Goal: Task Accomplishment & Management: Use online tool/utility

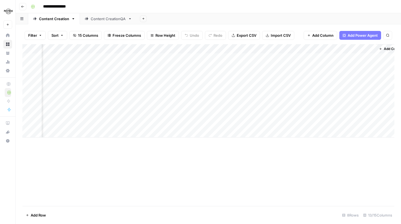
scroll to position [0, 427]
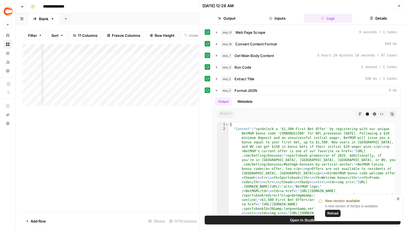
click at [399, 6] on icon "button" at bounding box center [399, 5] width 3 height 3
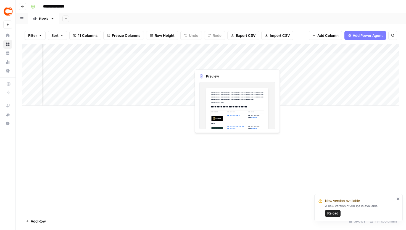
click at [236, 57] on div "Add Column" at bounding box center [210, 74] width 377 height 61
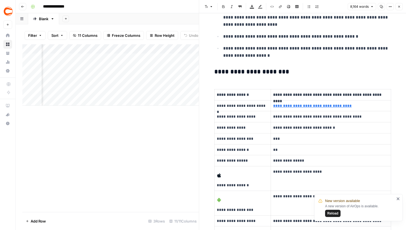
scroll to position [4756, 0]
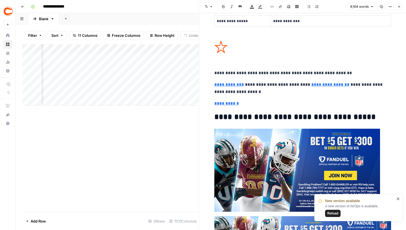
type input "https://www.covers.com/betting/sportsbookredirect?sportsbookId=19&location=revi…"
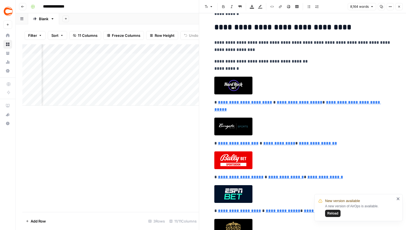
scroll to position [9154, 0]
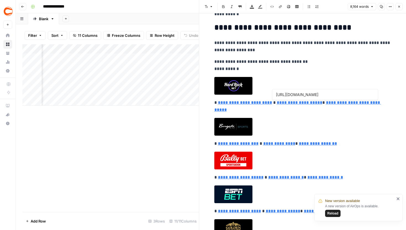
type input "https://www.covers.com/betting/reviews/bally-bet"
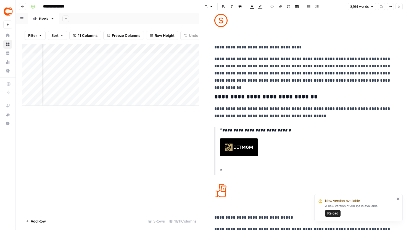
scroll to position [10860, 0]
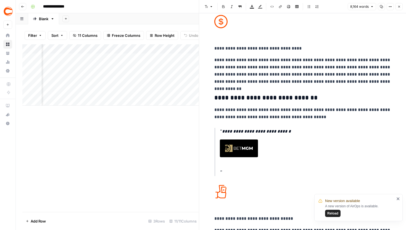
click at [400, 8] on button "Close" at bounding box center [399, 6] width 7 height 7
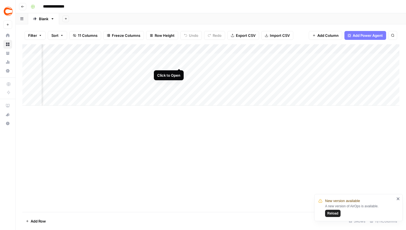
click at [179, 57] on div "Add Column" at bounding box center [210, 74] width 377 height 61
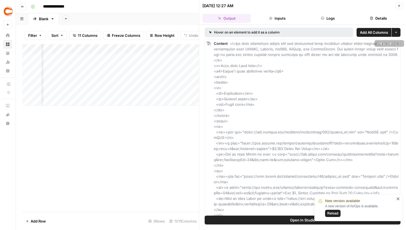
click at [321, 20] on icon "button" at bounding box center [322, 18] width 3 height 3
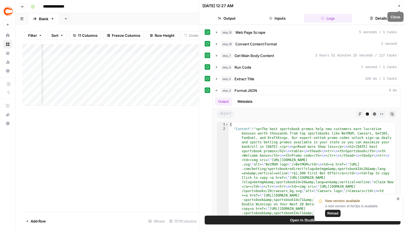
click at [400, 4] on icon "button" at bounding box center [399, 5] width 3 height 3
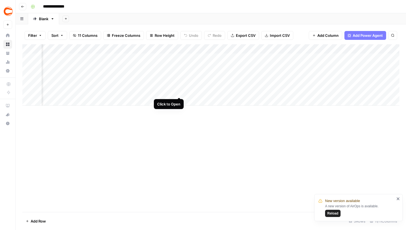
click at [179, 87] on div "Add Column" at bounding box center [210, 74] width 377 height 61
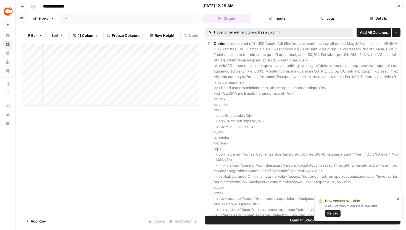
click at [316, 21] on button "Logs" at bounding box center [328, 18] width 48 height 9
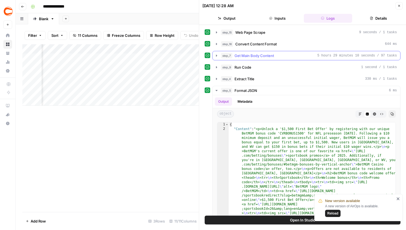
click at [216, 54] on icon "button" at bounding box center [217, 55] width 4 height 4
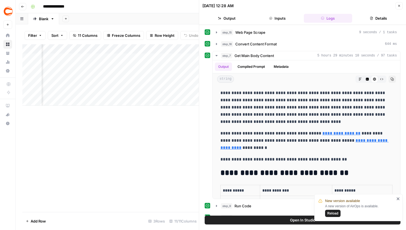
click at [397, 6] on button "Close" at bounding box center [399, 5] width 7 height 7
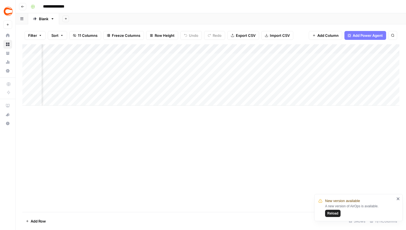
scroll to position [0, 315]
click at [164, 58] on div "Add Column" at bounding box center [210, 74] width 377 height 61
click at [165, 73] on div "Add Column" at bounding box center [210, 74] width 377 height 61
click at [176, 72] on div "Add Column" at bounding box center [210, 74] width 377 height 61
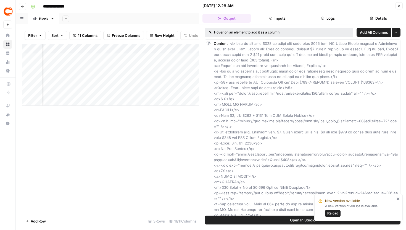
click at [314, 23] on header "08/20/25 at 12:28 AM Close Output Inputs Logs Details" at bounding box center [302, 12] width 207 height 25
click at [326, 17] on button "Logs" at bounding box center [328, 18] width 48 height 9
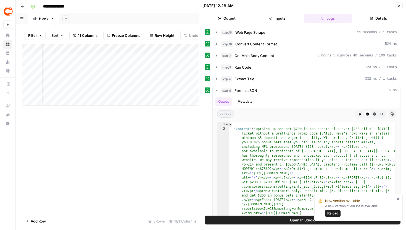
click at [175, 87] on div "Add Column" at bounding box center [110, 74] width 177 height 61
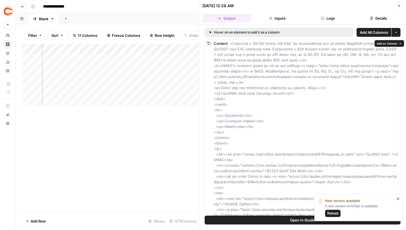
click at [323, 23] on header "08/20/25 at 12:28 AM Close Output Inputs Logs Details" at bounding box center [302, 12] width 207 height 25
click at [324, 19] on icon "button" at bounding box center [322, 18] width 3 height 3
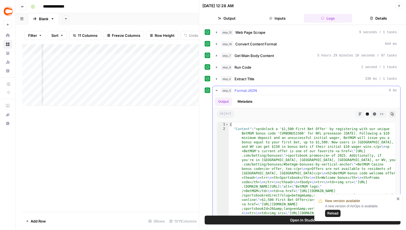
click at [218, 90] on icon "button" at bounding box center [217, 90] width 4 height 4
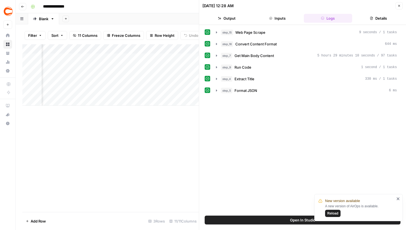
click at [396, 199] on div "New version available A new version of AirOps is available. Reload" at bounding box center [357, 207] width 80 height 22
click at [397, 199] on icon "close" at bounding box center [399, 198] width 4 height 4
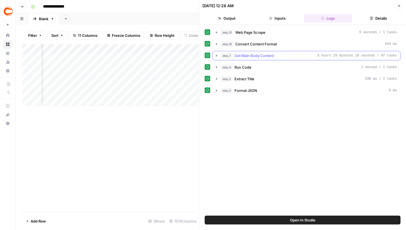
click at [218, 54] on icon "button" at bounding box center [217, 55] width 4 height 4
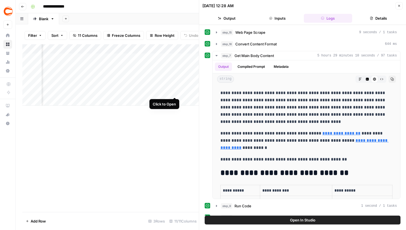
click at [175, 85] on div "Add Column" at bounding box center [110, 74] width 177 height 61
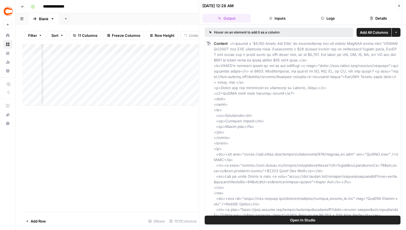
click at [158, 50] on div "Add Column" at bounding box center [110, 74] width 177 height 61
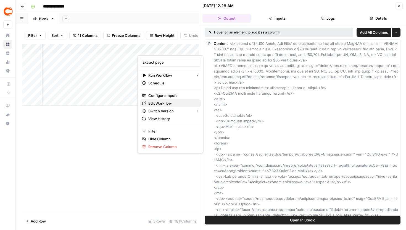
click at [163, 102] on span "Edit Workflow" at bounding box center [172, 103] width 48 height 6
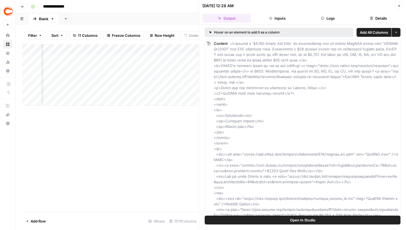
click at [400, 5] on icon "button" at bounding box center [400, 6] width 2 height 2
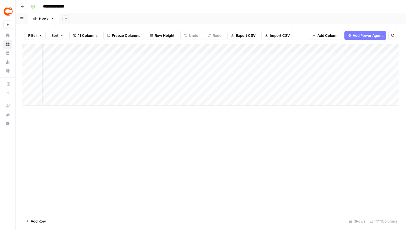
scroll to position [0, 229]
click at [230, 74] on div "Add Column" at bounding box center [210, 74] width 377 height 61
click at [243, 57] on div "Add Column" at bounding box center [210, 74] width 377 height 61
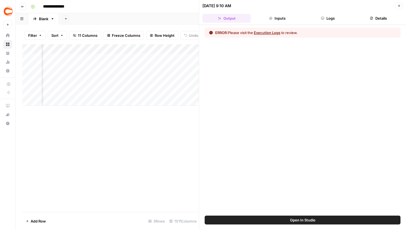
click at [332, 15] on button "Logs" at bounding box center [328, 18] width 48 height 9
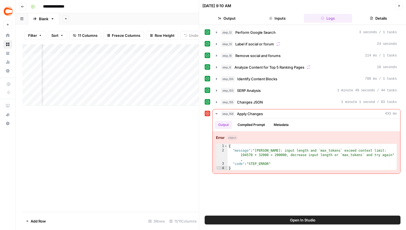
scroll to position [0, 359]
click at [113, 57] on div "Add Column" at bounding box center [110, 74] width 177 height 61
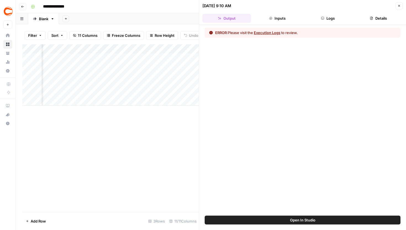
click at [312, 219] on span "Open In Studio" at bounding box center [302, 220] width 25 height 6
click at [120, 58] on div "Add Column" at bounding box center [110, 74] width 177 height 61
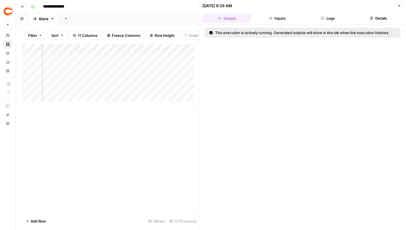
scroll to position [0, 200]
click at [122, 90] on div "Add Column" at bounding box center [110, 74] width 177 height 61
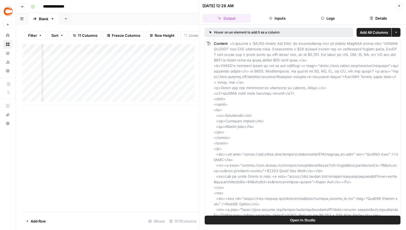
click at [321, 17] on icon "button" at bounding box center [322, 18] width 3 height 3
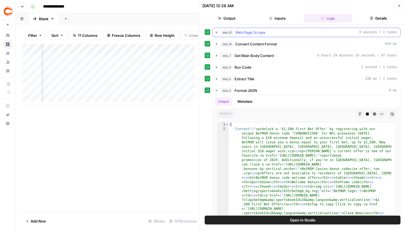
click at [218, 32] on icon "button" at bounding box center [217, 32] width 4 height 4
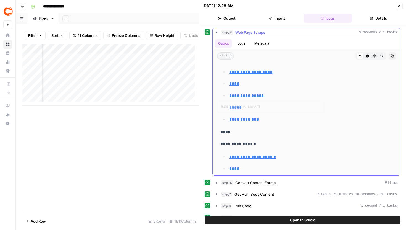
scroll to position [167, 0]
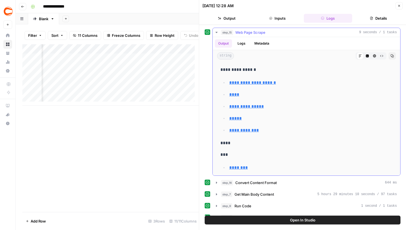
click at [380, 57] on icon "button" at bounding box center [381, 55] width 3 height 3
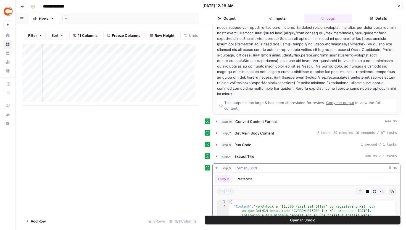
scroll to position [0, 0]
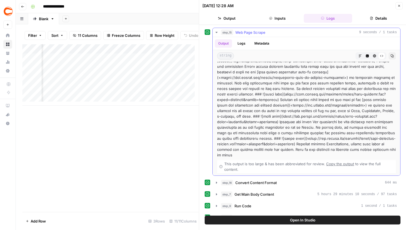
click at [215, 31] on icon "button" at bounding box center [217, 32] width 4 height 4
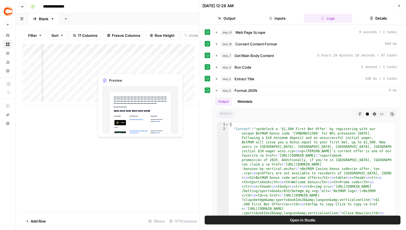
scroll to position [0, 258]
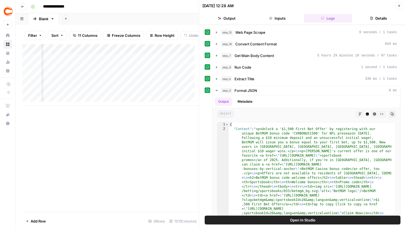
click at [121, 62] on div "Add Column" at bounding box center [110, 74] width 177 height 61
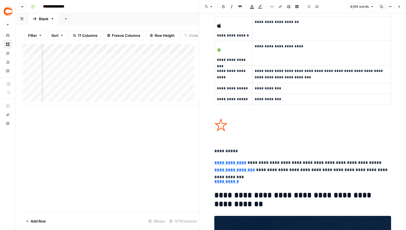
scroll to position [0, 329]
click at [398, 6] on icon "button" at bounding box center [399, 6] width 3 height 3
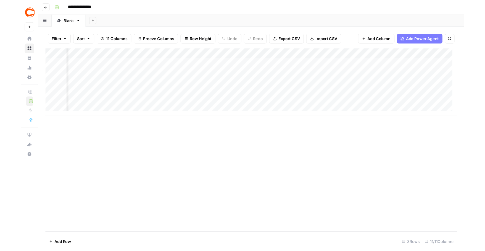
scroll to position [0, 173]
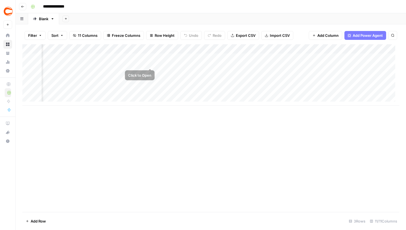
click at [152, 58] on div "Add Column" at bounding box center [210, 74] width 377 height 61
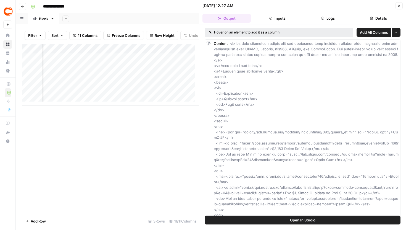
click at [322, 17] on icon "button" at bounding box center [322, 18] width 3 height 3
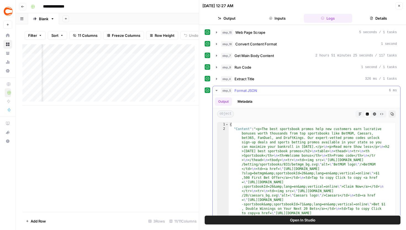
click at [217, 90] on icon "button" at bounding box center [217, 90] width 2 height 1
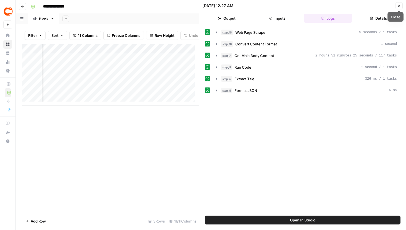
click at [401, 5] on icon "button" at bounding box center [399, 5] width 3 height 3
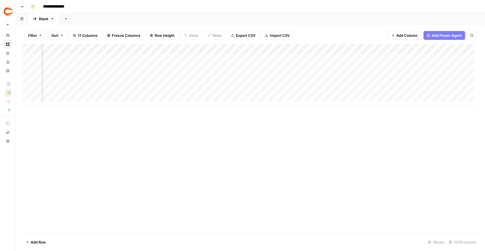
scroll to position [0, 161]
click at [161, 86] on div "Add Column" at bounding box center [250, 74] width 456 height 61
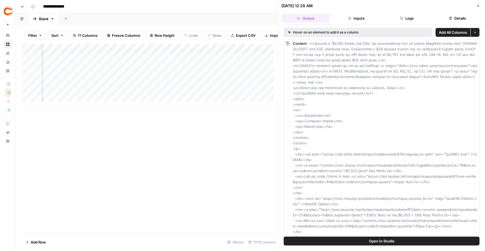
click at [406, 22] on button "Logs" at bounding box center [407, 18] width 48 height 9
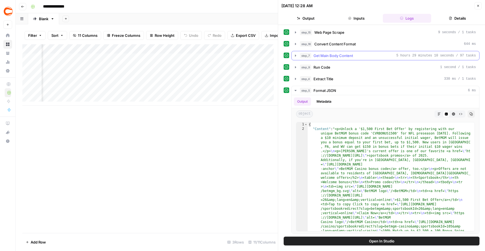
click at [297, 56] on icon "button" at bounding box center [296, 55] width 4 height 4
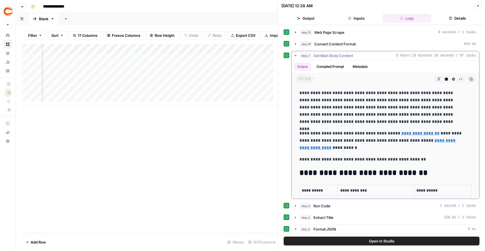
click at [335, 68] on button "Compiled Prompt" at bounding box center [330, 66] width 34 height 8
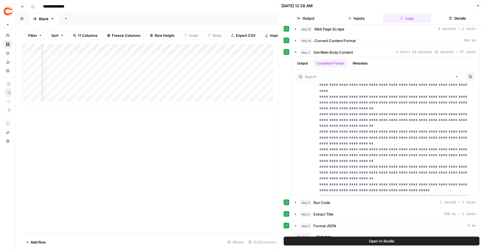
scroll to position [138, 0]
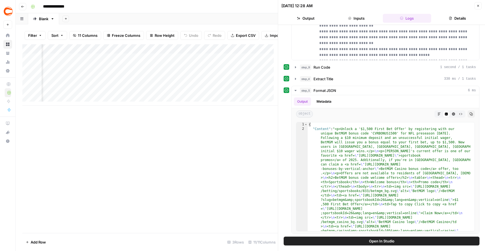
click at [406, 6] on icon "button" at bounding box center [479, 6] width 2 height 2
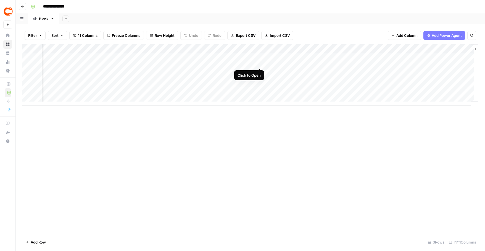
click at [258, 58] on div "Add Column" at bounding box center [250, 74] width 456 height 61
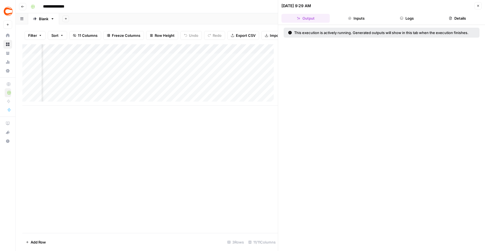
click at [406, 16] on button "Logs" at bounding box center [407, 18] width 48 height 9
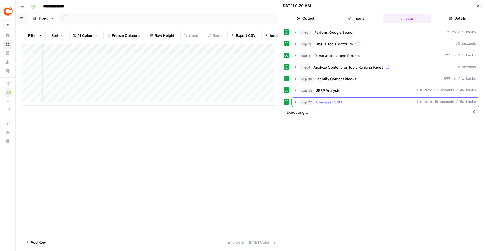
click at [296, 102] on icon "button" at bounding box center [295, 102] width 1 height 2
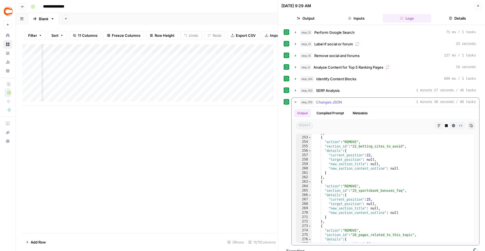
scroll to position [7, 0]
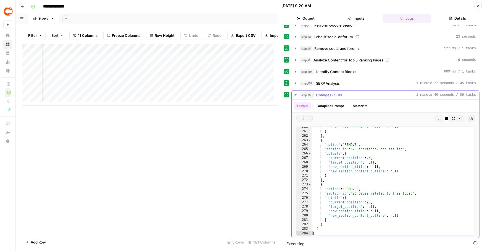
click at [296, 94] on icon "button" at bounding box center [296, 94] width 2 height 1
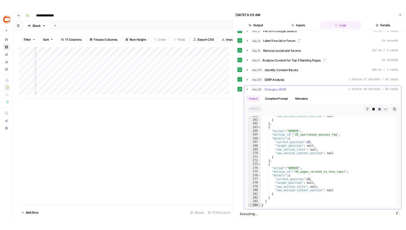
scroll to position [0, 0]
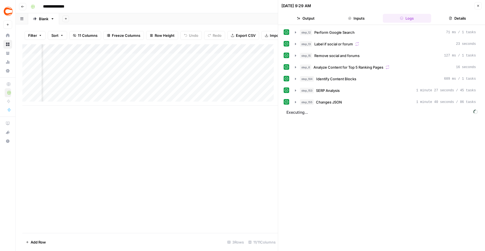
click at [406, 6] on icon "button" at bounding box center [478, 5] width 3 height 3
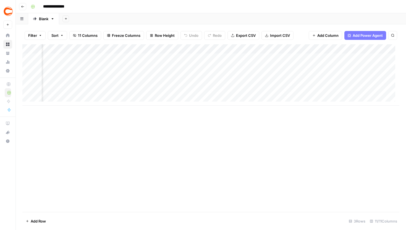
scroll to position [0, 228]
click at [228, 47] on div "Add Column" at bounding box center [210, 74] width 377 height 61
click at [284, 24] on div "Add Sheet" at bounding box center [232, 18] width 347 height 11
click at [225, 48] on div "Add Column" at bounding box center [210, 74] width 377 height 61
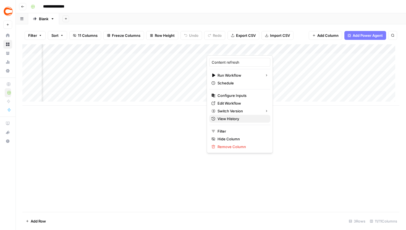
click at [236, 117] on span "View History" at bounding box center [242, 119] width 48 height 6
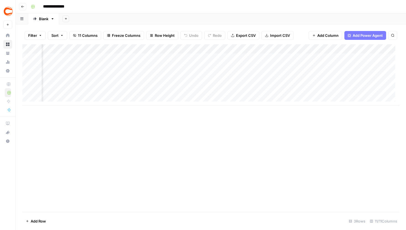
scroll to position [0, 77]
click at [305, 57] on div "Add Column" at bounding box center [210, 74] width 377 height 61
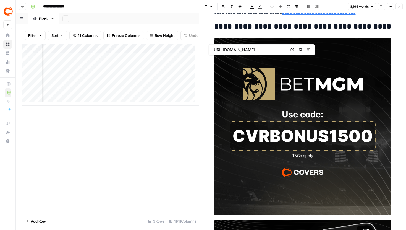
scroll to position [2221, 0]
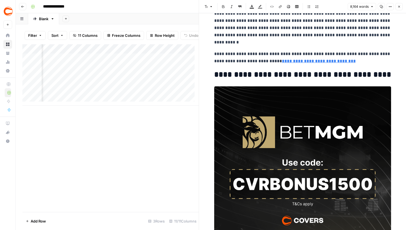
click at [401, 7] on icon "button" at bounding box center [399, 6] width 3 height 3
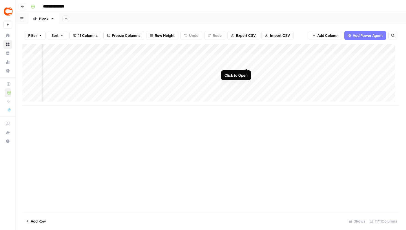
click at [246, 57] on div "Add Column" at bounding box center [210, 74] width 377 height 61
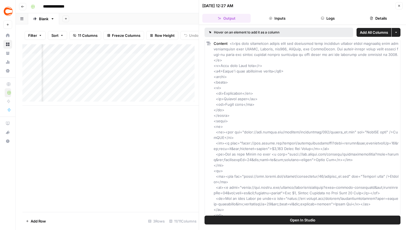
click at [287, 20] on button "Inputs" at bounding box center [277, 18] width 48 height 9
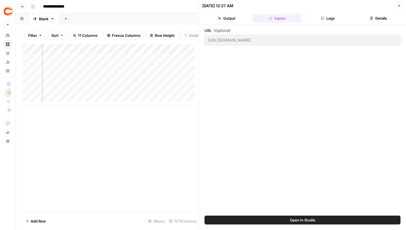
click at [310, 21] on button "Logs" at bounding box center [328, 18] width 48 height 9
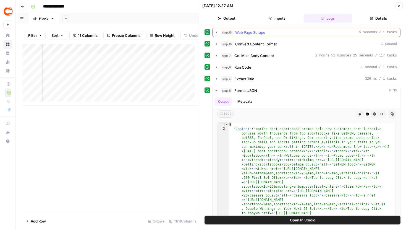
click at [216, 34] on icon "button" at bounding box center [216, 32] width 4 height 4
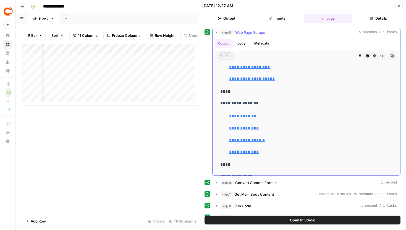
scroll to position [1154, 0]
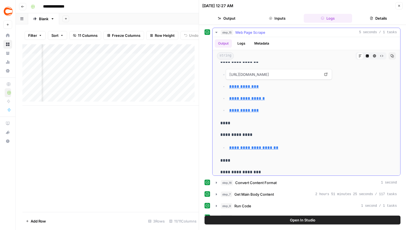
drag, startPoint x: 289, startPoint y: 107, endPoint x: 228, endPoint y: 61, distance: 76.1
click at [228, 61] on div "**********" at bounding box center [307, 106] width 188 height 138
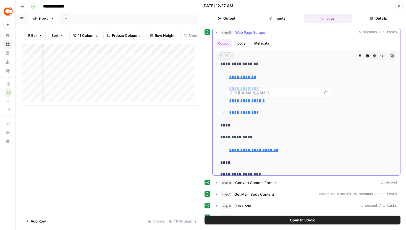
click at [294, 108] on ul "**********" at bounding box center [306, 94] width 172 height 43
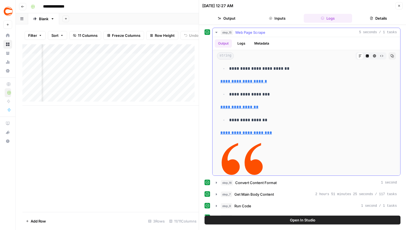
scroll to position [8186, 0]
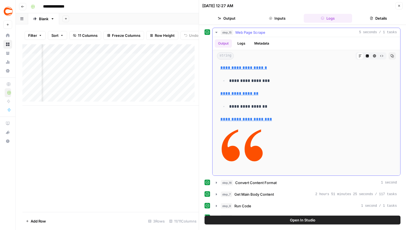
click at [232, 63] on body "**********" at bounding box center [203, 115] width 406 height 230
click at [398, 6] on icon "button" at bounding box center [399, 5] width 3 height 3
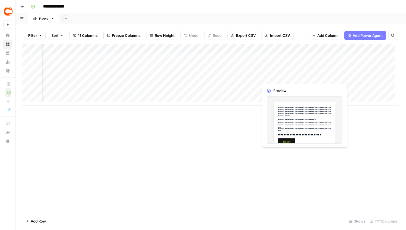
scroll to position [0, 100]
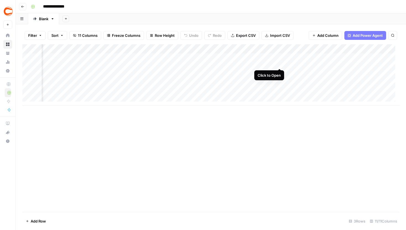
click at [280, 56] on div "Add Column" at bounding box center [210, 74] width 377 height 61
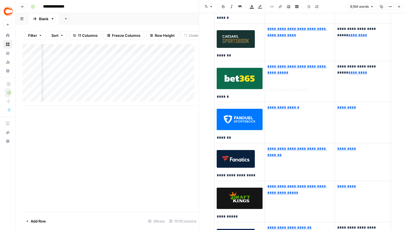
type input "https://www.covers.com/betting/sportsbookredirect?slug=fanduel&sportsbookId=19&…"
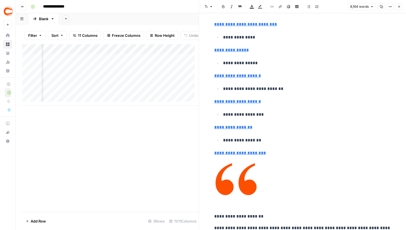
scroll to position [2004, 0]
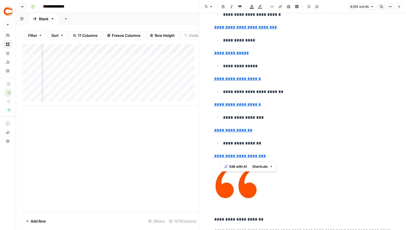
type input "https://www.covers.com/betting/#fanduel-anchor"
drag, startPoint x: 269, startPoint y: 153, endPoint x: 210, endPoint y: 78, distance: 95.1
drag, startPoint x: 270, startPoint y: 147, endPoint x: 241, endPoint y: 71, distance: 81.0
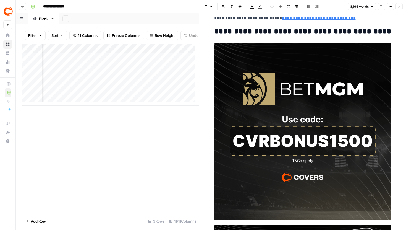
scroll to position [2265, 0]
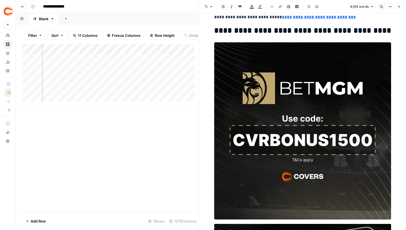
drag, startPoint x: 207, startPoint y: 29, endPoint x: 347, endPoint y: 34, distance: 140.2
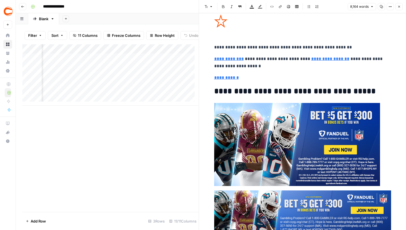
scroll to position [5014, 0]
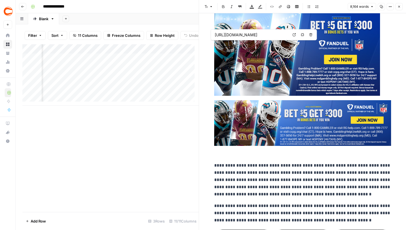
type input "https://www.covers.com/betting/sportsbookredirect?sportsbookId=19&location=revi…"
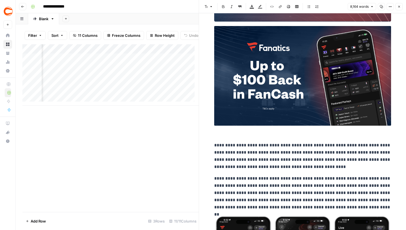
scroll to position [6054, 0]
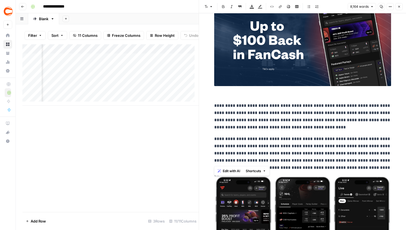
drag, startPoint x: 213, startPoint y: 106, endPoint x: 356, endPoint y: 161, distance: 153.1
click at [356, 161] on p "**********" at bounding box center [302, 153] width 177 height 36
drag, startPoint x: 213, startPoint y: 104, endPoint x: 361, endPoint y: 162, distance: 159.4
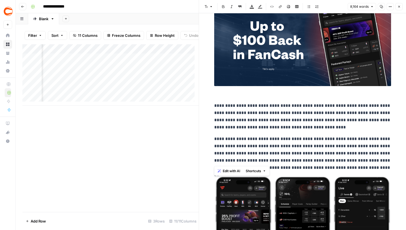
click at [360, 168] on p "**********" at bounding box center [302, 153] width 177 height 36
click at [399, 7] on icon "button" at bounding box center [399, 7] width 2 height 2
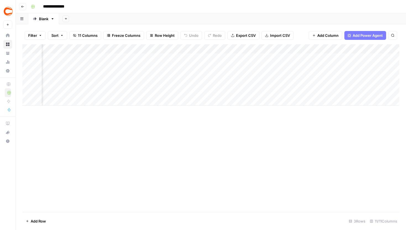
scroll to position [0, 170]
click at [211, 58] on div "Add Column" at bounding box center [210, 74] width 377 height 61
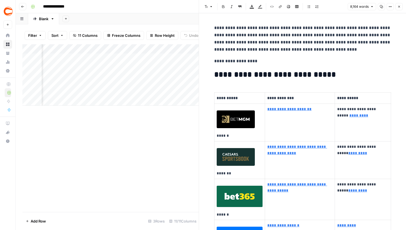
click at [371, 37] on p "**********" at bounding box center [302, 38] width 177 height 29
type input "where sport"
click at [387, 16] on button "Close" at bounding box center [387, 14] width 4 height 4
click at [400, 8] on button "Close" at bounding box center [399, 6] width 7 height 7
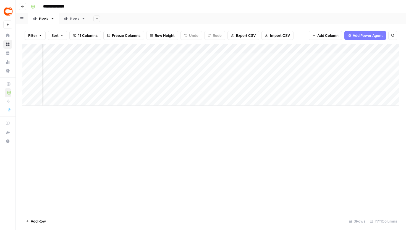
scroll to position [0, 165]
click at [308, 57] on div "Add Column" at bounding box center [210, 74] width 377 height 61
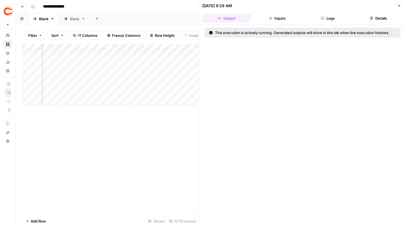
click at [326, 15] on button "Logs" at bounding box center [328, 18] width 48 height 9
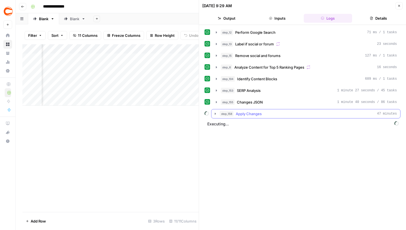
click at [214, 114] on icon "button" at bounding box center [215, 113] width 4 height 4
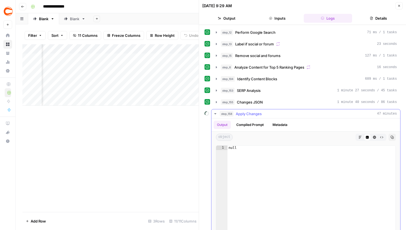
click at [215, 114] on icon "button" at bounding box center [215, 113] width 2 height 1
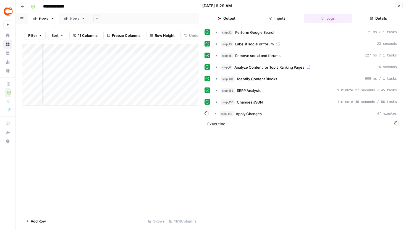
click at [397, 6] on button "Close" at bounding box center [399, 5] width 7 height 7
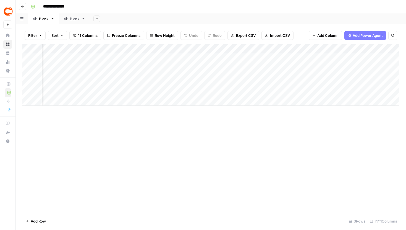
click at [287, 47] on div "Add Column" at bounding box center [210, 74] width 377 height 61
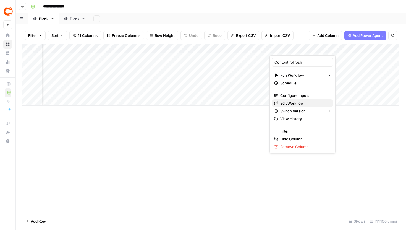
click at [291, 104] on span "Edit Workflow" at bounding box center [304, 103] width 48 height 6
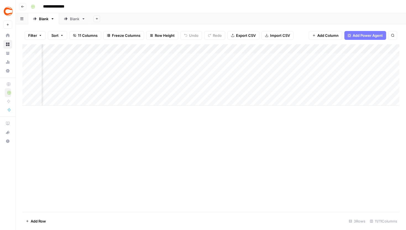
scroll to position [0, 147]
click at [155, 48] on div "Add Column" at bounding box center [210, 74] width 377 height 61
click at [303, 48] on div "Add Column" at bounding box center [210, 74] width 377 height 61
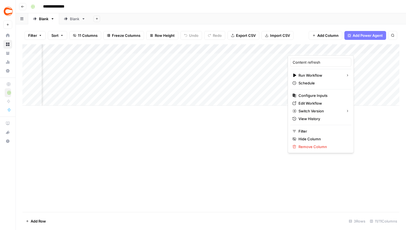
click at [190, 145] on div "Add Column" at bounding box center [210, 128] width 377 height 168
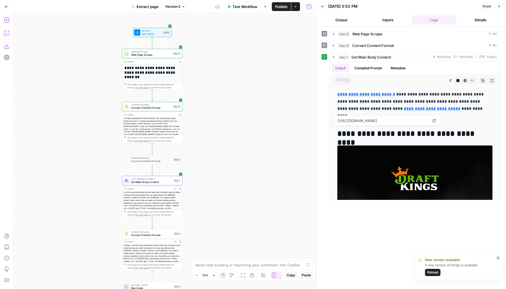
scroll to position [10661, 0]
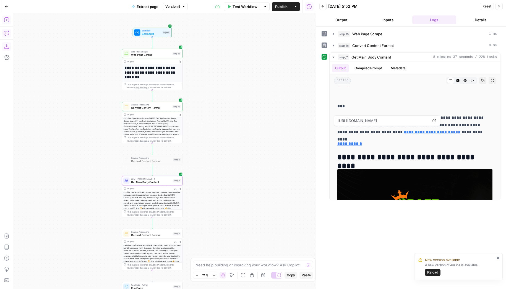
click at [323, 5] on icon "button" at bounding box center [322, 6] width 3 height 3
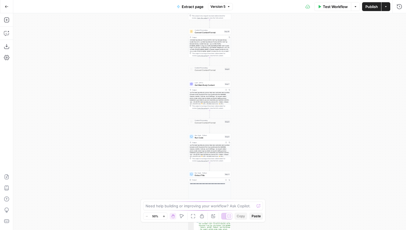
click at [261, 101] on div "**********" at bounding box center [209, 121] width 393 height 216
click at [222, 85] on div "**********" at bounding box center [209, 121] width 393 height 216
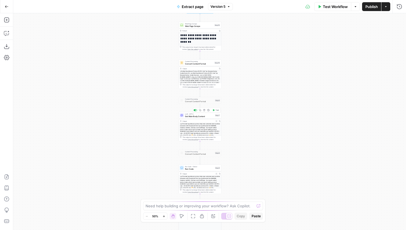
click at [199, 117] on span "Get Main Body Content" at bounding box center [199, 116] width 29 height 3
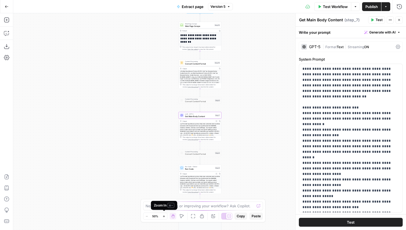
click at [163, 218] on button "Zoom In" at bounding box center [164, 216] width 7 height 7
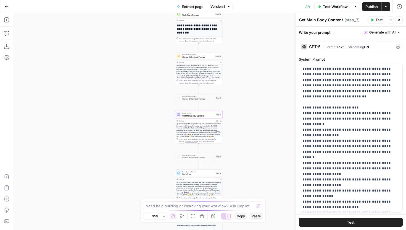
click at [163, 218] on button "Zoom In" at bounding box center [164, 216] width 7 height 7
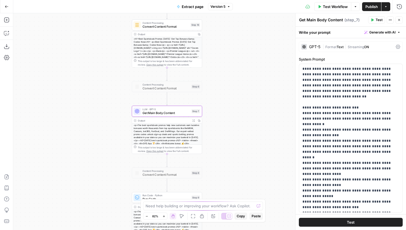
drag, startPoint x: 146, startPoint y: 152, endPoint x: 113, endPoint y: 152, distance: 33.2
click at [113, 152] on div "**********" at bounding box center [209, 121] width 393 height 216
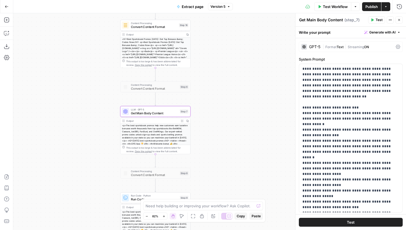
click at [352, 50] on div "GPT-5 | Format Text | Streaming ON" at bounding box center [351, 46] width 104 height 11
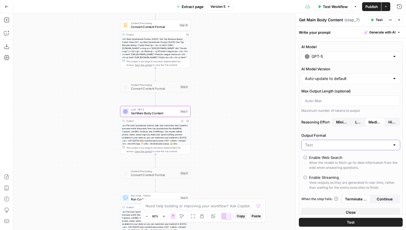
click at [332, 146] on input "Output Format" at bounding box center [347, 145] width 85 height 6
click at [336, 133] on label "Output Format" at bounding box center [351, 135] width 99 height 6
click at [336, 142] on input "Output Format" at bounding box center [347, 145] width 85 height 6
click at [400, 8] on icon "button" at bounding box center [400, 7] width 6 height 6
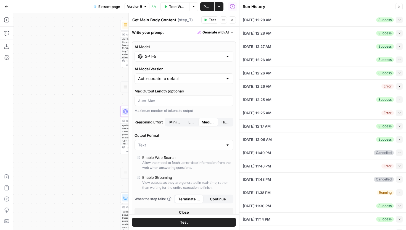
click at [234, 19] on icon "button" at bounding box center [232, 19] width 3 height 3
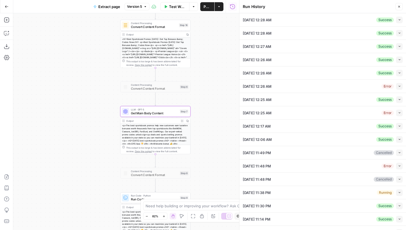
scroll to position [49, 0]
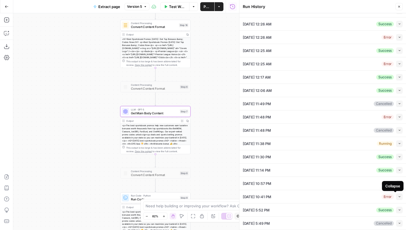
click at [398, 195] on icon "button" at bounding box center [399, 196] width 3 height 3
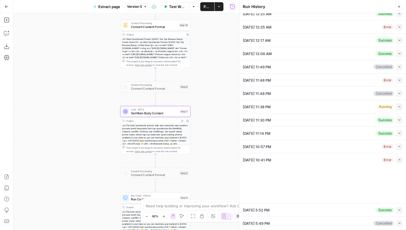
scroll to position [88, 0]
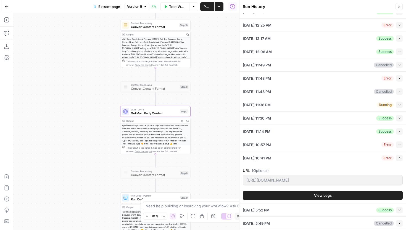
click at [320, 193] on span "View Logs" at bounding box center [323, 195] width 18 height 6
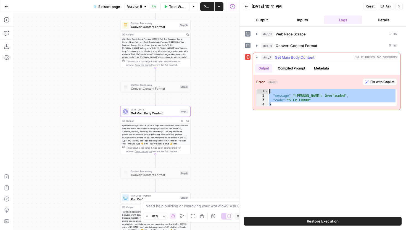
drag, startPoint x: 330, startPoint y: 102, endPoint x: 268, endPoint y: 93, distance: 63.1
click at [268, 93] on div "* 1 2 3 4 { "message" : "Claude Error: Overloaded" , "code" : "STEP_ERROR" } XX…" at bounding box center [327, 98] width 141 height 18
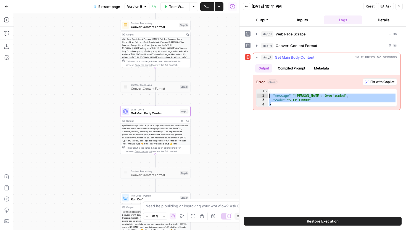
click at [286, 102] on div "{ "message" : "Claude Error: Overloaded" , "code" : "STEP_ERROR" }" at bounding box center [332, 102] width 129 height 27
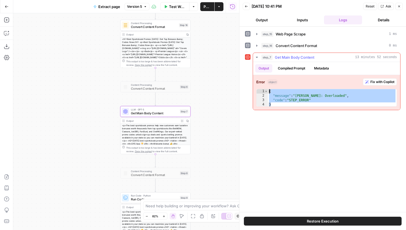
drag, startPoint x: 279, startPoint y: 106, endPoint x: 269, endPoint y: 91, distance: 18.0
click at [269, 91] on div "{ "message" : "Claude Error: Overloaded" , "code" : "STEP_ERROR" }" at bounding box center [332, 102] width 129 height 27
type textarea "**********"
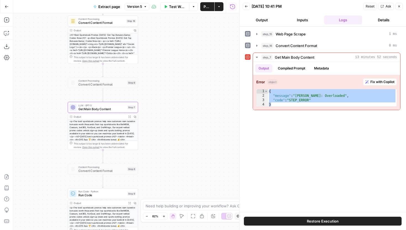
drag, startPoint x: 107, startPoint y: 115, endPoint x: 53, endPoint y: 111, distance: 54.1
click at [53, 111] on div "**********" at bounding box center [126, 121] width 226 height 216
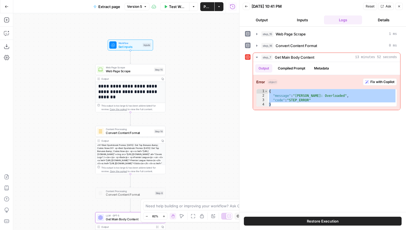
drag, startPoint x: 188, startPoint y: 36, endPoint x: 215, endPoint y: 104, distance: 73.4
click at [215, 104] on div "**********" at bounding box center [126, 121] width 226 height 216
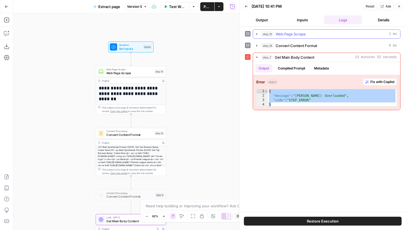
click at [257, 35] on icon "button" at bounding box center [257, 34] width 1 height 2
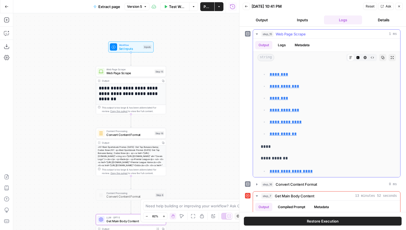
scroll to position [5536, 0]
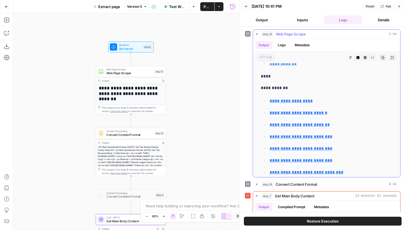
click at [369, 59] on button "Raw Output" at bounding box center [372, 57] width 7 height 7
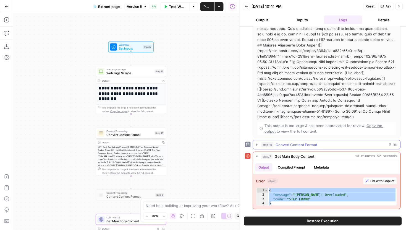
scroll to position [0, 0]
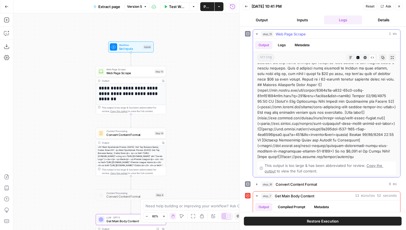
click at [258, 34] on icon "button" at bounding box center [257, 34] width 4 height 4
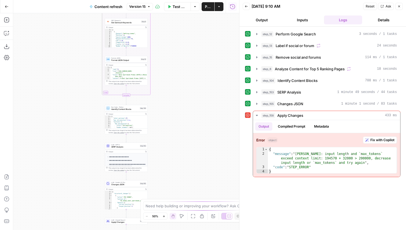
click at [163, 218] on button "Zoom In" at bounding box center [164, 216] width 7 height 7
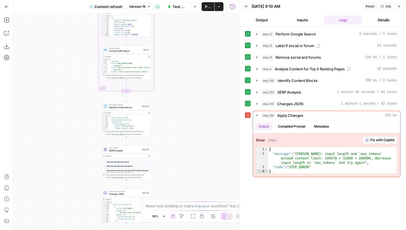
click at [163, 218] on button "Zoom In" at bounding box center [164, 216] width 7 height 7
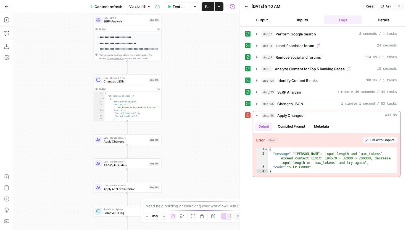
drag, startPoint x: 181, startPoint y: 75, endPoint x: 181, endPoint y: 50, distance: 24.9
click at [181, 50] on div "true false true false true false Workflow Set Inputs Inputs Google Search Perfo…" at bounding box center [126, 121] width 226 height 216
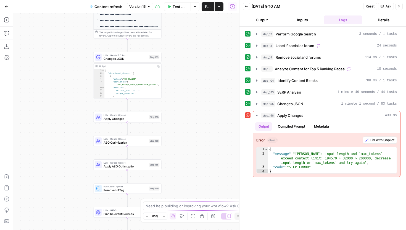
drag, startPoint x: 177, startPoint y: 141, endPoint x: 177, endPoint y: 110, distance: 31.0
click at [177, 110] on div "true false true false true false Workflow Set Inputs Inputs Google Search Perfo…" at bounding box center [126, 121] width 226 height 216
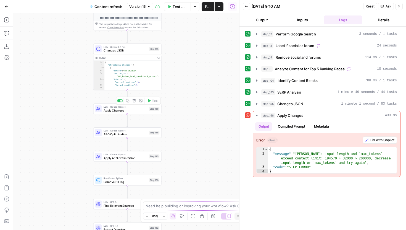
click at [148, 109] on div "LLM · Claude Opus 4 Apply Changes Step 158 Copy step Delete step Add Note Test" at bounding box center [127, 108] width 65 height 7
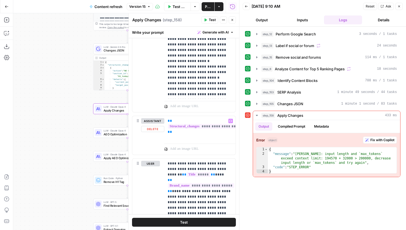
scroll to position [514, 0]
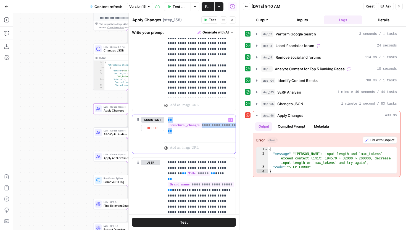
drag, startPoint x: 185, startPoint y: 131, endPoint x: 167, endPoint y: 117, distance: 23.7
click at [167, 117] on div "**********" at bounding box center [199, 127] width 71 height 25
copy p "**********"
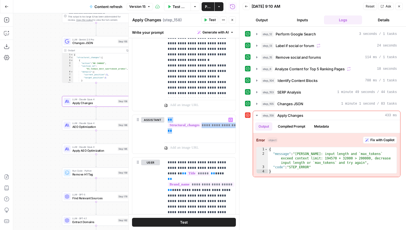
drag, startPoint x: 81, startPoint y: 96, endPoint x: 41, endPoint y: 85, distance: 41.3
click at [41, 84] on div "true false false true false true Workflow Set Inputs Inputs Google Search Perfo…" at bounding box center [126, 121] width 226 height 216
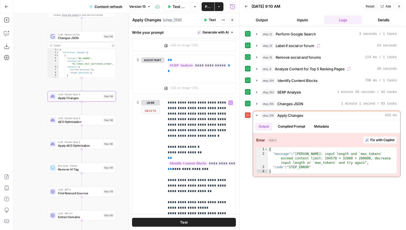
scroll to position [288, 0]
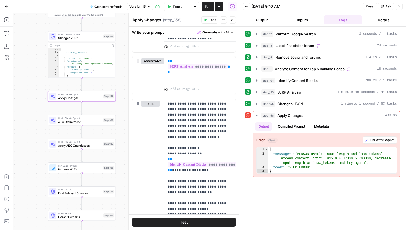
click at [399, 5] on icon "button" at bounding box center [399, 6] width 3 height 3
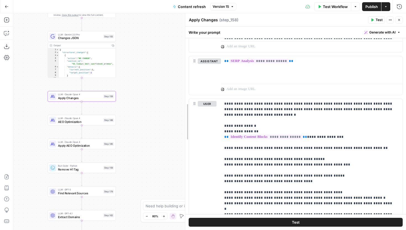
scroll to position [448, 0]
drag, startPoint x: 297, startPoint y: 95, endPoint x: 171, endPoint y: 90, distance: 126.1
click at [171, 90] on body "Covers New Home Browse Your Data Usage Settings Recent Grids Content refresh Re…" at bounding box center [203, 115] width 406 height 230
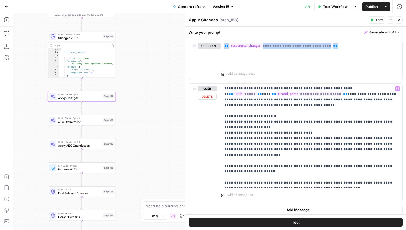
scroll to position [589, 0]
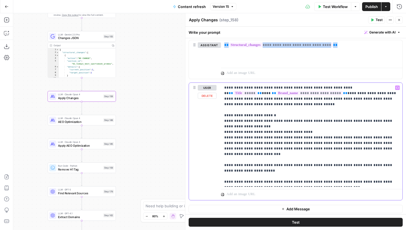
click at [317, 182] on p "**********" at bounding box center [311, 135] width 175 height 100
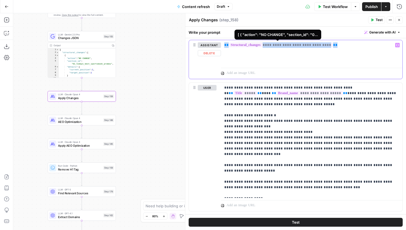
drag, startPoint x: 346, startPoint y: 45, endPoint x: 223, endPoint y: 43, distance: 123.3
click at [223, 43] on div "**********" at bounding box center [312, 52] width 182 height 25
copy p "**********"
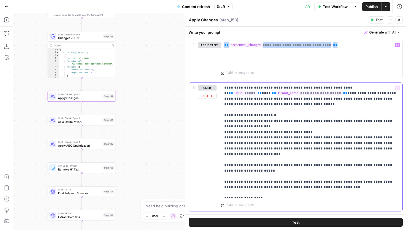
click at [244, 192] on p "**********" at bounding box center [311, 140] width 175 height 111
click at [372, 192] on p "**********" at bounding box center [311, 140] width 175 height 111
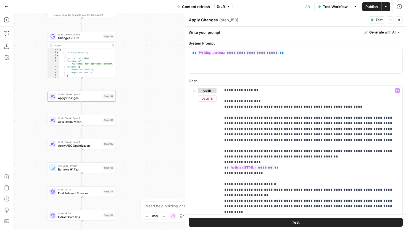
scroll to position [364, 0]
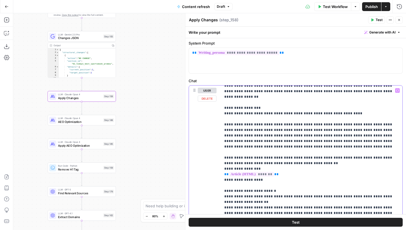
drag, startPoint x: 265, startPoint y: 152, endPoint x: 217, endPoint y: 137, distance: 50.9
click at [217, 137] on div "**********" at bounding box center [296, 204] width 214 height 238
drag, startPoint x: 259, startPoint y: 150, endPoint x: 219, endPoint y: 142, distance: 41.0
click at [219, 142] on div "**********" at bounding box center [296, 204] width 214 height 238
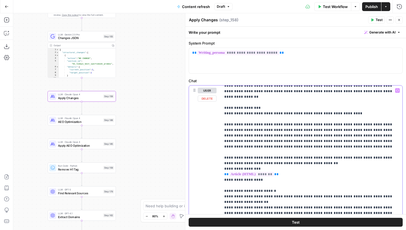
copy p "**********"
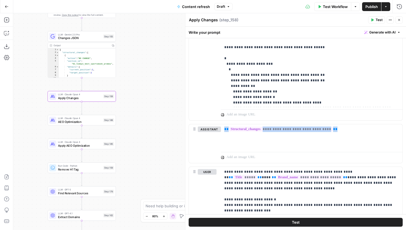
scroll to position [607, 0]
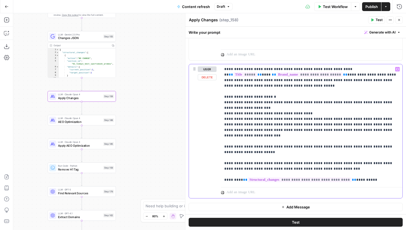
click at [373, 177] on p "**********" at bounding box center [311, 124] width 175 height 116
click at [224, 189] on span "**" at bounding box center [226, 191] width 4 height 4
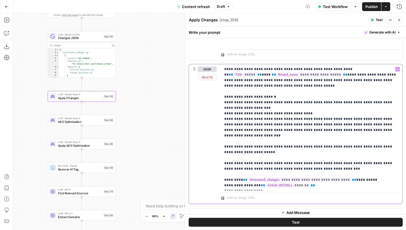
click at [224, 185] on div "**********" at bounding box center [312, 127] width 182 height 126
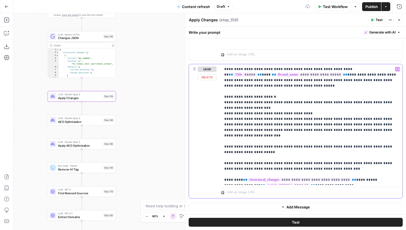
click at [337, 180] on p "**********" at bounding box center [311, 124] width 175 height 116
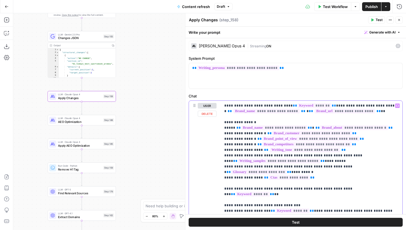
scroll to position [2, 0]
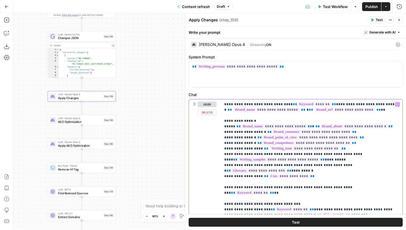
drag, startPoint x: 224, startPoint y: 106, endPoint x: 329, endPoint y: 178, distance: 127.4
click at [329, 178] on div "**********" at bounding box center [312, 211] width 182 height 225
copy p "**********"
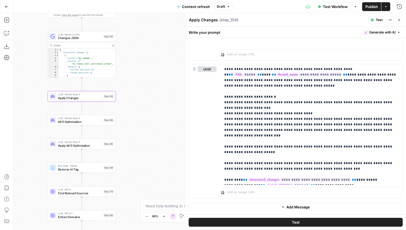
scroll to position [577, 0]
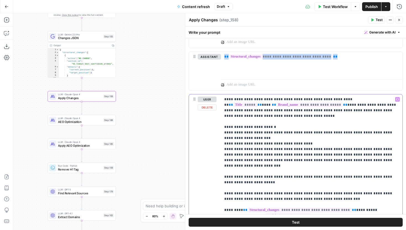
click at [225, 98] on p "**********" at bounding box center [311, 154] width 175 height 116
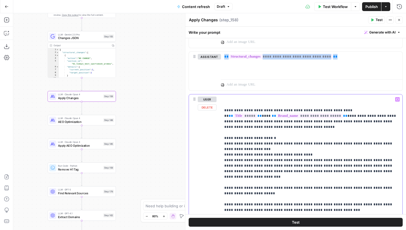
click at [229, 98] on p "**********" at bounding box center [311, 159] width 175 height 127
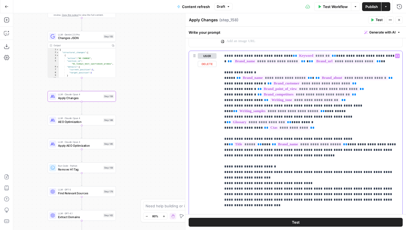
scroll to position [627, 0]
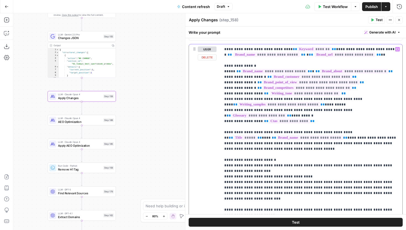
drag, startPoint x: 234, startPoint y: 132, endPoint x: 224, endPoint y: 132, distance: 10.2
click at [224, 132] on div "**********" at bounding box center [312, 145] width 182 height 203
click at [254, 147] on p "**********" at bounding box center [311, 145] width 175 height 199
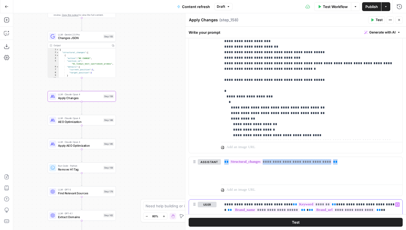
scroll to position [470, 0]
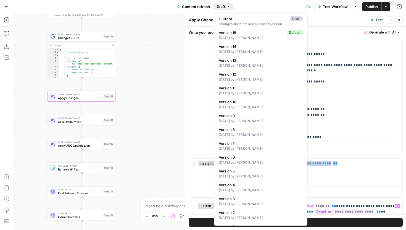
click at [227, 5] on icon "button" at bounding box center [228, 6] width 3 height 3
click at [222, 5] on span "Draft" at bounding box center [221, 6] width 8 height 5
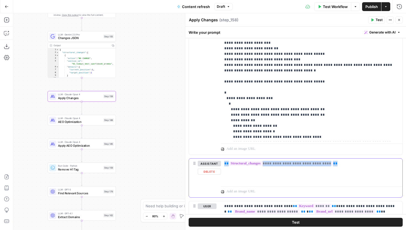
click at [208, 170] on button "Delete" at bounding box center [209, 171] width 23 height 6
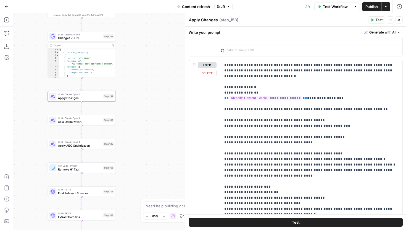
scroll to position [321, 0]
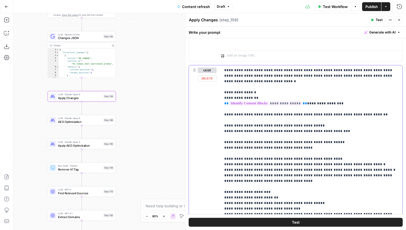
click at [208, 80] on button "Delete" at bounding box center [207, 78] width 19 height 6
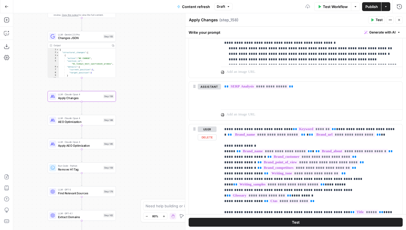
scroll to position [200, 0]
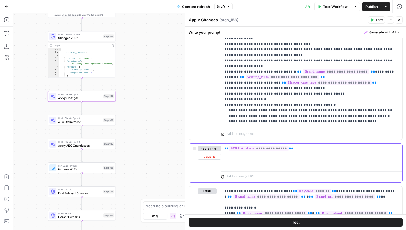
click at [210, 157] on button "Delete" at bounding box center [209, 156] width 23 height 6
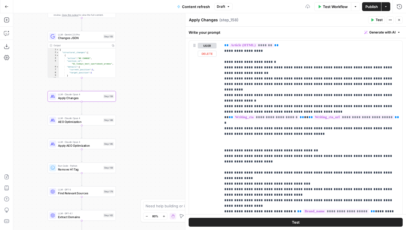
scroll to position [49, 0]
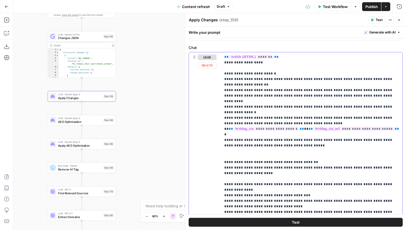
click at [208, 64] on button "Delete" at bounding box center [207, 65] width 19 height 6
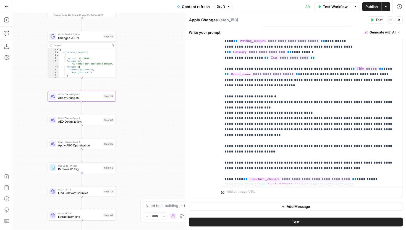
scroll to position [0, 0]
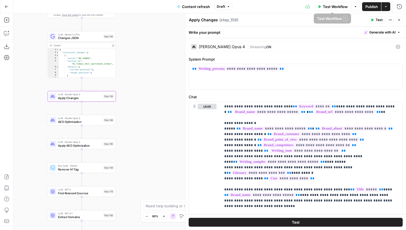
click at [373, 5] on span "Publish" at bounding box center [372, 7] width 12 height 6
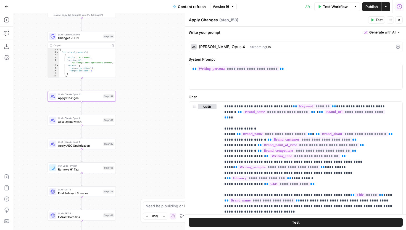
click at [399, 4] on icon "button" at bounding box center [399, 6] width 5 height 5
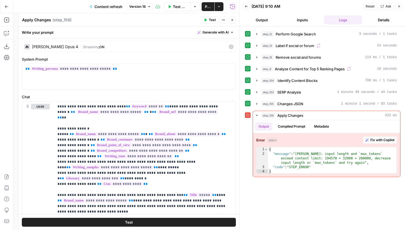
click at [235, 22] on button "Close" at bounding box center [232, 19] width 7 height 7
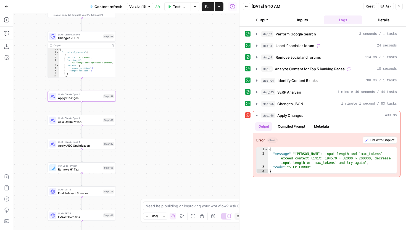
click at [400, 6] on icon "button" at bounding box center [399, 6] width 3 height 3
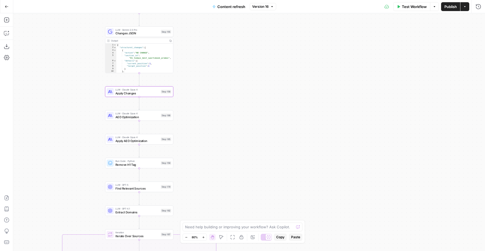
drag, startPoint x: 131, startPoint y: 197, endPoint x: 186, endPoint y: 197, distance: 55.6
click at [186, 197] on div "true false false true false true Workflow Set Inputs Inputs Google Search Perfo…" at bounding box center [249, 131] width 472 height 237
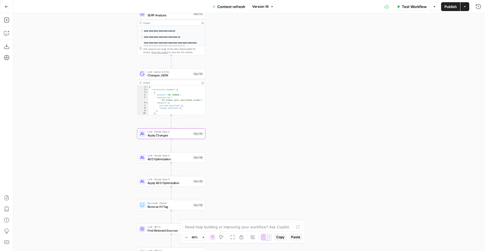
drag, startPoint x: 266, startPoint y: 96, endPoint x: 292, endPoint y: 107, distance: 28.3
click at [292, 107] on div "true false false true false true Workflow Set Inputs Inputs Google Search Perfo…" at bounding box center [249, 131] width 472 height 237
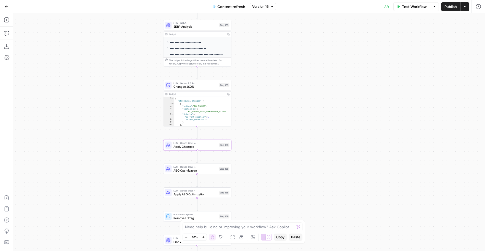
click at [406, 9] on icon "button" at bounding box center [479, 7] width 6 height 6
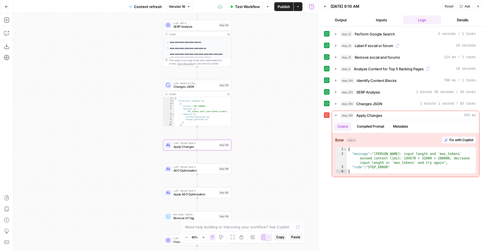
click at [206, 148] on div "LLM · Claude Opus 4 Apply Changes Step 158 Copy step Delete step Add Note Test" at bounding box center [197, 145] width 68 height 11
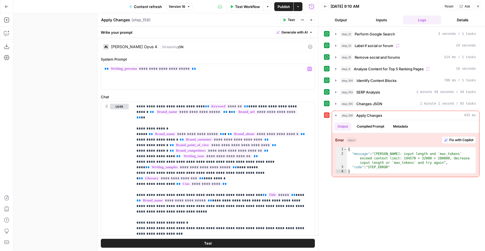
click at [145, 43] on div "Claude Opus 4 | Streaming ON" at bounding box center [208, 46] width 214 height 11
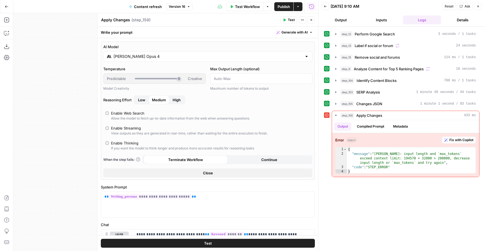
click at [168, 59] on div "Claude Opus 4" at bounding box center [207, 56] width 209 height 11
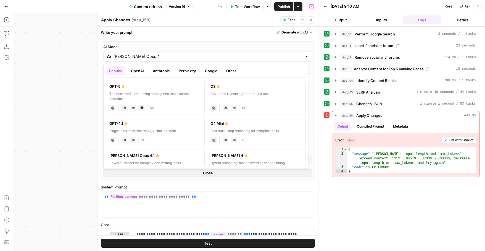
click at [208, 70] on button "Google" at bounding box center [211, 70] width 19 height 9
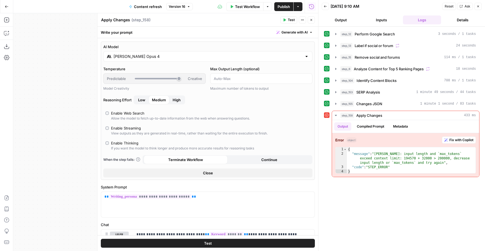
click at [312, 21] on icon "button" at bounding box center [311, 19] width 3 height 3
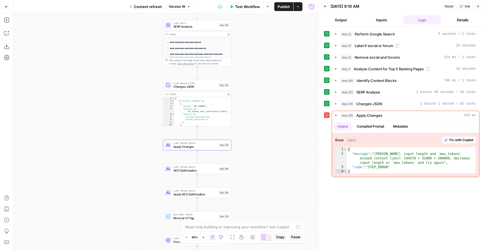
click at [406, 5] on button "Close" at bounding box center [478, 6] width 7 height 7
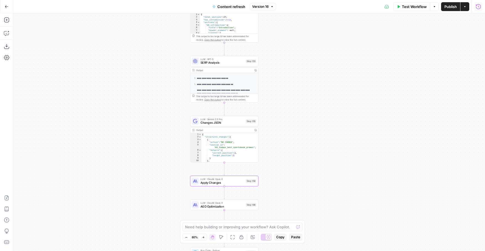
drag, startPoint x: 300, startPoint y: 90, endPoint x: 321, endPoint y: 126, distance: 41.9
click at [321, 126] on div "true false false true false true Workflow Set Inputs Inputs Google Search Perfo…" at bounding box center [249, 131] width 472 height 237
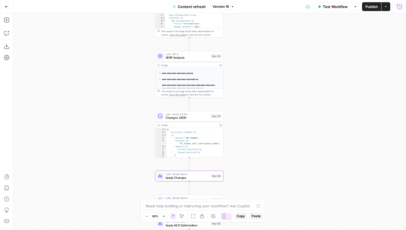
drag, startPoint x: 167, startPoint y: 103, endPoint x: 121, endPoint y: 72, distance: 56.3
click at [121, 72] on div "true false false true false true Workflow Set Inputs Inputs Google Search Perfo…" at bounding box center [209, 121] width 393 height 216
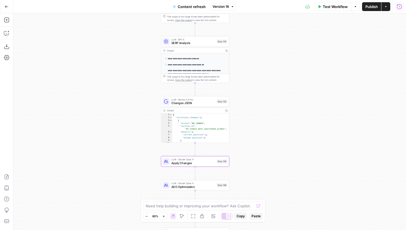
drag, startPoint x: 234, startPoint y: 123, endPoint x: 253, endPoint y: 117, distance: 19.5
click at [253, 117] on div "true false false true false true Workflow Set Inputs Inputs Google Search Perfo…" at bounding box center [209, 121] width 393 height 216
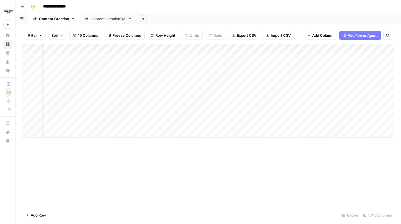
scroll to position [0, 427]
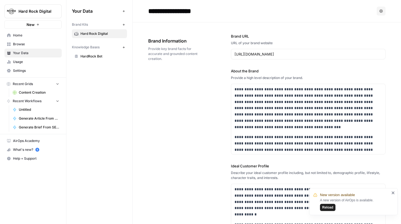
scroll to position [401, 0]
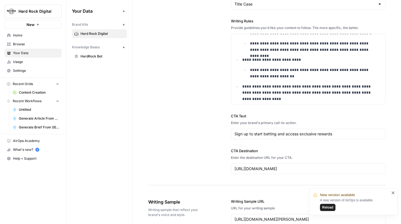
click at [330, 205] on span "Reload" at bounding box center [327, 207] width 11 height 5
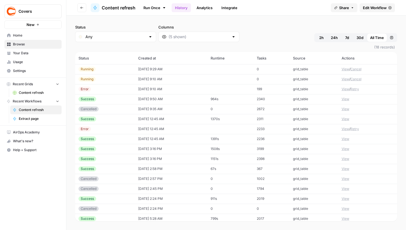
click at [342, 99] on button "View" at bounding box center [346, 98] width 8 height 5
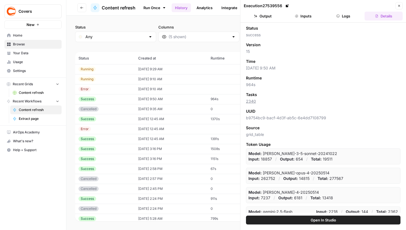
click at [270, 15] on button "Output" at bounding box center [263, 16] width 38 height 9
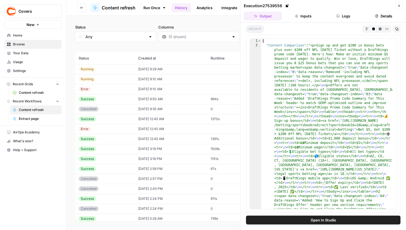
click at [368, 30] on icon "button" at bounding box center [366, 28] width 3 height 3
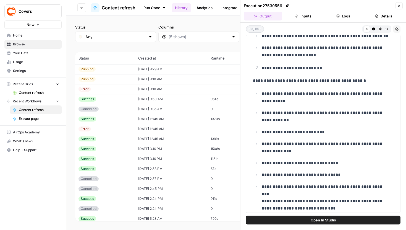
scroll to position [5375, 0]
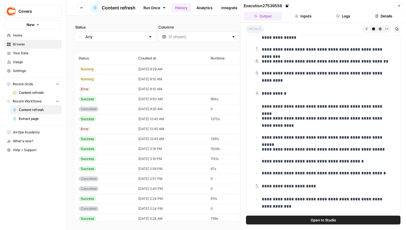
click at [399, 7] on icon "button" at bounding box center [399, 5] width 3 height 3
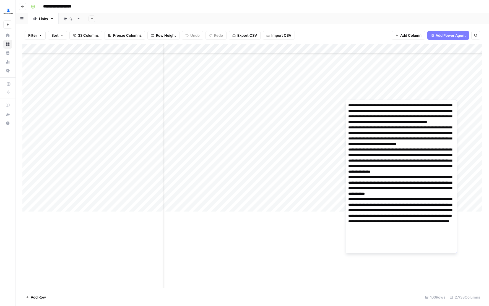
scroll to position [141, 1139]
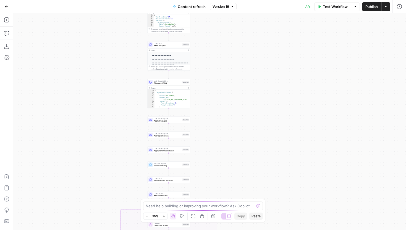
drag, startPoint x: 261, startPoint y: 156, endPoint x: 219, endPoint y: 52, distance: 112.8
click at [219, 52] on div "true false true false true false Workflow Set Inputs Inputs Google Search Perfo…" at bounding box center [209, 121] width 393 height 216
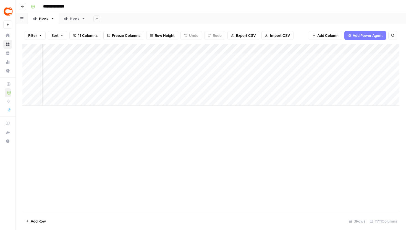
scroll to position [0, 147]
click at [326, 57] on div "Add Column" at bounding box center [210, 74] width 377 height 61
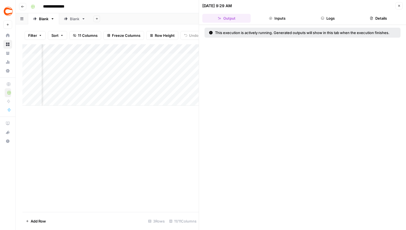
click at [338, 18] on button "Logs" at bounding box center [328, 18] width 48 height 9
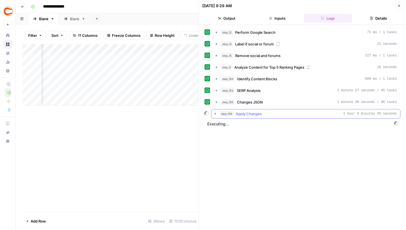
click at [214, 114] on icon "button" at bounding box center [215, 113] width 4 height 4
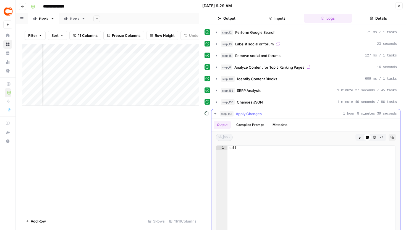
click at [215, 114] on icon "button" at bounding box center [215, 113] width 2 height 1
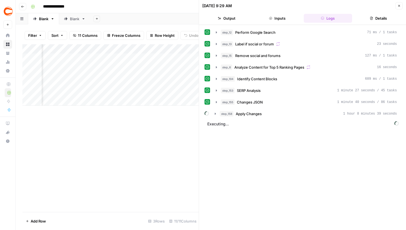
click at [401, 6] on button "Close" at bounding box center [399, 5] width 7 height 7
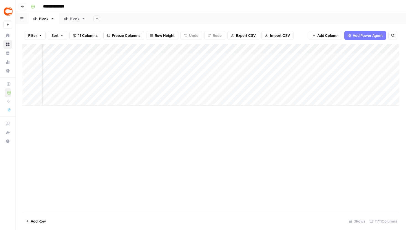
scroll to position [0, 258]
click at [204, 47] on div "Add Column" at bounding box center [210, 74] width 377 height 61
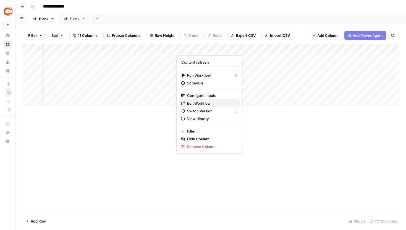
click at [199, 103] on span "Edit Workflow" at bounding box center [211, 103] width 48 height 6
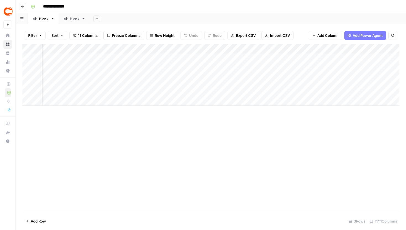
click at [205, 49] on div "Add Column" at bounding box center [210, 74] width 377 height 61
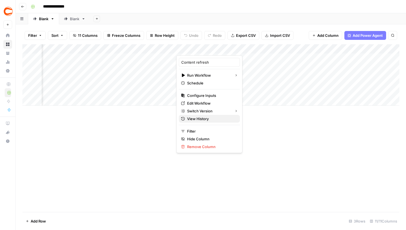
click at [206, 118] on span "View History" at bounding box center [211, 119] width 48 height 6
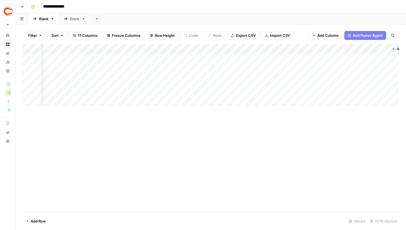
scroll to position [0, 315]
click at [135, 48] on div "Add Column" at bounding box center [210, 74] width 377 height 61
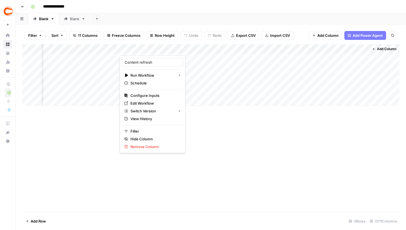
click at [227, 143] on div "Add Column" at bounding box center [210, 128] width 377 height 168
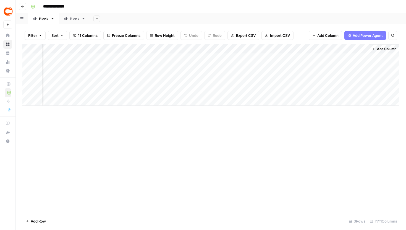
click at [153, 50] on div "Add Column" at bounding box center [210, 74] width 377 height 61
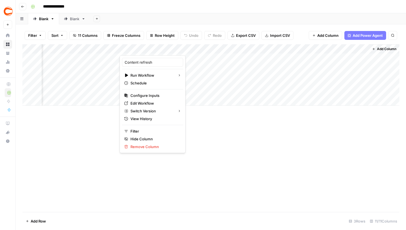
click at [220, 135] on div "Add Column" at bounding box center [210, 128] width 377 height 168
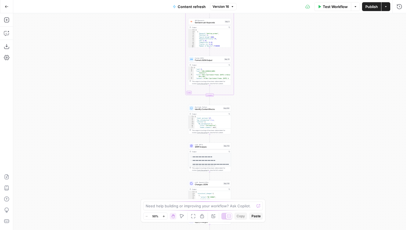
drag, startPoint x: 171, startPoint y: 163, endPoint x: 154, endPoint y: 99, distance: 65.8
click at [154, 99] on div "true false true false true false Workflow Set Inputs Inputs Google Search Perfo…" at bounding box center [209, 121] width 393 height 216
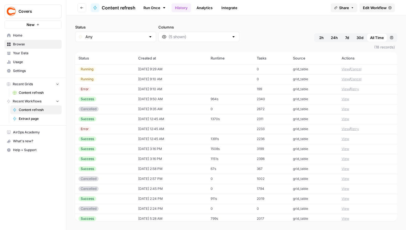
click at [347, 98] on button "View" at bounding box center [346, 98] width 8 height 5
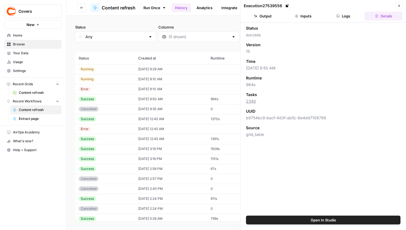
click at [343, 19] on button "Logs" at bounding box center [344, 16] width 38 height 9
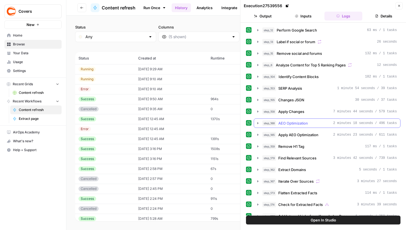
scroll to position [1, 0]
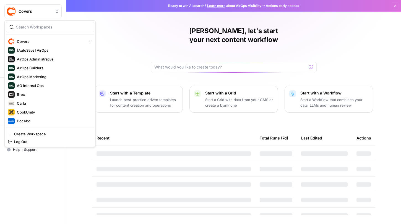
click at [36, 12] on span "Covers" at bounding box center [35, 12] width 33 height 6
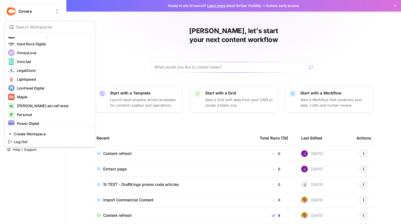
scroll to position [104, 0]
click at [34, 121] on span "Power Digital" at bounding box center [53, 123] width 73 height 6
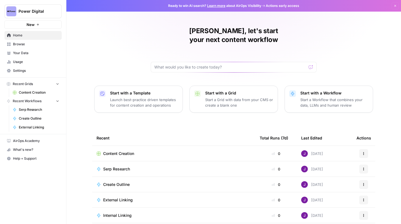
click at [23, 55] on span "Your Data" at bounding box center [36, 53] width 46 height 5
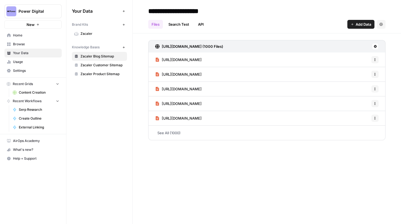
click at [86, 33] on span "Zscaler" at bounding box center [102, 33] width 44 height 5
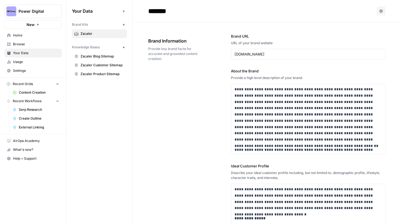
click at [103, 55] on span "Zscaler Blog Sitemap" at bounding box center [102, 56] width 44 height 5
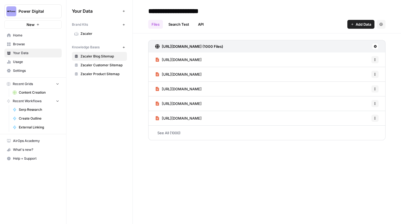
click at [111, 66] on span "Zscaler Customer Sitemap" at bounding box center [102, 65] width 44 height 5
click at [110, 72] on span "Zscaler Product Sitemap" at bounding box center [102, 74] width 44 height 5
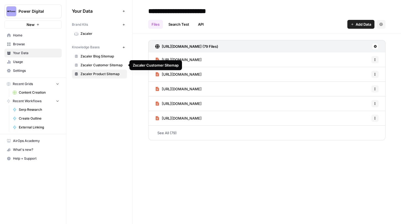
click at [108, 57] on span "Zscaler Blog Sitemap" at bounding box center [102, 56] width 44 height 5
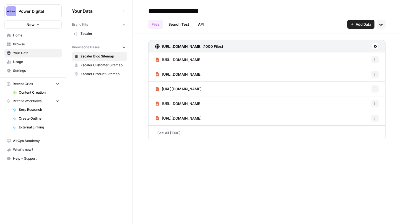
click at [98, 33] on span "Zscaler" at bounding box center [102, 33] width 44 height 5
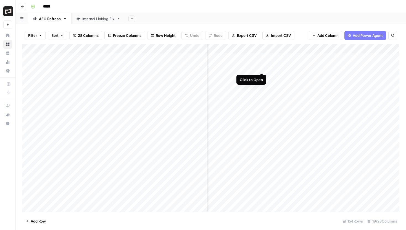
scroll to position [0, 21]
click at [227, 50] on div "Add Column" at bounding box center [210, 128] width 377 height 168
click at [73, 35] on icon "button" at bounding box center [74, 35] width 3 height 3
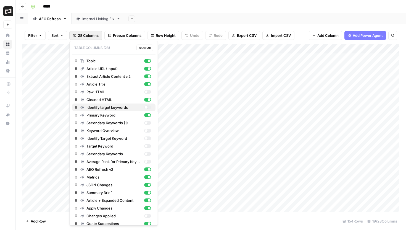
click at [147, 107] on div "button" at bounding box center [147, 107] width 7 height 4
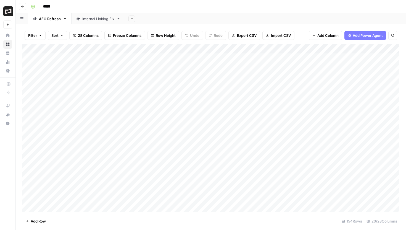
click at [245, 26] on div "Filter Sort 28 Columns Freeze Columns Row Height Undo Redo Export CSV Import CS…" at bounding box center [211, 126] width 391 height 205
click at [286, 46] on div "Add Column" at bounding box center [210, 128] width 377 height 168
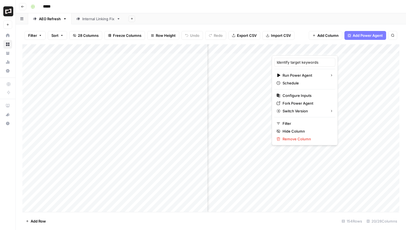
click at [294, 49] on div at bounding box center [297, 49] width 50 height 11
click at [217, 22] on div "Add Sheet" at bounding box center [265, 18] width 281 height 11
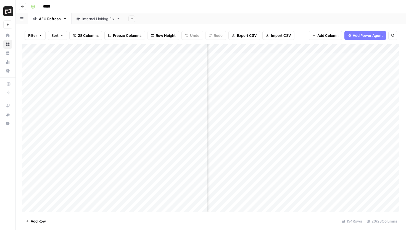
click at [95, 21] on div "Internal Linking Fix" at bounding box center [98, 19] width 32 height 6
click at [47, 20] on div "AEO Refresh" at bounding box center [50, 19] width 22 height 6
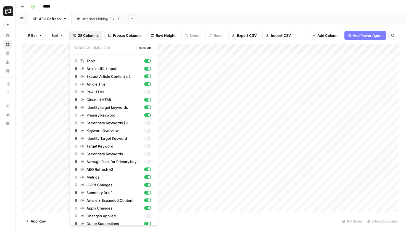
click at [82, 37] on span "28 Columns" at bounding box center [88, 36] width 21 height 6
click at [148, 108] on div "button" at bounding box center [149, 107] width 3 height 3
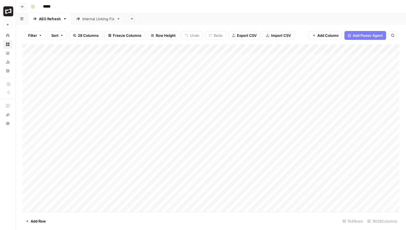
click at [196, 12] on header "Go back *****" at bounding box center [211, 6] width 391 height 13
click at [281, 46] on div "Add Column" at bounding box center [210, 128] width 377 height 168
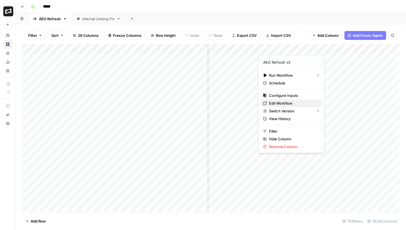
click at [286, 102] on span "Edit Workflow" at bounding box center [293, 103] width 48 height 6
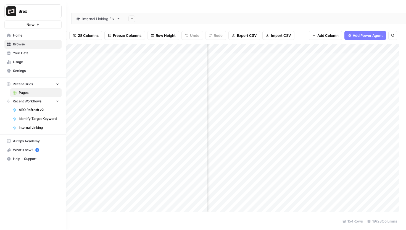
click at [21, 54] on span "Your Data" at bounding box center [36, 53] width 46 height 5
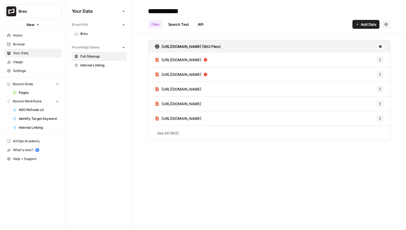
click at [98, 63] on span "Internal Linking" at bounding box center [102, 65] width 44 height 5
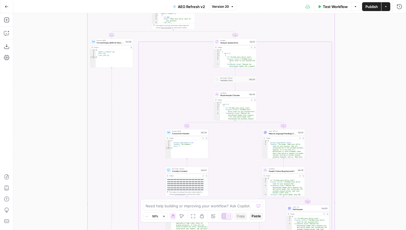
drag, startPoint x: 359, startPoint y: 56, endPoint x: 361, endPoint y: 168, distance: 112.5
click at [361, 165] on div "true false true false true false true false true false true false Workflow Set …" at bounding box center [209, 121] width 393 height 216
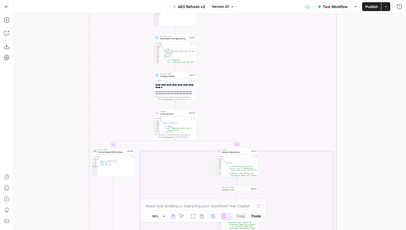
drag, startPoint x: 330, startPoint y: 54, endPoint x: 340, endPoint y: 154, distance: 100.5
click at [339, 150] on div "true false true false true false true false true false true false Workflow Set …" at bounding box center [209, 121] width 393 height 216
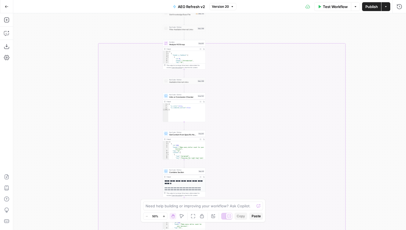
drag, startPoint x: 299, startPoint y: 106, endPoint x: 299, endPoint y: 179, distance: 73.0
click at [299, 178] on div "true false true false true false true false true false true false Workflow Set …" at bounding box center [209, 121] width 393 height 216
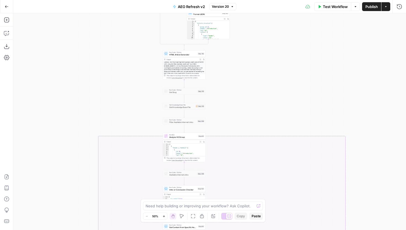
drag, startPoint x: 293, startPoint y: 98, endPoint x: 293, endPoint y: 197, distance: 98.7
click at [293, 188] on div "true false true false true false true false true false true false Workflow Set …" at bounding box center [209, 121] width 393 height 216
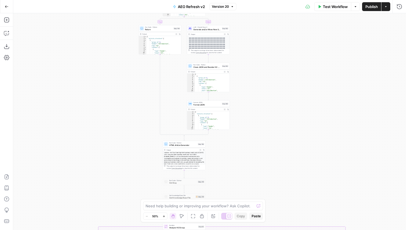
drag, startPoint x: 295, startPoint y: 96, endPoint x: 296, endPoint y: 189, distance: 92.9
click at [296, 187] on div "true false true false true false true false true false true false Workflow Set …" at bounding box center [209, 121] width 393 height 216
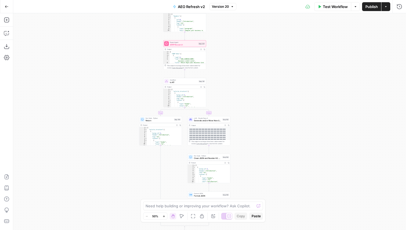
drag, startPoint x: 291, startPoint y: 146, endPoint x: 291, endPoint y: 198, distance: 52.2
click at [291, 194] on div "true false true false true false true false true false true false Workflow Set …" at bounding box center [209, 121] width 393 height 216
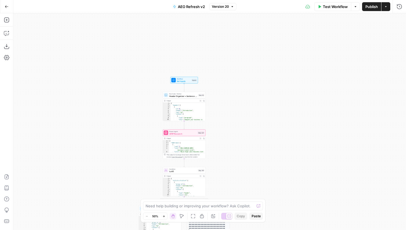
drag, startPoint x: 271, startPoint y: 129, endPoint x: 271, endPoint y: 136, distance: 6.4
click at [271, 135] on div "true false true false true false true false true false true false Workflow Set …" at bounding box center [209, 121] width 393 height 216
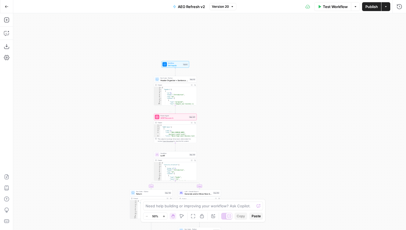
drag, startPoint x: 149, startPoint y: 137, endPoint x: 135, endPoint y: 111, distance: 29.4
click at [135, 111] on div "true false true false true false true false true false true false Workflow Set …" at bounding box center [209, 121] width 393 height 216
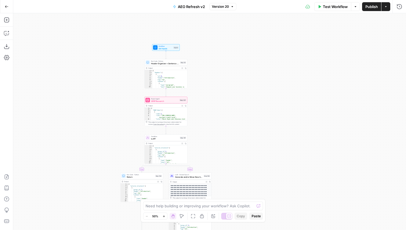
click at [162, 218] on button "Zoom In" at bounding box center [164, 216] width 7 height 7
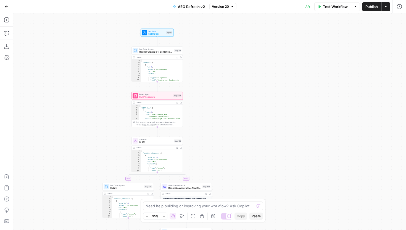
click at [162, 218] on button "Zoom In" at bounding box center [164, 216] width 7 height 7
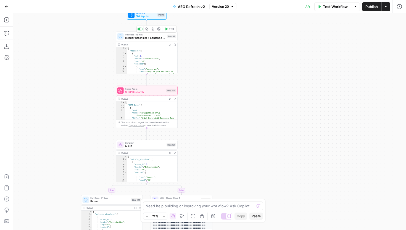
click at [161, 40] on div "Run Code · Python Header Organizer + Sentence Counter Step 63 Copy step Delete …" at bounding box center [147, 37] width 62 height 10
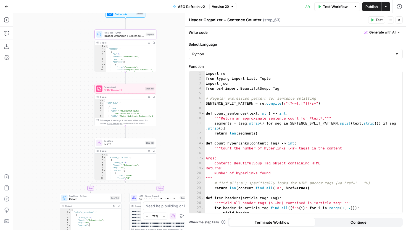
drag, startPoint x: 98, startPoint y: 104, endPoint x: 80, endPoint y: 101, distance: 18.5
click at [80, 101] on div "true false false false false true false true false true true true Workflow Set …" at bounding box center [209, 121] width 393 height 216
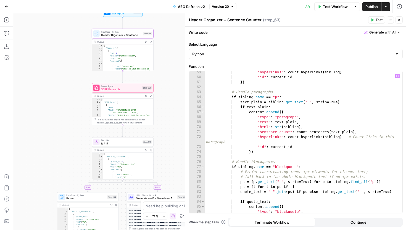
scroll to position [312, 0]
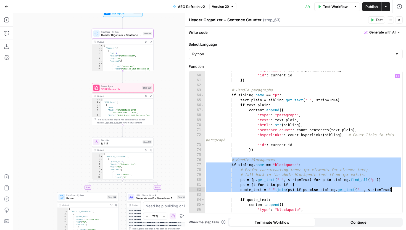
drag, startPoint x: 231, startPoint y: 158, endPoint x: 399, endPoint y: 189, distance: 171.2
click at [399, 189] on div "**********" at bounding box center [296, 142] width 214 height 142
click at [272, 166] on div ""hyperlinks" : count_hyperlinks ( sibling ) , "id" : current_id }) # Handle par…" at bounding box center [304, 144] width 198 height 152
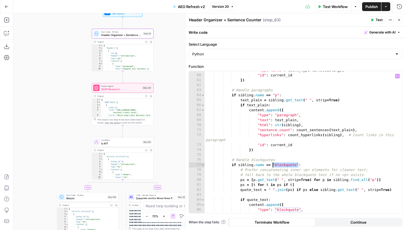
drag, startPoint x: 300, startPoint y: 165, endPoint x: 273, endPoint y: 163, distance: 26.3
click at [273, 163] on div ""hyperlinks" : count_hyperlinks ( sibling ) , "id" : current_id }) # Handle par…" at bounding box center [304, 144] width 198 height 152
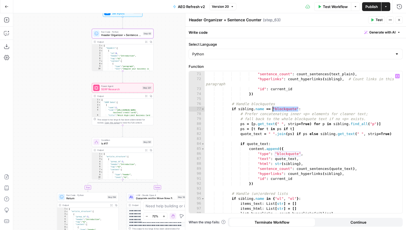
scroll to position [363, 0]
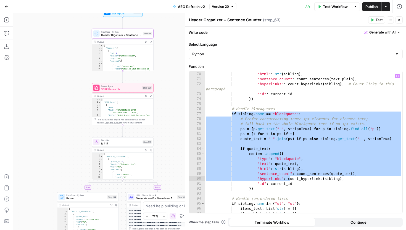
drag, startPoint x: 231, startPoint y: 114, endPoint x: 292, endPoint y: 181, distance: 90.0
click at [292, 181] on div ""text" : text_plain , "html" : str ( sibling ) , "sentence_count" : count_sente…" at bounding box center [304, 143] width 198 height 152
click at [273, 129] on div ""text" : text_plain , "html" : str ( sibling ) , "sentence_count" : count_sente…" at bounding box center [304, 143] width 198 height 152
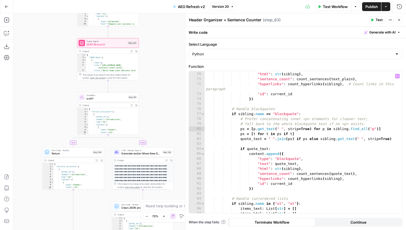
drag, startPoint x: 65, startPoint y: 140, endPoint x: 32, endPoint y: 77, distance: 71.8
click at [32, 77] on div "true false false false false true false true false true true true Workflow Set …" at bounding box center [209, 121] width 393 height 216
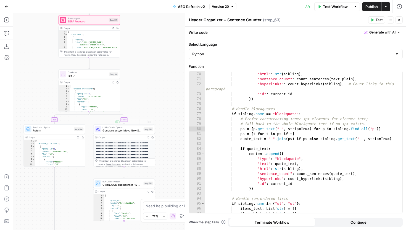
drag, startPoint x: 161, startPoint y: 102, endPoint x: 159, endPoint y: 40, distance: 61.4
click at [159, 40] on div "true false false false false true false true false true true true Workflow Set …" at bounding box center [209, 121] width 393 height 216
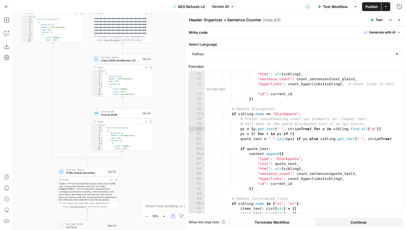
drag, startPoint x: 173, startPoint y: 135, endPoint x: 173, endPoint y: 77, distance: 57.5
click at [173, 78] on div "true false false false false true false true false true true true Workflow Set …" at bounding box center [209, 121] width 393 height 216
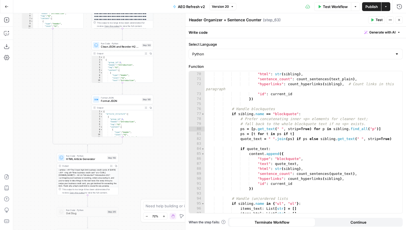
drag, startPoint x: 172, startPoint y: 107, endPoint x: 176, endPoint y: 229, distance: 122.5
click at [176, 227] on div "true false false false false true false true false true true true Workflow Set …" at bounding box center [209, 121] width 393 height 216
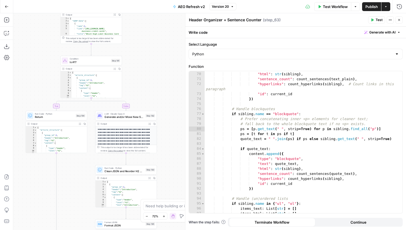
drag, startPoint x: 155, startPoint y: 83, endPoint x: 156, endPoint y: 198, distance: 115.0
click at [156, 197] on div "true false false false false true false true false true true true Workflow Set …" at bounding box center [209, 121] width 393 height 216
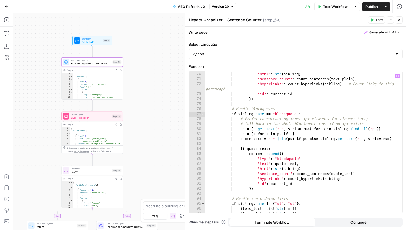
drag, startPoint x: 274, startPoint y: 114, endPoint x: 292, endPoint y: 114, distance: 18.2
click at [291, 114] on div ""text" : text_plain , "html" : str ( sibling ) , "sentence_count" : count_sente…" at bounding box center [304, 143] width 198 height 152
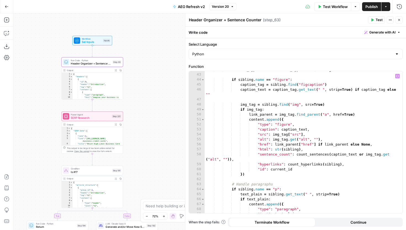
scroll to position [214, 0]
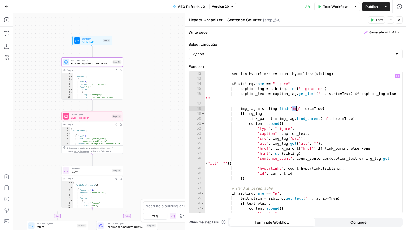
drag, startPoint x: 293, startPoint y: 109, endPoint x: 298, endPoint y: 109, distance: 5.5
click at [298, 109] on div "# Count hyperlinks in this sibling section_hyperlinks += count_hyperlinks ( sib…" at bounding box center [304, 142] width 198 height 152
type textarea "**********"
click at [402, 19] on button "Close" at bounding box center [399, 19] width 7 height 7
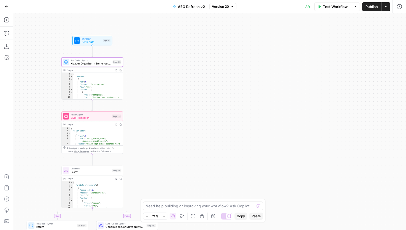
click at [146, 216] on icon "button" at bounding box center [146, 216] width 3 height 3
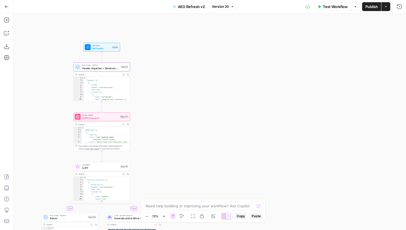
click at [146, 216] on icon "button" at bounding box center [146, 216] width 3 height 3
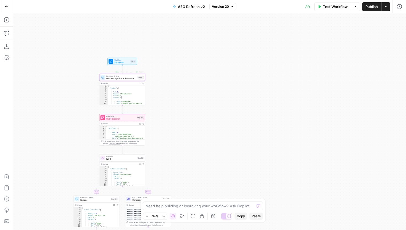
drag, startPoint x: 195, startPoint y: 82, endPoint x: 195, endPoint y: 64, distance: 17.7
click at [195, 64] on div "true false false false false true false true false true true true Workflow Set …" at bounding box center [209, 121] width 393 height 216
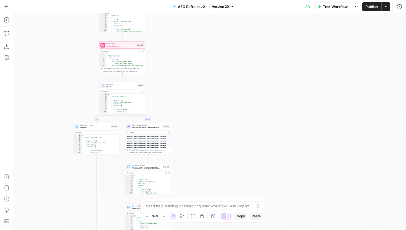
drag, startPoint x: 205, startPoint y: 81, endPoint x: 205, endPoint y: 65, distance: 16.0
click at [205, 65] on div "true false false false false true false true false true true true Workflow Set …" at bounding box center [209, 121] width 393 height 216
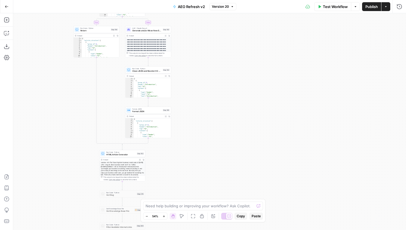
drag, startPoint x: 208, startPoint y: 149, endPoint x: 208, endPoint y: 87, distance: 61.4
click at [208, 87] on div "true false false false false true false true false true true true Workflow Set …" at bounding box center [209, 121] width 393 height 216
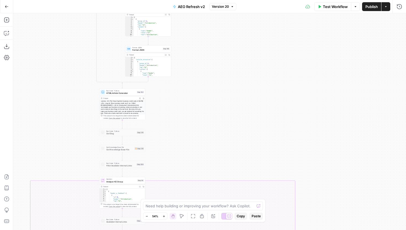
drag, startPoint x: 229, startPoint y: 177, endPoint x: 229, endPoint y: 29, distance: 147.6
click at [229, 29] on div "true false false false false true false true false true true true Workflow Set …" at bounding box center [209, 121] width 393 height 216
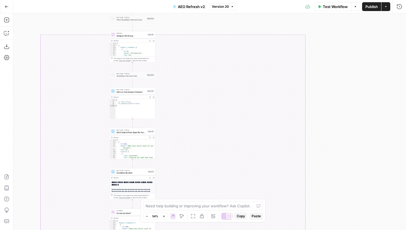
drag, startPoint x: 218, startPoint y: 174, endPoint x: 228, endPoint y: 177, distance: 10.5
click at [228, 180] on div "true false false false false true false true false true true true Workflow Set …" at bounding box center [209, 121] width 393 height 216
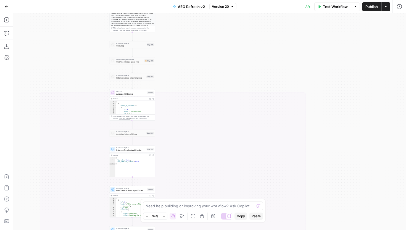
drag, startPoint x: 231, startPoint y: 101, endPoint x: 230, endPoint y: 180, distance: 79.4
click at [230, 179] on div "true false false false false true false true false true true true Workflow Set …" at bounding box center [209, 121] width 393 height 216
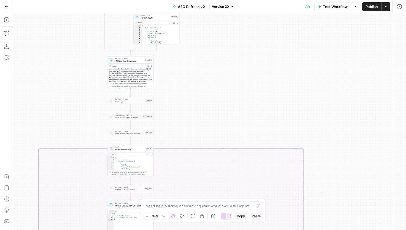
drag, startPoint x: 217, startPoint y: 97, endPoint x: 217, endPoint y: 124, distance: 27.1
click at [217, 124] on div "true false false false false true false true false true true true Workflow Set …" at bounding box center [209, 121] width 393 height 216
drag, startPoint x: 209, startPoint y: 90, endPoint x: 209, endPoint y: 128, distance: 38.7
click at [209, 128] on div "true false false false false true false true false true true true Workflow Set …" at bounding box center [209, 121] width 393 height 216
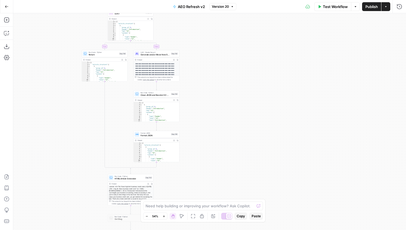
drag, startPoint x: 212, startPoint y: 56, endPoint x: 212, endPoint y: 140, distance: 84.0
click at [212, 140] on div "true false false false false true false true false true true true Workflow Set …" at bounding box center [209, 121] width 393 height 216
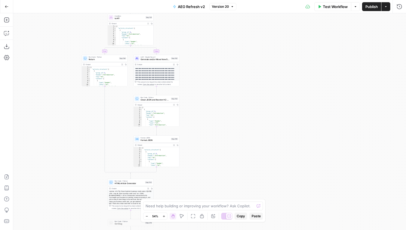
drag, startPoint x: 212, startPoint y: 145, endPoint x: 206, endPoint y: 77, distance: 68.3
click at [206, 78] on div "true false false false false true false true false true true true Workflow Set …" at bounding box center [209, 121] width 393 height 216
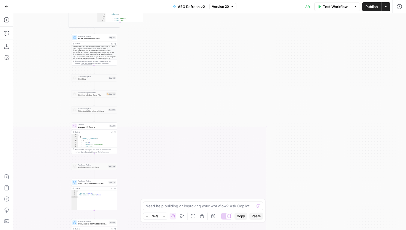
drag, startPoint x: 233, startPoint y: 156, endPoint x: 200, endPoint y: 68, distance: 93.6
click at [200, 68] on div "true false false false false true false true false true true true Workflow Set …" at bounding box center [209, 121] width 393 height 216
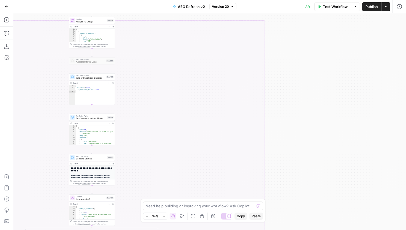
drag, startPoint x: 239, startPoint y: 95, endPoint x: 239, endPoint y: 70, distance: 25.4
click at [239, 70] on div "true false false false false true false true false true true true Workflow Set …" at bounding box center [209, 121] width 393 height 216
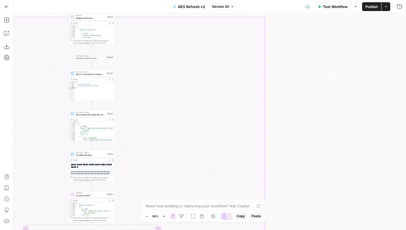
drag, startPoint x: 256, startPoint y: 103, endPoint x: 255, endPoint y: 58, distance: 44.2
click at [255, 58] on div "true false false false false true false true false true true true Workflow Set …" at bounding box center [209, 121] width 393 height 216
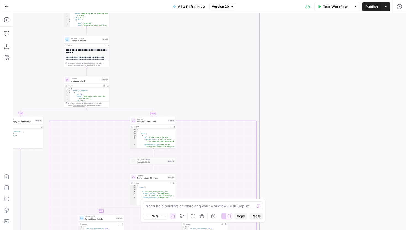
drag, startPoint x: 273, startPoint y: 97, endPoint x: 273, endPoint y: 81, distance: 16.0
click at [273, 81] on div "true false false false false true false true false true true true Workflow Set …" at bounding box center [209, 121] width 393 height 216
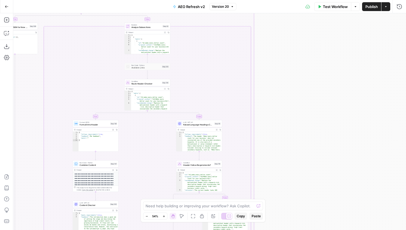
drag, startPoint x: 304, startPoint y: 108, endPoint x: 304, endPoint y: 87, distance: 20.7
click at [304, 87] on div "true false false false false true false true false true true true Workflow Set …" at bounding box center [209, 121] width 393 height 216
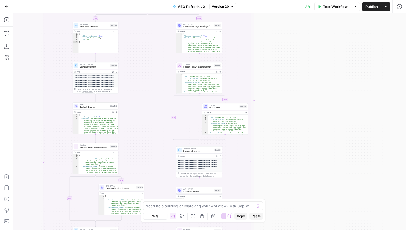
drag, startPoint x: 301, startPoint y: 79, endPoint x: 299, endPoint y: 51, distance: 27.8
click at [299, 51] on div "true false false false false true false true false true true true Workflow Set …" at bounding box center [209, 121] width 393 height 216
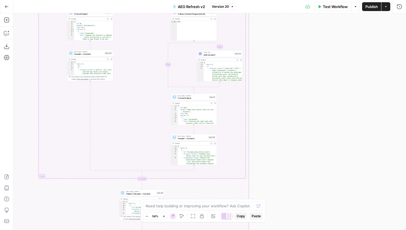
drag, startPoint x: 295, startPoint y: 136, endPoint x: 295, endPoint y: 47, distance: 89.3
click at [295, 47] on div "true false false false false true false true false true true true Workflow Set …" at bounding box center [209, 121] width 393 height 216
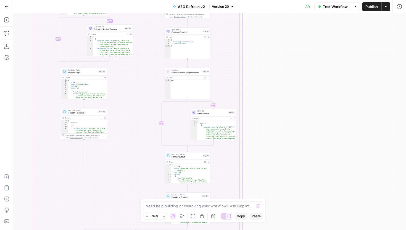
drag, startPoint x: 279, startPoint y: 47, endPoint x: 273, endPoint y: 111, distance: 63.9
click at [273, 111] on div "true false false false false true false true false true true true Workflow Set …" at bounding box center [209, 121] width 393 height 216
click at [221, 113] on span "Edit Content" at bounding box center [212, 113] width 29 height 3
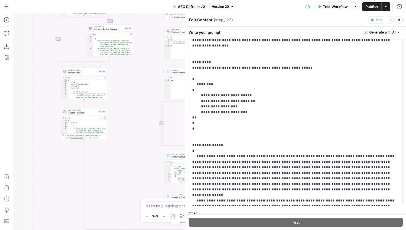
scroll to position [101, 0]
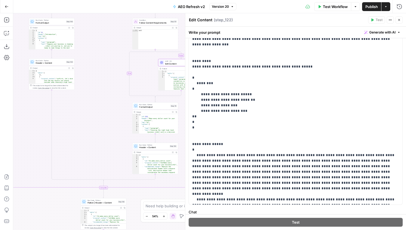
drag, startPoint x: 150, startPoint y: 147, endPoint x: 116, endPoint y: 96, distance: 61.5
click at [116, 96] on div "true false false false false true false true false true true true Workflow Set …" at bounding box center [209, 121] width 393 height 216
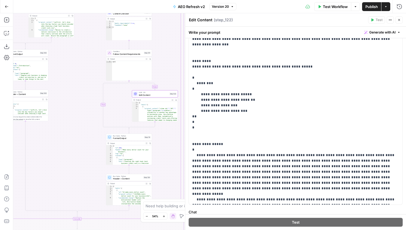
drag, startPoint x: 122, startPoint y: 178, endPoint x: 95, endPoint y: 223, distance: 52.6
click at [95, 223] on div "true false false false false true false true false true true true Workflow Set …" at bounding box center [209, 121] width 393 height 216
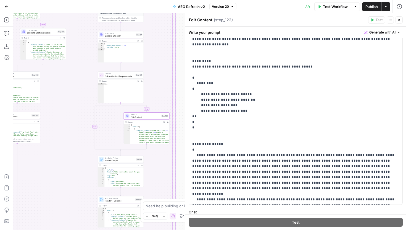
drag
click at [59, 197] on div "true false false false false true false true false true true true Workflow Set …" at bounding box center [209, 121] width 393 height 216
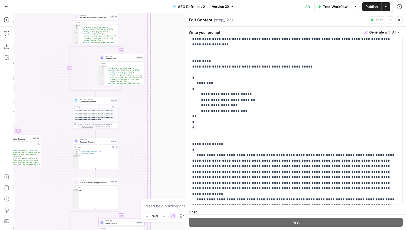
click at [145, 101] on div "true false false false false true false true false true true true Workflow Set …" at bounding box center [209, 121] width 393 height 216
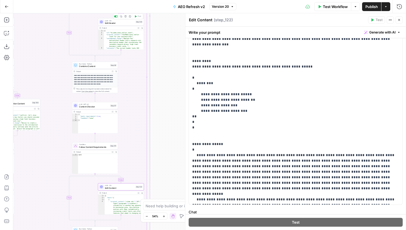
click at [131, 61] on div "true false false false false true false true false true true true Workflow Set …" at bounding box center [209, 121] width 393 height 216
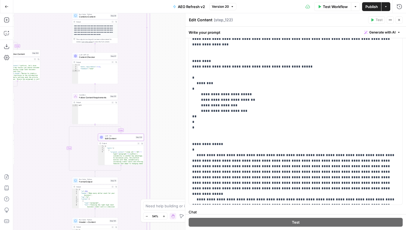
click at [136, 43] on div "true false false false false true false true false true true true Workflow Set …" at bounding box center [209, 121] width 393 height 216
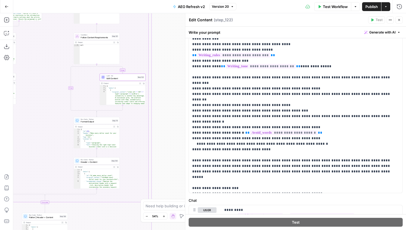
scroll to position [112, 0]
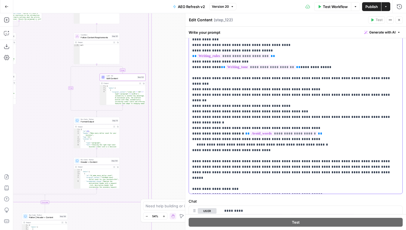
click at [192, 128] on div "**********" at bounding box center [296, 80] width 214 height 225
click at [245, 130] on p "**********" at bounding box center [295, 188] width 207 height 437
click at [190, 128] on div "**********" at bounding box center [296, 80] width 214 height 225
click at [318, 123] on div "**********" at bounding box center [296, 80] width 214 height 225
click at [318, 123] on p "**********" at bounding box center [295, 188] width 207 height 437
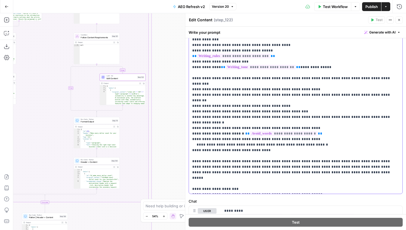
drag, startPoint x: 318, startPoint y: 123, endPoint x: 188, endPoint y: 117, distance: 130.4
click at [188, 117] on div "**********" at bounding box center [295, 110] width 221 height 368
click at [246, 128] on p "**********" at bounding box center [295, 188] width 207 height 437
click at [272, 121] on p "**********" at bounding box center [295, 188] width 207 height 437
click at [325, 122] on p "**********" at bounding box center [295, 188] width 207 height 437
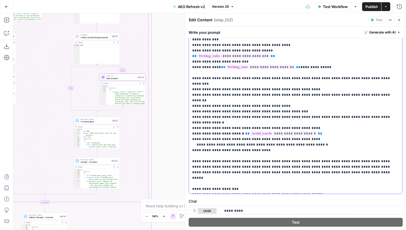
drag, startPoint x: 325, startPoint y: 122, endPoint x: 188, endPoint y: 118, distance: 136.3
click at [188, 118] on div "**********" at bounding box center [295, 110] width 221 height 368
click at [278, 130] on p "**********" at bounding box center [295, 188] width 207 height 437
drag, startPoint x: 270, startPoint y: 130, endPoint x: 190, endPoint y: 129, distance: 79.9
click at [190, 129] on div "**********" at bounding box center [296, 80] width 214 height 225
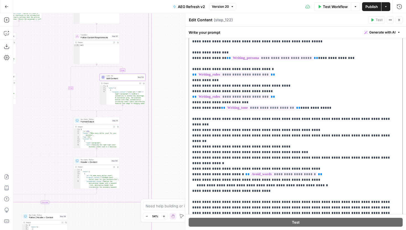
scroll to position [55, 0]
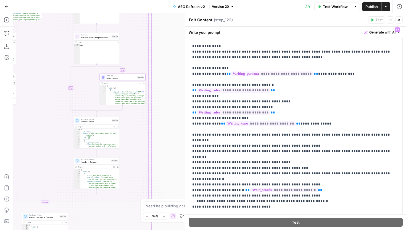
drag, startPoint x: 172, startPoint y: 80, endPoint x: 175, endPoint y: 111, distance: 31.1
click at [175, 111] on div "true false false false false true false true false true true true Workflow Set …" at bounding box center [209, 121] width 393 height 216
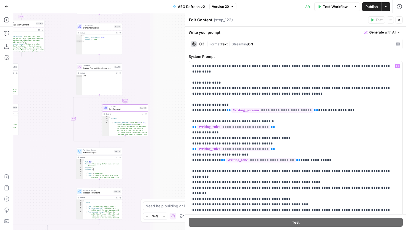
scroll to position [0, 0]
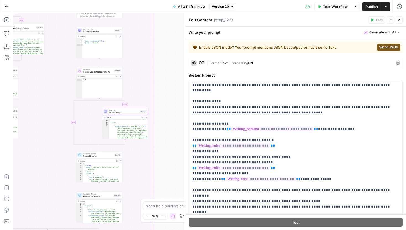
drag, startPoint x: 167, startPoint y: 73, endPoint x: 167, endPoint y: 163, distance: 89.3
click at [167, 163] on div "true false false false false true false true false true true true Workflow Set …" at bounding box center [209, 121] width 393 height 216
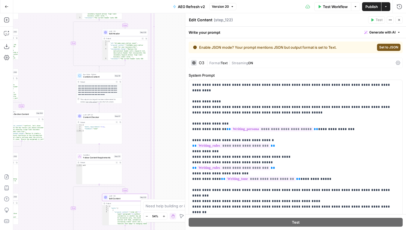
click at [145, 218] on button "Zoom Out" at bounding box center [146, 216] width 7 height 7
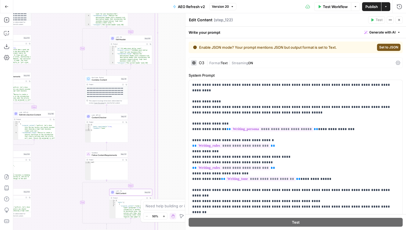
click at [136, 39] on span "Edit Header" at bounding box center [129, 39] width 27 height 3
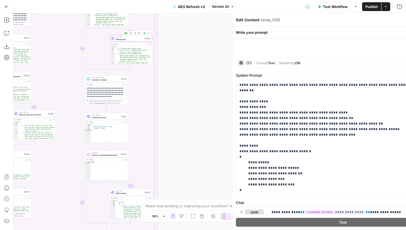
type textarea "Edit Header"
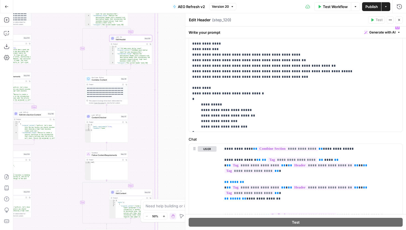
scroll to position [93, 0]
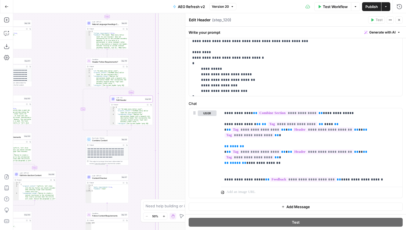
drag, startPoint x: 170, startPoint y: 71, endPoint x: 171, endPoint y: 132, distance: 60.5
click at [171, 132] on div "true false false false false true false true false true true true Workflow Set …" at bounding box center [209, 121] width 393 height 216
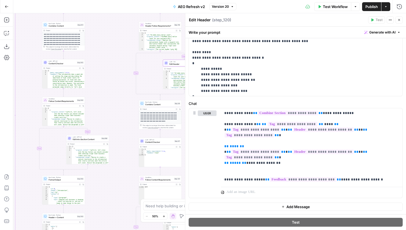
drag, startPoint x: 61, startPoint y: 98, endPoint x: 116, endPoint y: 61, distance: 66.1
click at [116, 61] on div "true false false false false true false true false true true true Workflow Set …" at bounding box center [209, 121] width 393 height 216
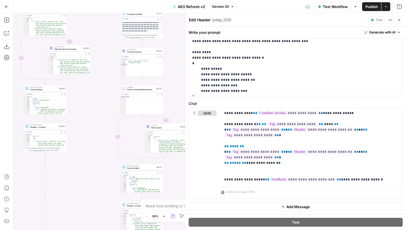
drag, startPoint x: 114, startPoint y: 131, endPoint x: 104, endPoint y: 45, distance: 86.8
click at [103, 45] on div "true false false false false true false true false true true true Workflow Set …" at bounding box center [209, 121] width 393 height 216
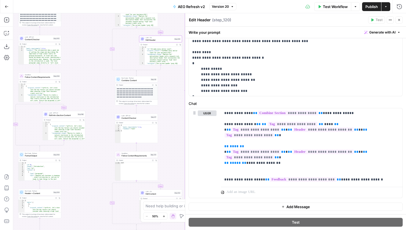
drag, startPoint x: 103, startPoint y: 117, endPoint x: 81, endPoint y: 208, distance: 93.6
click at [81, 208] on div "true false false false false true false true false true true true Workflow Set …" at bounding box center [209, 121] width 393 height 216
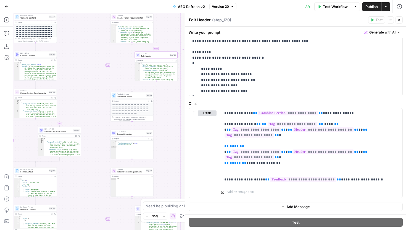
drag, startPoint x: 74, startPoint y: 77, endPoint x: 85, endPoint y: 179, distance: 102.3
click at [85, 179] on div "true false false false false true false true false true true true Workflow Set …" at bounding box center [209, 121] width 393 height 216
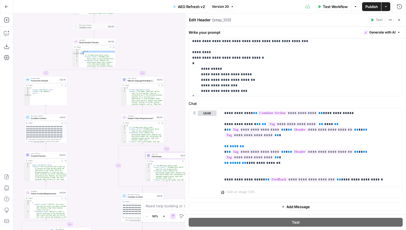
click at [89, 57] on div "{ "edits" : [ { "id" : "h2_make_every_dollar_count" , "original_content" : "<h2…" at bounding box center [97, 64] width 36 height 31
type textarea "**********"
click at [130, 44] on div "true false false false false true false true false true true true Workflow Set …" at bounding box center [209, 121] width 393 height 216
click at [401, 19] on button "Close" at bounding box center [399, 19] width 7 height 7
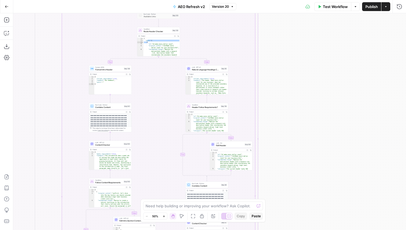
drag, startPoint x: 315, startPoint y: 113, endPoint x: 355, endPoint y: 113, distance: 40.4
click at [353, 113] on div "true false false false false true false true false true true true Workflow Set …" at bounding box center [209, 121] width 393 height 216
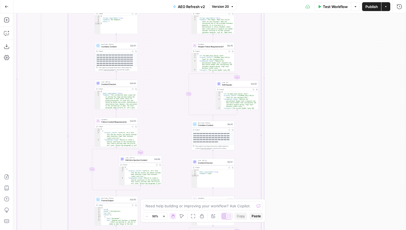
drag, startPoint x: 290, startPoint y: 147, endPoint x: 283, endPoint y: 57, distance: 90.4
click at [284, 57] on div "true false false false false true false true false true true true Workflow Set …" at bounding box center [209, 121] width 393 height 216
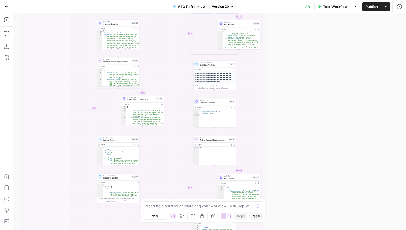
drag, startPoint x: 285, startPoint y: 124, endPoint x: 301, endPoint y: 76, distance: 50.2
click at [301, 76] on div "true false false false false true false true false true true true Workflow Set …" at bounding box center [209, 121] width 393 height 216
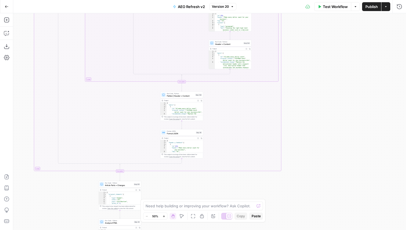
drag, startPoint x: 279, startPoint y: 168, endPoint x: 275, endPoint y: 1, distance: 167.3
click at [276, 1] on div "Go Back AEO Refresh v2 Version 20 Test Workflow Options Publish Actions Run His…" at bounding box center [203, 115] width 406 height 230
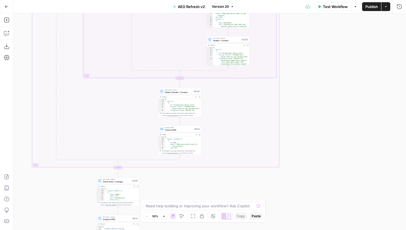
drag, startPoint x: 299, startPoint y: 123, endPoint x: 343, endPoint y: 50, distance: 85.3
click at [342, 50] on div "true false false false false true false true false true true true Workflow Set …" at bounding box center [209, 121] width 393 height 216
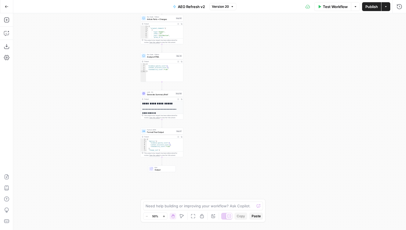
drag, startPoint x: 269, startPoint y: 166, endPoint x: 269, endPoint y: 83, distance: 83.2
click at [269, 83] on div "true false false false false true false true false true true true Workflow Set …" at bounding box center [209, 121] width 393 height 216
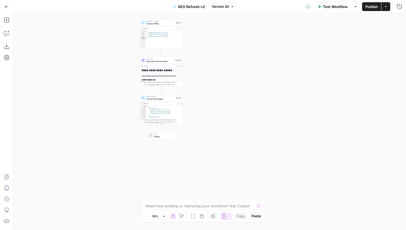
drag, startPoint x: 223, startPoint y: 137, endPoint x: 223, endPoint y: 105, distance: 32.3
click at [223, 105] on div "true false false false false true false true false true true true Workflow Set …" at bounding box center [209, 121] width 393 height 216
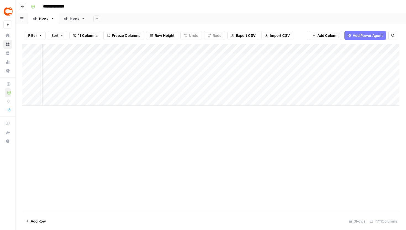
scroll to position [0, 315]
click at [158, 71] on div "Add Column" at bounding box center [210, 74] width 377 height 61
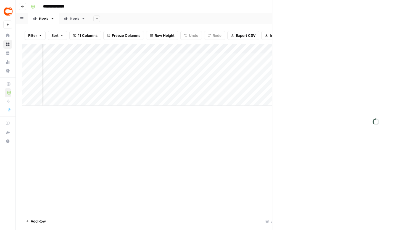
scroll to position [0, 312]
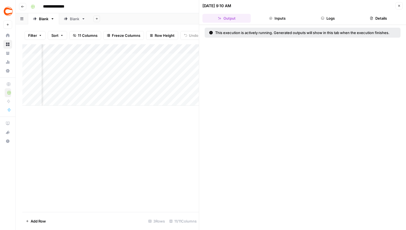
click at [331, 14] on button "Logs" at bounding box center [328, 18] width 48 height 9
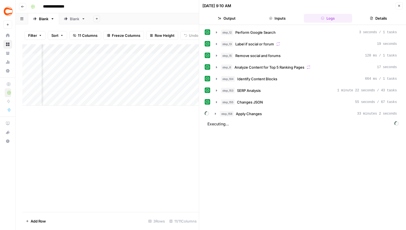
click at [394, 4] on div "[DATE] 9:10 AM Close" at bounding box center [303, 5] width 200 height 7
click at [397, 5] on button "Close" at bounding box center [399, 5] width 7 height 7
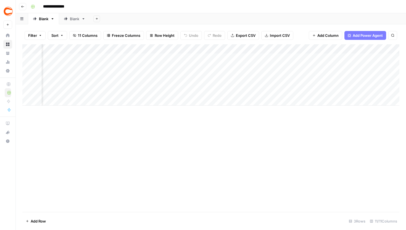
scroll to position [0, 235]
click at [228, 74] on div "Add Column" at bounding box center [210, 74] width 377 height 61
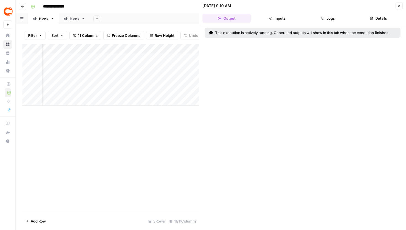
click at [300, 19] on button "Inputs" at bounding box center [277, 18] width 48 height 9
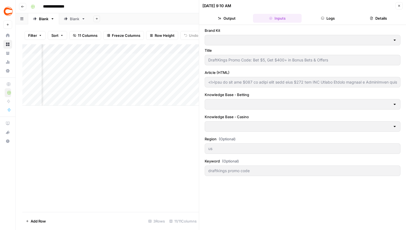
type input "Covers"
type input "Betting sitemap"
type input "Casino sitemap"
type input "<p>Sign up and get $200 in bonus bets plus over $200 off NFL [DATE] Ticket with…"
click at [314, 15] on button "Logs" at bounding box center [328, 18] width 48 height 9
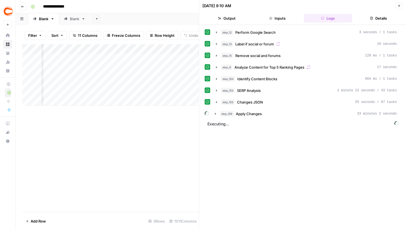
click at [401, 6] on button "Close" at bounding box center [399, 5] width 7 height 7
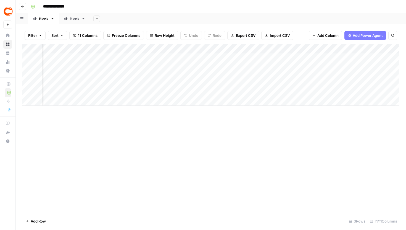
scroll to position [0, 153]
click at [226, 72] on div "Add Column" at bounding box center [210, 74] width 377 height 61
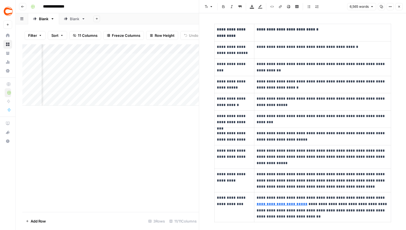
scroll to position [2313, 0]
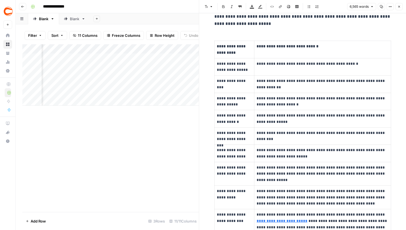
click at [390, 6] on icon "button" at bounding box center [390, 6] width 3 height 3
click at [373, 59] on span "Code" at bounding box center [374, 59] width 27 height 6
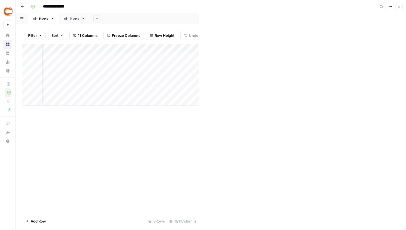
scroll to position [7062, 0]
click at [401, 6] on button "Close" at bounding box center [399, 6] width 7 height 7
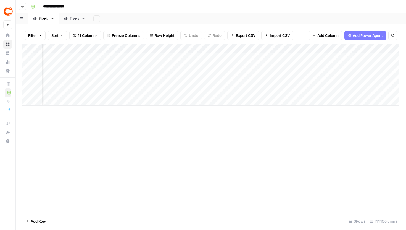
scroll to position [0, 233]
click at [247, 58] on div "Add Column" at bounding box center [210, 74] width 377 height 61
click at [247, 72] on div "Add Column" at bounding box center [210, 74] width 377 height 61
click at [284, 71] on div "Add Column" at bounding box center [210, 74] width 377 height 61
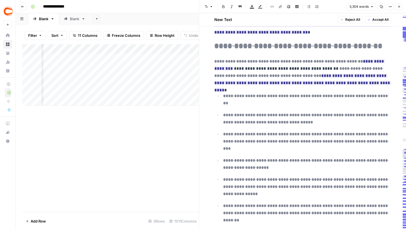
scroll to position [2971, 0]
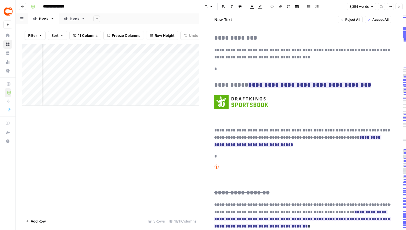
click at [401, 8] on button "Close" at bounding box center [399, 6] width 7 height 7
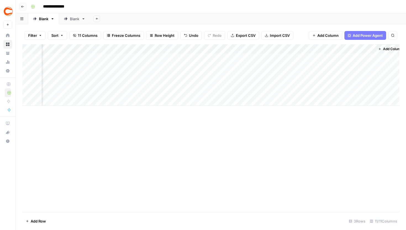
scroll to position [0, 308]
click at [156, 47] on div "Add Column" at bounding box center [210, 74] width 377 height 61
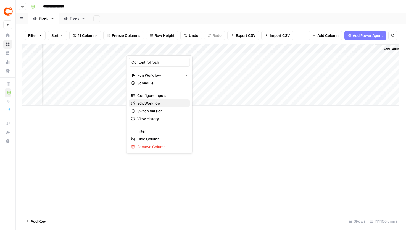
click at [153, 102] on span "Edit Workflow" at bounding box center [161, 103] width 48 height 6
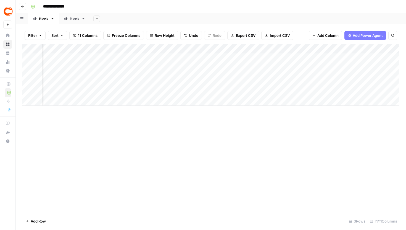
scroll to position [0, 161]
click at [219, 58] on div "Add Column" at bounding box center [210, 74] width 377 height 61
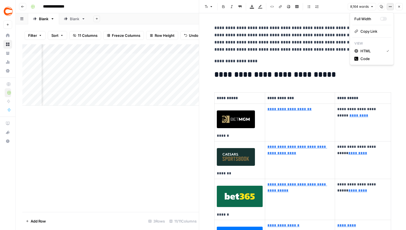
click at [389, 8] on button "Options" at bounding box center [390, 6] width 7 height 7
click at [373, 58] on span "Code" at bounding box center [374, 59] width 27 height 6
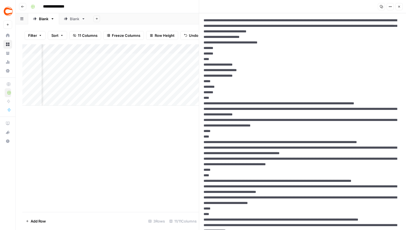
click at [141, 61] on div "Add Column" at bounding box center [110, 74] width 177 height 61
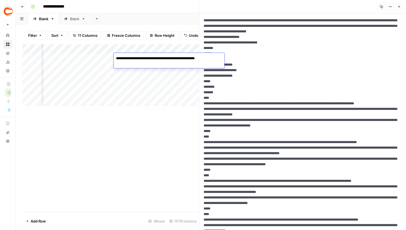
drag, startPoint x: 157, startPoint y: 65, endPoint x: 114, endPoint y: 60, distance: 43.4
click at [114, 60] on textarea "**********" at bounding box center [169, 60] width 111 height 13
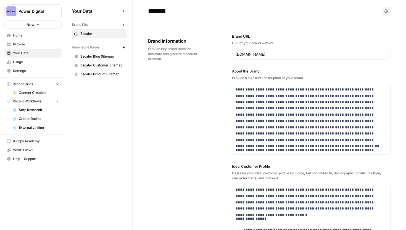
click at [31, 11] on span "Power Digital" at bounding box center [35, 12] width 33 height 6
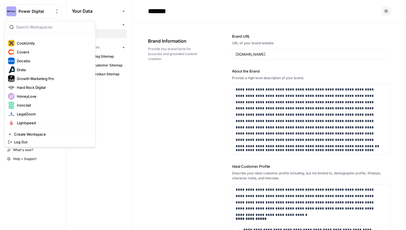
scroll to position [68, 0]
click at [32, 50] on span "Covers" at bounding box center [53, 53] width 73 height 6
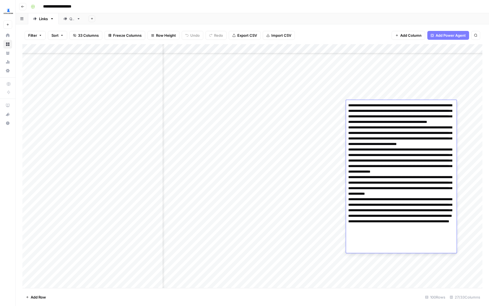
scroll to position [141, 1139]
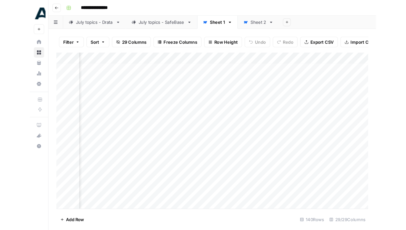
scroll to position [2, 71]
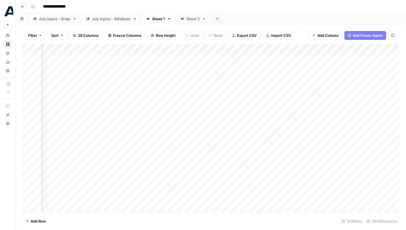
click at [267, 10] on div "**********" at bounding box center [214, 6] width 372 height 9
click at [114, 18] on div "July topics - SafeBase" at bounding box center [111, 19] width 39 height 6
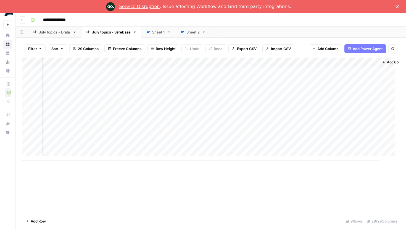
scroll to position [0, 1206]
click at [370, 64] on button "Add Column" at bounding box center [384, 62] width 29 height 7
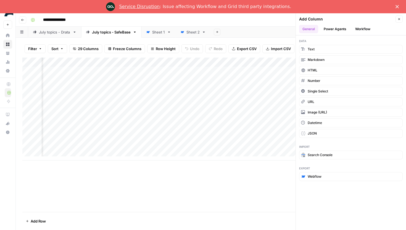
click at [362, 30] on button "Workflow" at bounding box center [363, 29] width 22 height 8
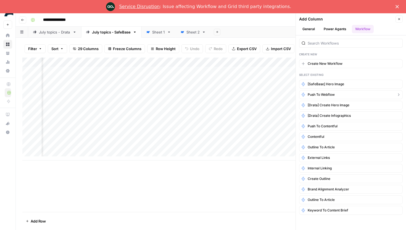
click at [337, 93] on button "Push to Webflow" at bounding box center [351, 94] width 104 height 9
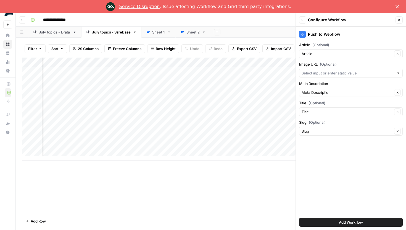
scroll to position [0, 1286]
click at [338, 49] on div "Article (Optional) Article Clear" at bounding box center [351, 50] width 104 height 16
click at [341, 51] on input "Article (Optional)" at bounding box center [347, 54] width 91 height 6
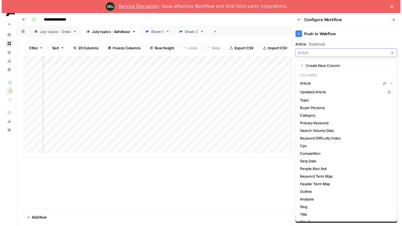
scroll to position [0, 1197]
type input "Article"
click at [231, 61] on div "Add Column" at bounding box center [210, 108] width 377 height 103
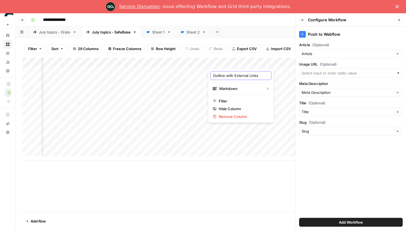
click at [234, 76] on input "Outline with External Links" at bounding box center [241, 76] width 56 height 6
drag, startPoint x: 234, startPoint y: 75, endPoint x: 207, endPoint y: 75, distance: 26.5
click at [207, 75] on body "**********" at bounding box center [203, 121] width 406 height 216
click at [214, 74] on input "Outline with External Links" at bounding box center [241, 76] width 56 height 6
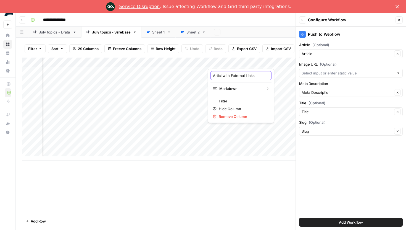
type input "Article with External Links"
click at [246, 70] on div "Add Column" at bounding box center [210, 108] width 377 height 103
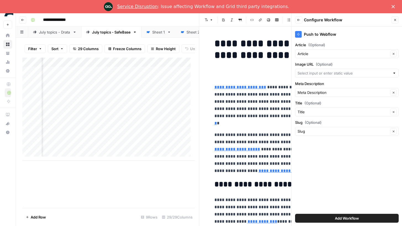
click at [394, 20] on icon "button" at bounding box center [395, 19] width 3 height 3
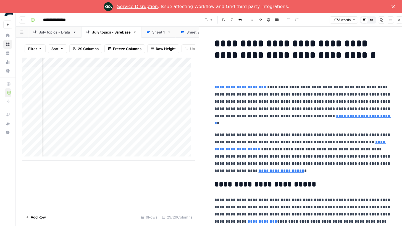
click at [399, 18] on icon "button" at bounding box center [399, 19] width 3 height 3
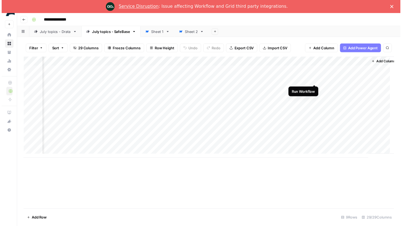
scroll to position [0, 1206]
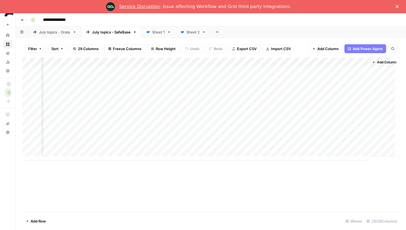
click at [358, 80] on div "Add Column" at bounding box center [210, 108] width 377 height 103
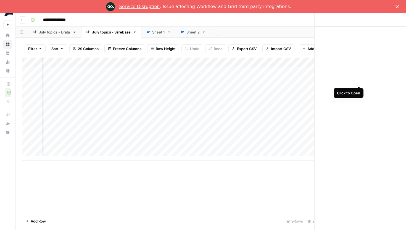
scroll to position [0, 1205]
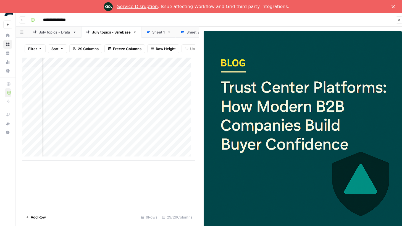
click at [397, 17] on button "Close" at bounding box center [399, 19] width 7 height 7
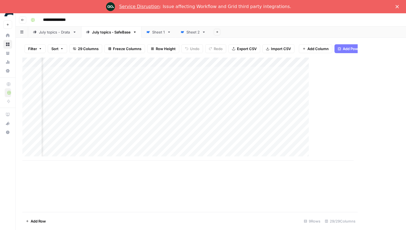
scroll to position [0, 1199]
click at [365, 69] on div "Add Column" at bounding box center [210, 108] width 377 height 103
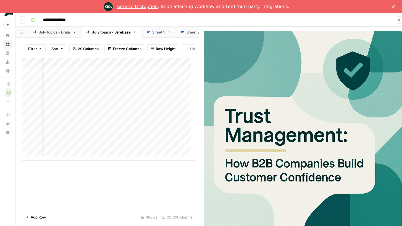
click at [399, 21] on icon "button" at bounding box center [399, 19] width 3 height 3
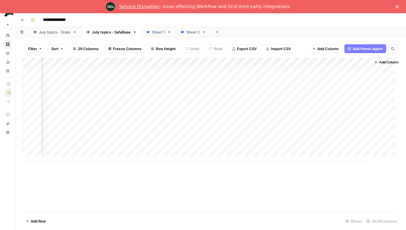
scroll to position [0, 1206]
click at [378, 63] on span "Add Column" at bounding box center [386, 62] width 19 height 5
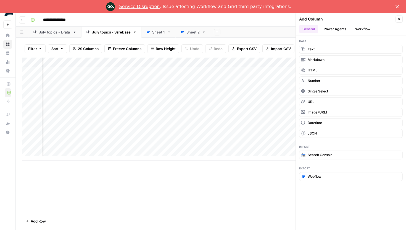
click at [361, 29] on button "Workflow" at bounding box center [363, 29] width 22 height 8
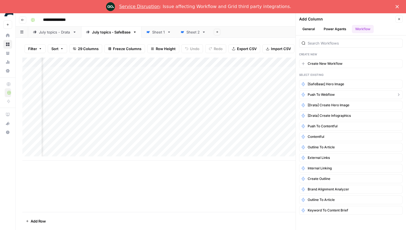
click at [333, 94] on span "Push to Webflow" at bounding box center [321, 94] width 27 height 5
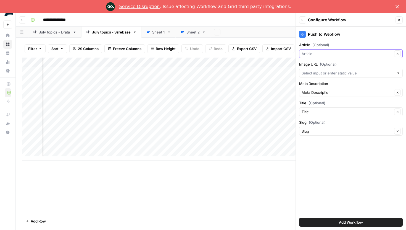
click at [328, 52] on input "Article (Optional)" at bounding box center [347, 54] width 91 height 6
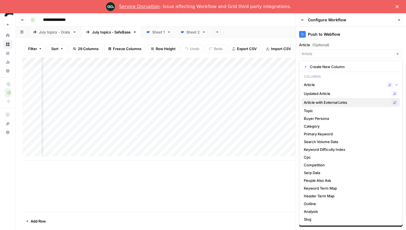
click at [329, 100] on span "Article with External Links" at bounding box center [346, 103] width 85 height 6
type input "Article with External Links"
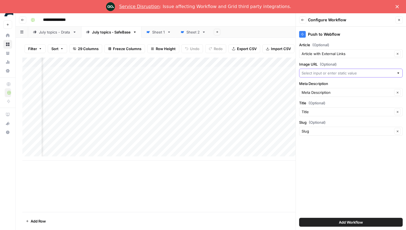
click at [335, 73] on input "Image URL (Optional)" at bounding box center [348, 73] width 93 height 6
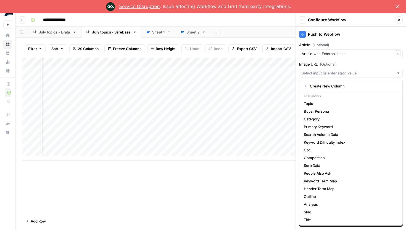
scroll to position [0, 1286]
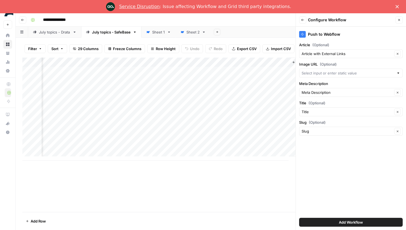
click at [251, 57] on div "Add Column" at bounding box center [210, 108] width 377 height 103
drag, startPoint x: 257, startPoint y: 78, endPoint x: 235, endPoint y: 76, distance: 22.2
click at [235, 76] on div "Output Image (URL) Filter Hide Column Remove Column" at bounding box center [268, 96] width 66 height 54
click at [249, 76] on input "Output" at bounding box center [268, 76] width 56 height 6
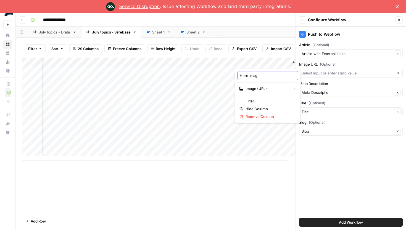
type input "Hero Image"
click at [332, 72] on input "Image URL (Optional)" at bounding box center [348, 73] width 93 height 6
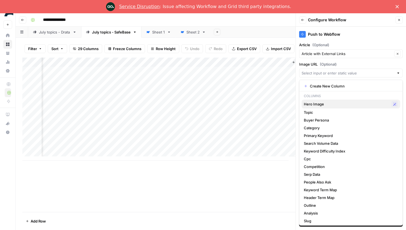
click at [325, 102] on span "Hero Image" at bounding box center [346, 104] width 85 height 6
type input "Hero Image"
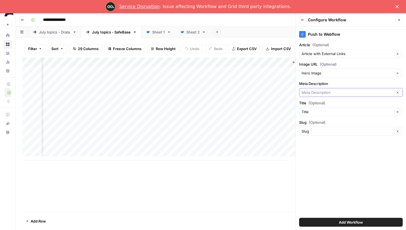
click at [325, 91] on input "Meta Description" at bounding box center [347, 93] width 91 height 6
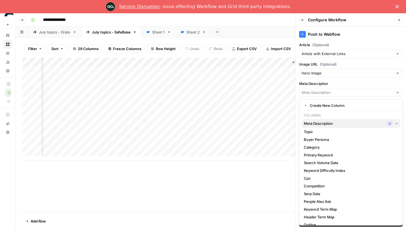
click at [331, 124] on span "Meta Description" at bounding box center [344, 124] width 80 height 6
type input "Meta Description"
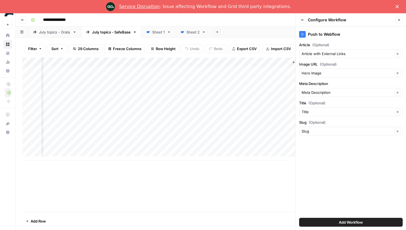
click at [340, 223] on span "Add Workflow" at bounding box center [351, 222] width 24 height 6
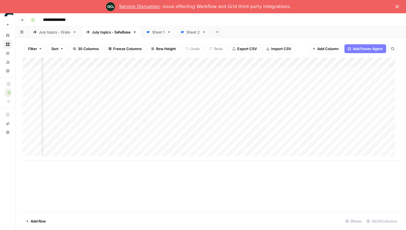
scroll to position [0, 1261]
click at [332, 63] on div "Add Column" at bounding box center [210, 108] width 377 height 103
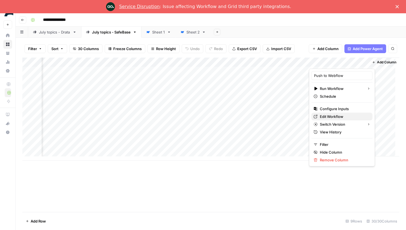
click at [337, 114] on span "Edit Workflow" at bounding box center [344, 117] width 48 height 6
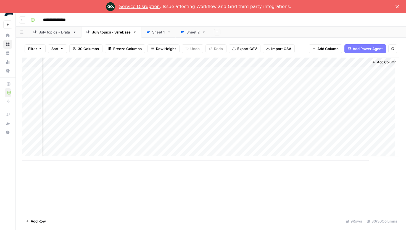
click at [53, 28] on link "July topics - Drata" at bounding box center [54, 32] width 53 height 11
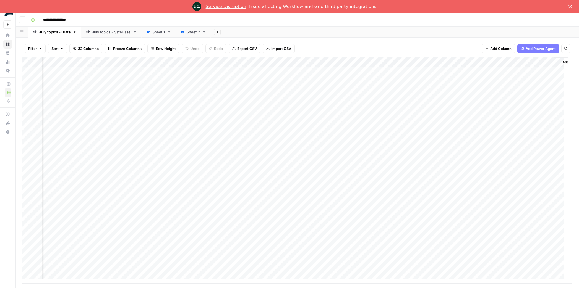
scroll to position [0, 1171]
click at [450, 71] on div "Add Column" at bounding box center [295, 170] width 546 height 226
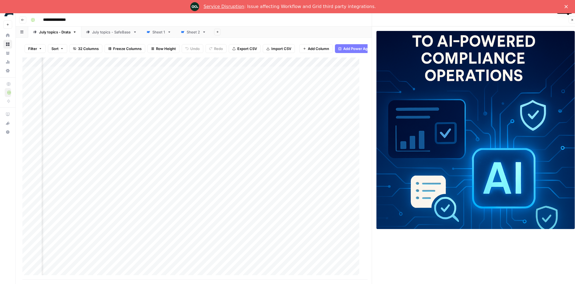
click at [488, 20] on icon "button" at bounding box center [571, 19] width 3 height 3
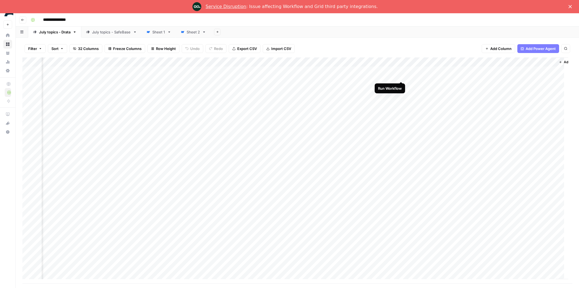
click at [401, 71] on div "Add Column" at bounding box center [295, 170] width 546 height 226
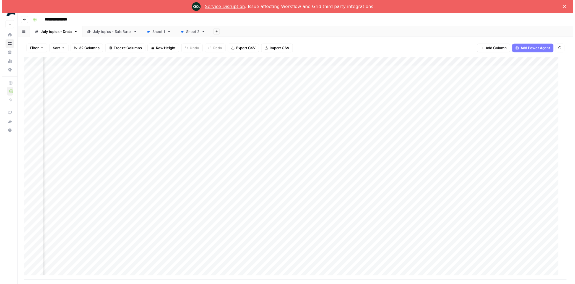
scroll to position [0, 867]
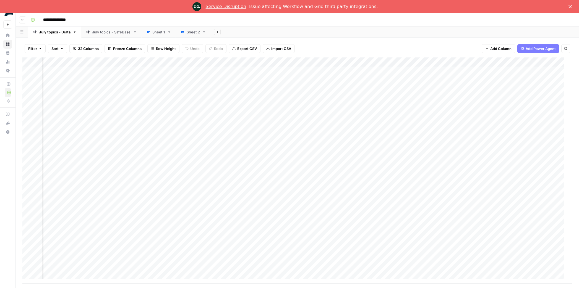
click at [216, 62] on div "Add Column" at bounding box center [295, 170] width 546 height 226
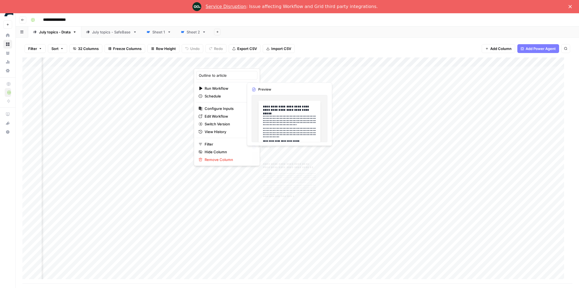
click at [280, 190] on div "Add Column" at bounding box center [295, 170] width 546 height 226
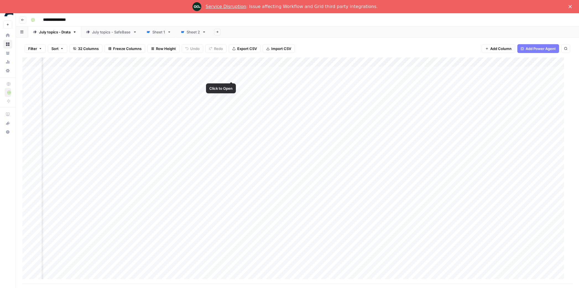
click at [231, 71] on div "Add Column" at bounding box center [295, 170] width 546 height 226
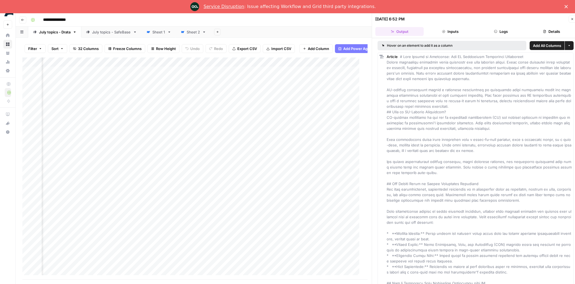
click at [231, 90] on div "Add Column" at bounding box center [192, 168] width 341 height 222
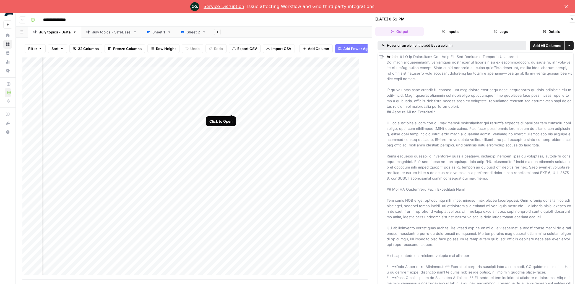
click at [230, 105] on div "Add Column" at bounding box center [192, 168] width 341 height 222
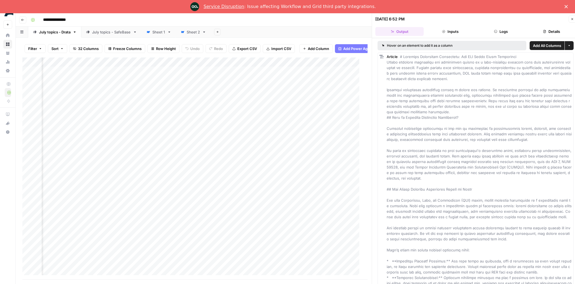
scroll to position [0, 708]
click at [141, 75] on div "Add Column" at bounding box center [192, 168] width 341 height 222
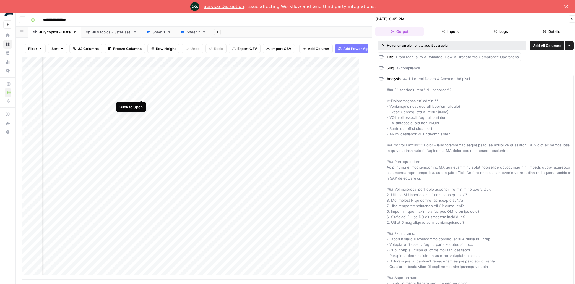
click at [142, 90] on div "Add Column" at bounding box center [192, 168] width 341 height 222
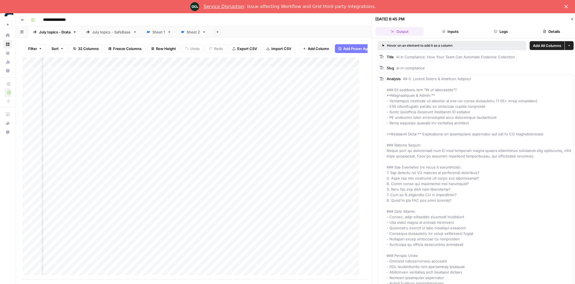
scroll to position [0, 687]
click at [161, 103] on div "Add Column" at bounding box center [192, 168] width 341 height 222
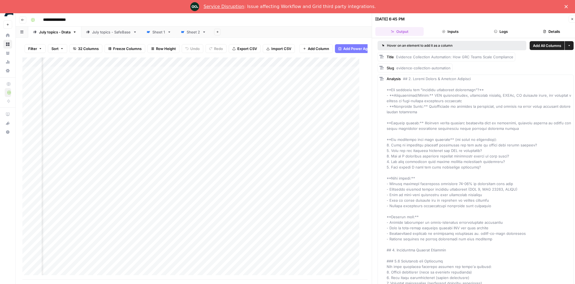
scroll to position [0, 661]
click at [196, 161] on div "Add Column" at bounding box center [192, 168] width 341 height 222
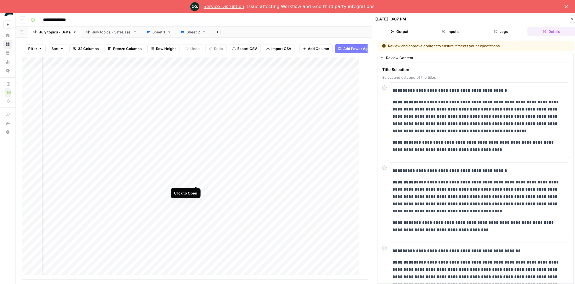
click at [197, 176] on div "Add Column" at bounding box center [192, 168] width 341 height 222
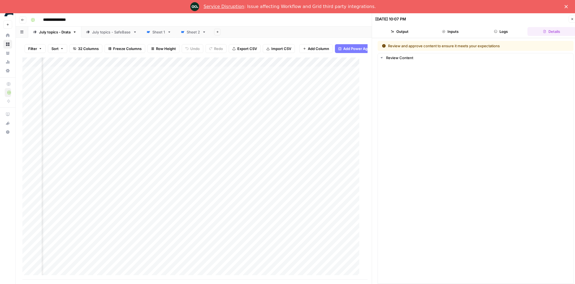
click at [183, 162] on div "Add Column" at bounding box center [192, 168] width 341 height 222
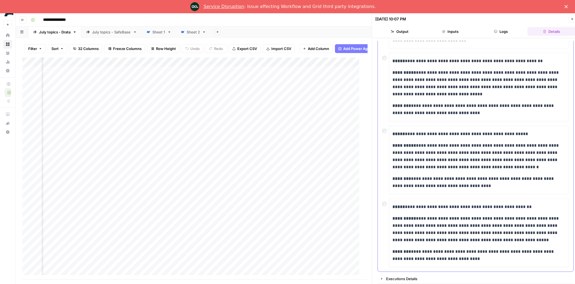
scroll to position [17, 0]
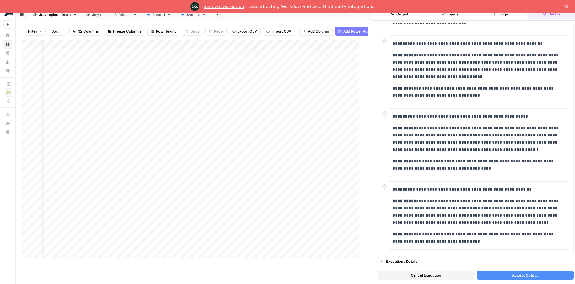
click at [488, 274] on button "Accept Output" at bounding box center [525, 275] width 97 height 9
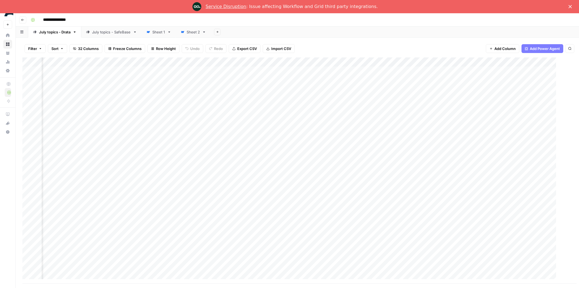
click at [231, 160] on div "Add Column" at bounding box center [296, 170] width 548 height 226
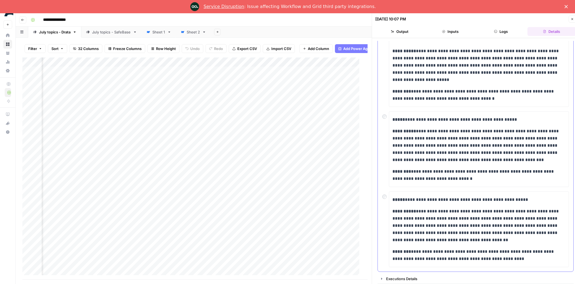
scroll to position [17, 0]
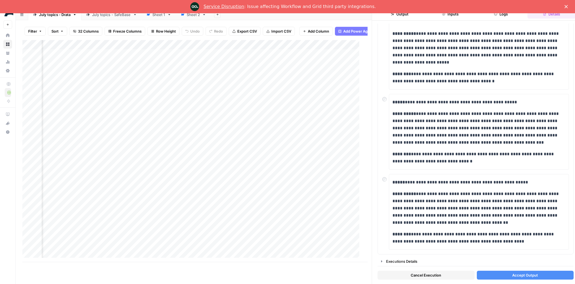
click at [488, 275] on span "Accept Output" at bounding box center [525, 276] width 26 height 6
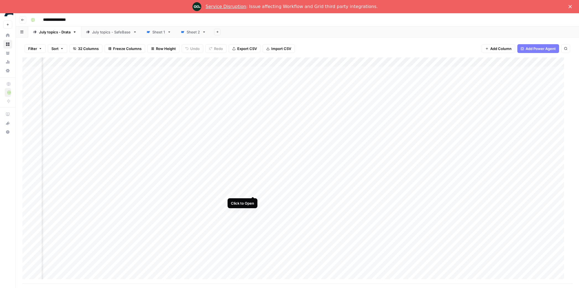
click at [253, 187] on div "Add Column" at bounding box center [295, 170] width 546 height 226
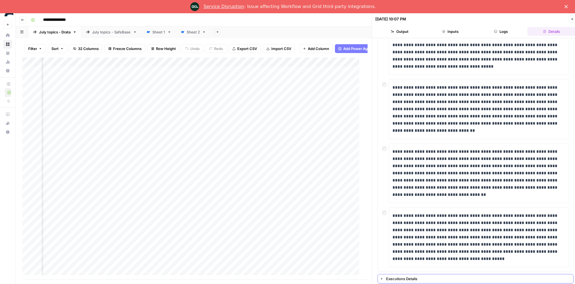
scroll to position [17, 0]
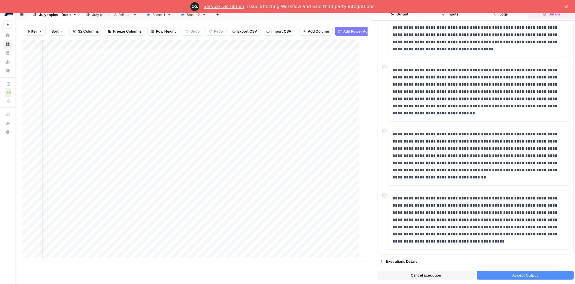
click at [488, 274] on button "Accept Output" at bounding box center [525, 275] width 97 height 9
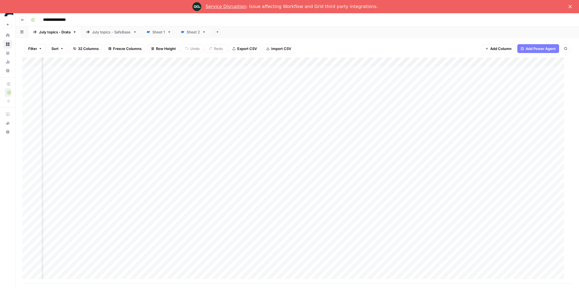
click at [237, 199] on div "Add Column" at bounding box center [295, 170] width 546 height 226
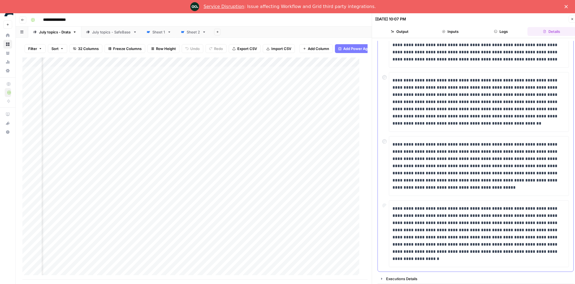
scroll to position [17, 0]
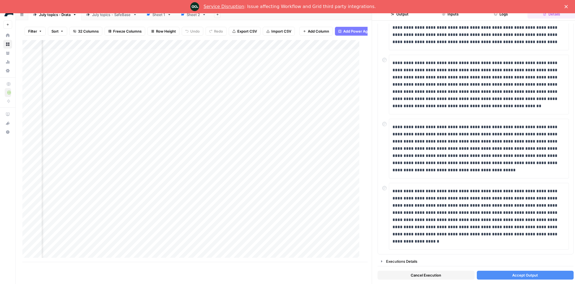
click at [488, 277] on button "Accept Output" at bounding box center [525, 275] width 97 height 9
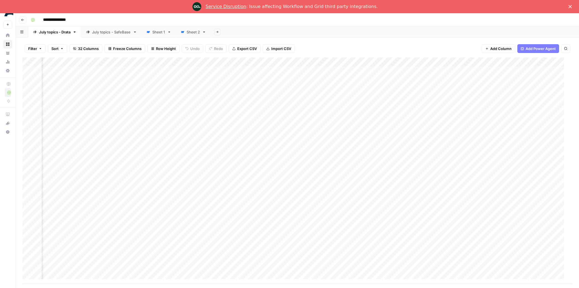
scroll to position [0, 692]
click at [488, 5] on icon "Close" at bounding box center [569, 6] width 3 height 3
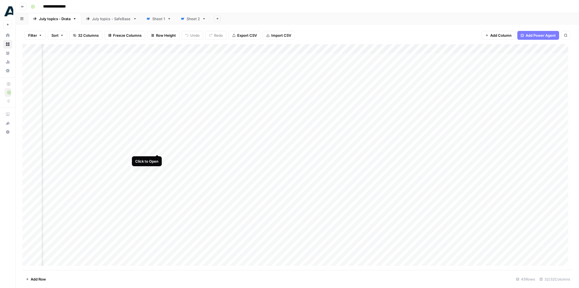
click at [156, 144] on div "Add Column" at bounding box center [297, 157] width 550 height 226
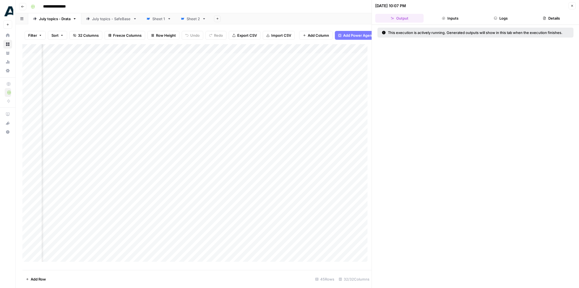
click at [488, 5] on button "Close" at bounding box center [571, 5] width 7 height 7
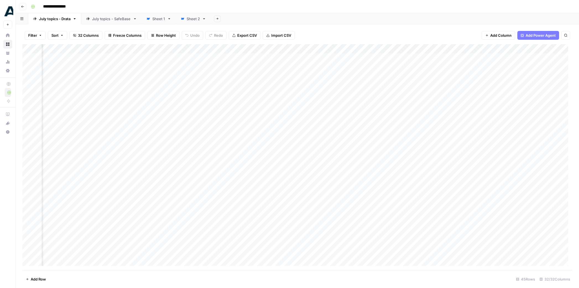
scroll to position [0, 754]
click at [332, 160] on div "Add Column" at bounding box center [297, 157] width 550 height 226
click at [265, 146] on div "Add Column" at bounding box center [297, 157] width 550 height 226
click at [280, 156] on div "Add Column" at bounding box center [297, 157] width 550 height 226
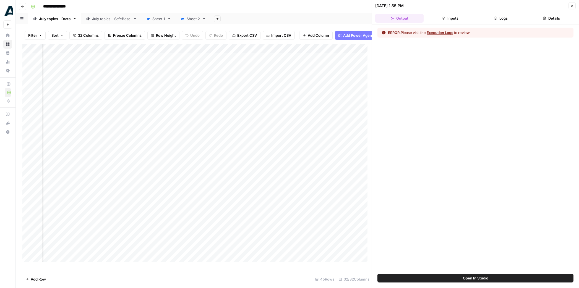
click at [487, 23] on header "08/20/25 at 1:55 PM Close Output Inputs Logs Details" at bounding box center [475, 12] width 207 height 25
click at [488, 19] on button "Logs" at bounding box center [501, 18] width 48 height 9
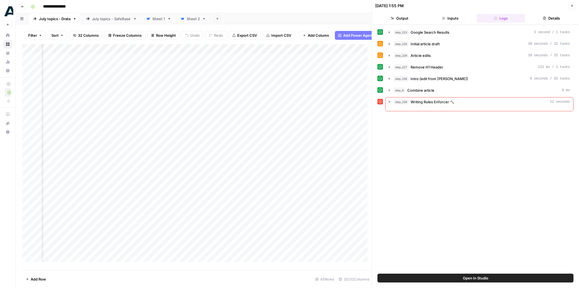
click at [383, 101] on div "step_239 Writing Rules Enforcer 🔨 12 seconds" at bounding box center [475, 104] width 196 height 14
click at [392, 101] on button "step_239 Writing Rules Enforcer 🔨 12 seconds" at bounding box center [479, 102] width 188 height 9
click at [389, 101] on icon "button" at bounding box center [389, 102] width 4 height 4
click at [390, 103] on icon "button" at bounding box center [389, 102] width 4 height 4
click at [464, 274] on button "Open In Studio" at bounding box center [475, 278] width 196 height 9
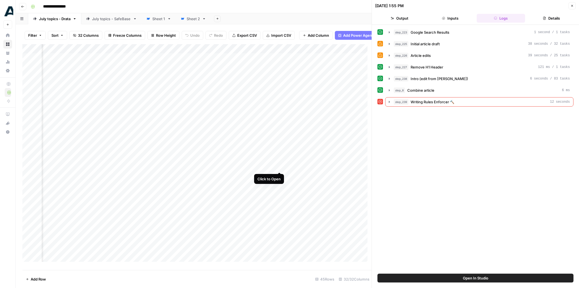
click at [279, 162] on div "Add Column" at bounding box center [196, 155] width 349 height 222
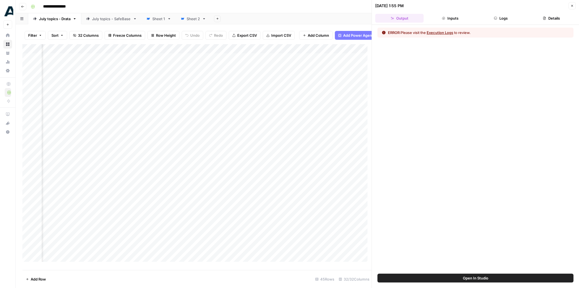
click at [488, 28] on div "ERROR: Please visit the Execution Logs to review." at bounding box center [475, 33] width 196 height 10
click at [488, 18] on button "Logs" at bounding box center [501, 18] width 48 height 9
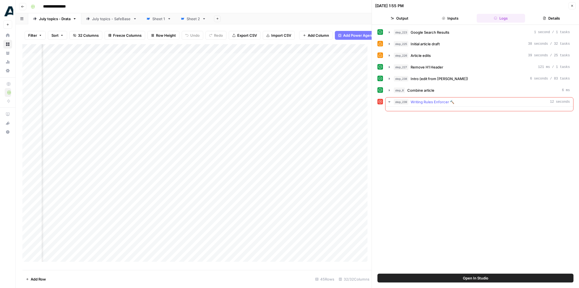
click at [391, 102] on icon "button" at bounding box center [389, 102] width 4 height 4
click at [389, 103] on icon "button" at bounding box center [389, 102] width 4 height 4
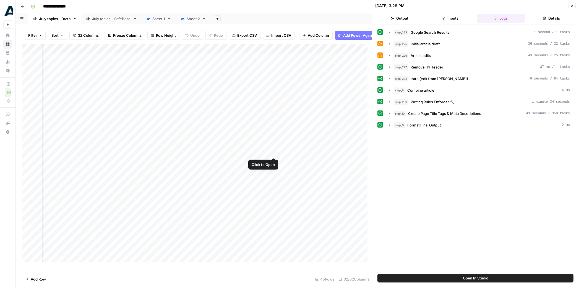
click at [273, 147] on div "Add Column" at bounding box center [196, 155] width 349 height 222
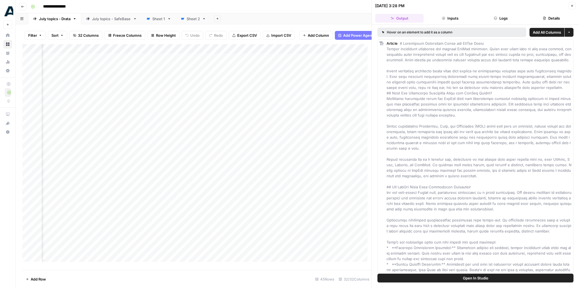
click at [488, 19] on button "Logs" at bounding box center [501, 18] width 48 height 9
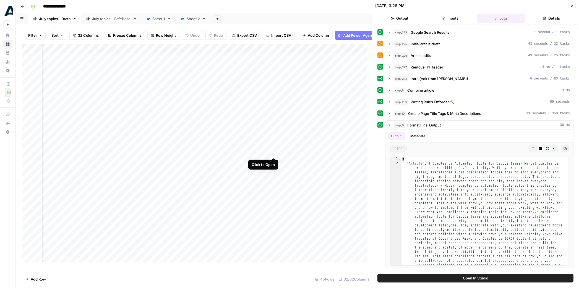
click at [274, 147] on div "Add Column" at bounding box center [196, 155] width 349 height 222
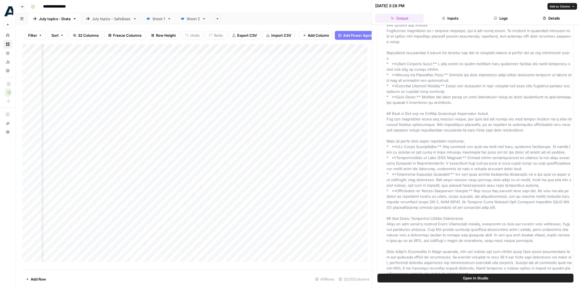
scroll to position [594, 0]
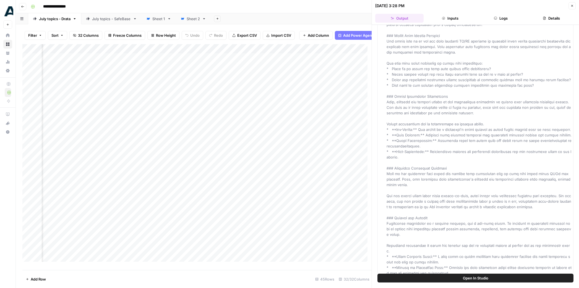
click at [488, 17] on icon "button" at bounding box center [495, 18] width 3 height 3
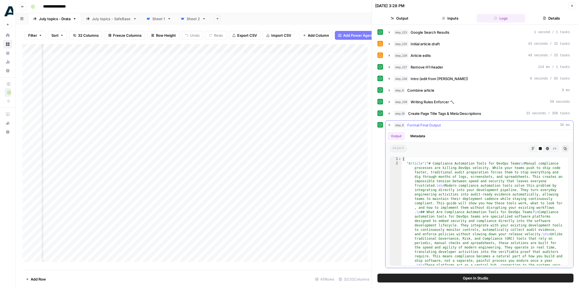
click at [389, 125] on icon "button" at bounding box center [389, 125] width 2 height 1
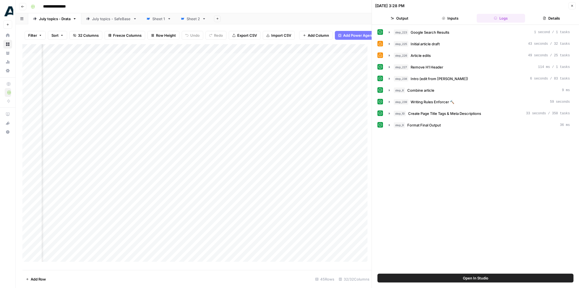
click at [156, 160] on div "Add Column" at bounding box center [196, 155] width 349 height 222
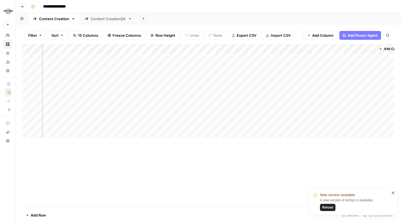
scroll to position [0, 422]
click at [263, 62] on div "Add Column" at bounding box center [208, 90] width 372 height 93
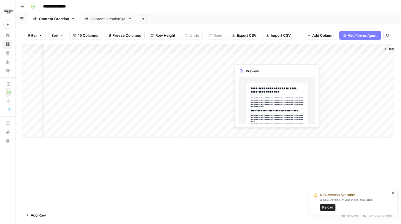
click at [263, 62] on div "Add Column" at bounding box center [208, 90] width 372 height 93
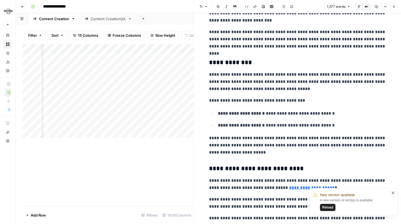
scroll to position [0, 551]
click at [148, 57] on div "Add Column" at bounding box center [107, 90] width 171 height 93
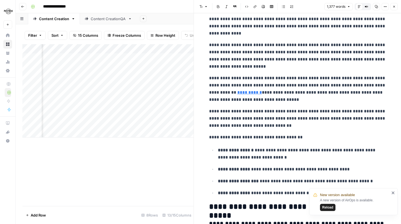
scroll to position [881, 0]
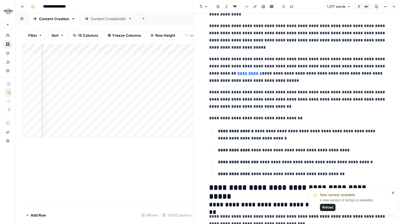
click at [396, 6] on button "Close" at bounding box center [393, 6] width 7 height 7
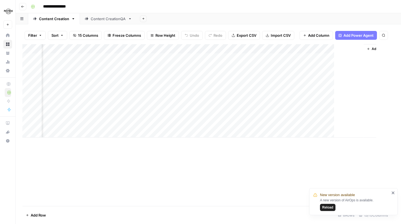
scroll to position [0, 433]
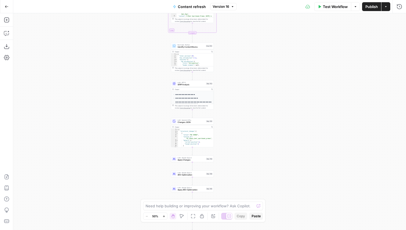
drag, startPoint x: 250, startPoint y: 85, endPoint x: 248, endPoint y: 110, distance: 24.9
click at [248, 109] on div "true false false true false true Workflow Set Inputs Inputs Google Search Perfo…" at bounding box center [209, 121] width 393 height 216
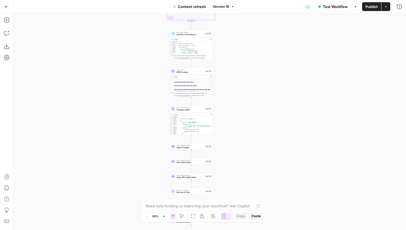
drag, startPoint x: 250, startPoint y: 118, endPoint x: 250, endPoint y: 83, distance: 34.8
click at [250, 83] on div "true false false true false true Workflow Set Inputs Inputs Google Search Perfo…" at bounding box center [209, 121] width 393 height 216
click at [206, 150] on div "true false false true false true Workflow Set Inputs Inputs Google Search Perfo…" at bounding box center [209, 121] width 393 height 216
click at [206, 148] on div "Step 158" at bounding box center [208, 146] width 7 height 2
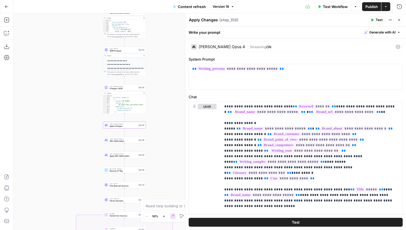
drag, startPoint x: 124, startPoint y: 129, endPoint x: 50, endPoint y: 105, distance: 76.8
click at [50, 105] on div "true false false true false true Workflow Set Inputs Inputs Google Search Perfo…" at bounding box center [209, 121] width 393 height 216
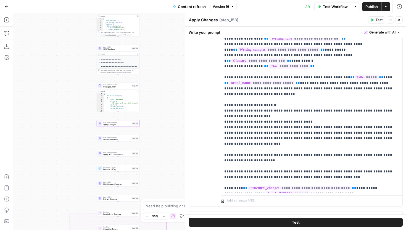
scroll to position [111, 0]
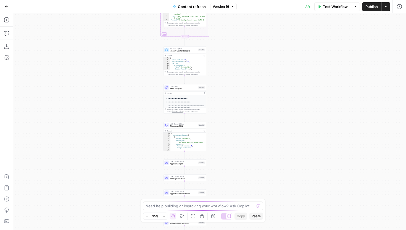
drag, startPoint x: 252, startPoint y: 130, endPoint x: 227, endPoint y: 72, distance: 63.4
click at [227, 72] on div "true false true false true false Workflow Set Inputs Inputs Google Search Perfo…" at bounding box center [209, 121] width 393 height 216
click at [194, 166] on div "LLM · Claude Opus 4 Apply Changes Step 158 Copy step Delete step Add Note Test" at bounding box center [185, 162] width 43 height 7
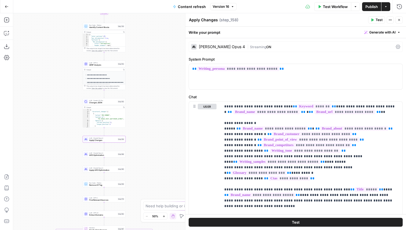
drag, startPoint x: 145, startPoint y: 139, endPoint x: 64, endPoint y: 116, distance: 84.1
click at [64, 116] on div "true false false true false true Workflow Set Inputs Inputs Google Search Perfo…" at bounding box center [209, 121] width 393 height 216
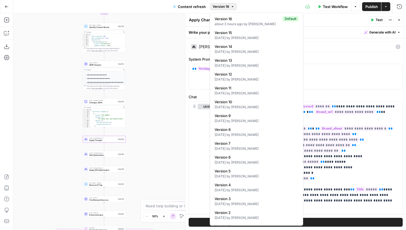
click at [221, 6] on span "Version 16" at bounding box center [221, 6] width 17 height 5
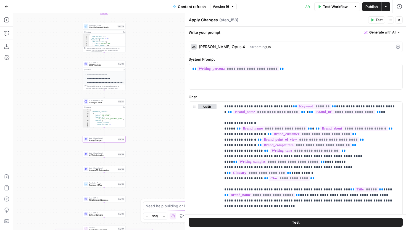
click at [220, 6] on span "Version 16" at bounding box center [221, 6] width 17 height 5
click at [325, 9] on button "Test Workflow" at bounding box center [333, 6] width 37 height 9
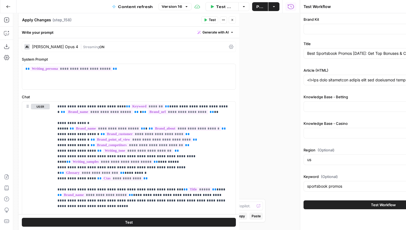
type input "Covers"
type input "Betting sitemap"
type input "Casino sitemap"
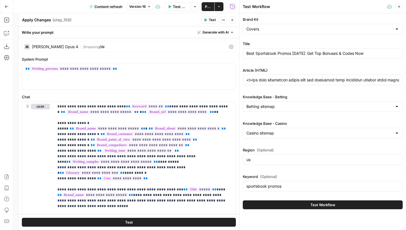
click at [324, 83] on div at bounding box center [323, 80] width 160 height 11
paste input "<p>Read more Show less</p> <h2>Today's best sportsbook promos</h2> <table> <the…"
type input "<p>The best sportsbook promos help new customers earn lucrative bonuses worth t…"
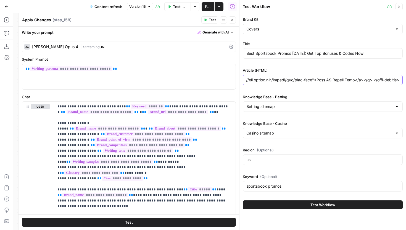
scroll to position [0, 0]
drag, startPoint x: 372, startPoint y: 53, endPoint x: 239, endPoint y: 53, distance: 133.8
click at [239, 53] on div "Test Workflow Close Brand Kit Covers Title Best Sportsbook Promos Today: Get To…" at bounding box center [322, 115] width 167 height 230
click at [309, 87] on div "Brand Kit Covers Title Best Sportsbook Promos Today: Get Top Bonuses & Codes No…" at bounding box center [323, 105] width 160 height 177
click at [232, 20] on icon "button" at bounding box center [233, 20] width 2 height 2
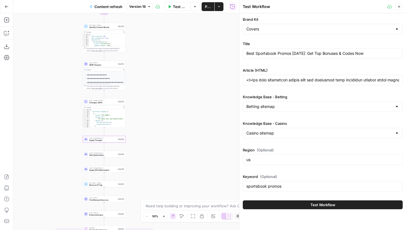
click at [288, 202] on button "Test Workflow" at bounding box center [323, 204] width 160 height 9
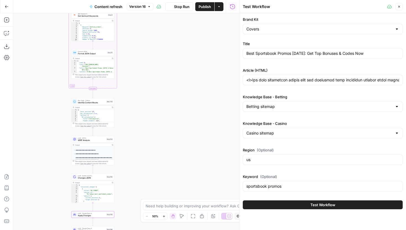
drag, startPoint x: 137, startPoint y: 129, endPoint x: 136, endPoint y: 142, distance: 13.0
click at [136, 142] on div "true false false true false true Workflow Set Inputs Inputs Google Search Perfo…" at bounding box center [126, 121] width 226 height 216
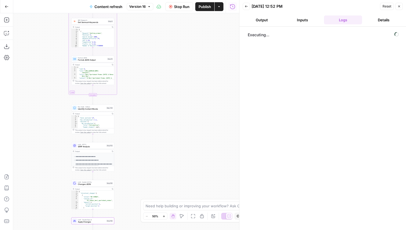
drag, startPoint x: 155, startPoint y: 62, endPoint x: 155, endPoint y: 68, distance: 6.4
click at [155, 68] on div "true false false true false true Workflow Set Inputs Inputs Google Search Perfo…" at bounding box center [126, 121] width 226 height 216
click at [397, 7] on button "Close" at bounding box center [399, 6] width 7 height 7
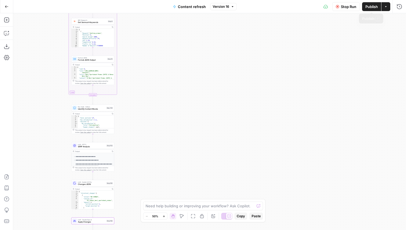
click at [352, 6] on span "Stop Run" at bounding box center [348, 7] width 15 height 6
click at [397, 7] on icon "button" at bounding box center [400, 7] width 6 height 6
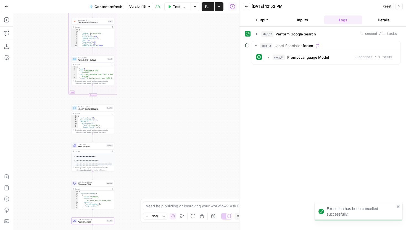
drag, startPoint x: 162, startPoint y: 86, endPoint x: 177, endPoint y: 112, distance: 29.7
click at [176, 112] on div "true false false true false true Workflow Set Inputs Inputs Google Search Perfo…" at bounding box center [126, 121] width 226 height 216
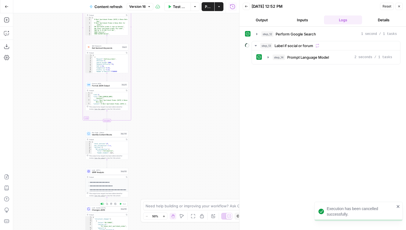
drag, startPoint x: 163, startPoint y: 173, endPoint x: 165, endPoint y: 51, distance: 122.2
click at [165, 51] on div "true false false true false true Workflow Set Inputs Inputs Google Search Perfo…" at bounding box center [126, 121] width 226 height 216
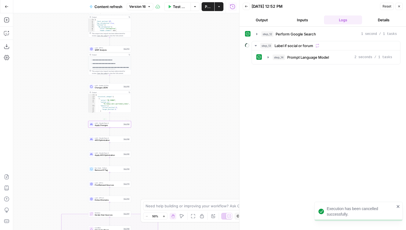
click at [117, 127] on div "LLM · Claude Opus 4 Apply Changes Step 158 Copy step Delete step Add Note Test" at bounding box center [109, 124] width 43 height 7
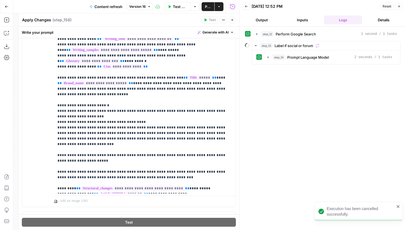
scroll to position [111, 0]
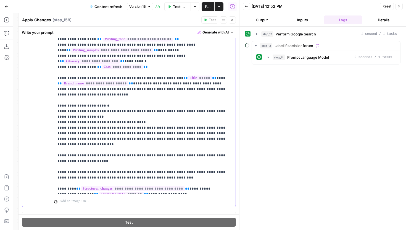
click at [117, 97] on p "**********" at bounding box center [144, 91] width 175 height 199
click at [114, 94] on p "**********" at bounding box center [144, 91] width 175 height 199
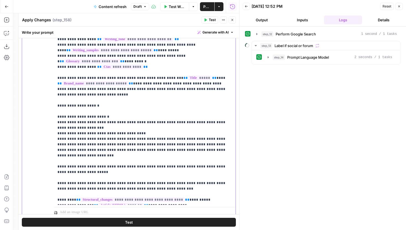
scroll to position [132, 0]
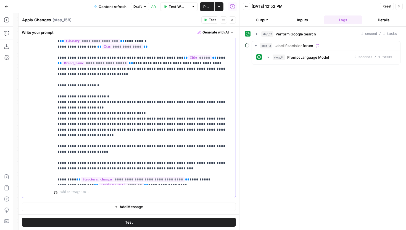
drag, startPoint x: 213, startPoint y: 174, endPoint x: 41, endPoint y: 172, distance: 171.7
click at [41, 172] on div "**********" at bounding box center [129, 84] width 214 height 228
copy p "**********"
click at [106, 87] on p "**********" at bounding box center [144, 77] width 175 height 210
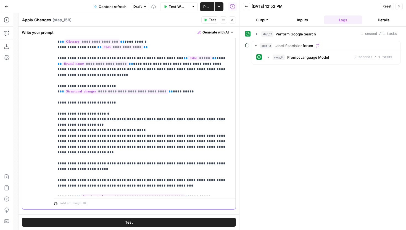
scroll to position [6, 0]
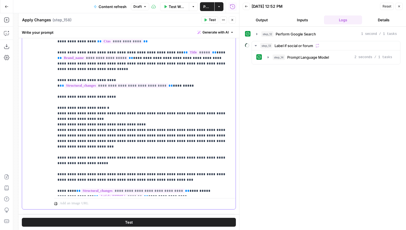
drag, startPoint x: 174, startPoint y: 192, endPoint x: 45, endPoint y: 190, distance: 128.8
click at [45, 190] on div "**********" at bounding box center [129, 89] width 214 height 238
copy p "**********"
click at [127, 100] on p "**********" at bounding box center [144, 80] width 175 height 227
click at [127, 96] on p "**********" at bounding box center [144, 80] width 175 height 227
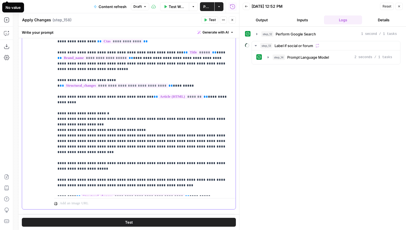
click at [113, 97] on p "**********" at bounding box center [144, 80] width 175 height 227
click at [115, 97] on p "**********" at bounding box center [144, 80] width 175 height 227
drag, startPoint x: 118, startPoint y: 97, endPoint x: 106, endPoint y: 97, distance: 12.2
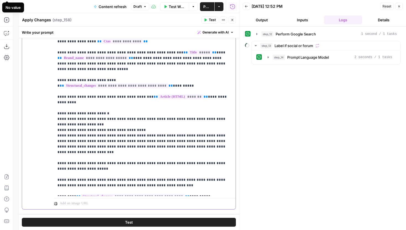
click at [106, 97] on p "**********" at bounding box center [144, 80] width 175 height 227
click at [196, 95] on p "**********" at bounding box center [144, 80] width 175 height 227
drag, startPoint x: 197, startPoint y: 96, endPoint x: 185, endPoint y: 97, distance: 12.2
click at [185, 97] on p "**********" at bounding box center [144, 80] width 175 height 227
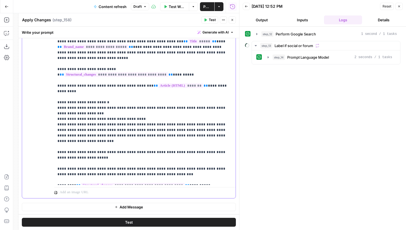
drag, startPoint x: 176, startPoint y: 181, endPoint x: 49, endPoint y: 172, distance: 127.2
click at [49, 172] on div "**********" at bounding box center [129, 78] width 214 height 238
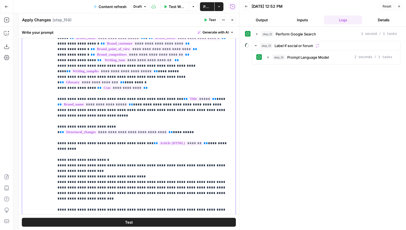
scroll to position [20, 0]
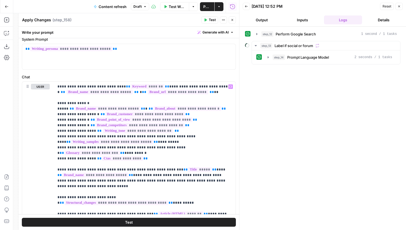
click at [231, 22] on button "Close" at bounding box center [232, 19] width 7 height 7
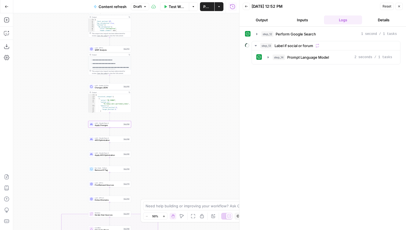
drag, startPoint x: 173, startPoint y: 54, endPoint x: 173, endPoint y: 149, distance: 94.5
click at [173, 148] on div "true false false true false true Workflow Set Inputs Inputs Google Search Perfo…" at bounding box center [126, 121] width 226 height 216
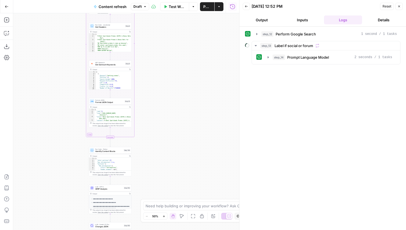
drag, startPoint x: 171, startPoint y: 61, endPoint x: 171, endPoint y: 100, distance: 39.0
click at [171, 100] on div "true false false true false true Workflow Set Inputs Inputs Google Search Perfo…" at bounding box center [126, 121] width 226 height 216
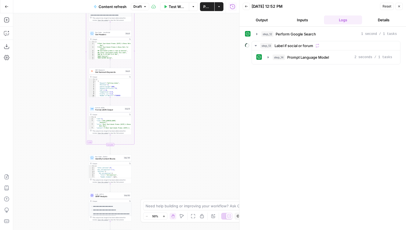
click at [179, 5] on span "Test Workflow" at bounding box center [177, 7] width 17 height 6
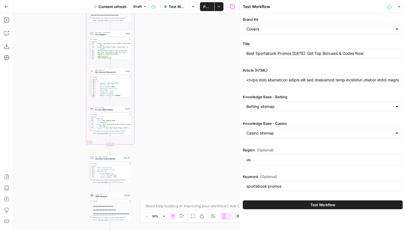
click at [312, 205] on span "Test Workflow" at bounding box center [323, 205] width 25 height 6
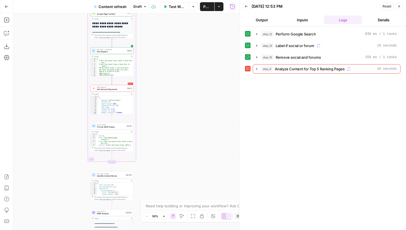
drag, startPoint x: 164, startPoint y: 83, endPoint x: 165, endPoint y: 114, distance: 31.8
click at [165, 114] on div "true false false true false true Workflow Set Inputs Inputs Google Search Perfo…" at bounding box center [126, 121] width 226 height 216
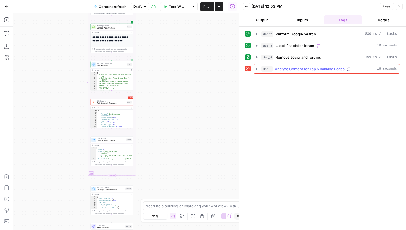
click at [257, 68] on icon "button" at bounding box center [257, 69] width 1 height 2
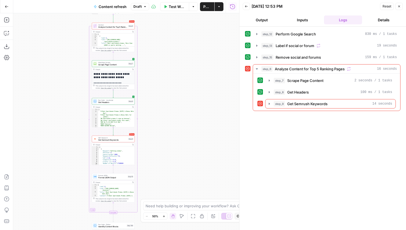
drag, startPoint x: 195, startPoint y: 63, endPoint x: 203, endPoint y: 134, distance: 71.8
click at [203, 134] on div "true false false true false true Workflow Set Inputs Inputs Google Search Perfo…" at bounding box center [126, 121] width 226 height 216
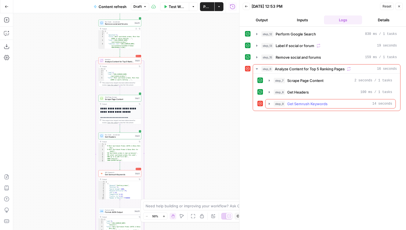
click at [270, 104] on icon "button" at bounding box center [269, 103] width 4 height 4
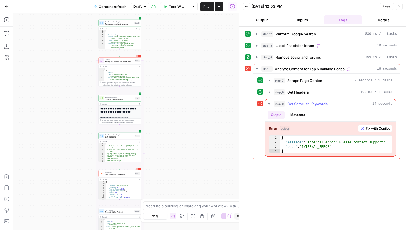
click at [382, 125] on button "Fix with Copilot" at bounding box center [376, 128] width 34 height 7
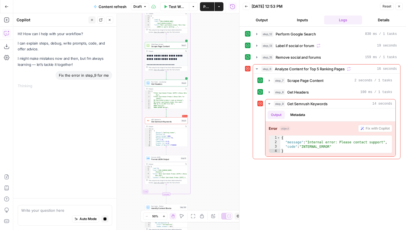
drag, startPoint x: 134, startPoint y: 161, endPoint x: 136, endPoint y: 109, distance: 52.8
click at [136, 109] on div "true false false true false true Workflow Set Inputs Inputs Google Search Perfo…" at bounding box center [126, 121] width 226 height 216
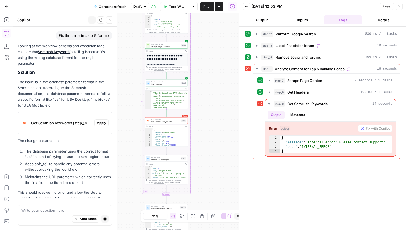
scroll to position [40, 0]
click at [174, 122] on span "Get Semrush Keywords" at bounding box center [165, 121] width 29 height 3
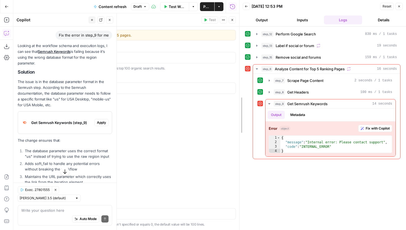
drag, startPoint x: 241, startPoint y: 78, endPoint x: 306, endPoint y: 79, distance: 65.0
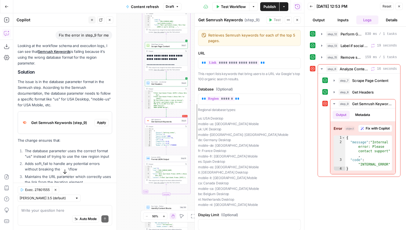
drag, startPoint x: 84, startPoint y: 85, endPoint x: 195, endPoint y: 85, distance: 111.7
click at [235, 8] on span "Test Workflow" at bounding box center [233, 7] width 25 height 6
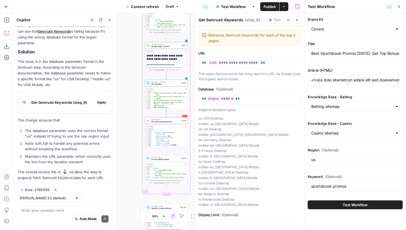
scroll to position [63, 0]
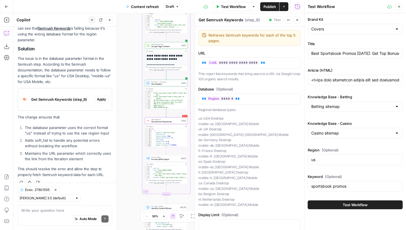
click at [331, 156] on div "us" at bounding box center [355, 159] width 95 height 11
click at [82, 147] on li "Adds soft_fail to handle any potential errors without breaking the workflow" at bounding box center [67, 142] width 89 height 11
click at [87, 158] on li "Maintains the URL parameter which correctly uses the link from the iteration el…" at bounding box center [67, 155] width 89 height 11
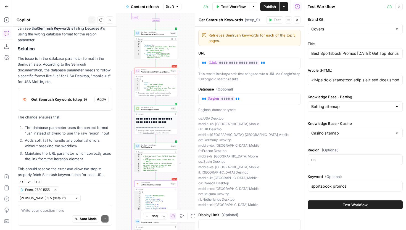
drag, startPoint x: 135, startPoint y: 79, endPoint x: 125, endPoint y: 142, distance: 63.9
click at [125, 142] on div "true false false true false true Workflow Set Inputs Inputs Google Search Perfo…" at bounding box center [158, 121] width 291 height 216
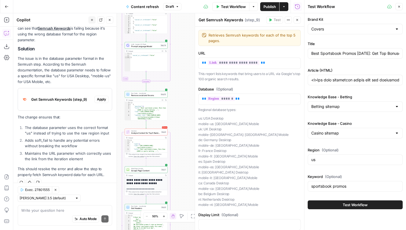
drag, startPoint x: 190, startPoint y: 38, endPoint x: 180, endPoint y: 99, distance: 61.8
click at [180, 99] on div "true false false true false true Workflow Set Inputs Inputs Google Search Perfo…" at bounding box center [158, 121] width 291 height 216
click at [155, 95] on span "Remove social and forums" at bounding box center [145, 95] width 28 height 3
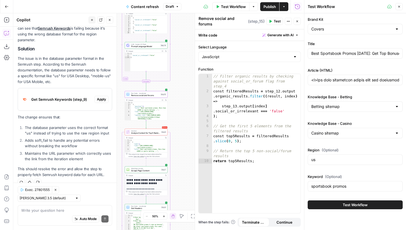
click at [297, 22] on icon "button" at bounding box center [297, 21] width 3 height 3
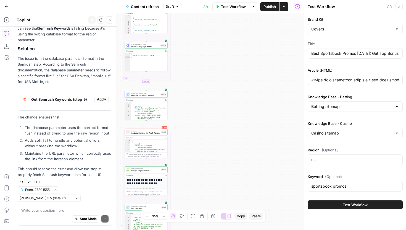
click at [400, 8] on button "Close" at bounding box center [399, 6] width 7 height 7
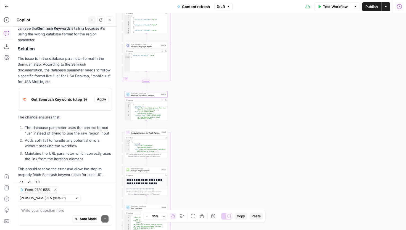
click at [402, 8] on icon "button" at bounding box center [400, 7] width 6 height 6
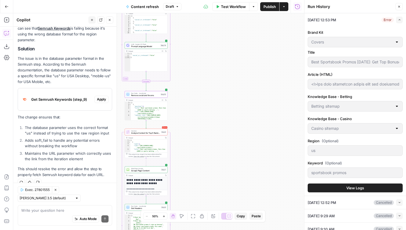
click at [354, 186] on span "View Logs" at bounding box center [356, 188] width 18 height 6
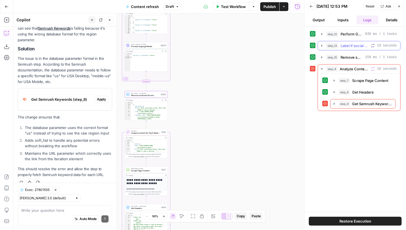
click at [321, 45] on icon "button" at bounding box center [322, 45] width 4 height 4
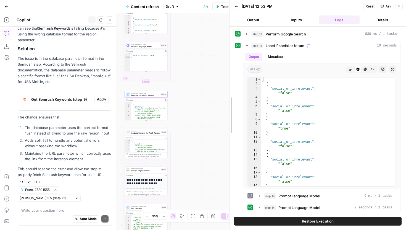
drag, startPoint x: 304, startPoint y: 45, endPoint x: 229, endPoint y: 49, distance: 75.0
click at [229, 49] on div at bounding box center [230, 115] width 6 height 230
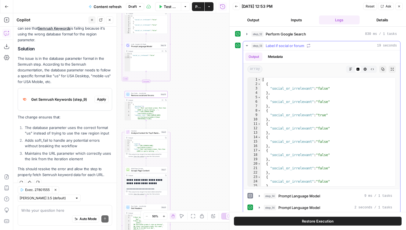
click at [244, 45] on button "step_13 Label if social or forum 19 seconds" at bounding box center [321, 45] width 157 height 9
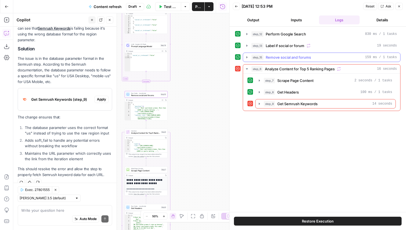
click at [247, 55] on icon "button" at bounding box center [247, 57] width 4 height 4
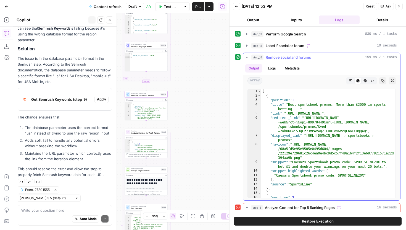
click at [248, 56] on icon "button" at bounding box center [247, 57] width 4 height 4
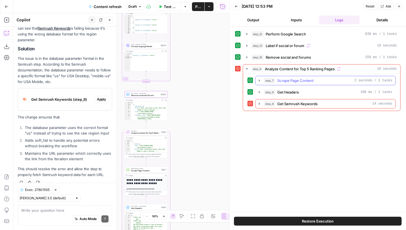
click at [259, 80] on icon "button" at bounding box center [259, 80] width 1 height 2
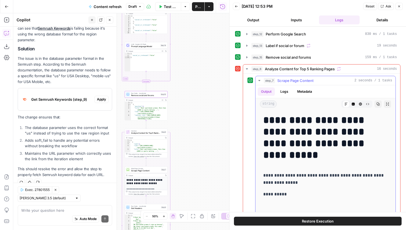
click at [259, 80] on icon "button" at bounding box center [259, 80] width 2 height 1
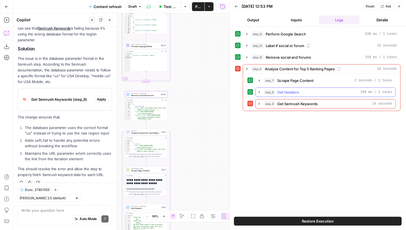
click at [261, 92] on icon "button" at bounding box center [259, 92] width 4 height 4
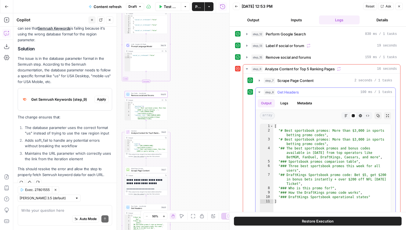
click at [259, 92] on icon "button" at bounding box center [259, 92] width 4 height 4
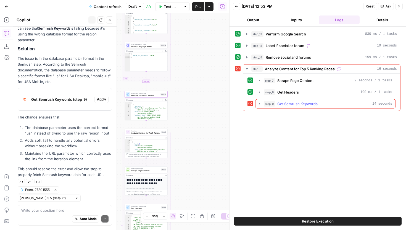
click at [259, 104] on icon "button" at bounding box center [259, 103] width 4 height 4
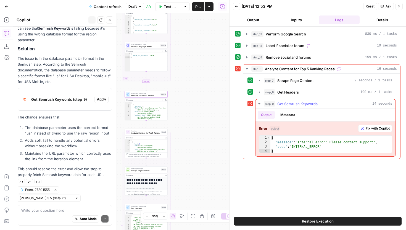
click at [259, 104] on icon "button" at bounding box center [259, 103] width 4 height 4
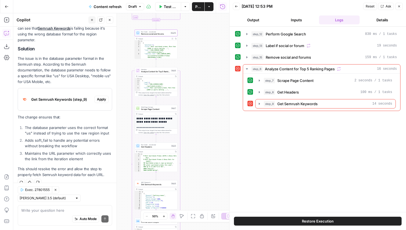
drag, startPoint x: 182, startPoint y: 128, endPoint x: 192, endPoint y: 67, distance: 61.9
click at [192, 67] on div "true false false true false true Workflow Set Inputs Inputs Google Search Perfo…" at bounding box center [121, 121] width 216 height 216
drag, startPoint x: 197, startPoint y: 171, endPoint x: 197, endPoint y: 123, distance: 48.4
click at [197, 123] on div "true false false true false true Workflow Set Inputs Inputs Google Search Perfo…" at bounding box center [121, 121] width 216 height 216
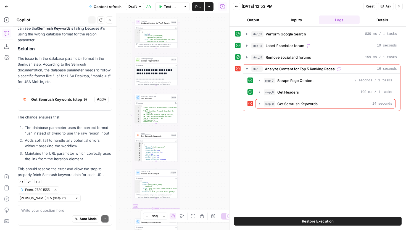
click at [165, 137] on span "Get Semrush Keywords" at bounding box center [155, 136] width 29 height 3
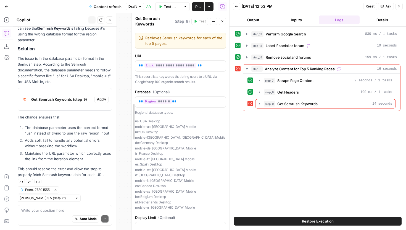
drag, startPoint x: 121, startPoint y: 61, endPoint x: 132, endPoint y: 63, distance: 11.9
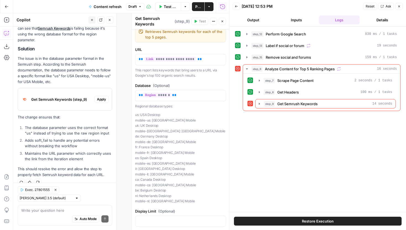
scroll to position [0, 0]
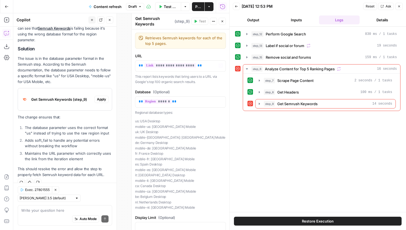
click at [109, 17] on button "Close" at bounding box center [109, 19] width 7 height 7
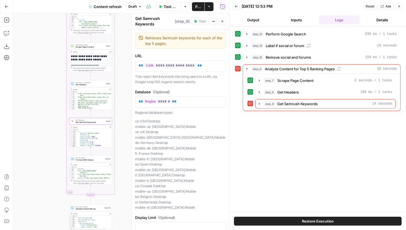
drag, startPoint x: 115, startPoint y: 112, endPoint x: 21, endPoint y: 89, distance: 97.3
click at [21, 89] on div "true false false true false true Workflow Set Inputs Inputs Google Search Perfo…" at bounding box center [121, 121] width 216 height 216
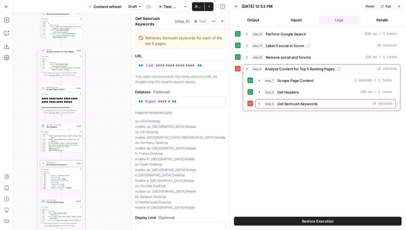
drag, startPoint x: 110, startPoint y: 51, endPoint x: 114, endPoint y: 122, distance: 70.9
click at [114, 122] on div "true false false true false true Workflow Set Inputs Inputs Google Search Perfo…" at bounding box center [121, 121] width 216 height 216
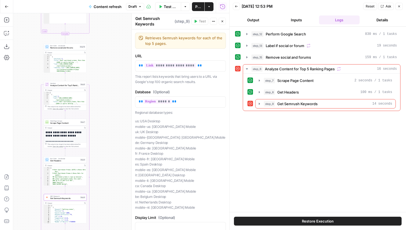
drag, startPoint x: 114, startPoint y: 47, endPoint x: 114, endPoint y: 96, distance: 49.2
click at [114, 96] on div "true false false true false true Workflow Set Inputs Inputs Google Search Perfo…" at bounding box center [121, 121] width 216 height 216
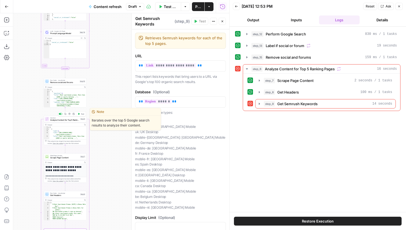
click at [79, 114] on icon "button" at bounding box center [79, 114] width 2 height 2
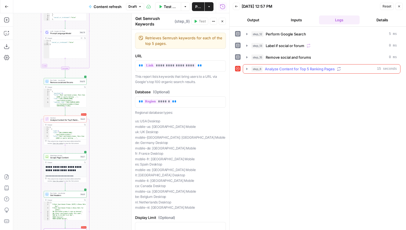
click at [244, 70] on button "step_6 Analyze Content for Top 5 Ranking Pages 15 seconds" at bounding box center [321, 68] width 157 height 9
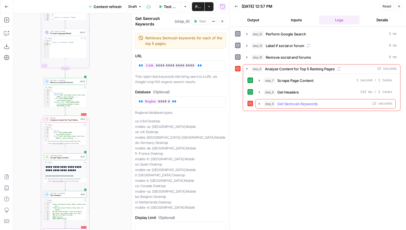
click at [258, 104] on icon "button" at bounding box center [259, 103] width 4 height 4
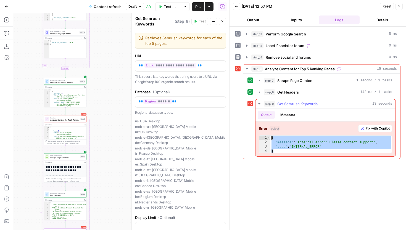
drag, startPoint x: 330, startPoint y: 151, endPoint x: 268, endPoint y: 138, distance: 62.9
click at [268, 138] on div "* 1 2 3 4 { "message" : "Internal error: Please contact support" , "code" : "IN…" at bounding box center [326, 144] width 134 height 18
type textarea "**********"
click at [364, 129] on button "Fix with Copilot" at bounding box center [376, 128] width 34 height 7
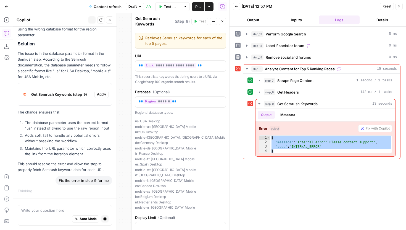
scroll to position [62, 0]
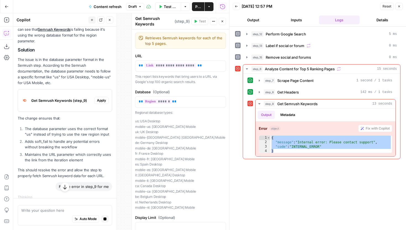
click at [99, 102] on span "Apply" at bounding box center [101, 100] width 9 height 5
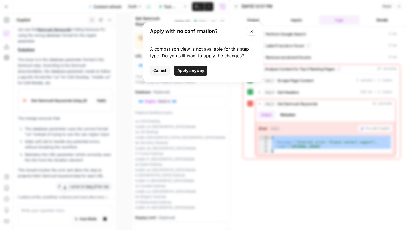
click at [160, 72] on span "Cancel" at bounding box center [159, 71] width 13 height 6
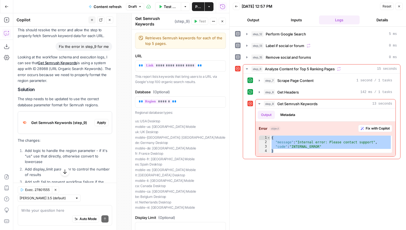
scroll to position [219, 0]
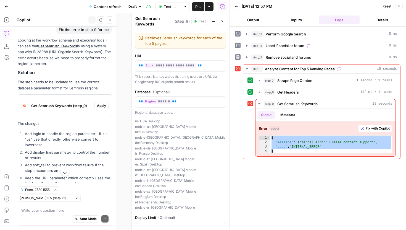
click at [101, 104] on span "Apply" at bounding box center [101, 105] width 9 height 5
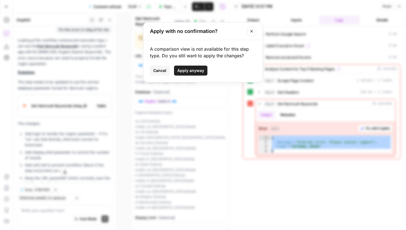
click at [194, 69] on span "Apply anyway" at bounding box center [190, 71] width 27 height 6
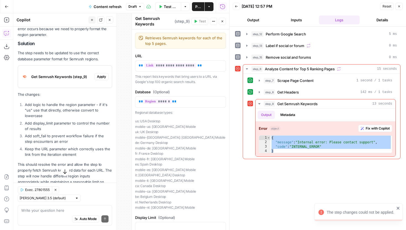
scroll to position [266, 0]
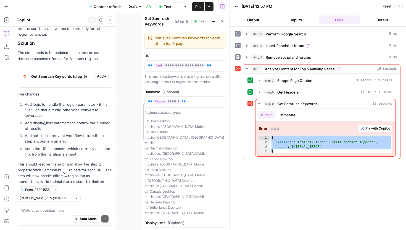
drag, startPoint x: 131, startPoint y: 110, endPoint x: 148, endPoint y: 110, distance: 17.1
click at [293, 18] on button "Inputs" at bounding box center [296, 19] width 41 height 9
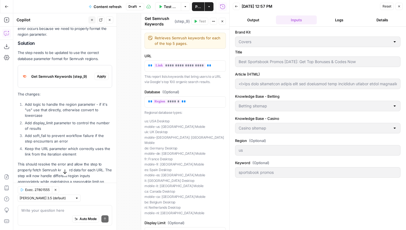
scroll to position [273, 0]
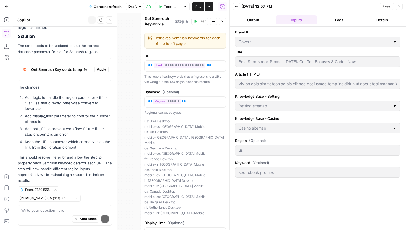
click at [110, 17] on button "Close" at bounding box center [109, 19] width 7 height 7
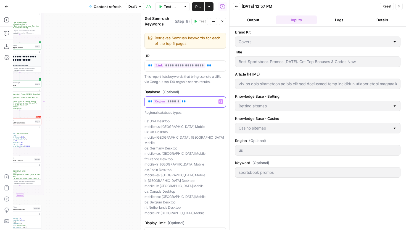
drag, startPoint x: 194, startPoint y: 99, endPoint x: 147, endPoint y: 98, distance: 47.0
click at [147, 98] on div "** ****** **" at bounding box center [185, 101] width 81 height 11
drag, startPoint x: 113, startPoint y: 92, endPoint x: 166, endPoint y: 100, distance: 54.0
click at [164, 100] on body "Covers New Home Browse Your Data Usage Settings Recent Grids Content refresh Re…" at bounding box center [203, 115] width 406 height 230
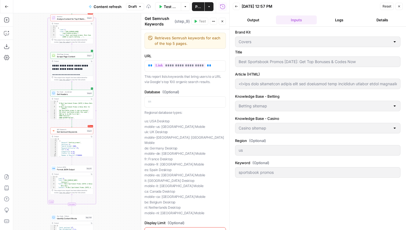
drag, startPoint x: 114, startPoint y: 36, endPoint x: 118, endPoint y: 41, distance: 6.5
click at [117, 38] on div "true false false true false true Workflow Set Inputs Inputs Google Search Perfo…" at bounding box center [121, 121] width 216 height 216
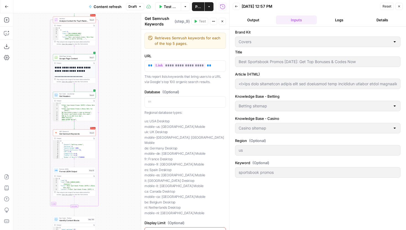
click at [222, 21] on icon "button" at bounding box center [223, 21] width 2 height 2
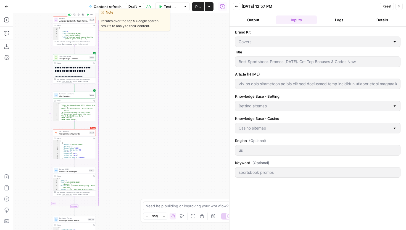
click at [90, 14] on span "Test" at bounding box center [91, 15] width 3 height 2
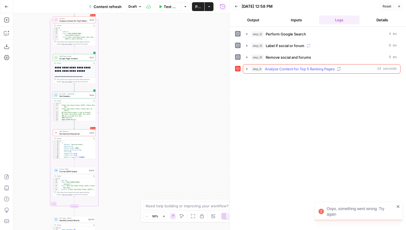
click at [248, 69] on icon "button" at bounding box center [247, 69] width 4 height 4
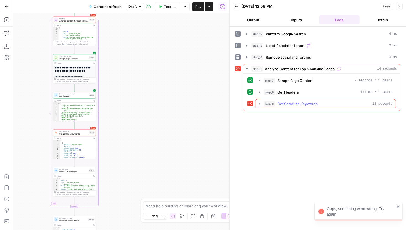
click at [260, 103] on icon "button" at bounding box center [259, 103] width 4 height 4
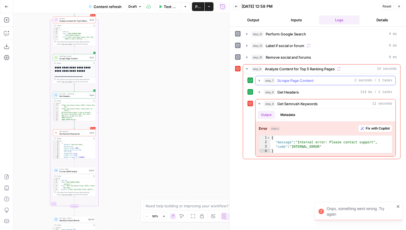
click at [262, 82] on button "step_7 Scrape Page Content 2 seconds / 1 tasks" at bounding box center [326, 80] width 140 height 9
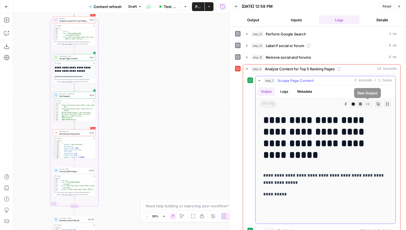
click at [303, 92] on button "Metadata" at bounding box center [305, 91] width 22 height 8
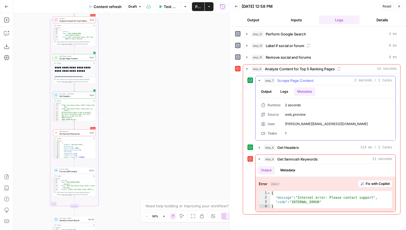
click at [288, 91] on button "Logs" at bounding box center [284, 91] width 15 height 8
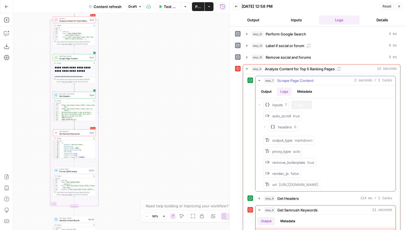
click at [259, 104] on icon "button" at bounding box center [259, 104] width 3 height 3
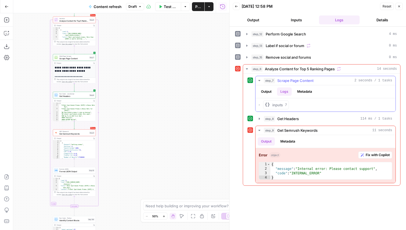
click at [260, 104] on icon "button" at bounding box center [259, 104] width 3 height 3
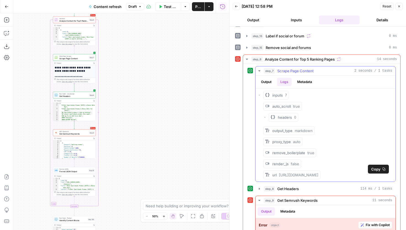
scroll to position [38, 0]
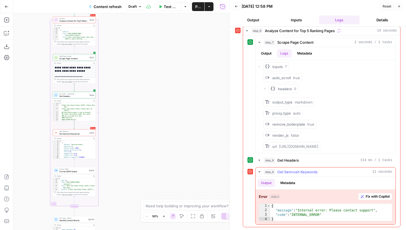
click at [281, 183] on button "Metadata" at bounding box center [288, 183] width 22 height 8
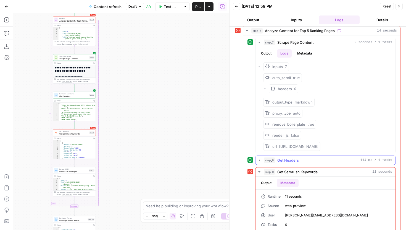
scroll to position [45, 0]
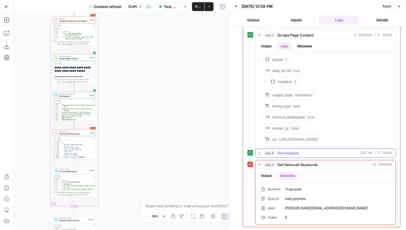
click at [262, 152] on button "step_8 Get Headers 114 ms / 1 tasks" at bounding box center [326, 152] width 140 height 9
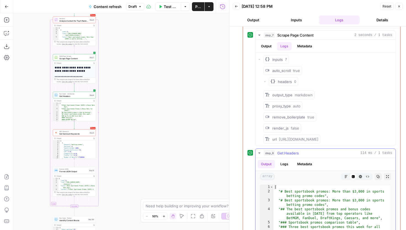
click at [303, 164] on button "Metadata" at bounding box center [305, 164] width 22 height 8
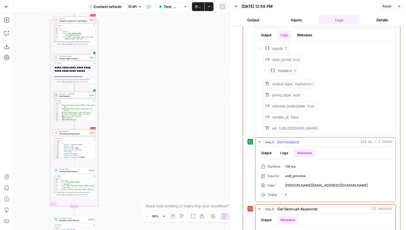
click at [259, 141] on icon "button" at bounding box center [259, 141] width 2 height 1
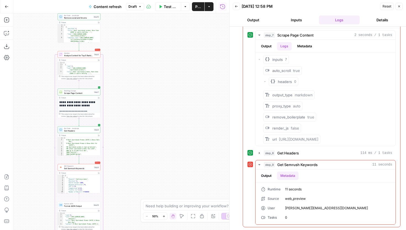
drag, startPoint x: 130, startPoint y: 112, endPoint x: 134, endPoint y: 147, distance: 34.8
click at [134, 147] on div "true false false true false true Workflow Set Inputs Inputs Google Search Perfo…" at bounding box center [121, 121] width 216 height 216
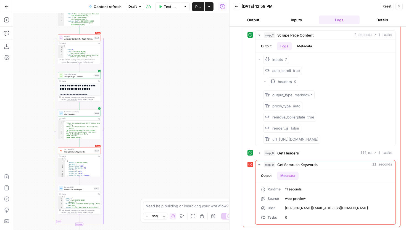
drag, startPoint x: 137, startPoint y: 127, endPoint x: 137, endPoint y: 119, distance: 8.3
click at [137, 119] on div "true false false true false true Workflow Set Inputs Inputs Google Search Perfo…" at bounding box center [121, 121] width 216 height 216
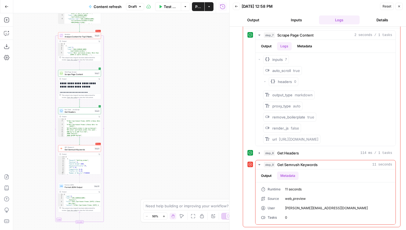
click at [86, 149] on span "Get Semrush Keywords" at bounding box center [79, 149] width 29 height 3
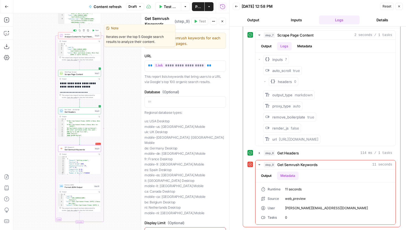
click at [89, 36] on span "Analyze Content for Top 5 Ranking Pages" at bounding box center [79, 36] width 29 height 3
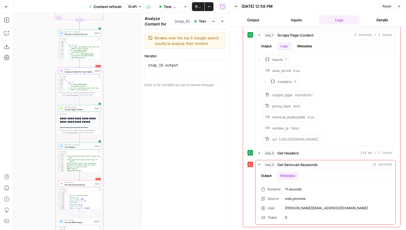
drag, startPoint x: 112, startPoint y: 54, endPoint x: 111, endPoint y: 151, distance: 97.0
click at [111, 151] on div "true false false true false true Workflow Set Inputs Inputs Google Search Perfo…" at bounding box center [121, 121] width 216 height 216
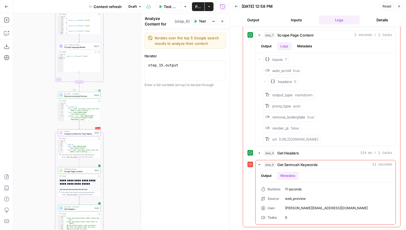
click at [88, 96] on span "Remove social and forums" at bounding box center [78, 96] width 28 height 3
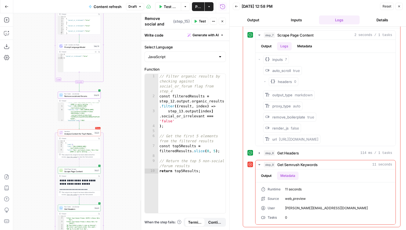
scroll to position [15, 0]
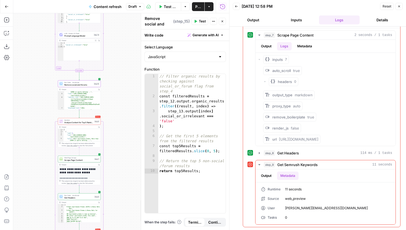
drag, startPoint x: 111, startPoint y: 181, endPoint x: 111, endPoint y: 90, distance: 91.2
click at [111, 90] on div "true false false true false true Workflow Set Inputs Inputs Google Search Perfo…" at bounding box center [121, 121] width 216 height 216
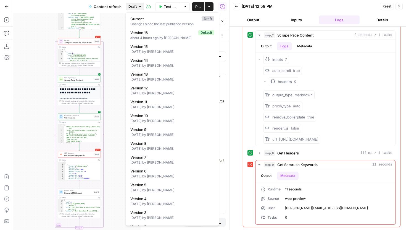
click at [137, 9] on button "Draft" at bounding box center [135, 6] width 18 height 7
click at [134, 6] on span "Draft" at bounding box center [133, 6] width 8 height 5
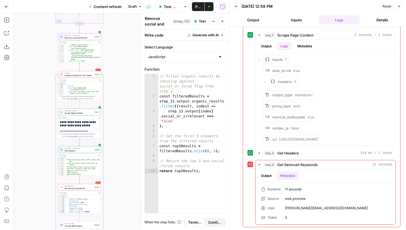
drag, startPoint x: 19, startPoint y: 33, endPoint x: 20, endPoint y: 88, distance: 54.2
click at [20, 88] on div "true false false true false true Workflow Set Inputs Inputs Google Search Perfo…" at bounding box center [121, 121] width 216 height 216
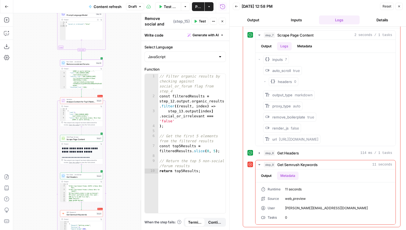
click at [89, 215] on span "Get Semrush Keywords" at bounding box center [81, 214] width 29 height 3
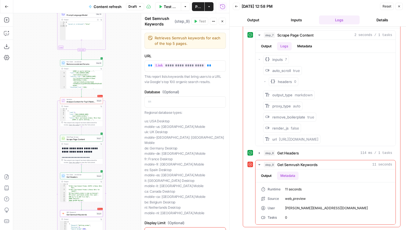
click at [299, 16] on button "Inputs" at bounding box center [296, 19] width 41 height 9
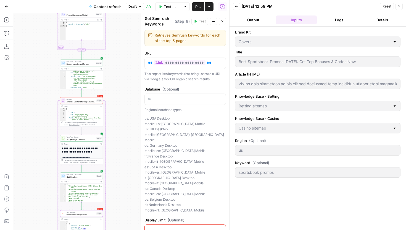
scroll to position [0, 0]
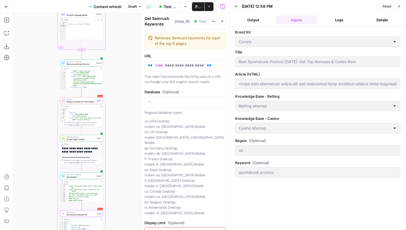
click at [399, 8] on button "Close" at bounding box center [399, 6] width 7 height 7
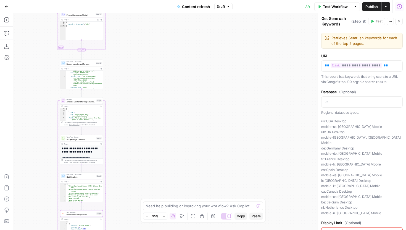
click at [401, 23] on button "Close" at bounding box center [399, 21] width 7 height 7
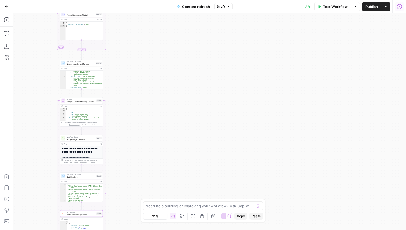
click at [401, 5] on icon "button" at bounding box center [400, 7] width 6 height 6
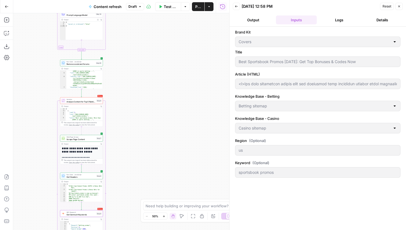
click at [343, 19] on button "Logs" at bounding box center [339, 19] width 41 height 9
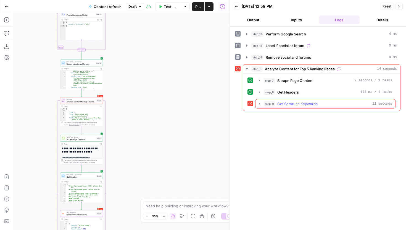
click at [260, 103] on icon "button" at bounding box center [259, 104] width 1 height 2
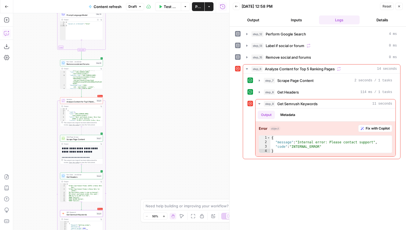
scroll to position [15, 0]
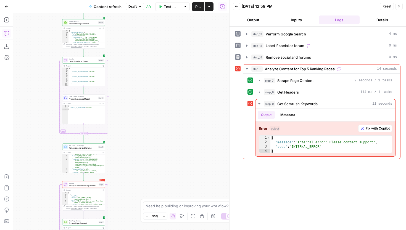
drag, startPoint x: 142, startPoint y: 30, endPoint x: 148, endPoint y: 150, distance: 120.1
click at [148, 149] on div "true false false true false true Workflow Set Inputs Inputs Google Search Perfo…" at bounding box center [121, 121] width 216 height 216
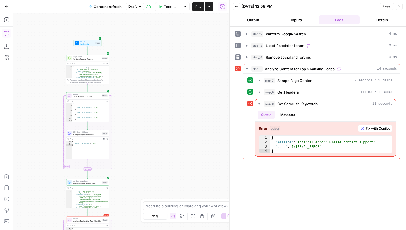
drag, startPoint x: 146, startPoint y: 80, endPoint x: 149, endPoint y: 88, distance: 8.2
click at [148, 87] on div "true false false true false true Workflow Set Inputs Inputs Google Search Perfo…" at bounding box center [121, 121] width 216 height 216
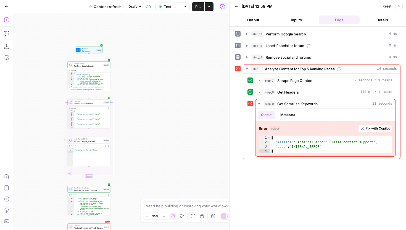
click at [9, 23] on button "Add Steps" at bounding box center [6, 19] width 9 height 9
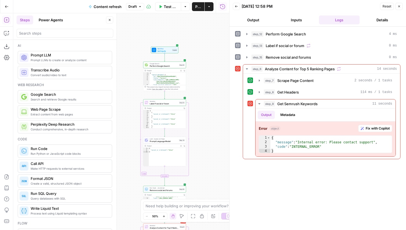
click at [61, 21] on button "Power Agents" at bounding box center [50, 19] width 31 height 9
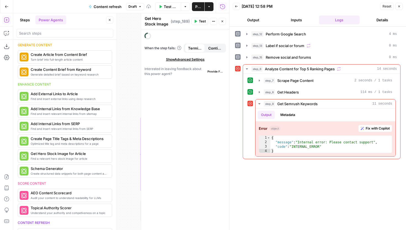
scroll to position [208, 0]
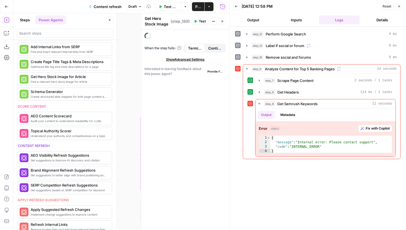
click at [109, 22] on button "Close" at bounding box center [109, 19] width 7 height 7
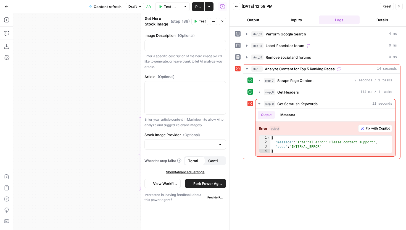
drag, startPoint x: 111, startPoint y: 68, endPoint x: 30, endPoint y: 68, distance: 81.0
click at [30, 68] on div "true false false true false true Workflow Set Inputs Inputs Google Search Perfo…" at bounding box center [121, 121] width 216 height 216
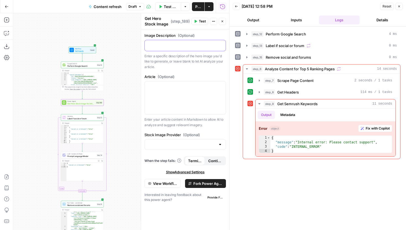
click at [154, 47] on p at bounding box center [185, 45] width 74 height 6
click at [188, 93] on div at bounding box center [185, 97] width 81 height 33
click at [220, 45] on icon "button" at bounding box center [220, 45] width 3 height 3
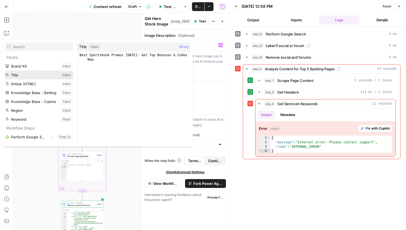
click at [35, 75] on button "Select variable Title" at bounding box center [38, 74] width 69 height 9
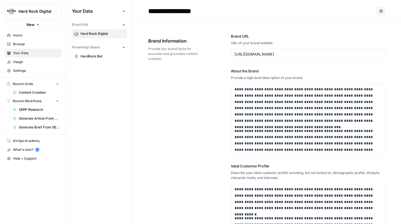
click at [30, 70] on span "Settings" at bounding box center [36, 70] width 46 height 5
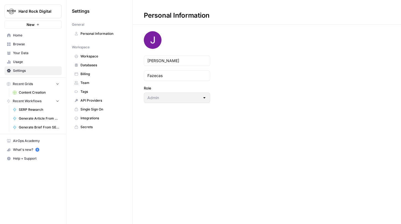
click at [94, 101] on span "API Providers" at bounding box center [102, 100] width 44 height 5
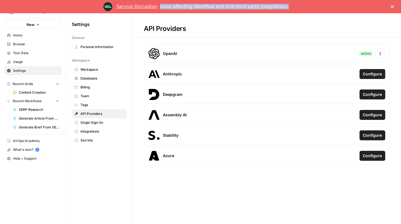
drag, startPoint x: 286, startPoint y: 8, endPoint x: 164, endPoint y: 5, distance: 122.5
click at [164, 5] on div "Service Disruption : Issue affecting Workflow and Grid third party integrations." at bounding box center [207, 6] width 181 height 9
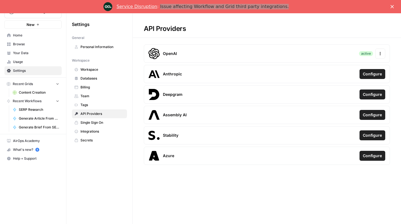
click at [87, 72] on link "Workspace" at bounding box center [99, 69] width 55 height 9
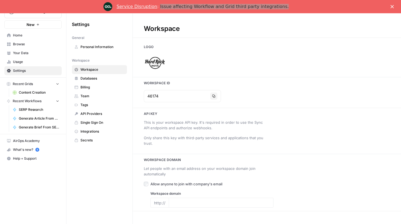
type input "[URL][DOMAIN_NAME]"
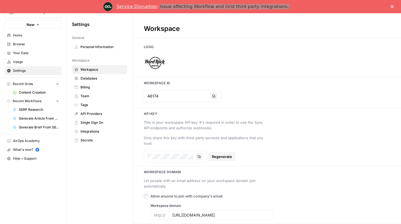
click at [95, 111] on link "API Providers" at bounding box center [99, 113] width 55 height 9
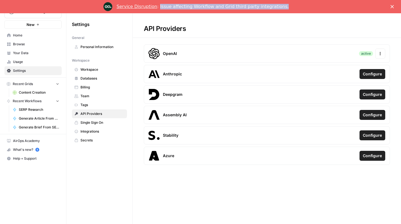
click at [142, 7] on link "Service Disruption" at bounding box center [137, 6] width 41 height 5
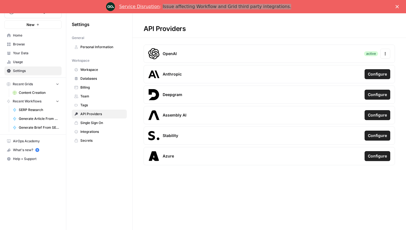
click at [95, 46] on span "Personal Information" at bounding box center [102, 47] width 44 height 5
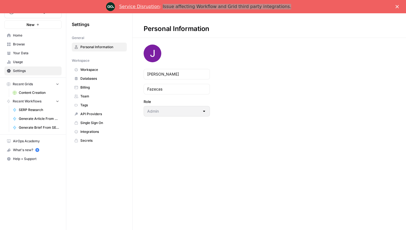
click at [20, 52] on span "Your Data" at bounding box center [36, 53] width 46 height 5
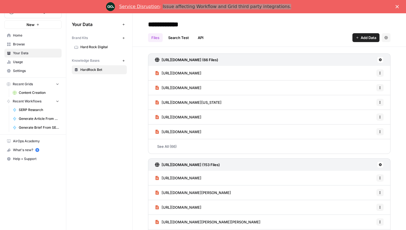
click at [24, 42] on span "Browse" at bounding box center [36, 44] width 46 height 5
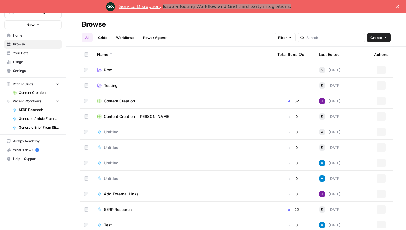
click at [103, 38] on link "Grids" at bounding box center [103, 37] width 16 height 9
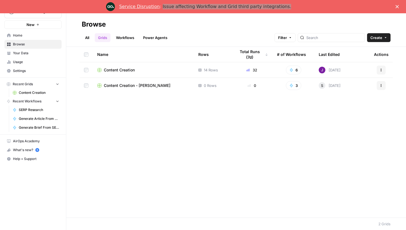
click at [127, 71] on span "Content Creation" at bounding box center [119, 70] width 31 height 6
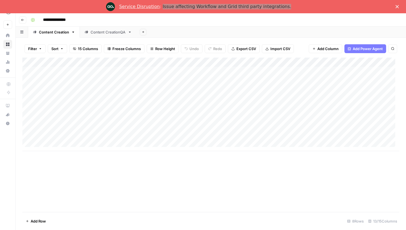
click at [23, 16] on button "Go back" at bounding box center [22, 19] width 7 height 7
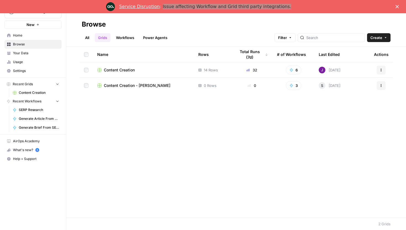
click at [126, 69] on span "Content Creation" at bounding box center [119, 70] width 31 height 6
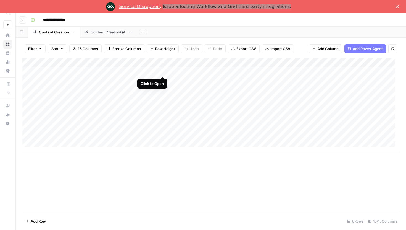
click at [162, 71] on div "Add Column" at bounding box center [210, 103] width 377 height 93
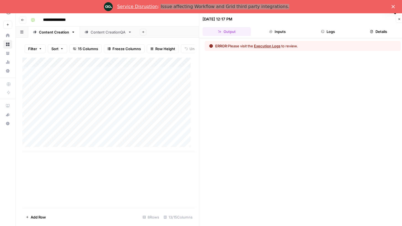
click at [399, 19] on icon "button" at bounding box center [400, 19] width 2 height 2
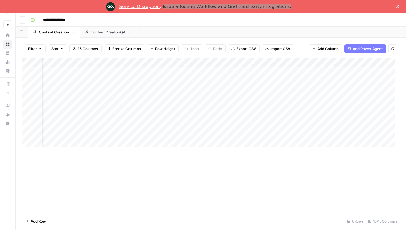
scroll to position [0, 438]
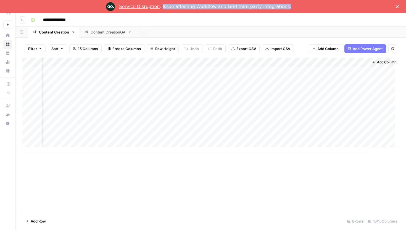
click at [395, 7] on div "Service Disruption : Issue affecting Workflow and Grid third party integrations." at bounding box center [203, 6] width 406 height 9
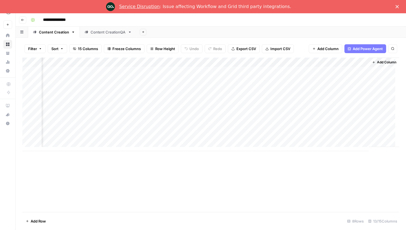
click at [398, 7] on icon "Close" at bounding box center [397, 6] width 3 height 3
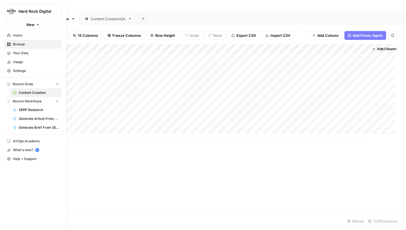
click at [25, 37] on span "Home" at bounding box center [36, 35] width 46 height 5
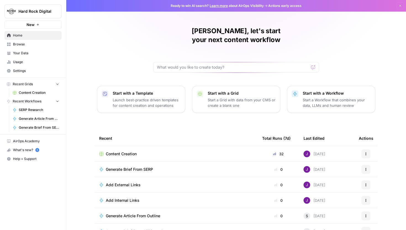
click at [86, 30] on div "[PERSON_NAME], let's start your next content workflow Start with a Template Lau…" at bounding box center [236, 131] width 340 height 263
click at [24, 51] on span "Your Data" at bounding box center [36, 53] width 46 height 5
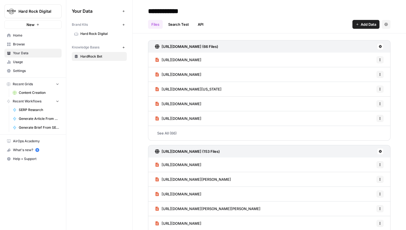
click at [107, 35] on span "Hard Rock Digital" at bounding box center [102, 33] width 44 height 5
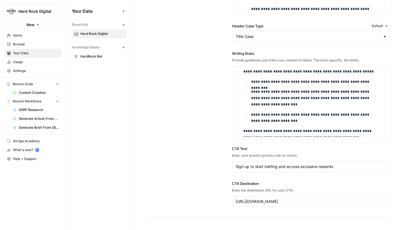
scroll to position [75, 0]
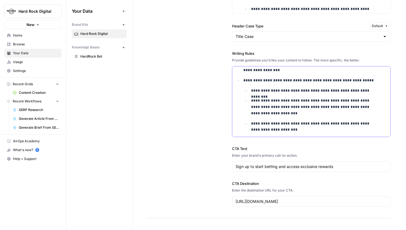
drag, startPoint x: 242, startPoint y: 78, endPoint x: 289, endPoint y: 85, distance: 48.2
click at [289, 85] on li "**********" at bounding box center [314, 105] width 145 height 56
click at [320, 90] on p "**********" at bounding box center [315, 90] width 129 height 6
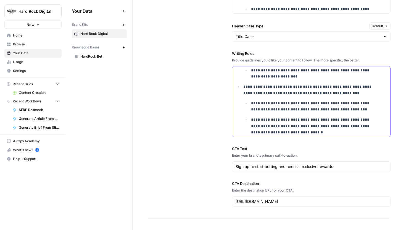
scroll to position [137, 0]
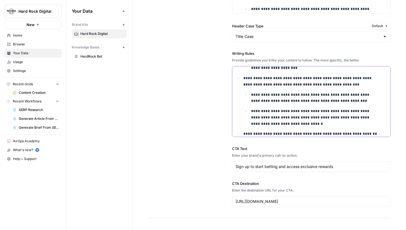
drag, startPoint x: 266, startPoint y: 79, endPoint x: 325, endPoint y: 79, distance: 58.6
click at [325, 79] on p "**********" at bounding box center [312, 81] width 137 height 13
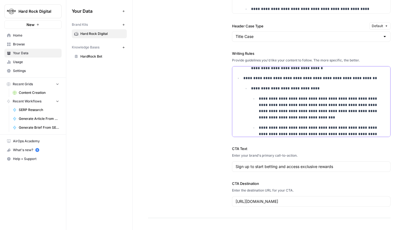
scroll to position [200, 0]
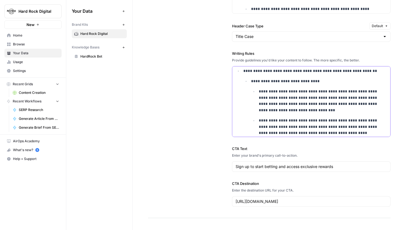
drag, startPoint x: 253, startPoint y: 71, endPoint x: 299, endPoint y: 72, distance: 45.9
click at [299, 72] on p "**********" at bounding box center [312, 71] width 137 height 6
click at [327, 71] on p "**********" at bounding box center [312, 71] width 137 height 6
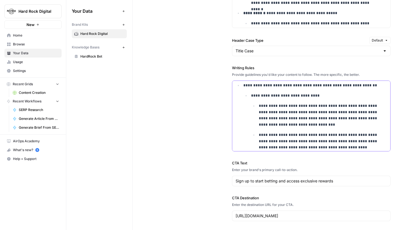
scroll to position [594, 0]
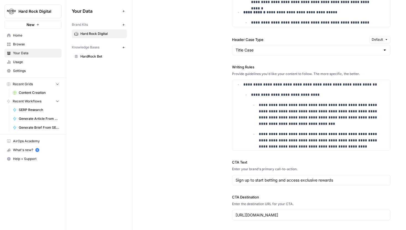
click at [22, 46] on span "Browse" at bounding box center [36, 44] width 46 height 5
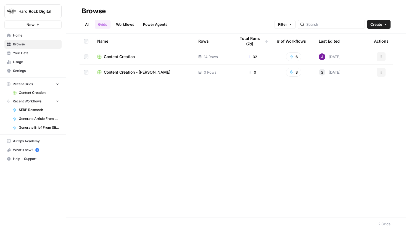
click at [123, 56] on span "Content Creation" at bounding box center [119, 57] width 31 height 6
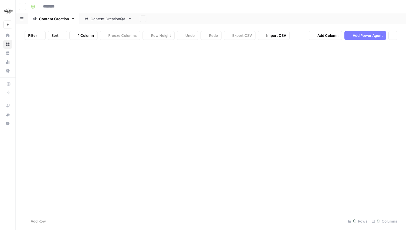
type input "**********"
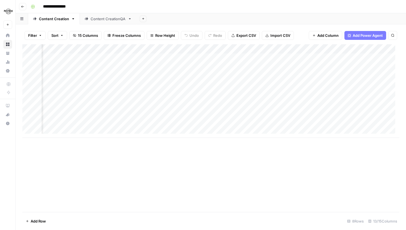
scroll to position [0, 438]
click at [259, 87] on div "Add Column" at bounding box center [210, 90] width 377 height 93
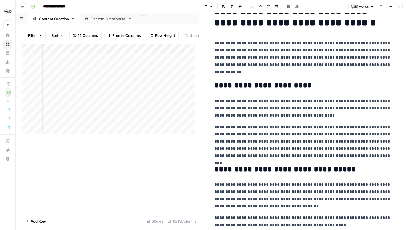
scroll to position [0, 571]
click at [126, 127] on div "Add Column" at bounding box center [110, 90] width 177 height 93
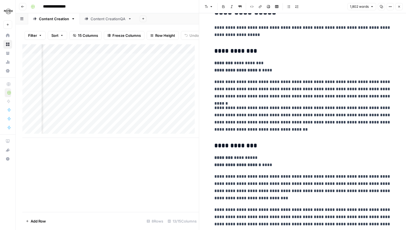
scroll to position [441, 0]
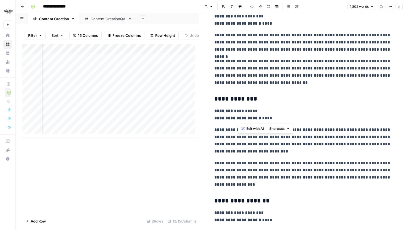
drag, startPoint x: 266, startPoint y: 119, endPoint x: 238, endPoint y: 119, distance: 28.7
click at [238, 119] on p "**********" at bounding box center [303, 114] width 177 height 14
click at [399, 7] on icon "button" at bounding box center [400, 7] width 2 height 2
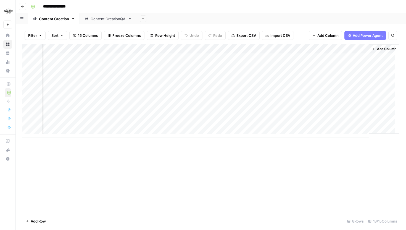
scroll to position [0, 438]
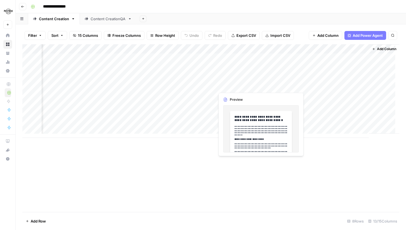
click at [260, 85] on div "Add Column" at bounding box center [210, 90] width 377 height 93
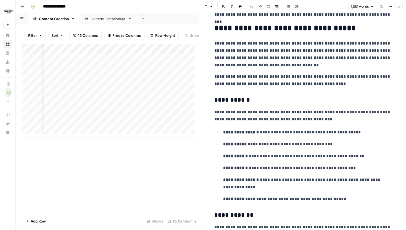
scroll to position [159, 0]
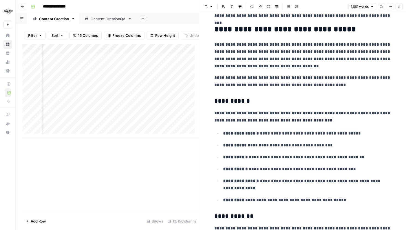
click at [224, 45] on p "**********" at bounding box center [303, 55] width 177 height 29
drag, startPoint x: 213, startPoint y: 43, endPoint x: 309, endPoint y: 68, distance: 99.4
click at [309, 68] on p "**********" at bounding box center [303, 55] width 177 height 29
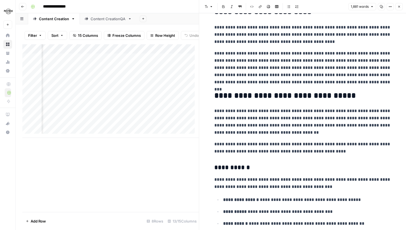
scroll to position [85, 0]
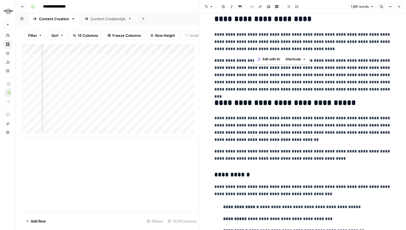
click at [255, 52] on p "**********" at bounding box center [303, 42] width 177 height 22
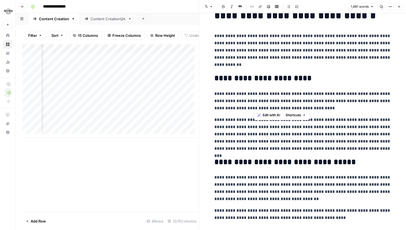
scroll to position [30, 0]
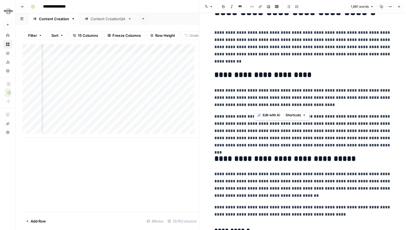
click at [306, 100] on p "**********" at bounding box center [303, 98] width 177 height 22
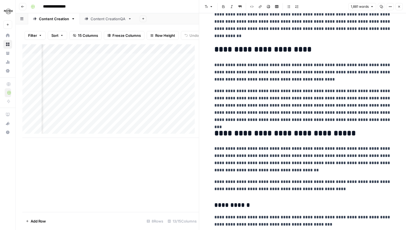
scroll to position [0, 390]
drag, startPoint x: 211, startPoint y: 65, endPoint x: 292, endPoint y: 71, distance: 81.2
click at [307, 77] on p "**********" at bounding box center [303, 72] width 177 height 22
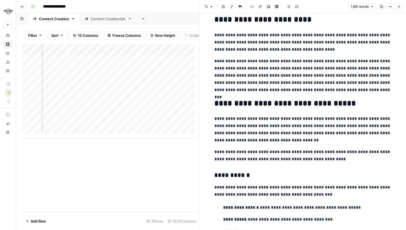
scroll to position [0, 130]
click at [399, 6] on icon "button" at bounding box center [399, 6] width 3 height 3
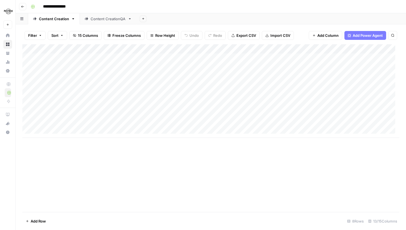
click at [54, 85] on div "Add Column" at bounding box center [210, 90] width 377 height 93
click at [260, 86] on div "Add Column" at bounding box center [210, 90] width 377 height 93
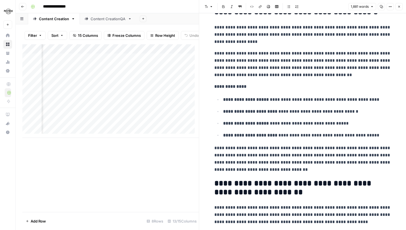
scroll to position [970, 0]
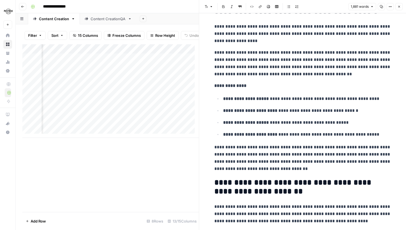
click at [400, 5] on icon "button" at bounding box center [399, 6] width 3 height 3
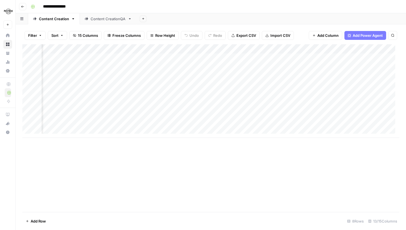
scroll to position [0, 219]
click at [285, 94] on div "Add Column" at bounding box center [210, 90] width 377 height 93
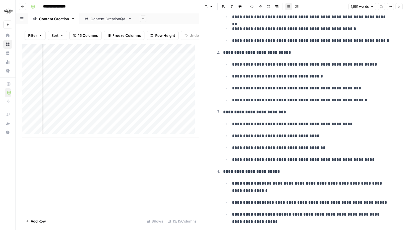
scroll to position [1008, 0]
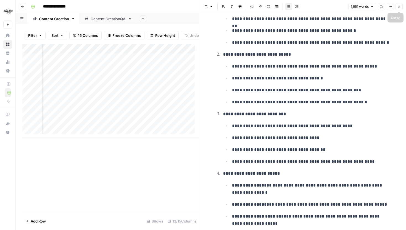
click at [398, 6] on icon "button" at bounding box center [399, 6] width 3 height 3
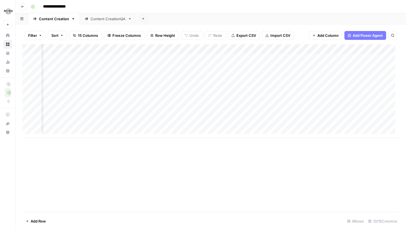
scroll to position [0, 173]
click at [98, 46] on div "Add Column" at bounding box center [210, 90] width 377 height 93
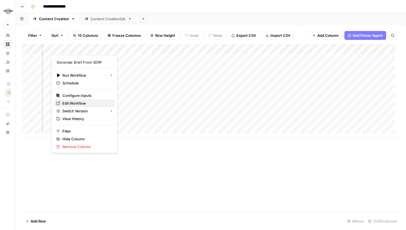
click at [84, 102] on span "Edit Workflow" at bounding box center [86, 103] width 48 height 6
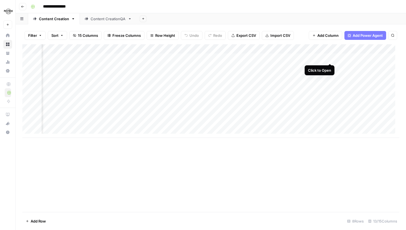
click at [330, 57] on div "Add Column" at bounding box center [210, 90] width 377 height 93
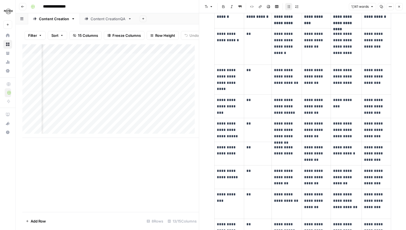
scroll to position [0, 96]
click at [400, 6] on icon "button" at bounding box center [399, 6] width 3 height 3
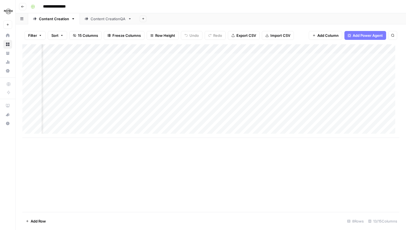
scroll to position [0, 87]
click at [190, 52] on div "Add Column" at bounding box center [210, 90] width 377 height 93
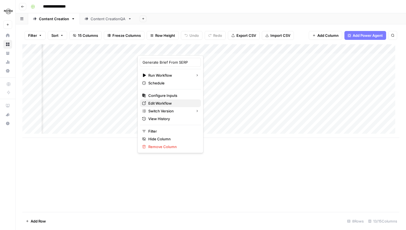
click at [169, 103] on span "Edit Workflow" at bounding box center [172, 103] width 48 height 6
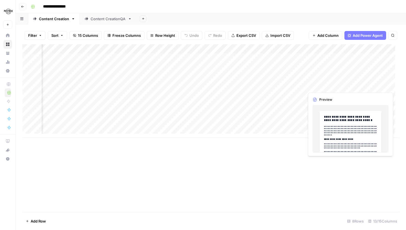
scroll to position [0, 381]
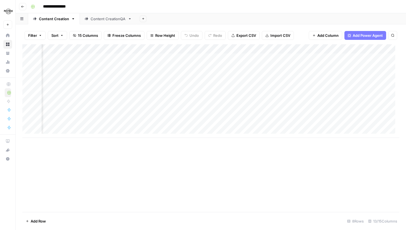
click at [9, 52] on icon at bounding box center [7, 52] width 3 height 2
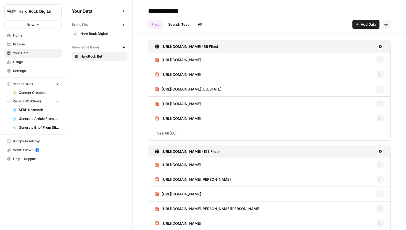
click at [96, 34] on span "Hard Rock Digital" at bounding box center [102, 33] width 44 height 5
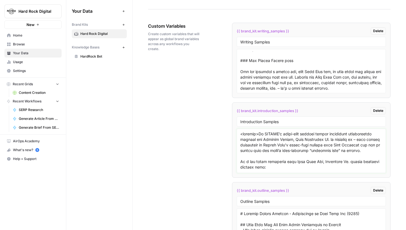
click at [240, 133] on textarea at bounding box center [311, 150] width 142 height 39
drag, startPoint x: 238, startPoint y: 133, endPoint x: 283, endPoint y: 166, distance: 55.5
click at [283, 166] on div at bounding box center [312, 151] width 150 height 44
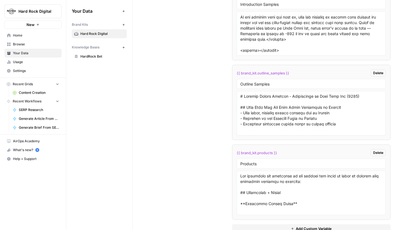
scroll to position [1209, 0]
click at [86, 42] on div "Brand Kits New Hard Rock Digital Knowledge Bases New HardRock Bet" at bounding box center [99, 40] width 55 height 41
drag, startPoint x: 71, startPoint y: 24, endPoint x: 114, endPoint y: 35, distance: 44.2
click at [114, 35] on div "Your Data Add Data Brand Kits New Hard Rock Digital Knowledge Bases New HardRoc…" at bounding box center [99, 33] width 66 height 67
click at [114, 45] on div "Knowledge Bases" at bounding box center [96, 47] width 48 height 5
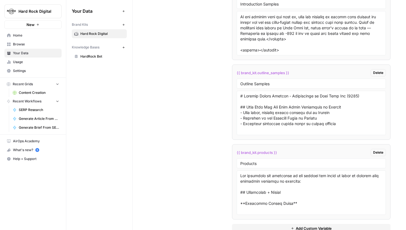
click at [15, 46] on span "Browse" at bounding box center [36, 44] width 46 height 5
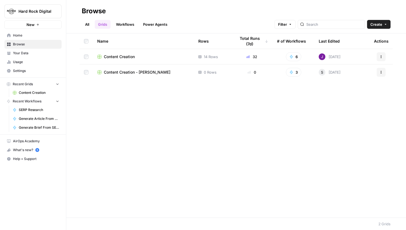
click at [117, 54] on span "Content Creation" at bounding box center [119, 57] width 31 height 6
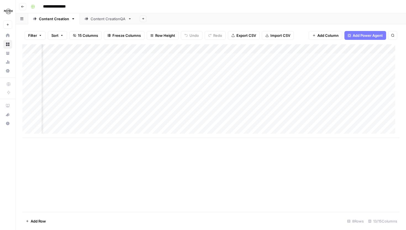
scroll to position [0, 213]
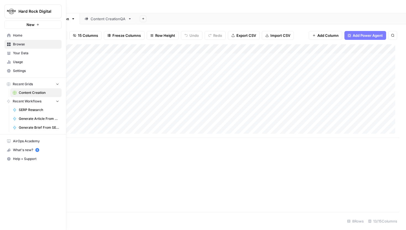
click at [15, 53] on span "Your Data" at bounding box center [36, 53] width 46 height 5
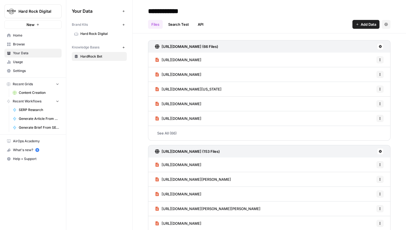
click at [100, 34] on span "Hard Rock Digital" at bounding box center [102, 33] width 44 height 5
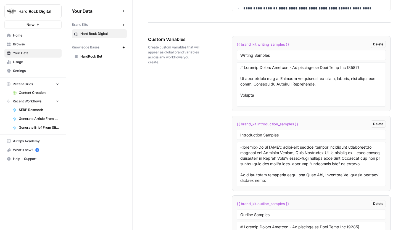
scroll to position [1072, 0]
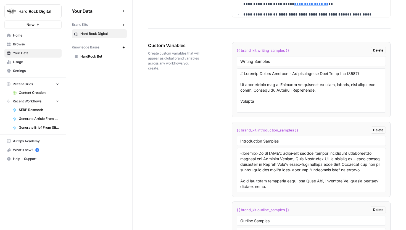
click at [251, 48] on span "{{ brand_kit.writing_samples }}" at bounding box center [263, 51] width 53 height 6
click at [285, 59] on input "Writing Samples" at bounding box center [311, 61] width 142 height 5
click at [296, 140] on input "Introduction Samples" at bounding box center [311, 140] width 142 height 5
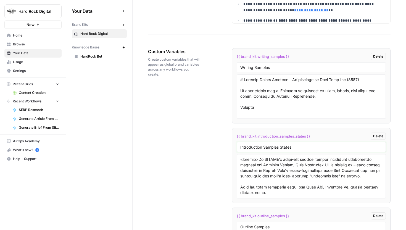
click at [303, 147] on input "Introduction Samples States" at bounding box center [311, 146] width 142 height 5
type input "Introduction Samples"
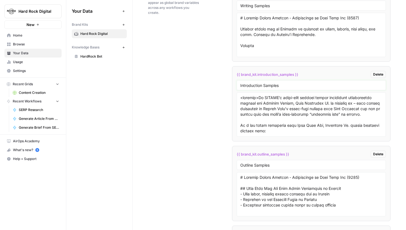
scroll to position [1128, 0]
click at [17, 44] on span "Browse" at bounding box center [36, 44] width 46 height 5
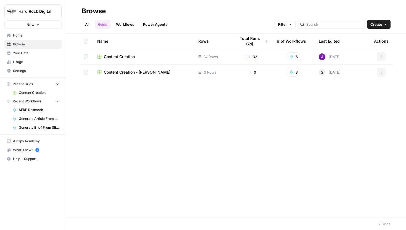
click at [116, 55] on span "Content Creation" at bounding box center [119, 57] width 31 height 6
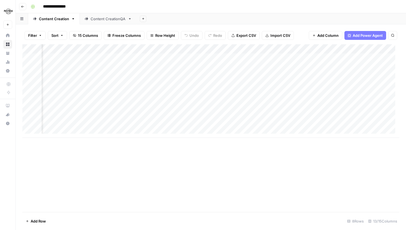
scroll to position [0, 438]
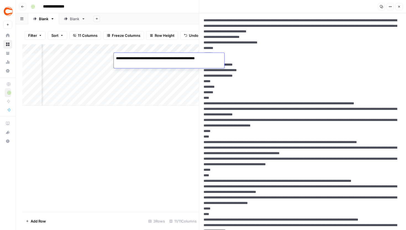
scroll to position [0, 271]
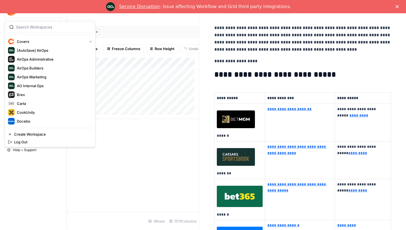
click at [9, 16] on img "Workspace: Covers" at bounding box center [11, 11] width 10 height 10
click at [33, 182] on div "Covers New Home Browse Your Data Usage Settings Recent Grids Content refresh Re…" at bounding box center [33, 115] width 66 height 230
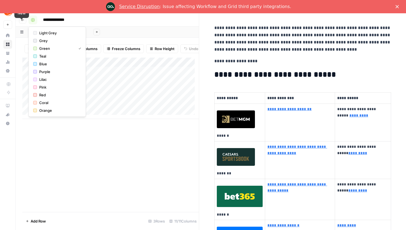
click at [35, 15] on button "button" at bounding box center [32, 19] width 9 height 9
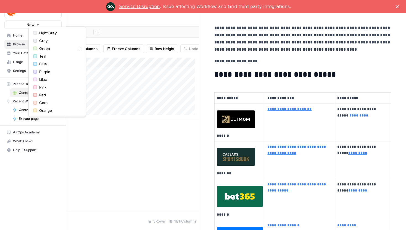
click at [9, 15] on img "Workspace: Covers" at bounding box center [11, 11] width 10 height 10
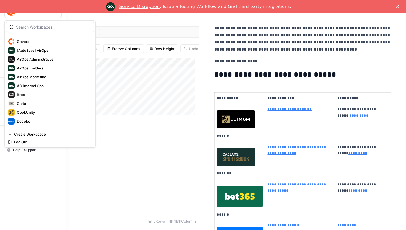
click at [29, 169] on div "Covers New Home Browse Your Data Usage Settings Recent Grids Content refresh Re…" at bounding box center [33, 115] width 66 height 230
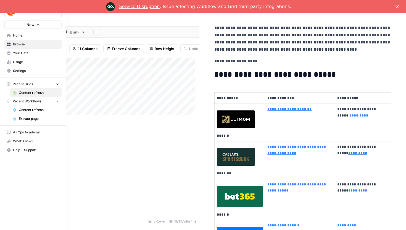
click at [20, 14] on button "Covers" at bounding box center [32, 11] width 57 height 14
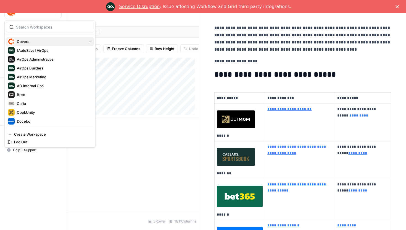
click at [29, 42] on span "Covers" at bounding box center [51, 42] width 68 height 6
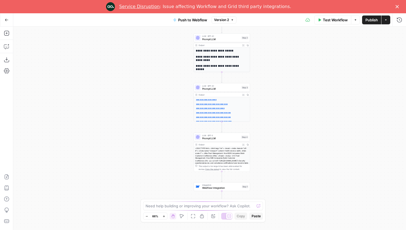
drag, startPoint x: 271, startPoint y: 107, endPoint x: 283, endPoint y: 98, distance: 15.4
click at [283, 98] on div "**********" at bounding box center [209, 128] width 393 height 203
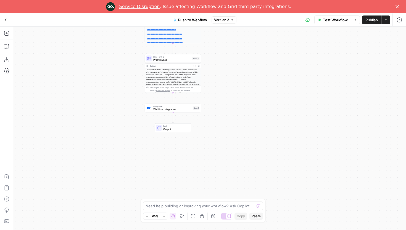
drag, startPoint x: 329, startPoint y: 135, endPoint x: 280, endPoint y: 57, distance: 92.3
click at [280, 57] on div "**********" at bounding box center [209, 128] width 393 height 203
click at [174, 110] on span "Webflow Integration" at bounding box center [172, 110] width 38 height 4
type input "Webflow 1"
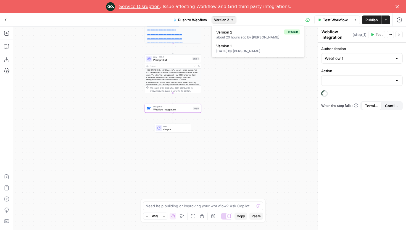
click at [219, 19] on span "Version 2" at bounding box center [221, 19] width 15 height 5
click at [228, 32] on span "Version 2" at bounding box center [249, 32] width 66 height 6
click at [386, 76] on div at bounding box center [362, 80] width 82 height 11
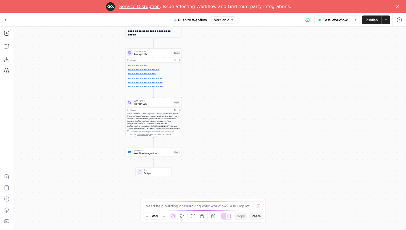
drag, startPoint x: 179, startPoint y: 180, endPoint x: 122, endPoint y: 122, distance: 80.1
click at [122, 122] on div "**********" at bounding box center [209, 128] width 393 height 203
click at [140, 151] on span "Webflow Integration" at bounding box center [153, 153] width 38 height 4
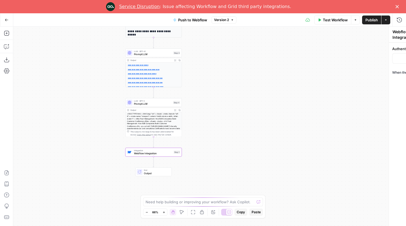
type input "Webflow 1"
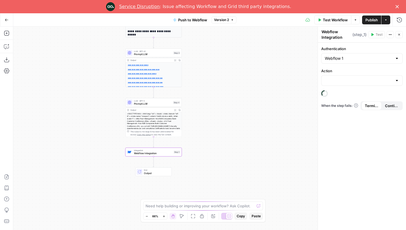
click at [368, 73] on label "Action" at bounding box center [362, 71] width 82 height 6
click at [368, 78] on input "Action" at bounding box center [359, 81] width 68 height 6
click at [370, 78] on input "Action" at bounding box center [359, 81] width 68 height 6
click at [354, 70] on label "Action" at bounding box center [362, 71] width 82 height 6
click at [354, 78] on input "Action" at bounding box center [359, 81] width 68 height 6
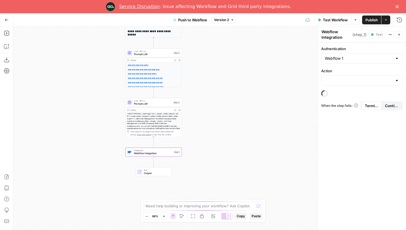
click at [360, 86] on div "Authentication Webflow 1 Action When the step fails: Terminate Workflow Continue" at bounding box center [362, 136] width 88 height 187
click at [362, 58] on input "Authentication" at bounding box center [359, 59] width 68 height 6
type input "Webflow 1"
click at [289, 88] on div "**********" at bounding box center [209, 128] width 393 height 203
click at [336, 82] on input "Action" at bounding box center [359, 81] width 68 height 6
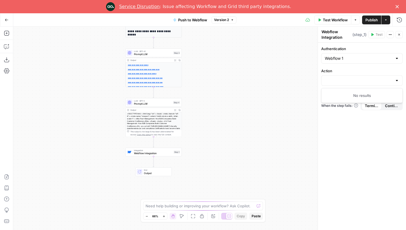
click at [342, 61] on div "Webflow 1" at bounding box center [362, 58] width 82 height 11
type input "Webflow 1"
click at [222, 22] on span "Version 2" at bounding box center [221, 19] width 15 height 5
click at [226, 45] on span "Version 1" at bounding box center [257, 46] width 82 height 6
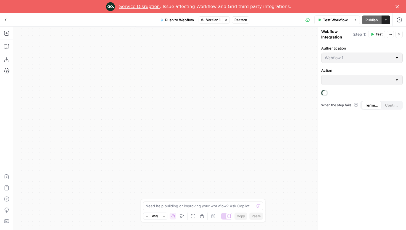
drag, startPoint x: 216, startPoint y: 130, endPoint x: 216, endPoint y: 136, distance: 5.8
click at [216, 135] on div "Workflow Set Inputs Inputs Integration Webflow Integration Step 1 End Output" at bounding box center [209, 128] width 393 height 203
click at [165, 72] on span "Webflow Integration" at bounding box center [153, 73] width 38 height 4
click at [212, 20] on span "Version 1" at bounding box center [213, 19] width 14 height 5
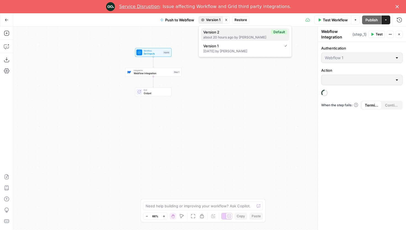
click at [217, 35] on div "about 20 hours ago by Joel Fazecas" at bounding box center [245, 37] width 84 height 5
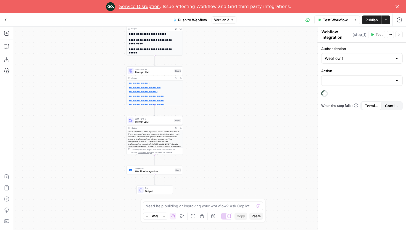
drag, startPoint x: 213, startPoint y: 129, endPoint x: 214, endPoint y: 79, distance: 50.3
click at [214, 79] on div "**********" at bounding box center [209, 128] width 393 height 203
click at [150, 172] on span "Webflow Integration" at bounding box center [154, 171] width 38 height 4
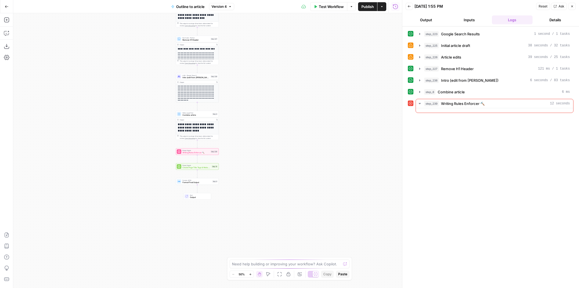
drag, startPoint x: 268, startPoint y: 218, endPoint x: 256, endPoint y: 142, distance: 76.7
click at [260, 121] on div "**********" at bounding box center [207, 150] width 389 height 275
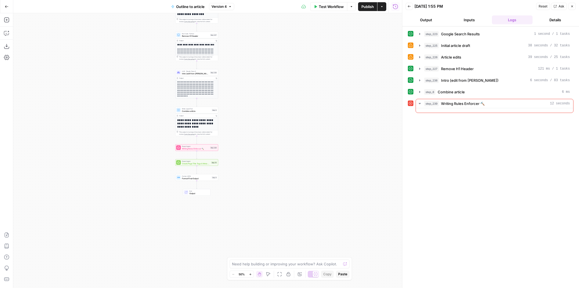
click at [251, 275] on icon "button" at bounding box center [250, 274] width 3 height 3
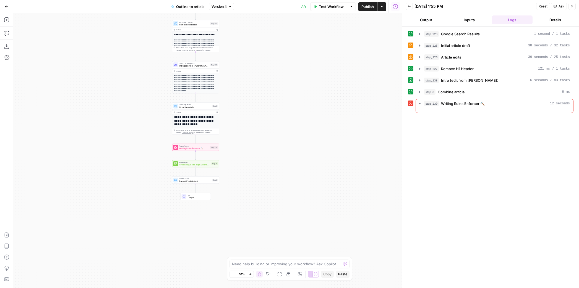
click at [251, 275] on icon "button" at bounding box center [250, 274] width 3 height 3
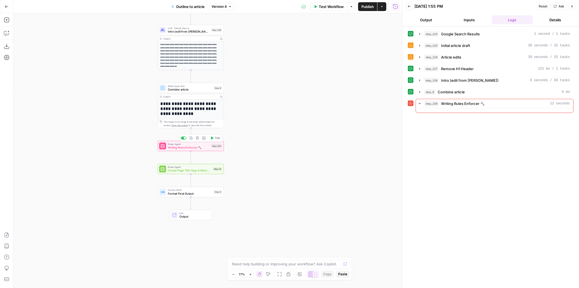
click at [213, 150] on div "Power Agent Writing Rules Enforcer 🔨 Step 239 Copy step Delete step Add Note Te…" at bounding box center [191, 146] width 66 height 10
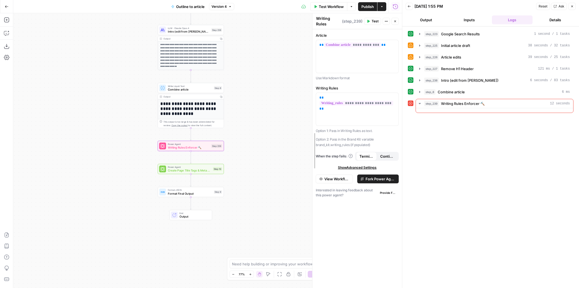
drag, startPoint x: 314, startPoint y: 188, endPoint x: 212, endPoint y: 187, distance: 102.3
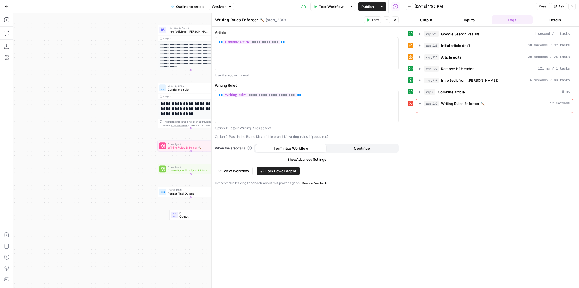
click at [233, 174] on button "View Workflow" at bounding box center [234, 171] width 38 height 9
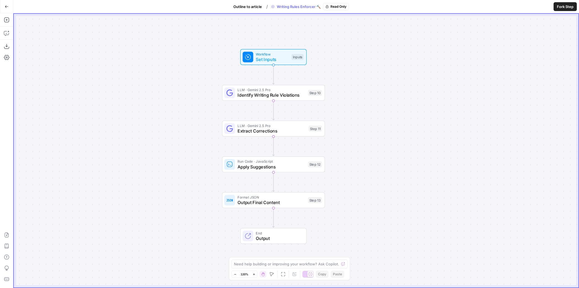
drag, startPoint x: 409, startPoint y: 218, endPoint x: 386, endPoint y: 214, distance: 23.0
click at [386, 214] on div "Workflow Set Inputs Inputs LLM · Gemini 2.5 Pro Identify Writing Rule Violation…" at bounding box center [296, 151] width 564 height 274
click at [6, 7] on icon "button" at bounding box center [7, 7] width 4 height 4
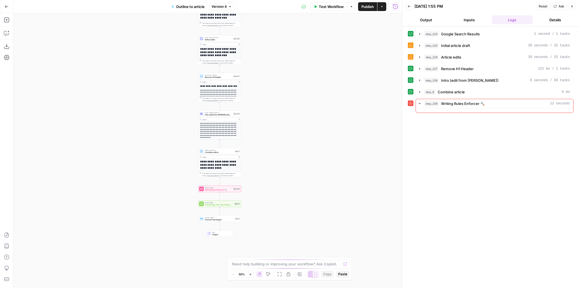
drag, startPoint x: 280, startPoint y: 70, endPoint x: 289, endPoint y: 14, distance: 57.3
click at [290, 14] on div "**********" at bounding box center [207, 150] width 389 height 275
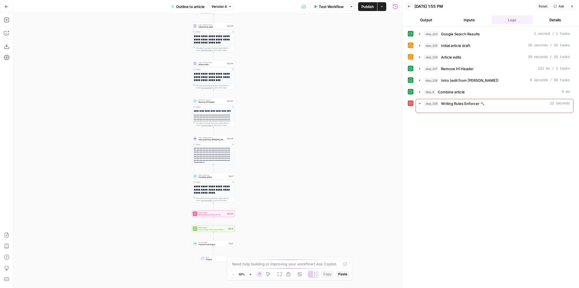
drag, startPoint x: 284, startPoint y: 126, endPoint x: 273, endPoint y: 243, distance: 117.7
click at [273, 243] on div "**********" at bounding box center [207, 150] width 389 height 275
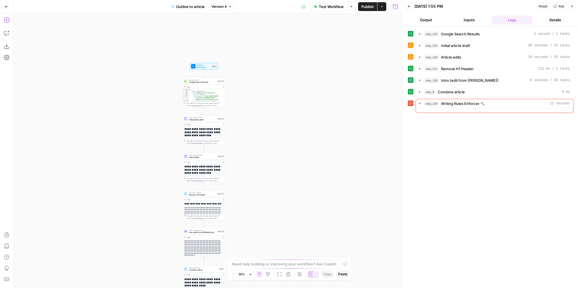
click at [6, 19] on icon "button" at bounding box center [7, 20] width 6 height 6
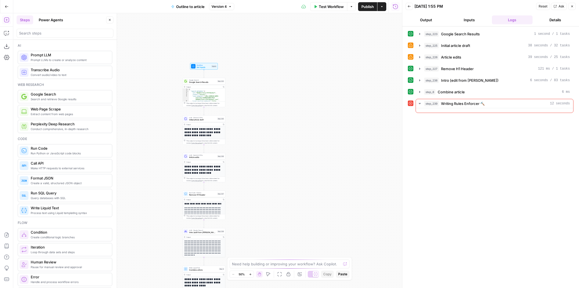
click at [53, 22] on button "Power Agents" at bounding box center [50, 19] width 31 height 9
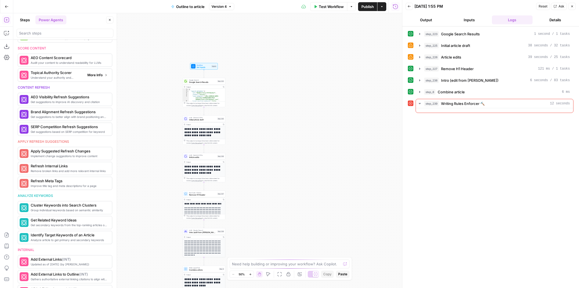
scroll to position [192, 0]
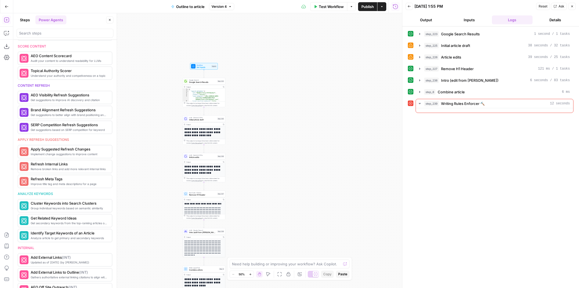
click at [110, 19] on icon "button" at bounding box center [109, 19] width 3 height 3
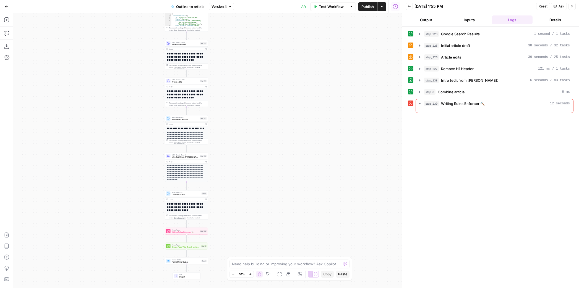
drag, startPoint x: 289, startPoint y: 179, endPoint x: 270, endPoint y: 96, distance: 85.4
click at [270, 96] on div "**********" at bounding box center [207, 150] width 389 height 275
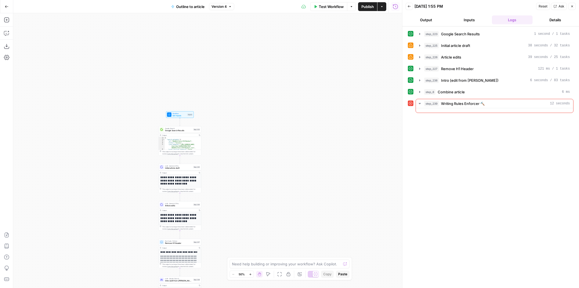
drag, startPoint x: 144, startPoint y: 65, endPoint x: 139, endPoint y: 196, distance: 131.7
click at [139, 196] on div "**********" at bounding box center [207, 150] width 389 height 275
click at [251, 274] on icon "button" at bounding box center [250, 274] width 3 height 3
click at [251, 274] on icon "button" at bounding box center [250, 274] width 2 height 2
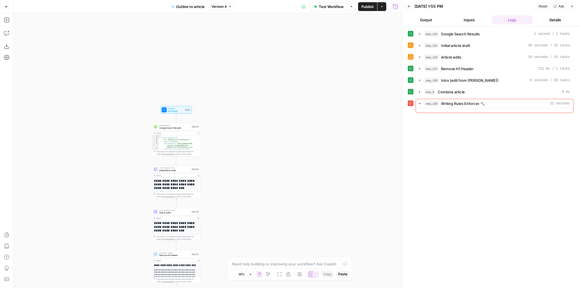
click at [251, 274] on icon "button" at bounding box center [250, 274] width 2 height 2
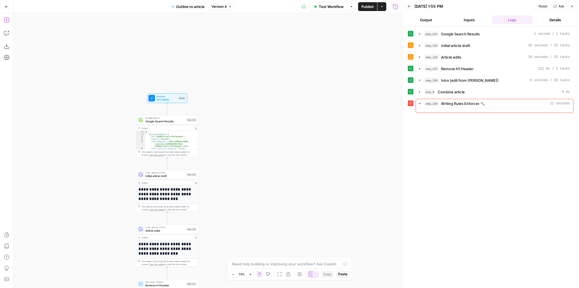
click at [9, 22] on icon "button" at bounding box center [7, 20] width 6 height 6
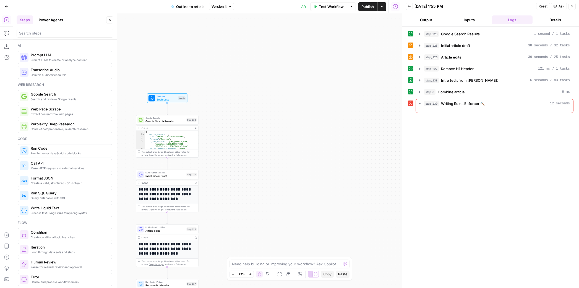
click at [51, 24] on button "Power Agents" at bounding box center [50, 19] width 31 height 9
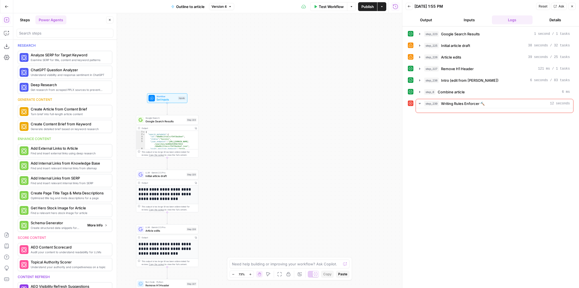
click at [89, 227] on span "More Info" at bounding box center [94, 225] width 15 height 5
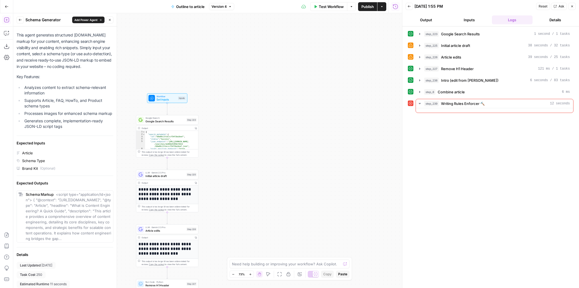
scroll to position [55, 0]
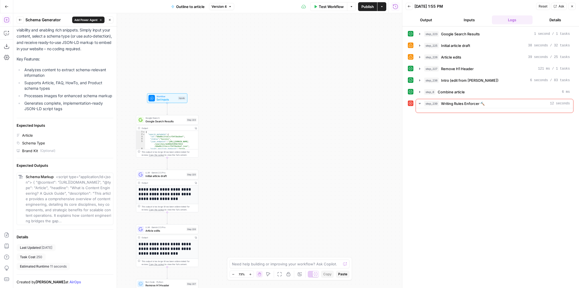
click at [21, 21] on icon "button" at bounding box center [20, 19] width 3 height 3
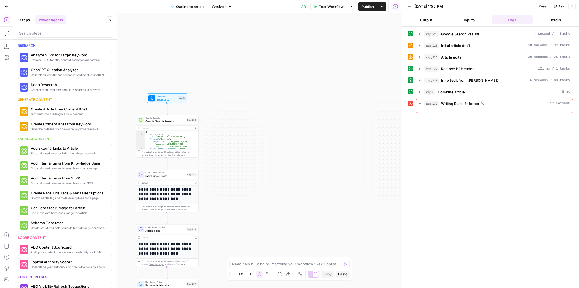
scroll to position [0, 0]
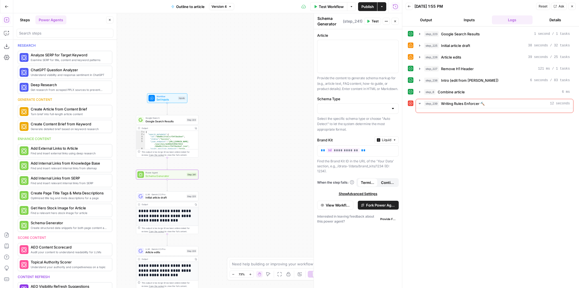
click at [109, 20] on icon "button" at bounding box center [109, 19] width 3 height 3
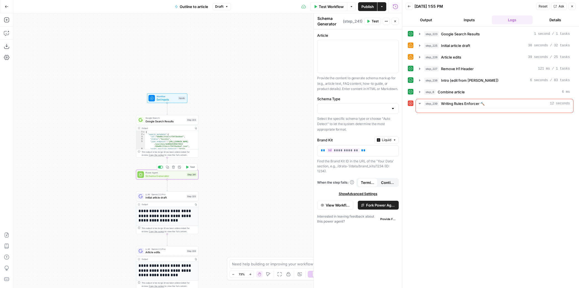
click at [190, 167] on span "Test" at bounding box center [192, 168] width 5 height 4
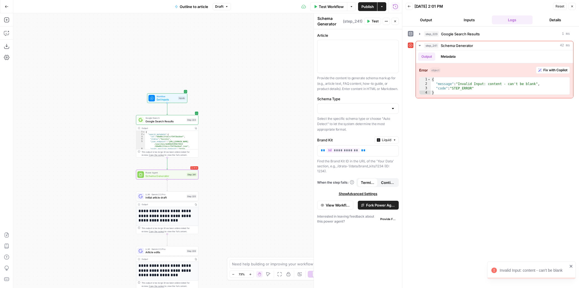
click at [190, 177] on div "Error Power Agent Schema Generator Step 241 Copy step Delete step Add Note Test" at bounding box center [166, 174] width 59 height 7
click at [341, 64] on div at bounding box center [357, 56] width 81 height 33
click at [394, 46] on button "Variables Menu" at bounding box center [393, 45] width 4 height 4
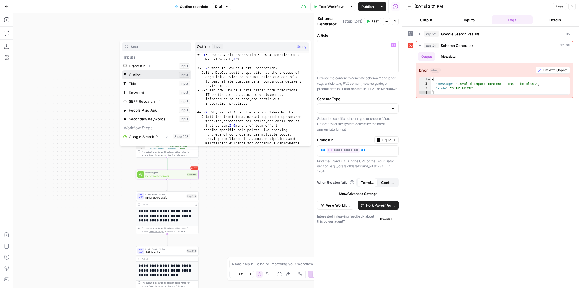
click at [144, 74] on button "Select variable Outline" at bounding box center [156, 74] width 69 height 9
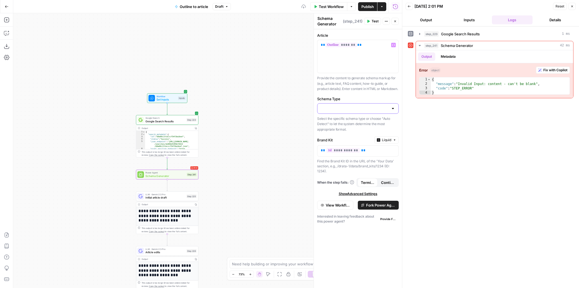
click at [338, 109] on input "Schema Type" at bounding box center [355, 109] width 68 height 6
click at [341, 122] on span "Article" at bounding box center [357, 123] width 70 height 6
type input "Article"
click at [189, 165] on button "Test" at bounding box center [190, 167] width 12 height 5
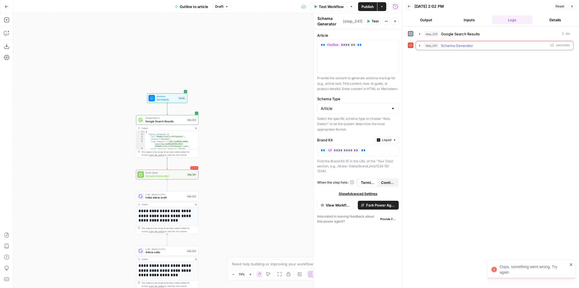
click at [420, 44] on icon "button" at bounding box center [419, 45] width 4 height 4
click at [172, 168] on icon "button" at bounding box center [173, 167] width 3 height 3
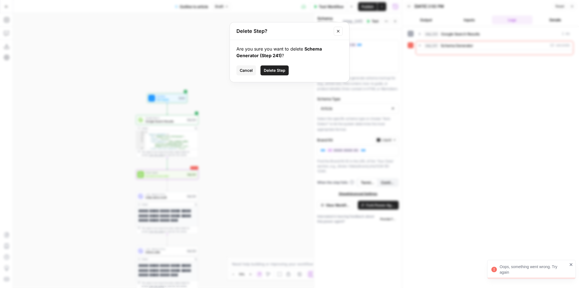
click at [279, 68] on span "Delete Step" at bounding box center [275, 71] width 22 height 6
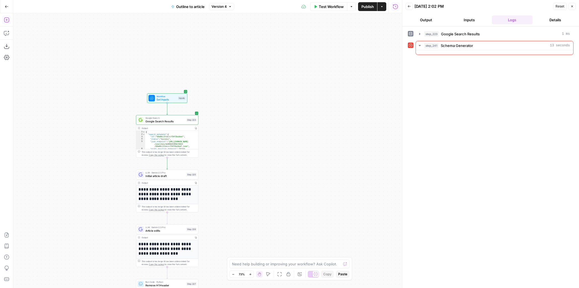
click at [9, 21] on button "Add Steps" at bounding box center [6, 19] width 9 height 9
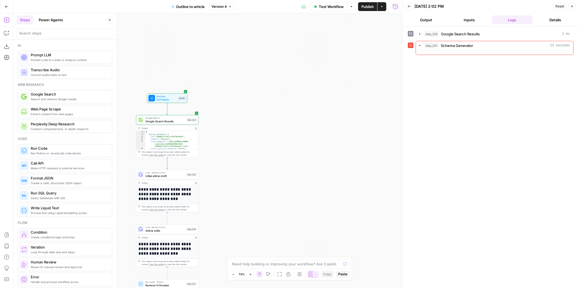
click at [60, 20] on button "Power Agents" at bounding box center [50, 19] width 31 height 9
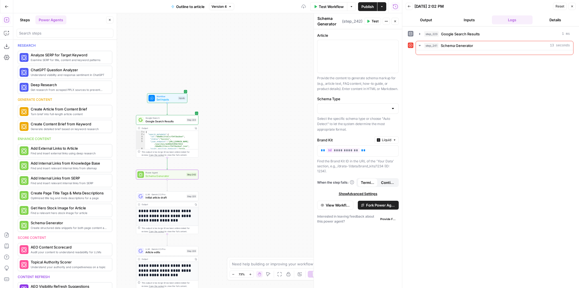
click at [108, 22] on button "Close" at bounding box center [109, 19] width 7 height 7
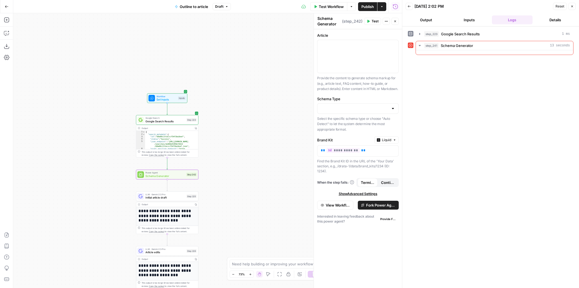
click at [180, 177] on span "Schema Generator" at bounding box center [164, 176] width 39 height 4
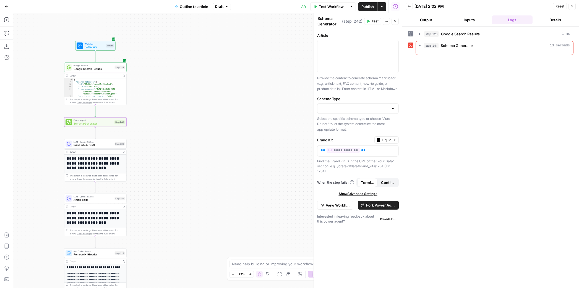
drag, startPoint x: 126, startPoint y: 207, endPoint x: 54, endPoint y: 154, distance: 89.6
click at [54, 154] on div "**********" at bounding box center [207, 150] width 389 height 275
click at [100, 123] on span "Schema Generator" at bounding box center [92, 123] width 39 height 4
click at [342, 209] on button "View Workflow" at bounding box center [335, 205] width 36 height 9
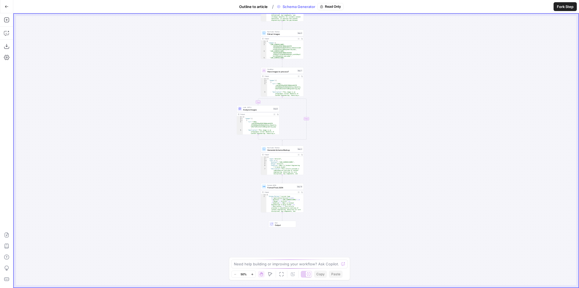
drag, startPoint x: 380, startPoint y: 194, endPoint x: 357, endPoint y: 154, distance: 46.8
click at [357, 154] on div "true false Workflow Set Inputs Inputs LLM · GPT-5 Content Analysis Step 1 Outpu…" at bounding box center [296, 151] width 564 height 274
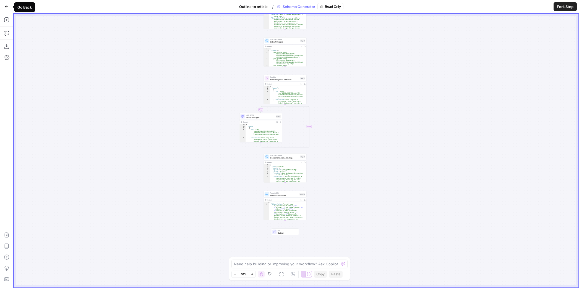
click at [7, 6] on icon "button" at bounding box center [7, 7] width 4 height 4
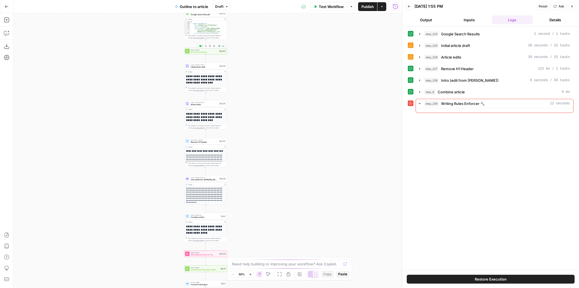
click at [209, 46] on icon "button" at bounding box center [210, 46] width 2 height 2
click at [279, 72] on span "Delete Step" at bounding box center [275, 71] width 22 height 6
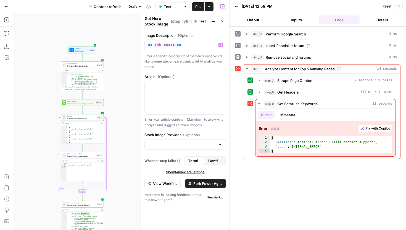
scroll to position [15, 0]
click at [99, 97] on span "Test" at bounding box center [99, 97] width 3 height 2
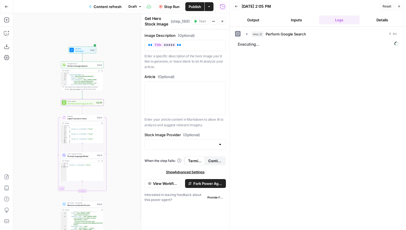
click at [224, 20] on button "Close" at bounding box center [222, 21] width 7 height 7
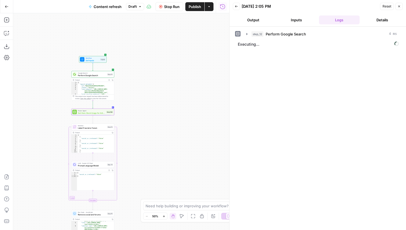
drag, startPoint x: 158, startPoint y: 83, endPoint x: 185, endPoint y: 106, distance: 34.9
click at [185, 106] on div "true false false true false true Workflow Set Inputs Inputs Google Search Perfo…" at bounding box center [121, 121] width 216 height 216
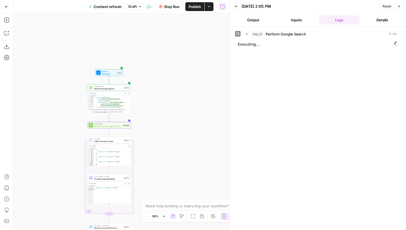
click at [161, 214] on button "Zoom In" at bounding box center [164, 216] width 7 height 7
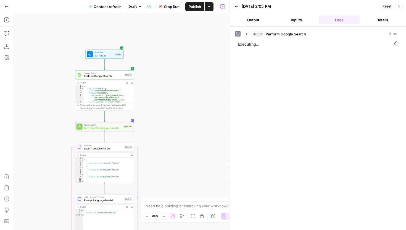
click at [161, 214] on button "Zoom In" at bounding box center [164, 216] width 7 height 7
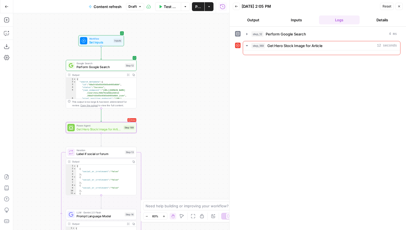
click at [93, 126] on span "Power Agent" at bounding box center [99, 126] width 45 height 4
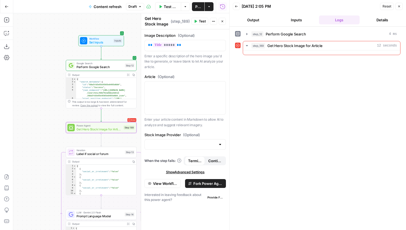
click at [159, 184] on span "View Workflow" at bounding box center [165, 184] width 24 height 6
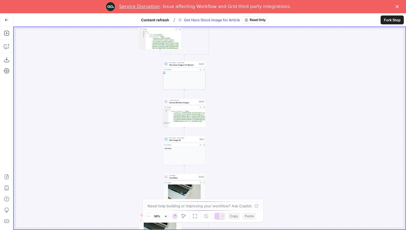
drag, startPoint x: 163, startPoint y: 146, endPoint x: 138, endPoint y: 85, distance: 66.2
click at [138, 85] on div "**********" at bounding box center [210, 128] width 392 height 202
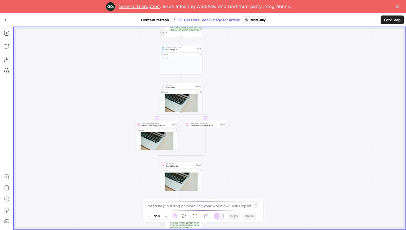
drag, startPoint x: 136, startPoint y: 152, endPoint x: 127, endPoint y: 51, distance: 101.0
click at [127, 51] on div "**********" at bounding box center [210, 128] width 392 height 202
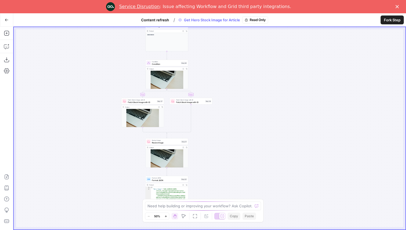
drag, startPoint x: 124, startPoint y: 106, endPoint x: 113, endPoint y: 119, distance: 16.6
click at [113, 119] on div "**********" at bounding box center [210, 128] width 392 height 202
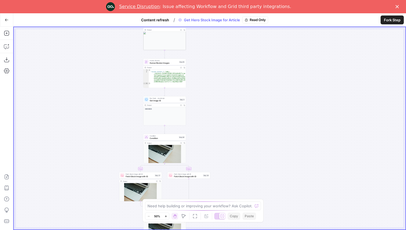
drag, startPoint x: 113, startPoint y: 77, endPoint x: 113, endPoint y: 127, distance: 49.8
click at [113, 127] on div "**********" at bounding box center [210, 128] width 392 height 202
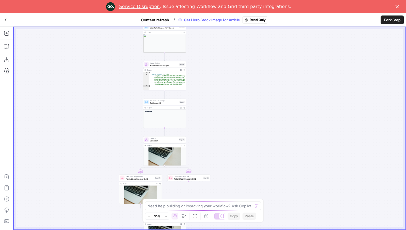
drag, startPoint x: 115, startPoint y: 93, endPoint x: 115, endPoint y: 147, distance: 53.6
click at [115, 146] on div "**********" at bounding box center [210, 128] width 392 height 202
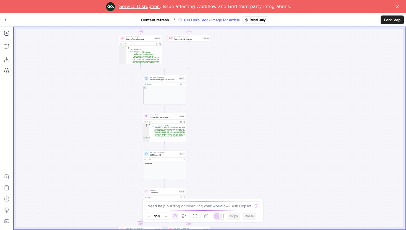
drag, startPoint x: 114, startPoint y: 105, endPoint x: 118, endPoint y: 161, distance: 55.9
click at [117, 160] on div "**********" at bounding box center [210, 128] width 392 height 202
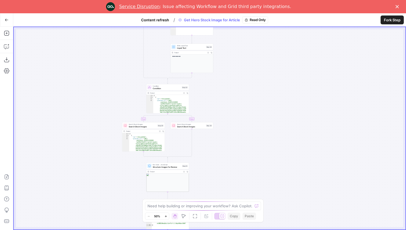
drag, startPoint x: 105, startPoint y: 104, endPoint x: 106, endPoint y: 179, distance: 75.2
click at [106, 179] on div "**********" at bounding box center [210, 128] width 392 height 202
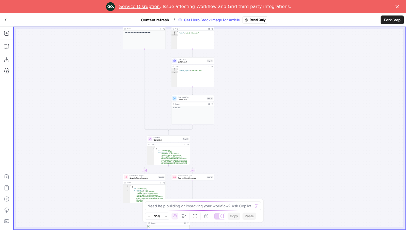
drag, startPoint x: 114, startPoint y: 111, endPoint x: 115, endPoint y: 171, distance: 60.3
click at [115, 171] on div "**********" at bounding box center [210, 128] width 392 height 202
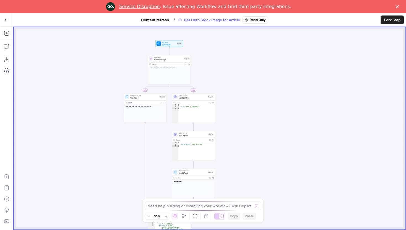
drag, startPoint x: 120, startPoint y: 117, endPoint x: 120, endPoint y: 172, distance: 54.5
click at [120, 169] on div "**********" at bounding box center [210, 128] width 392 height 202
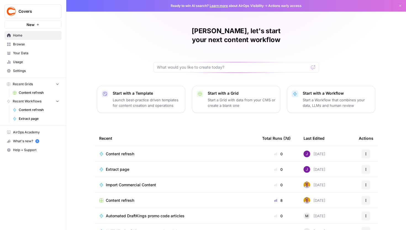
click at [25, 68] on link "Settings" at bounding box center [32, 70] width 57 height 9
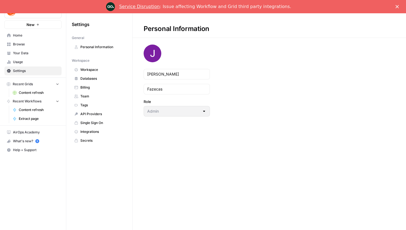
click at [92, 132] on span "Integrations" at bounding box center [102, 131] width 44 height 5
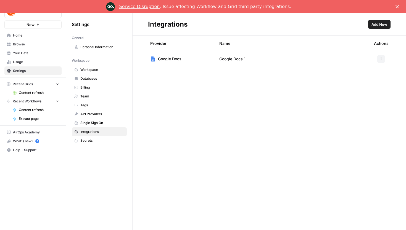
click at [98, 112] on span "API Providers" at bounding box center [102, 113] width 44 height 5
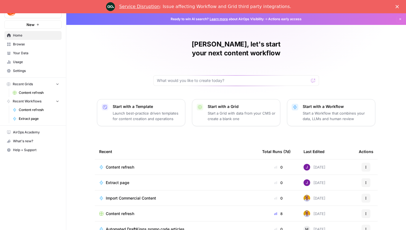
click at [34, 110] on span "Content refresh" at bounding box center [39, 109] width 40 height 5
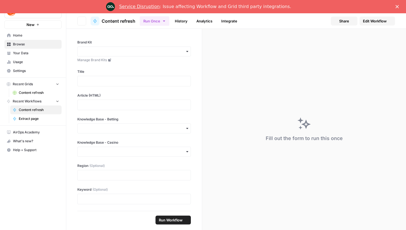
click at [36, 117] on span "Extract page" at bounding box center [39, 118] width 40 height 5
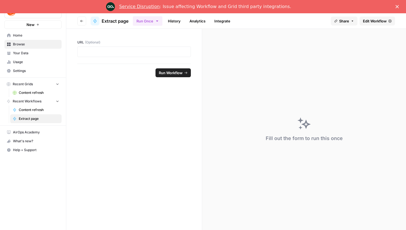
click at [382, 23] on link "Edit Workflow" at bounding box center [377, 21] width 35 height 9
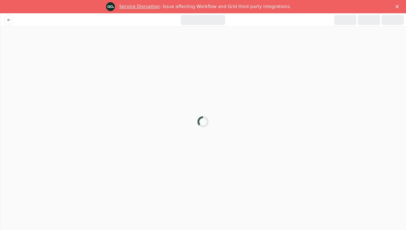
click at [398, 7] on polygon "Close" at bounding box center [397, 6] width 3 height 3
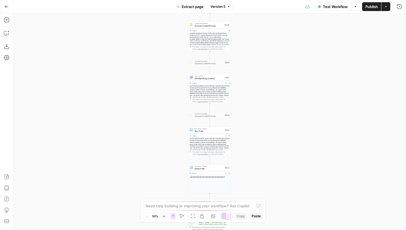
click at [398, 11] on div "Test Workflow Options Publish Actions Run History" at bounding box center [320, 6] width 174 height 13
click at [398, 10] on button "Run History" at bounding box center [399, 6] width 9 height 9
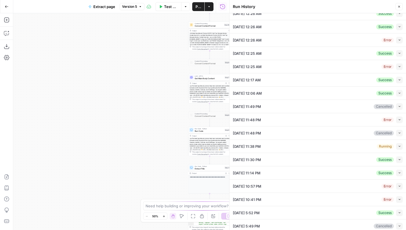
scroll to position [49, 0]
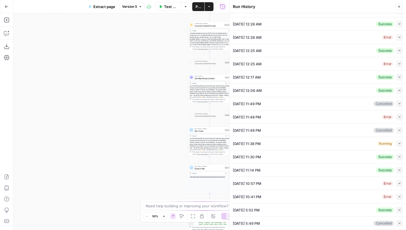
click at [398, 143] on button "Collapse" at bounding box center [399, 143] width 7 height 7
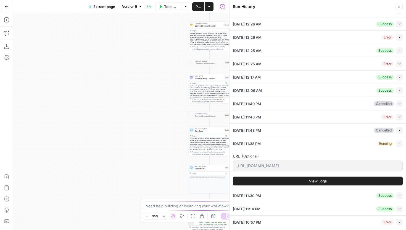
scroll to position [57, 0]
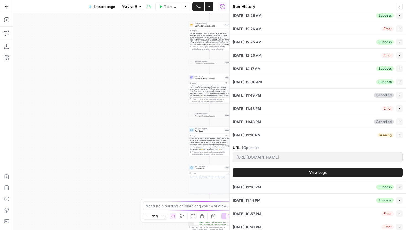
click at [331, 171] on button "View Logs" at bounding box center [318, 172] width 170 height 9
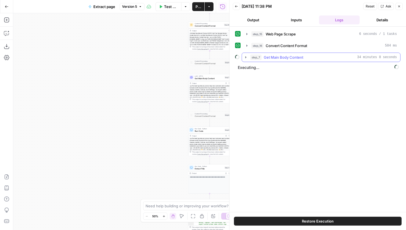
click at [246, 56] on icon "button" at bounding box center [246, 57] width 4 height 4
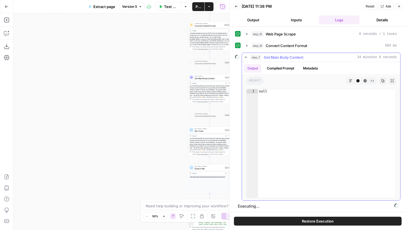
click at [246, 56] on icon "button" at bounding box center [246, 57] width 4 height 4
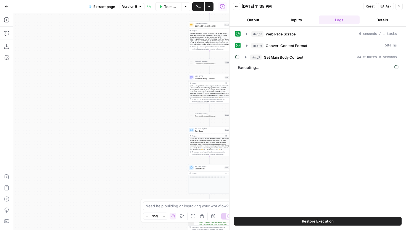
click at [235, 6] on icon "button" at bounding box center [236, 6] width 3 height 3
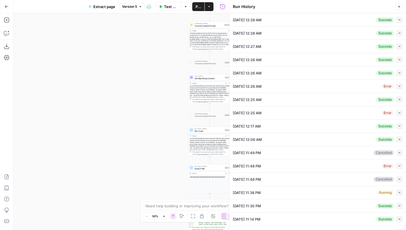
scroll to position [49, 0]
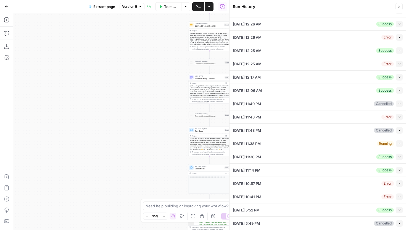
click at [396, 157] on button "Collapse" at bounding box center [399, 156] width 7 height 7
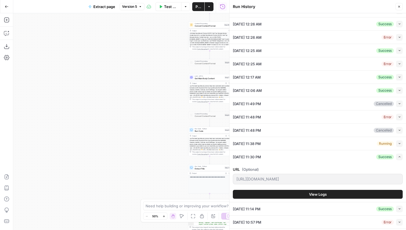
click at [333, 193] on button "View Logs" at bounding box center [318, 194] width 170 height 9
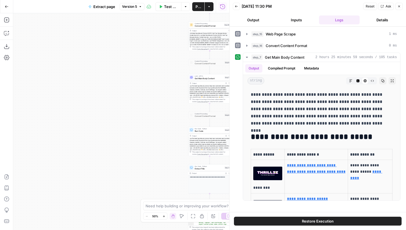
click at [235, 6] on icon "button" at bounding box center [236, 6] width 3 height 3
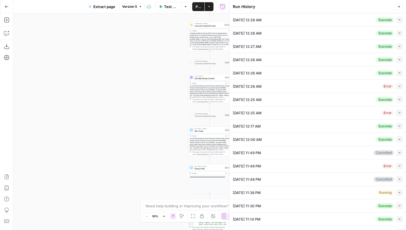
click at [399, 6] on icon "button" at bounding box center [399, 6] width 3 height 3
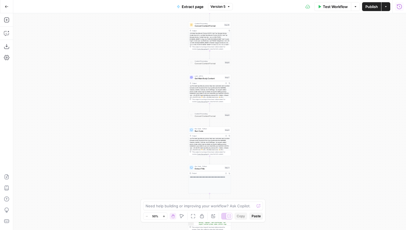
click at [400, 6] on icon "button" at bounding box center [400, 7] width 6 height 6
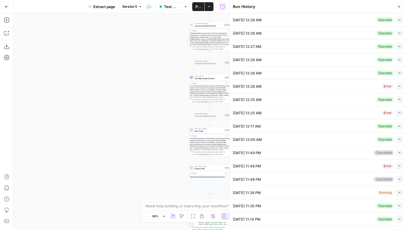
click at [396, 190] on button "Collapse" at bounding box center [399, 192] width 7 height 7
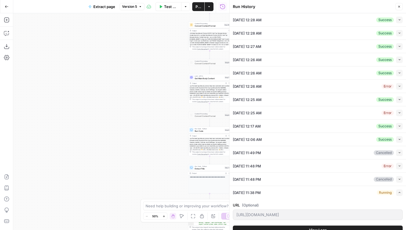
scroll to position [88, 0]
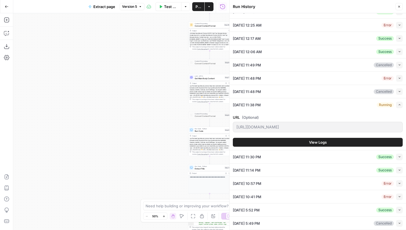
click at [323, 143] on span "View Logs" at bounding box center [318, 142] width 18 height 6
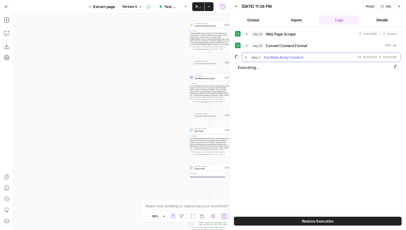
click at [246, 55] on button "step_7 Get Main Body Content 34 minutes 8 seconds" at bounding box center [321, 57] width 158 height 9
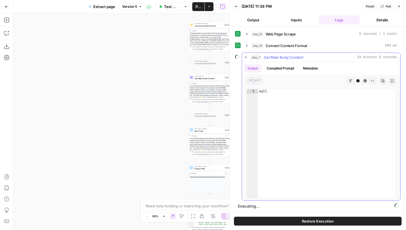
click at [246, 56] on icon "button" at bounding box center [246, 57] width 4 height 4
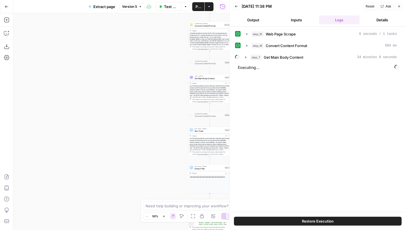
click at [251, 70] on span "Executing..." at bounding box center [318, 67] width 164 height 9
click at [254, 67] on span "Executing..." at bounding box center [318, 67] width 164 height 9
click at [239, 9] on button "Back" at bounding box center [236, 6] width 7 height 7
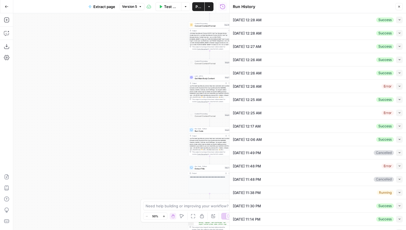
click at [396, 7] on button "Close" at bounding box center [399, 6] width 7 height 7
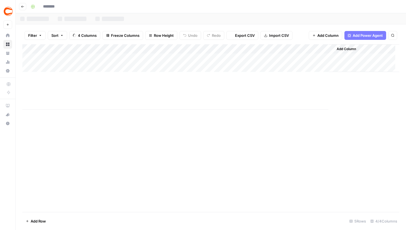
type input "**********"
click at [149, 57] on div "Add Column" at bounding box center [210, 76] width 377 height 65
click at [323, 57] on div "Add Column" at bounding box center [210, 76] width 377 height 65
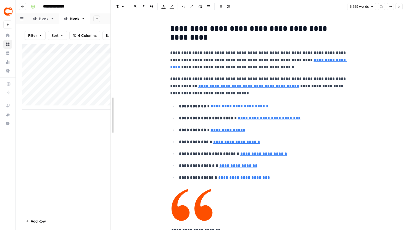
drag, startPoint x: 199, startPoint y: 83, endPoint x: 75, endPoint y: 84, distance: 124.1
click at [75, 84] on body "**********" at bounding box center [203, 115] width 406 height 230
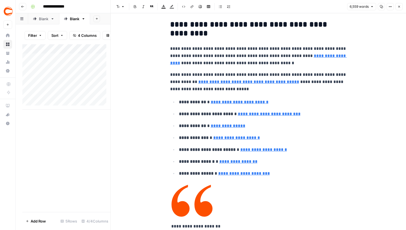
scroll to position [6, 0]
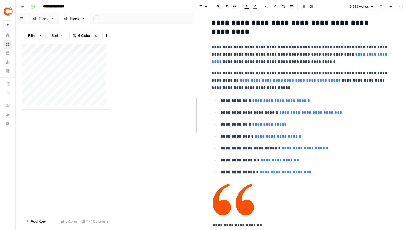
drag, startPoint x: 111, startPoint y: 29, endPoint x: 194, endPoint y: 40, distance: 84.0
drag, startPoint x: 194, startPoint y: 40, endPoint x: 333, endPoint y: 53, distance: 138.8
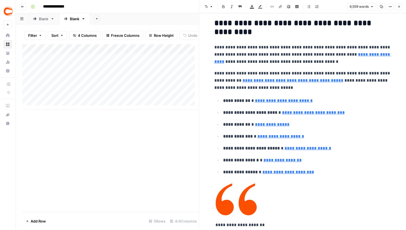
click at [401, 8] on button "Close" at bounding box center [399, 6] width 7 height 7
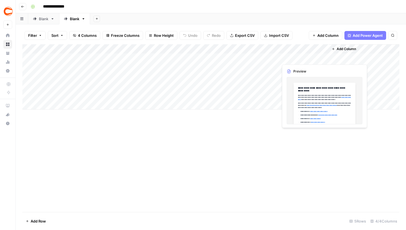
click at [326, 58] on div "Add Column" at bounding box center [210, 76] width 377 height 65
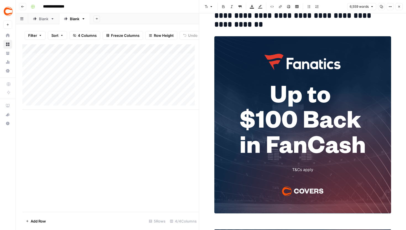
scroll to position [3960, 0]
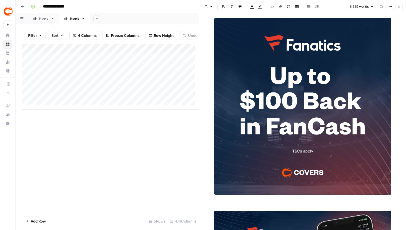
type input "[URL][DOMAIN_NAME]"
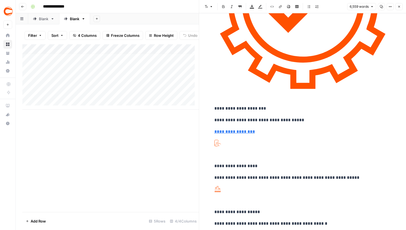
scroll to position [12742, 0]
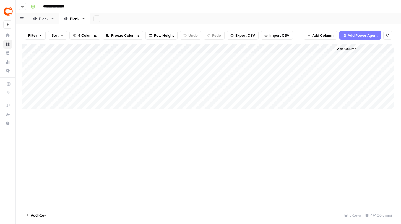
click at [148, 54] on div "Add Column" at bounding box center [208, 76] width 372 height 65
click at [150, 58] on div "Add Column" at bounding box center [208, 76] width 372 height 65
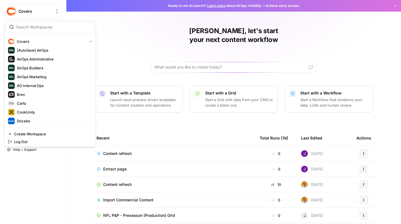
click at [30, 12] on span "Covers" at bounding box center [35, 12] width 33 height 6
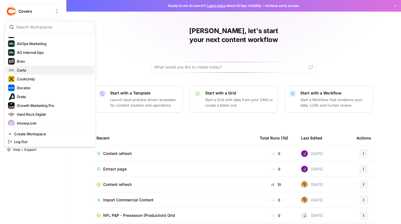
scroll to position [37, 0]
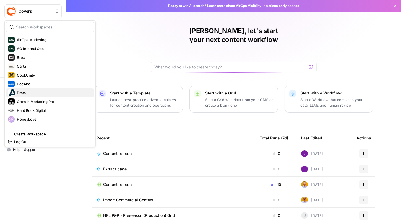
click at [24, 90] on div "Drata" at bounding box center [50, 93] width 84 height 7
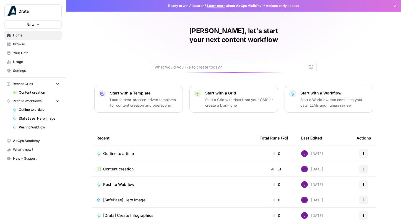
click at [36, 90] on span "Content creation" at bounding box center [39, 92] width 40 height 5
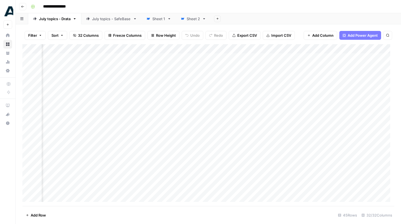
scroll to position [0, 882]
click at [218, 130] on div "Add Column" at bounding box center [208, 125] width 372 height 162
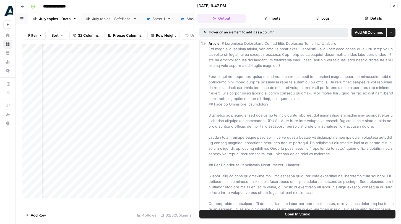
click at [396, 5] on button "Close" at bounding box center [393, 5] width 7 height 7
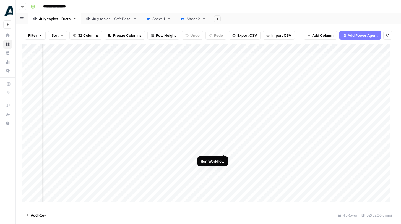
click at [224, 143] on div "Add Column" at bounding box center [208, 125] width 372 height 162
click at [223, 156] on div "Add Column" at bounding box center [208, 125] width 372 height 162
click at [225, 145] on div "Add Column" at bounding box center [208, 125] width 372 height 162
click at [105, 23] on link "July topics - SafeBase" at bounding box center [111, 18] width 60 height 11
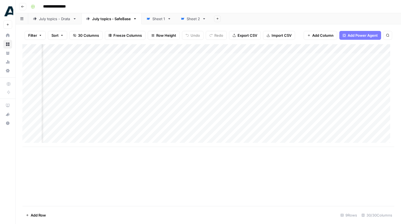
scroll to position [0, 1267]
click at [320, 53] on div "Add Column" at bounding box center [208, 95] width 372 height 103
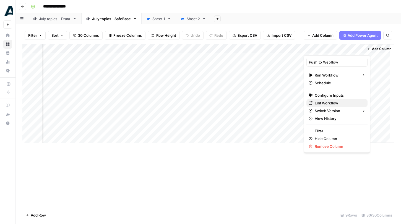
click at [321, 104] on span "Edit Workflow" at bounding box center [339, 103] width 48 height 6
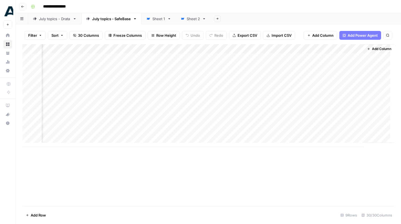
click at [58, 19] on div "July topics - Drata" at bounding box center [55, 19] width 32 height 6
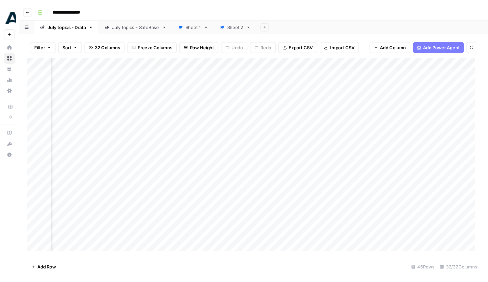
scroll to position [0, 863]
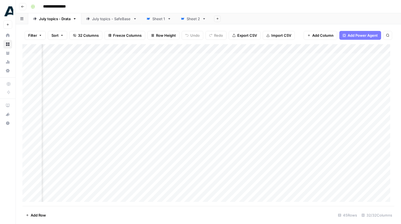
click at [221, 51] on div "Add Column" at bounding box center [208, 125] width 372 height 162
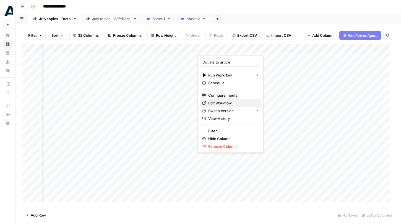
click at [220, 104] on span "Edit Workflow" at bounding box center [232, 103] width 48 height 6
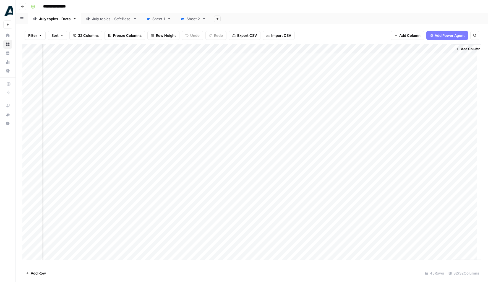
scroll to position [0, 1281]
click at [97, 12] on header "**********" at bounding box center [252, 6] width 472 height 13
click at [100, 17] on div "July topics - SafeBase" at bounding box center [111, 19] width 39 height 6
click at [401, 51] on div "Add Column" at bounding box center [251, 95] width 459 height 103
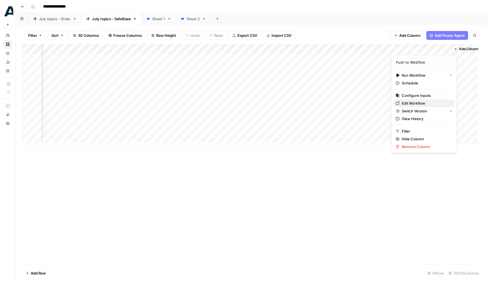
click at [401, 101] on span "Edit Workflow" at bounding box center [426, 103] width 48 height 6
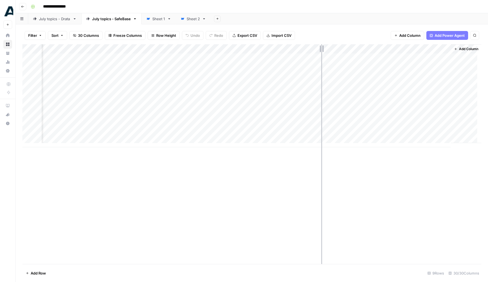
drag, startPoint x: 342, startPoint y: 48, endPoint x: 306, endPoint y: 48, distance: 35.9
click at [306, 48] on div "Add Column" at bounding box center [251, 95] width 459 height 103
click at [347, 39] on div "Filter Sort 30 Columns Freeze Columns Row Height Undo Redo Export CSV Import CS…" at bounding box center [251, 36] width 459 height 18
drag, startPoint x: 312, startPoint y: 48, endPoint x: 271, endPoint y: 48, distance: 40.4
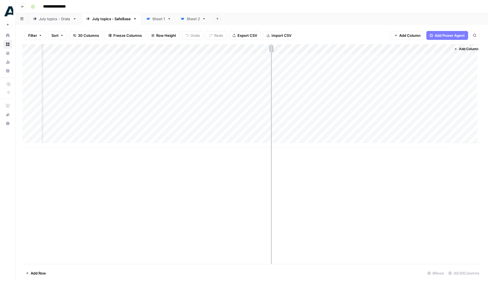
click at [271, 48] on div "Add Column" at bounding box center [251, 95] width 459 height 103
click at [310, 48] on div "Add Column" at bounding box center [251, 95] width 459 height 103
click at [321, 49] on div "Add Column" at bounding box center [251, 95] width 459 height 103
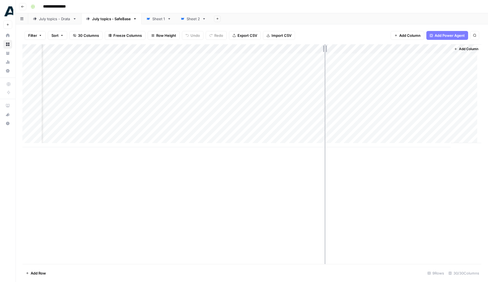
click at [325, 39] on div "Filter Sort 30 Columns Freeze Columns Row Height Undo Redo Export CSV Import CS…" at bounding box center [251, 36] width 459 height 18
click at [324, 48] on div "Add Column" at bounding box center [251, 95] width 459 height 103
click at [310, 50] on div "Add Column" at bounding box center [251, 95] width 459 height 103
drag, startPoint x: 312, startPoint y: 47, endPoint x: 320, endPoint y: 47, distance: 8.0
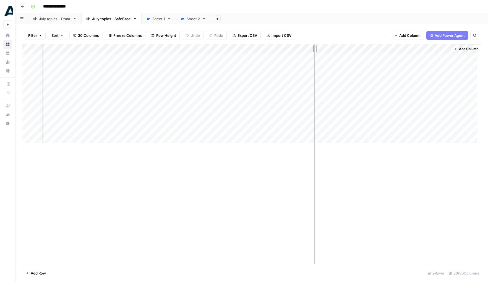
click at [320, 47] on div "Add Column" at bounding box center [251, 95] width 459 height 103
drag, startPoint x: 321, startPoint y: 47, endPoint x: 332, endPoint y: 47, distance: 11.6
click at [332, 47] on div "Add Column" at bounding box center [251, 95] width 459 height 103
drag, startPoint x: 363, startPoint y: 46, endPoint x: 378, endPoint y: 46, distance: 15.8
click at [378, 46] on div "Add Column" at bounding box center [251, 95] width 459 height 103
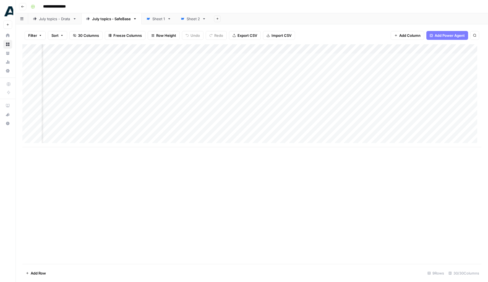
drag, startPoint x: 379, startPoint y: 46, endPoint x: 393, endPoint y: 46, distance: 14.4
click at [393, 46] on div "Add Column" at bounding box center [251, 95] width 459 height 103
drag, startPoint x: 332, startPoint y: 47, endPoint x: 339, endPoint y: 47, distance: 6.6
click at [339, 47] on div "Add Column" at bounding box center [251, 95] width 459 height 103
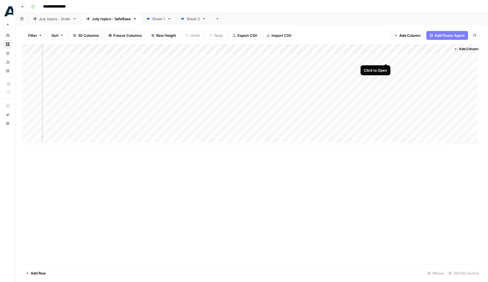
click at [385, 57] on div "Add Column" at bounding box center [251, 95] width 459 height 103
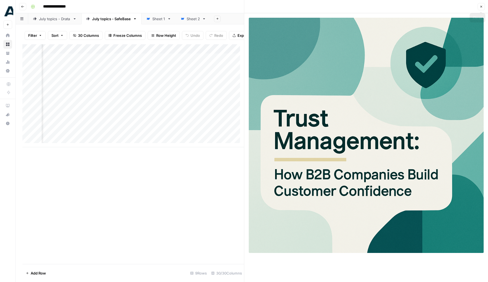
click at [401, 6] on icon "button" at bounding box center [480, 6] width 3 height 3
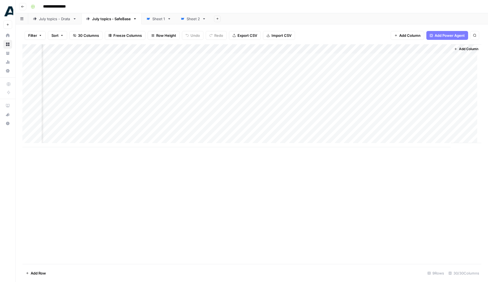
scroll to position [0, 1177]
click at [375, 58] on div "Add Column" at bounding box center [251, 95] width 459 height 103
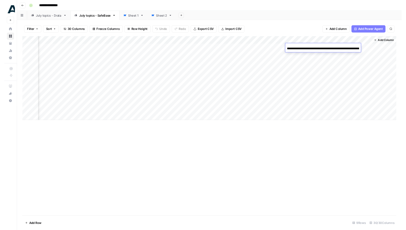
scroll to position [0, 223]
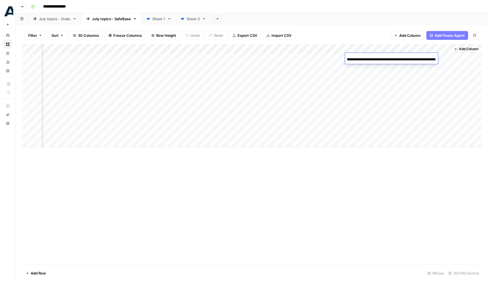
click at [378, 58] on input "**********" at bounding box center [391, 59] width 88 height 7
click at [370, 91] on div "Add Column" at bounding box center [251, 95] width 459 height 103
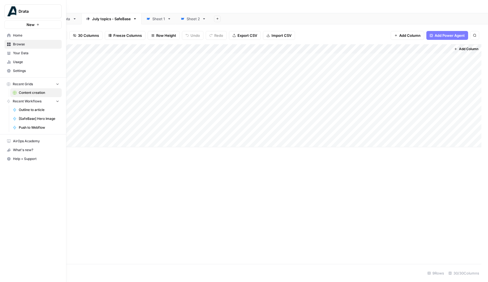
click at [14, 36] on span "Home" at bounding box center [36, 35] width 46 height 5
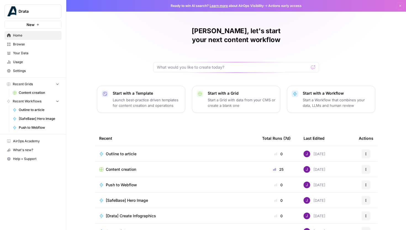
click at [41, 94] on span "Content creation" at bounding box center [39, 92] width 40 height 5
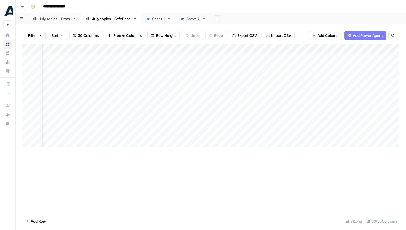
scroll to position [0, 466]
click at [53, 20] on div "July topics - Drata" at bounding box center [55, 19] width 32 height 6
click at [253, 143] on div "Add Column" at bounding box center [210, 128] width 377 height 168
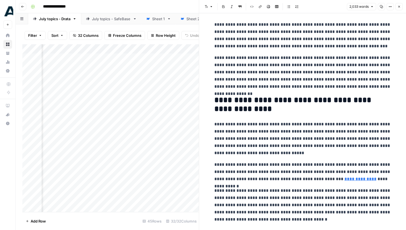
scroll to position [12, 0]
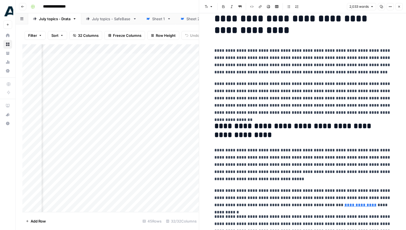
click at [400, 9] on button "Close" at bounding box center [399, 6] width 7 height 7
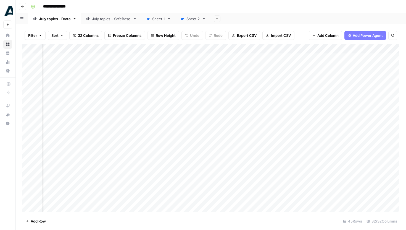
scroll to position [0, 1295]
click at [104, 18] on div "July topics - SafeBase" at bounding box center [111, 19] width 39 height 6
click at [54, 19] on div "July topics - Drata" at bounding box center [55, 19] width 32 height 6
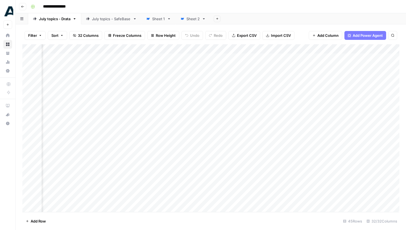
click at [324, 57] on div "Add Column" at bounding box center [210, 128] width 377 height 168
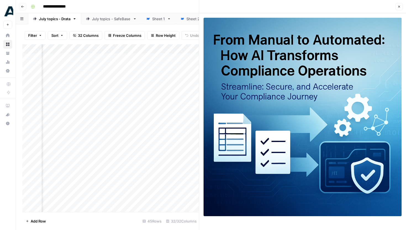
scroll to position [0, 1499]
click at [398, 7] on icon "button" at bounding box center [399, 6] width 3 height 3
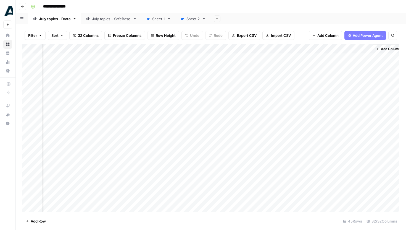
scroll to position [0, 1351]
click at [108, 19] on div "July topics - SafeBase" at bounding box center [111, 19] width 39 height 6
click at [307, 57] on div "Add Column" at bounding box center [210, 95] width 377 height 103
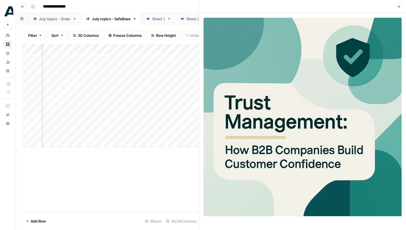
click at [396, 7] on button "Close" at bounding box center [399, 6] width 7 height 7
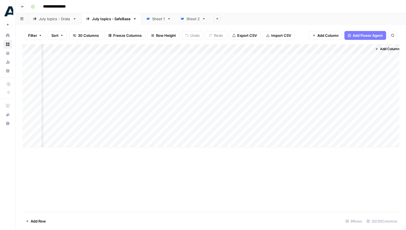
scroll to position [0, 1252]
click at [315, 68] on div "Add Column" at bounding box center [210, 95] width 377 height 103
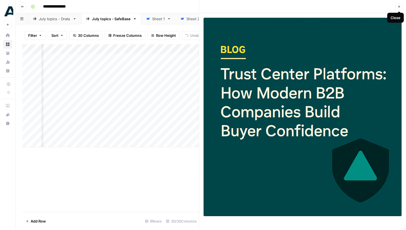
click at [401, 6] on button "Close" at bounding box center [399, 6] width 7 height 7
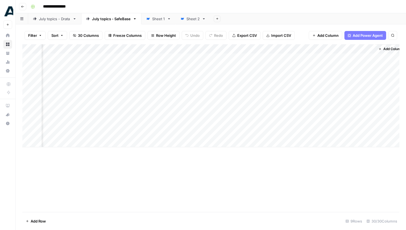
click at [241, 50] on div "Add Column" at bounding box center [210, 95] width 377 height 103
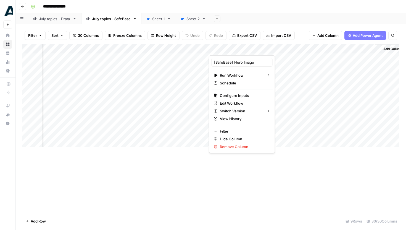
click at [297, 44] on div "Filter Sort 30 Columns Freeze Columns Row Height Undo Redo Export CSV Import CS…" at bounding box center [210, 36] width 377 height 18
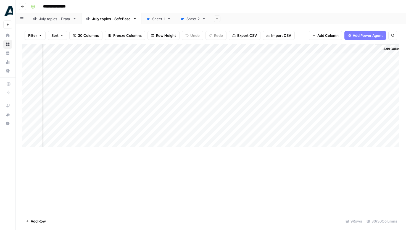
click at [294, 46] on div "Add Column" at bounding box center [210, 95] width 377 height 103
click at [280, 159] on div "Add Column" at bounding box center [210, 128] width 377 height 168
click at [316, 58] on div "Add Column" at bounding box center [210, 95] width 377 height 103
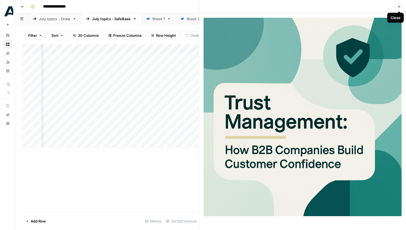
click at [399, 6] on icon "button" at bounding box center [399, 6] width 3 height 3
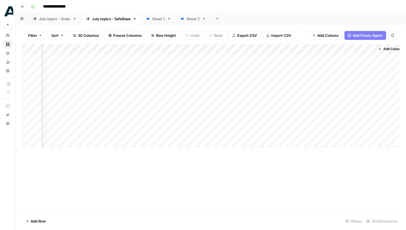
scroll to position [0, 1258]
click at [153, 20] on div "Sheet 1" at bounding box center [158, 19] width 13 height 6
click at [235, 114] on div "Add Column" at bounding box center [210, 128] width 377 height 168
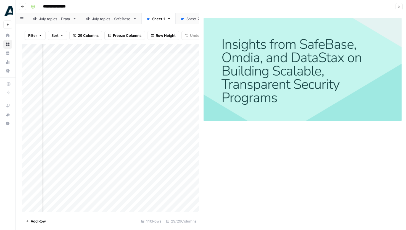
scroll to position [0, 50]
click at [186, 86] on div "Add Column" at bounding box center [110, 128] width 177 height 168
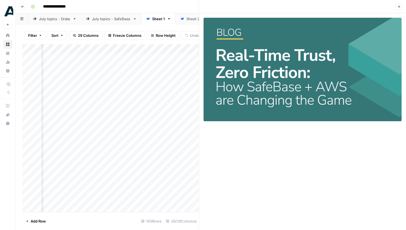
click at [184, 104] on div "Add Column" at bounding box center [110, 128] width 177 height 168
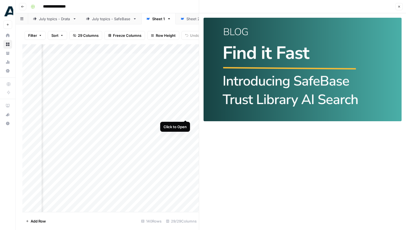
click at [186, 115] on div "Add Column" at bounding box center [110, 128] width 177 height 168
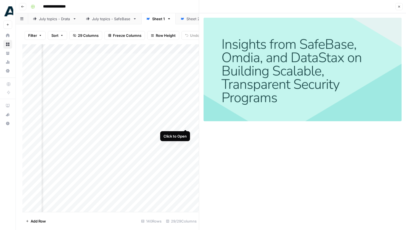
click at [185, 122] on div "Add Column" at bounding box center [110, 128] width 177 height 168
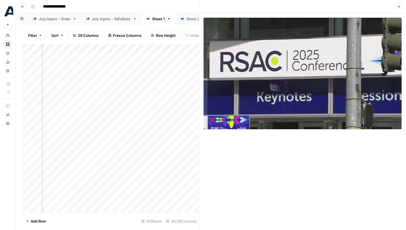
click at [185, 130] on div "Add Column" at bounding box center [110, 128] width 177 height 168
click at [185, 123] on div "Add Column" at bounding box center [110, 128] width 177 height 168
click at [185, 135] on div "Add Column" at bounding box center [110, 128] width 177 height 168
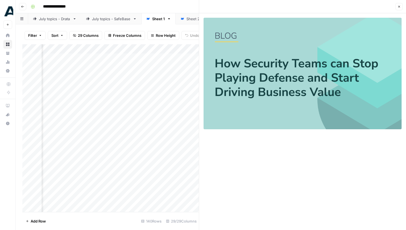
click at [185, 142] on div "Add Column" at bounding box center [110, 128] width 177 height 168
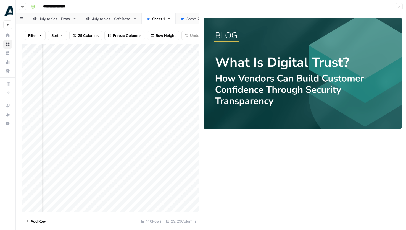
click at [119, 17] on div "July topics - SafeBase" at bounding box center [111, 19] width 39 height 6
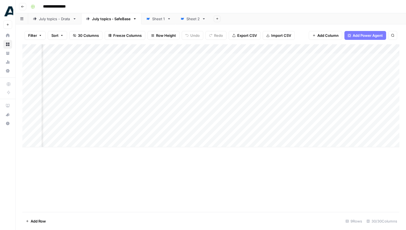
scroll to position [0, 1258]
click at [309, 57] on div "Add Column" at bounding box center [210, 95] width 377 height 103
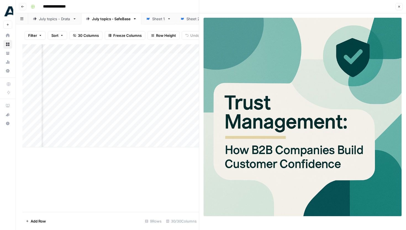
click at [398, 7] on icon "button" at bounding box center [399, 6] width 3 height 3
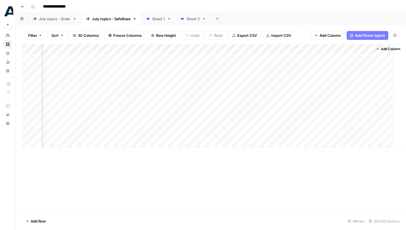
scroll to position [0, 1252]
click at [158, 20] on div "Sheet 1" at bounding box center [158, 19] width 13 height 6
click at [236, 133] on div "Add Column" at bounding box center [210, 128] width 377 height 168
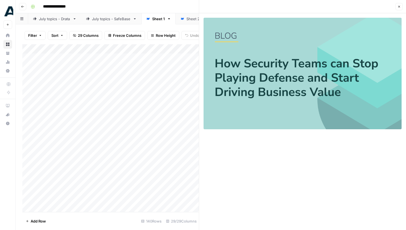
click at [401, 7] on button "Close" at bounding box center [399, 6] width 7 height 7
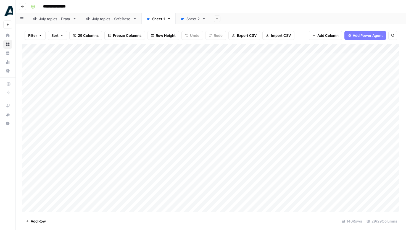
click at [108, 17] on div "July topics - SafeBase" at bounding box center [111, 19] width 39 height 6
click at [231, 47] on div "Add Column" at bounding box center [210, 95] width 377 height 103
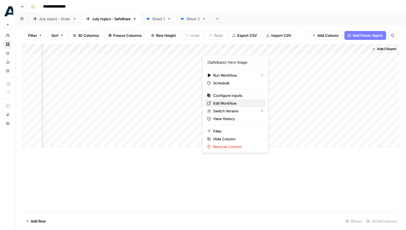
click at [225, 104] on span "Edit Workflow" at bounding box center [237, 103] width 48 height 6
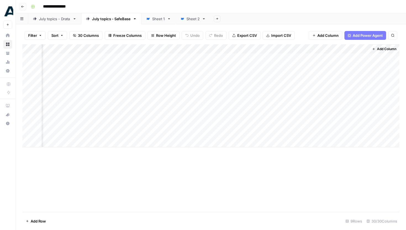
click at [153, 19] on div "Sheet 1" at bounding box center [158, 19] width 13 height 6
click at [110, 19] on div "July topics - SafeBase" at bounding box center [111, 19] width 39 height 6
click at [246, 48] on div "Add Column" at bounding box center [210, 95] width 377 height 103
click at [214, 26] on div "Filter Sort 30 Columns Freeze Columns Row Height Undo Redo Export CSV Import CS…" at bounding box center [211, 126] width 391 height 205
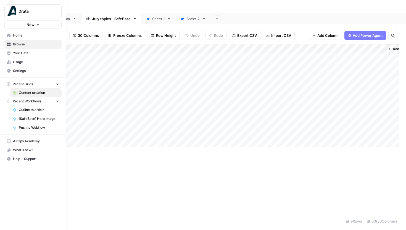
click at [28, 53] on span "Your Data" at bounding box center [36, 53] width 46 height 5
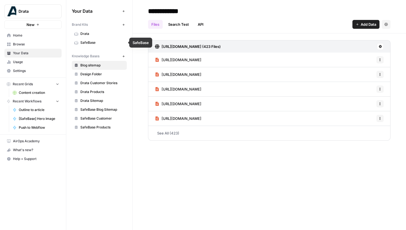
click at [95, 35] on span "Drata" at bounding box center [102, 33] width 44 height 5
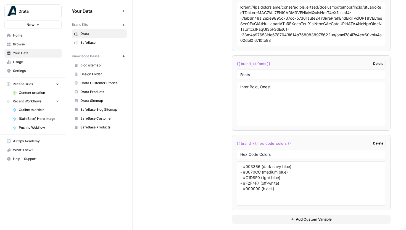
scroll to position [1461, 0]
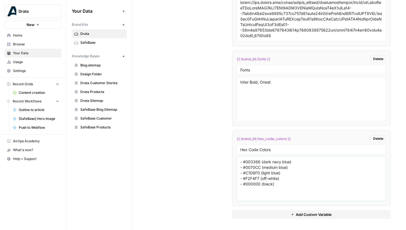
drag, startPoint x: 280, startPoint y: 187, endPoint x: 240, endPoint y: 160, distance: 48.5
click at [240, 160] on div "- #003366 (dark navy blue) - #0070CC (medium blue) - #C1D8F0 (light blue) - #F2…" at bounding box center [312, 178] width 150 height 44
click at [295, 203] on li "{{ brand_kit.hex_code_colors }} Delete Hex Code Colors - #003366 (dark navy blu…" at bounding box center [311, 167] width 159 height 75
drag, startPoint x: 260, startPoint y: 184, endPoint x: 250, endPoint y: 163, distance: 23.7
click at [250, 163] on textarea "- #003366 (dark navy blue) - #0070CC (medium blue) - #C1D8F0 (light blue) - #F2…" at bounding box center [311, 178] width 142 height 39
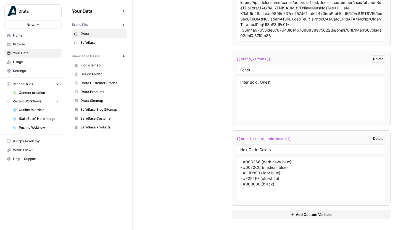
click at [250, 163] on textarea "- #003366 (dark navy blue) - #0070CC (medium blue) - #C1D8F0 (light blue) - #F2…" at bounding box center [311, 178] width 142 height 39
click at [86, 41] on span "SafeBase" at bounding box center [102, 42] width 44 height 5
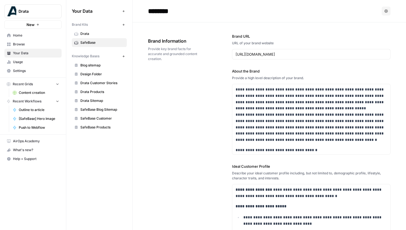
click at [35, 45] on span "Browse" at bounding box center [36, 44] width 46 height 5
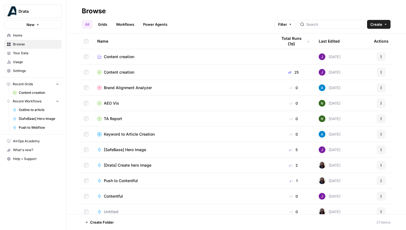
click at [105, 24] on link "Grids" at bounding box center [103, 24] width 16 height 9
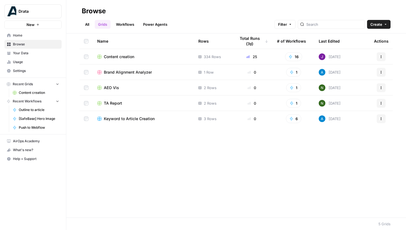
click at [126, 56] on span "Content creation" at bounding box center [119, 57] width 30 height 6
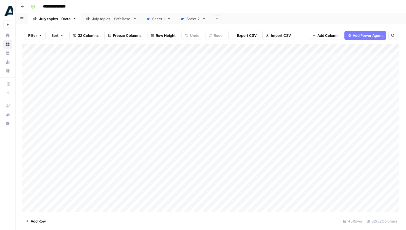
click at [115, 22] on link "July topics - SafeBase" at bounding box center [111, 18] width 60 height 11
click at [310, 57] on div "Add Column" at bounding box center [210, 95] width 377 height 103
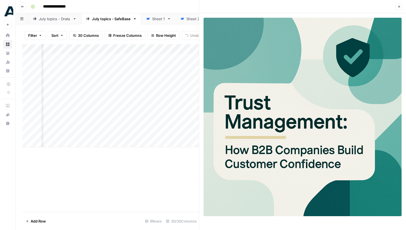
click at [400, 5] on icon "button" at bounding box center [399, 6] width 3 height 3
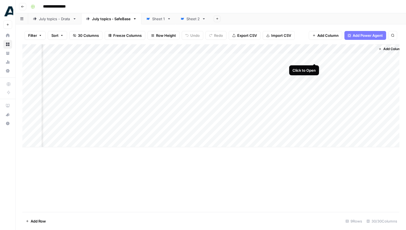
scroll to position [0, 1258]
click at [309, 57] on div "Add Column" at bounding box center [210, 95] width 377 height 103
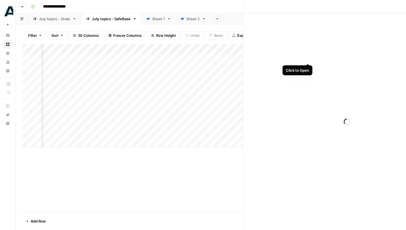
scroll to position [0, 1255]
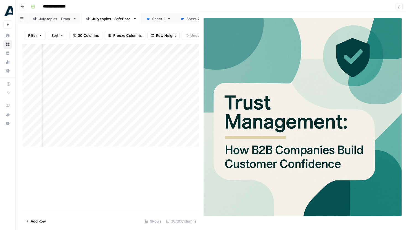
click at [400, 4] on button "Close" at bounding box center [399, 6] width 7 height 7
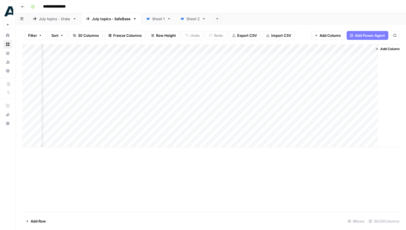
scroll to position [0, 1252]
click at [287, 58] on div "Add Column" at bounding box center [210, 95] width 377 height 103
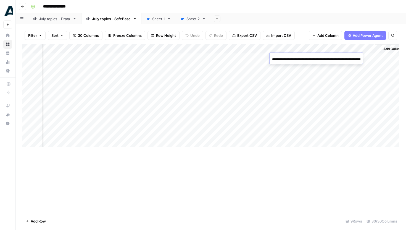
click at [287, 58] on input "**********" at bounding box center [316, 59] width 88 height 7
click at [288, 58] on input "**********" at bounding box center [316, 59] width 88 height 7
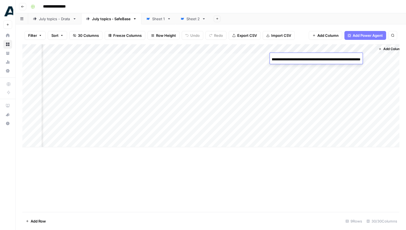
scroll to position [0, 0]
click at [288, 87] on div "Add Column" at bounding box center [210, 95] width 377 height 103
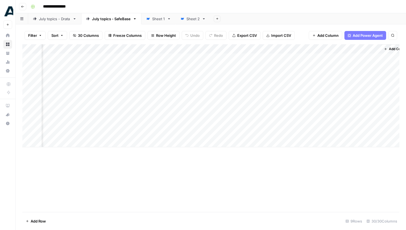
scroll to position [0, 1258]
click at [309, 57] on div "Add Column" at bounding box center [210, 95] width 377 height 103
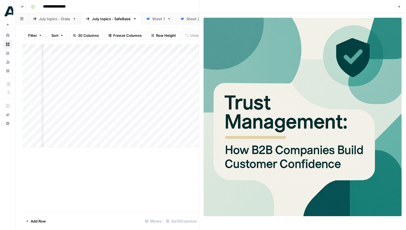
scroll to position [0, 1392]
click at [399, 7] on icon "button" at bounding box center [399, 6] width 3 height 3
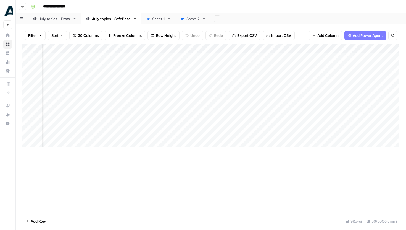
scroll to position [0, 1229]
click at [266, 48] on div "Add Column" at bounding box center [210, 95] width 377 height 103
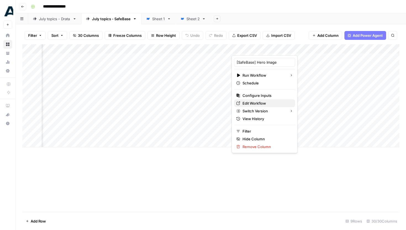
click at [255, 103] on span "Edit Workflow" at bounding box center [267, 103] width 48 height 6
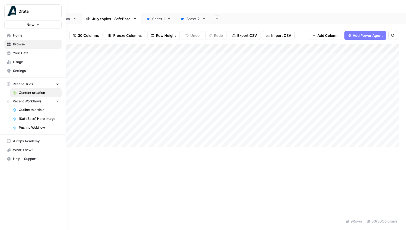
click at [16, 53] on span "Your Data" at bounding box center [36, 53] width 46 height 5
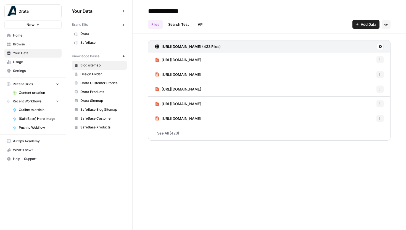
click at [97, 32] on span "Drata" at bounding box center [102, 33] width 44 height 5
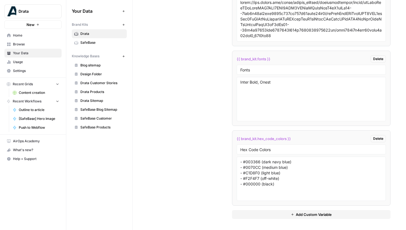
scroll to position [1458, 0]
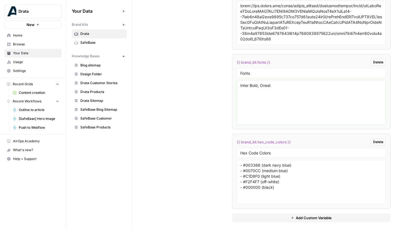
drag, startPoint x: 283, startPoint y: 85, endPoint x: 234, endPoint y: 84, distance: 49.2
click at [234, 84] on li "{{ brand_kit.fonts }} Delete Fonts Inter Bold, Onest" at bounding box center [311, 91] width 159 height 75
click at [305, 89] on textarea "Inter Bold, Onest" at bounding box center [311, 102] width 142 height 39
drag, startPoint x: 289, startPoint y: 84, endPoint x: 239, endPoint y: 85, distance: 50.6
click at [239, 85] on div "Inter Bold, Onest" at bounding box center [312, 102] width 150 height 44
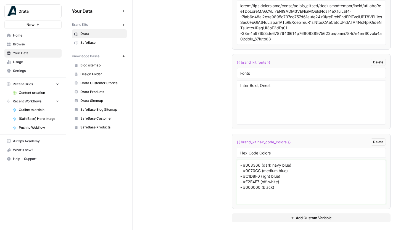
drag, startPoint x: 312, startPoint y: 192, endPoint x: 269, endPoint y: 186, distance: 43.3
click at [269, 186] on textarea "- #003366 (dark navy blue) - #0070CC (medium blue) - #C1D8F0 (light blue) - #F2…" at bounding box center [311, 181] width 142 height 39
click at [23, 36] on span "Home" at bounding box center [36, 35] width 46 height 5
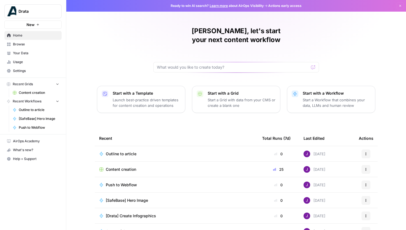
click at [22, 45] on span "Browse" at bounding box center [36, 44] width 46 height 5
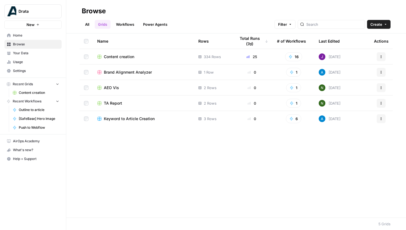
click at [117, 56] on span "Content creation" at bounding box center [119, 57] width 30 height 6
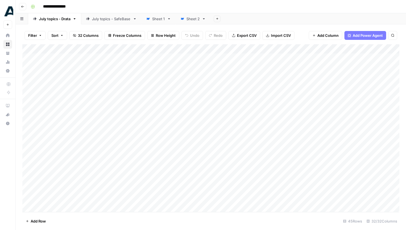
click at [117, 19] on div "July topics - SafeBase" at bounding box center [111, 19] width 39 height 6
click at [230, 46] on div "Add Column" at bounding box center [210, 95] width 377 height 103
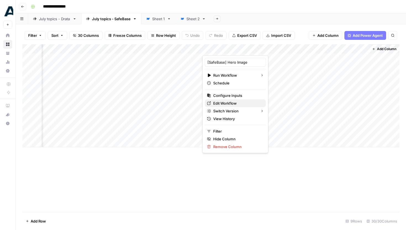
click at [224, 104] on span "Edit Workflow" at bounding box center [237, 103] width 48 height 6
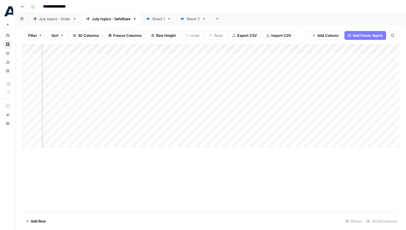
scroll to position [0, 77]
click at [271, 133] on div "Add Column" at bounding box center [210, 95] width 377 height 103
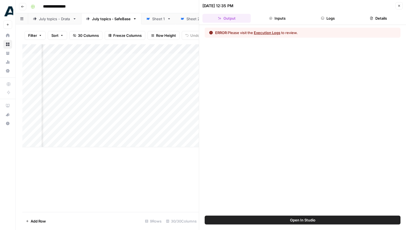
click at [325, 19] on button "Logs" at bounding box center [328, 18] width 48 height 9
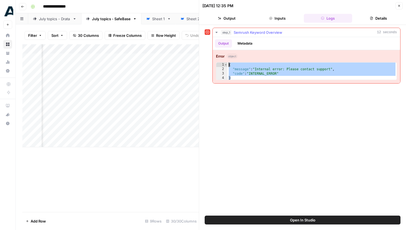
drag, startPoint x: 272, startPoint y: 77, endPoint x: 223, endPoint y: 64, distance: 50.3
click at [223, 64] on div "* 1 2 3 4 { "message" : "Internal error: Please contact support" , "code" : "IN…" at bounding box center [306, 71] width 181 height 18
click at [237, 77] on div "{ "message" : "Internal error: Please contact support" , "code" : "INTERNAL_ERR…" at bounding box center [312, 75] width 169 height 27
drag, startPoint x: 234, startPoint y: 76, endPoint x: 229, endPoint y: 63, distance: 14.2
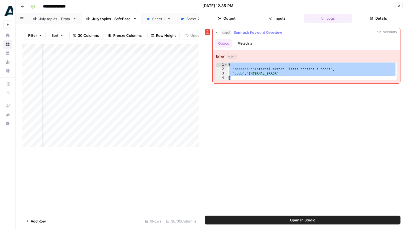
click at [229, 63] on div "{ "message" : "Internal error: Please contact support" , "code" : "INTERNAL_ERR…" at bounding box center [312, 75] width 169 height 27
type textarea "**********"
click at [398, 6] on icon "button" at bounding box center [399, 5] width 3 height 3
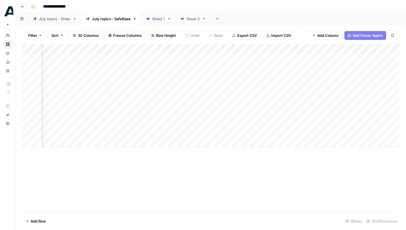
click at [142, 132] on div "Add Column" at bounding box center [210, 95] width 377 height 103
drag, startPoint x: 278, startPoint y: 56, endPoint x: 283, endPoint y: 131, distance: 75.3
click at [283, 131] on div "Add Column" at bounding box center [210, 95] width 377 height 103
click at [329, 48] on div "Add Column" at bounding box center [210, 95] width 377 height 103
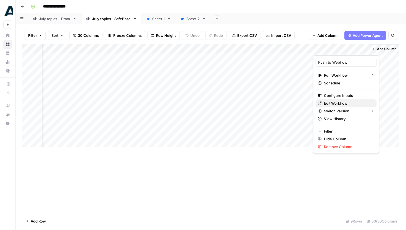
click at [330, 104] on span "Edit Workflow" at bounding box center [348, 103] width 48 height 6
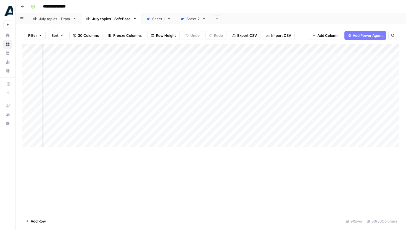
scroll to position [0, 853]
click at [52, 23] on link "July topics - Drata" at bounding box center [54, 18] width 53 height 11
click at [114, 18] on div "July topics - SafeBase" at bounding box center [111, 19] width 39 height 6
click at [59, 19] on div "July topics - Drata" at bounding box center [55, 19] width 32 height 6
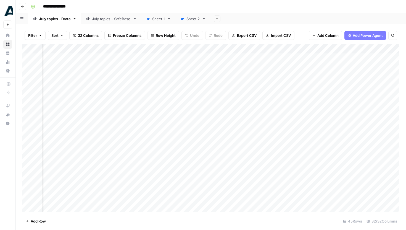
scroll to position [0, 929]
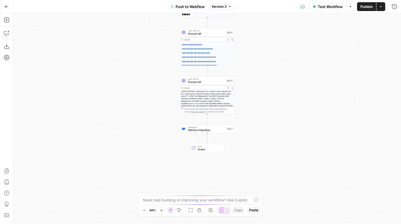
drag, startPoint x: 290, startPoint y: 122, endPoint x: 288, endPoint y: 45, distance: 77.7
click at [289, 44] on div "**********" at bounding box center [207, 118] width 388 height 211
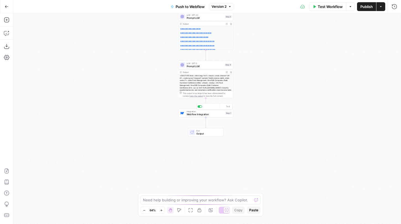
click at [215, 116] on div "Integration Webflow Integration Step 1 Copy step Delete step Add Note Test" at bounding box center [205, 113] width 55 height 9
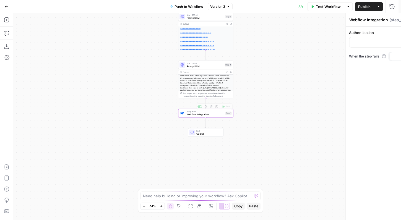
type input "Webflow 1"
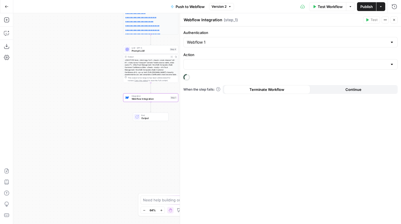
drag, startPoint x: 131, startPoint y: 121, endPoint x: 44, endPoint y: 105, distance: 88.2
click at [44, 104] on div "**********" at bounding box center [207, 118] width 388 height 211
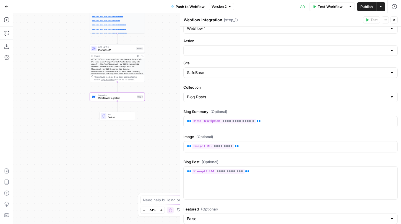
scroll to position [14, 0]
click at [238, 52] on input "Action" at bounding box center [287, 51] width 200 height 6
click at [390, 49] on div at bounding box center [290, 50] width 214 height 11
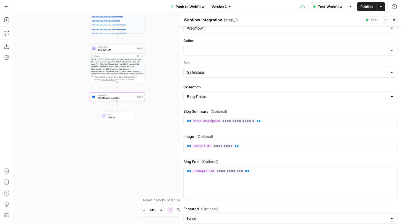
click at [327, 40] on label "Action" at bounding box center [290, 41] width 214 height 6
click at [327, 48] on input "Action" at bounding box center [287, 51] width 200 height 6
click at [302, 29] on input "Authentication" at bounding box center [287, 28] width 200 height 6
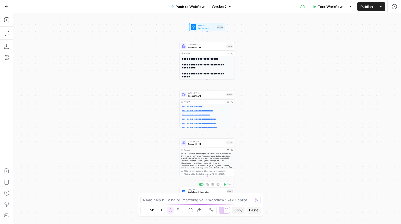
click at [196, 191] on span "Webflow Integration" at bounding box center [206, 193] width 37 height 4
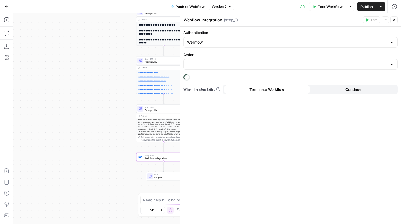
drag, startPoint x: 119, startPoint y: 166, endPoint x: 65, endPoint y: 123, distance: 69.2
click at [65, 122] on div "**********" at bounding box center [207, 118] width 388 height 211
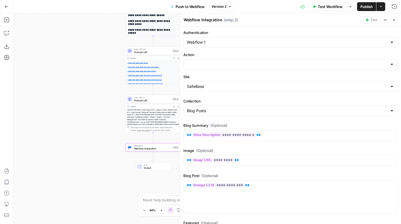
click at [392, 64] on div at bounding box center [290, 64] width 214 height 11
click at [318, 69] on div at bounding box center [290, 64] width 214 height 11
click at [299, 65] on input "Action" at bounding box center [287, 65] width 200 height 6
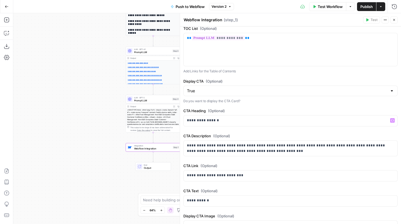
scroll to position [414, 0]
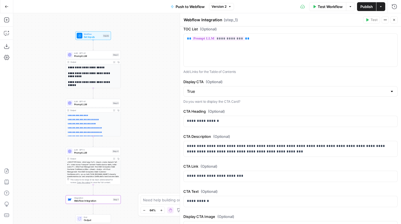
drag, startPoint x: 129, startPoint y: 139, endPoint x: 69, endPoint y: 192, distance: 79.7
click at [69, 192] on div "**********" at bounding box center [207, 118] width 388 height 211
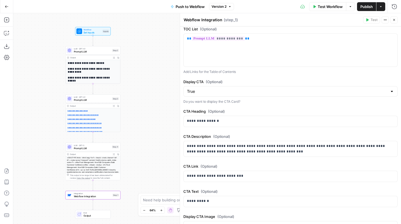
drag, startPoint x: 69, startPoint y: 192, endPoint x: 68, endPoint y: 187, distance: 4.5
click at [69, 187] on div "**********" at bounding box center [207, 118] width 388 height 211
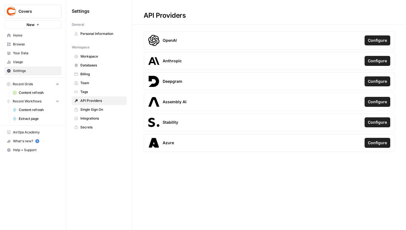
click at [58, 10] on icon "Workspace: Covers" at bounding box center [57, 12] width 6 height 6
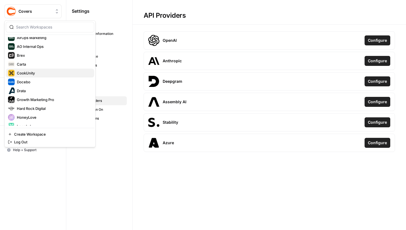
scroll to position [40, 0]
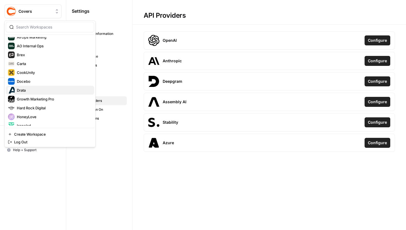
click at [32, 89] on span "Drata" at bounding box center [53, 90] width 73 height 6
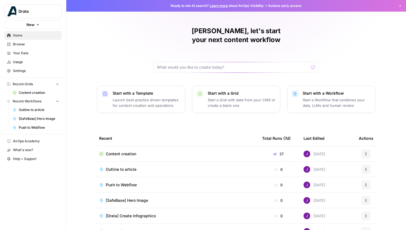
click at [23, 10] on span "Drata" at bounding box center [35, 12] width 33 height 6
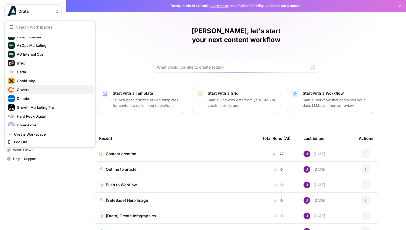
scroll to position [32, 0]
click at [34, 66] on button "Brex" at bounding box center [50, 63] width 88 height 9
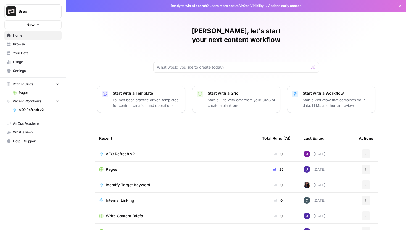
click at [31, 90] on span "Pages" at bounding box center [39, 92] width 40 height 5
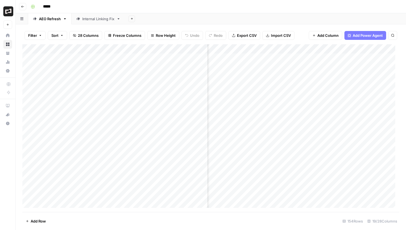
scroll to position [0, 942]
click at [10, 13] on img "Workspace: Brex" at bounding box center [8, 11] width 10 height 10
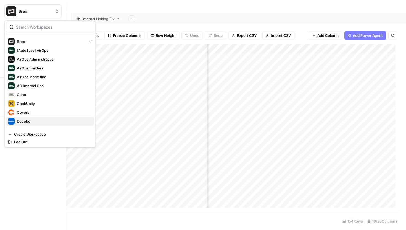
click at [35, 117] on button "Docebo" at bounding box center [50, 121] width 88 height 9
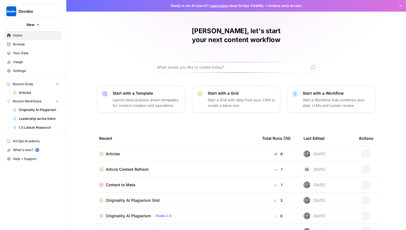
click at [28, 95] on span "Articles" at bounding box center [39, 92] width 40 height 5
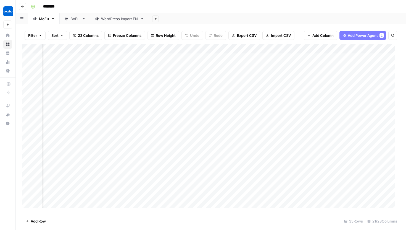
scroll to position [0, 859]
click at [257, 49] on div "Add Column" at bounding box center [210, 128] width 377 height 168
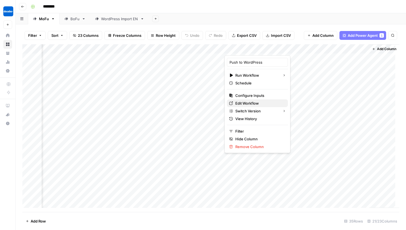
click at [251, 104] on span "Edit Workflow" at bounding box center [260, 103] width 48 height 6
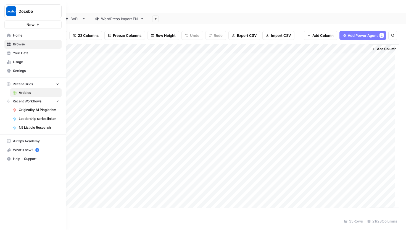
click at [11, 11] on img "Workspace: Docebo" at bounding box center [11, 11] width 10 height 10
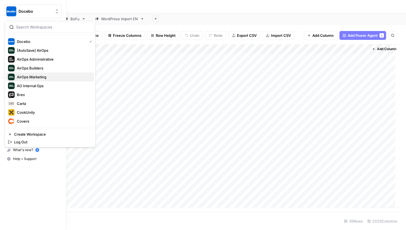
scroll to position [133, 0]
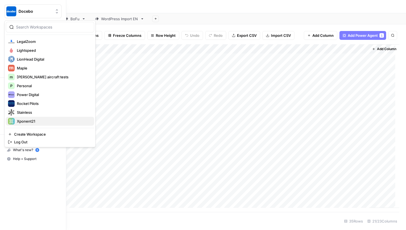
click at [40, 121] on span "Xponent21" at bounding box center [53, 121] width 73 height 6
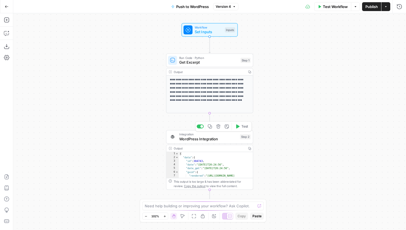
click at [189, 136] on span "WordPress Integration" at bounding box center [208, 139] width 59 height 6
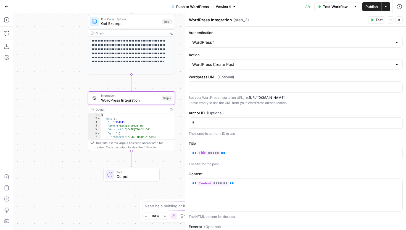
drag, startPoint x: 130, startPoint y: 155, endPoint x: 51, endPoint y: 116, distance: 87.6
click at [51, 116] on div "**********" at bounding box center [209, 121] width 393 height 216
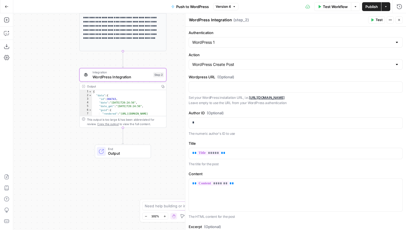
drag, startPoint x: 72, startPoint y: 155, endPoint x: 66, endPoint y: 126, distance: 29.3
click at [62, 127] on div "**********" at bounding box center [209, 121] width 393 height 216
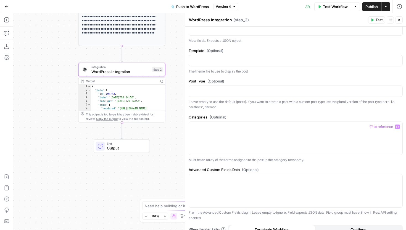
scroll to position [379, 0]
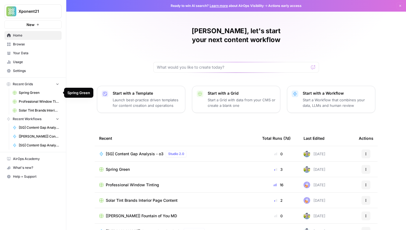
click at [29, 11] on span "Xponent21" at bounding box center [35, 12] width 33 height 6
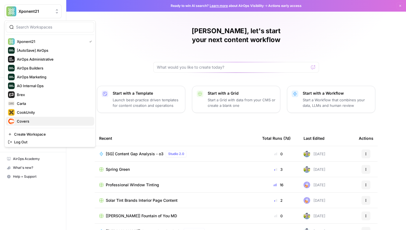
scroll to position [133, 0]
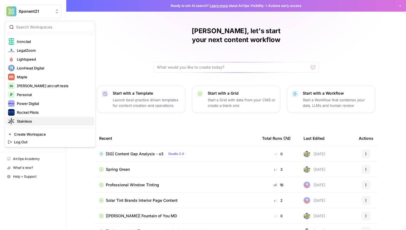
click at [34, 119] on span "Stainless" at bounding box center [53, 121] width 73 height 6
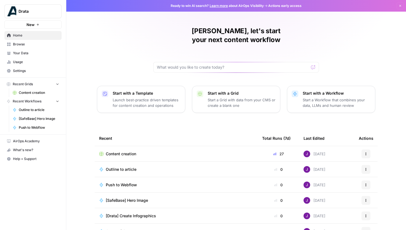
click at [32, 96] on link "Content creation" at bounding box center [35, 92] width 51 height 9
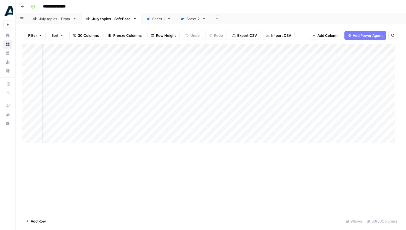
scroll to position [0, 1261]
click at [342, 47] on div "Add Column" at bounding box center [210, 95] width 377 height 103
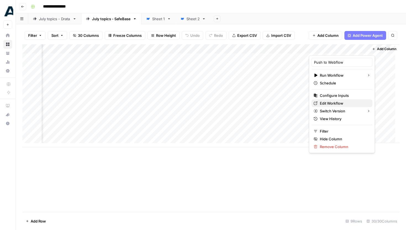
click at [335, 104] on span "Edit Workflow" at bounding box center [344, 103] width 48 height 6
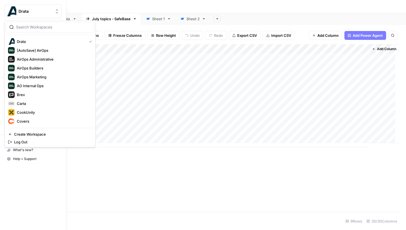
click at [11, 12] on img "Workspace: Drata" at bounding box center [11, 11] width 10 height 10
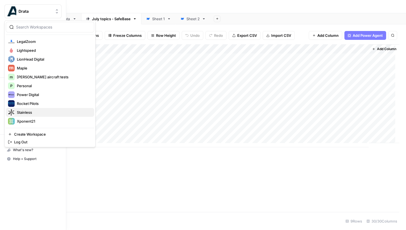
click at [33, 110] on span "Stainless" at bounding box center [53, 112] width 73 height 6
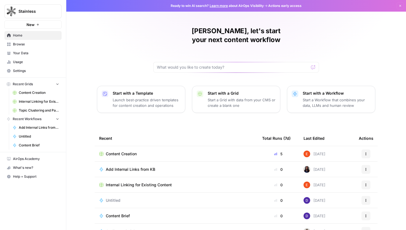
click at [41, 93] on span "Content Creation" at bounding box center [39, 92] width 40 height 5
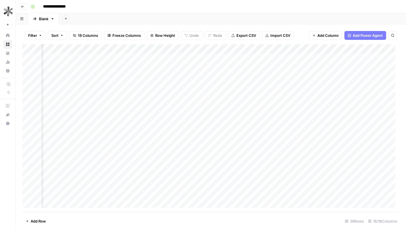
scroll to position [0, 146]
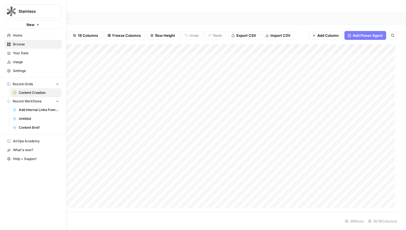
click at [8, 12] on img "Workspace: Stainless" at bounding box center [11, 11] width 10 height 10
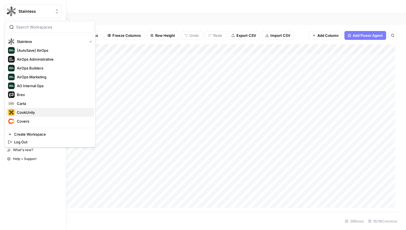
scroll to position [133, 0]
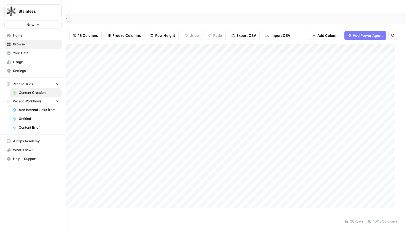
click at [10, 9] on img "Workspace: Stainless" at bounding box center [11, 11] width 10 height 10
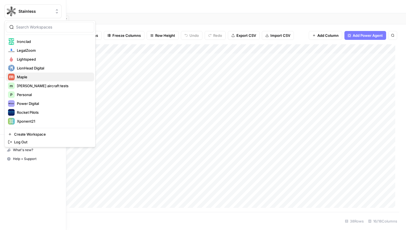
click at [32, 77] on span "Maple" at bounding box center [53, 77] width 73 height 6
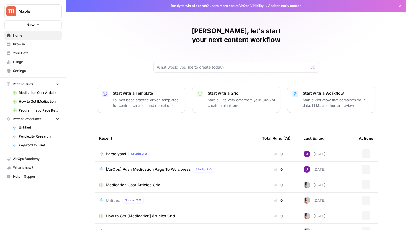
click at [37, 93] on span "Medication Cost Articles Grid" at bounding box center [39, 92] width 40 height 5
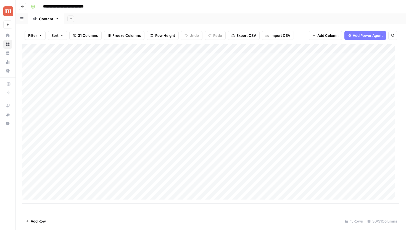
scroll to position [0, 1230]
click at [10, 11] on img "Workspace: Maple" at bounding box center [8, 11] width 10 height 10
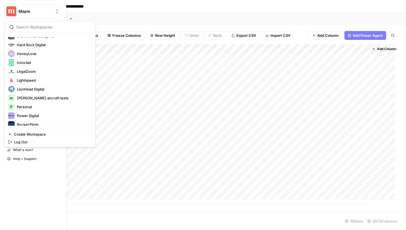
scroll to position [112, 0]
click at [33, 78] on span "Lightspeed" at bounding box center [53, 80] width 73 height 6
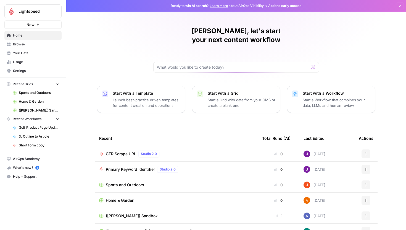
click at [36, 94] on span "Sports and Outdoors" at bounding box center [39, 92] width 40 height 5
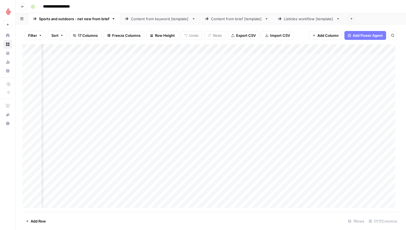
scroll to position [0, 287]
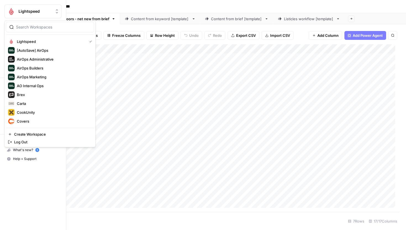
click at [8, 15] on img "Workspace: Lightspeed" at bounding box center [11, 11] width 10 height 10
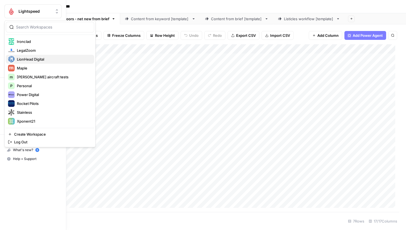
click at [34, 61] on span "LionHead Digital" at bounding box center [53, 59] width 73 height 6
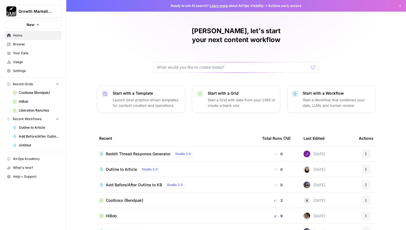
click at [40, 96] on link "Coolboss (Bendpak)" at bounding box center [35, 92] width 51 height 9
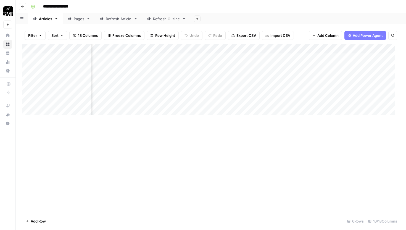
scroll to position [0, 531]
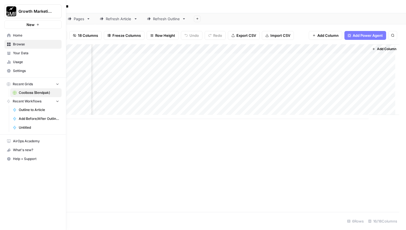
click at [23, 45] on span "Browse" at bounding box center [36, 44] width 46 height 5
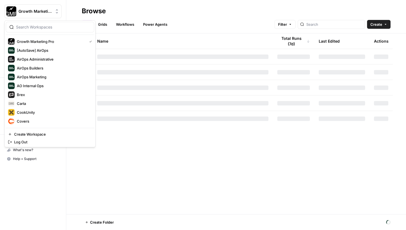
click at [22, 16] on button "Growth Marketing Pro" at bounding box center [32, 11] width 57 height 14
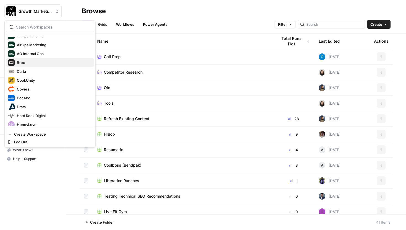
scroll to position [36, 0]
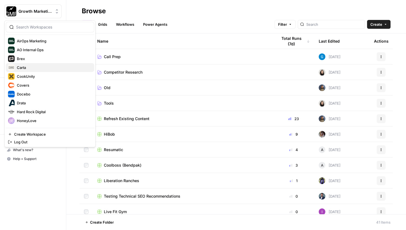
click at [29, 69] on span "Carta" at bounding box center [53, 68] width 73 height 6
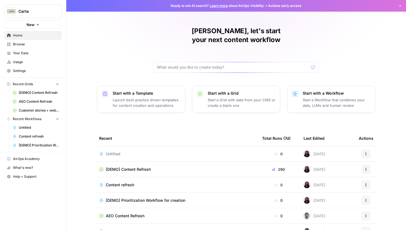
click at [30, 44] on span "Browse" at bounding box center [36, 44] width 46 height 5
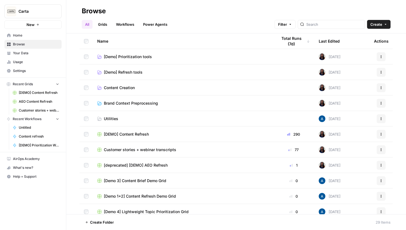
click at [45, 103] on span "AEO Content Refresh" at bounding box center [39, 101] width 40 height 5
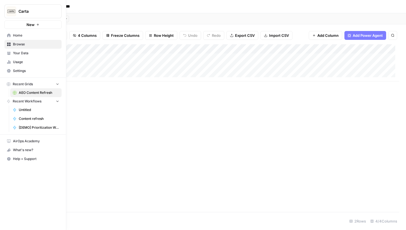
click at [12, 47] on link "Browse" at bounding box center [32, 44] width 57 height 9
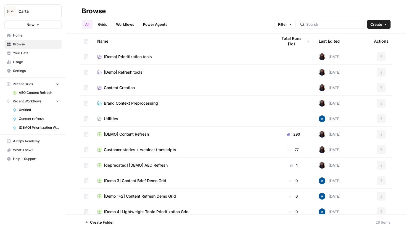
click at [106, 24] on link "Grids" at bounding box center [103, 24] width 16 height 9
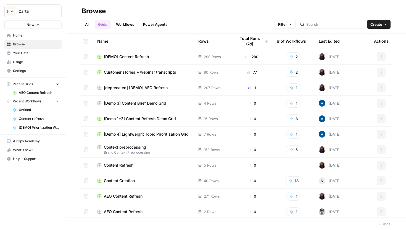
click at [135, 165] on div "Content Refresh" at bounding box center [143, 165] width 92 height 6
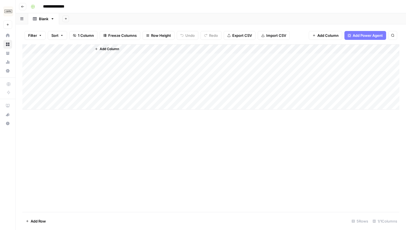
click at [21, 7] on icon "button" at bounding box center [22, 6] width 3 height 3
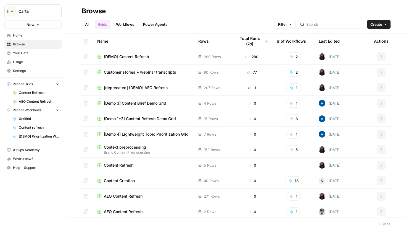
click at [145, 73] on span "Customer stories + webinar transcripts" at bounding box center [140, 72] width 72 height 6
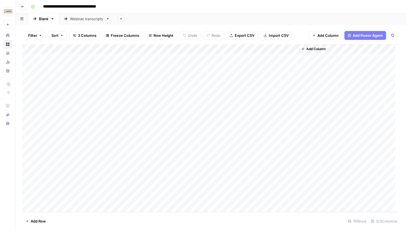
click at [22, 6] on icon "button" at bounding box center [22, 7] width 3 height 2
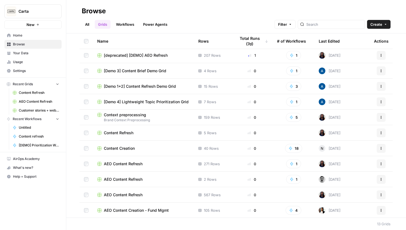
scroll to position [33, 0]
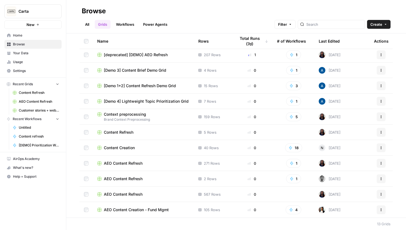
click at [149, 178] on div "AEO Content Refresh" at bounding box center [143, 179] width 92 height 6
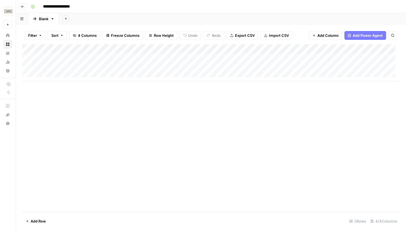
scroll to position [0, 111]
click at [23, 6] on icon "button" at bounding box center [22, 7] width 3 height 2
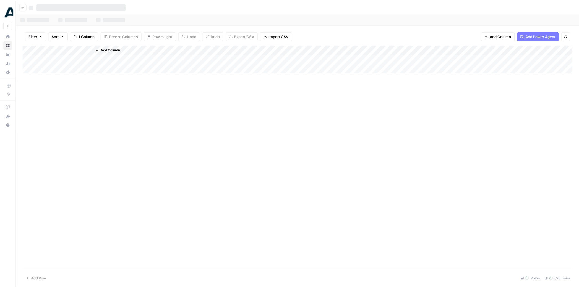
scroll to position [86, 791]
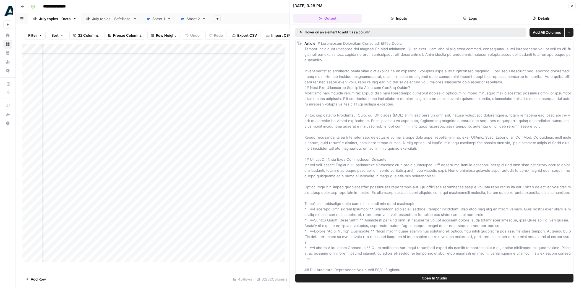
click at [572, 6] on icon "button" at bounding box center [571, 5] width 3 height 3
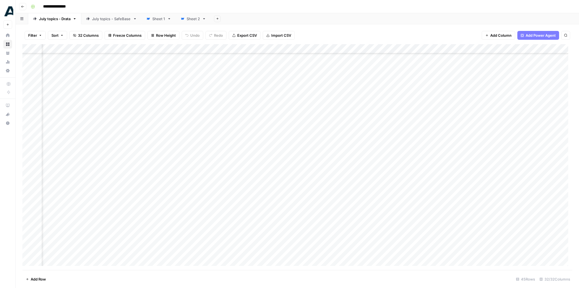
scroll to position [86, 0]
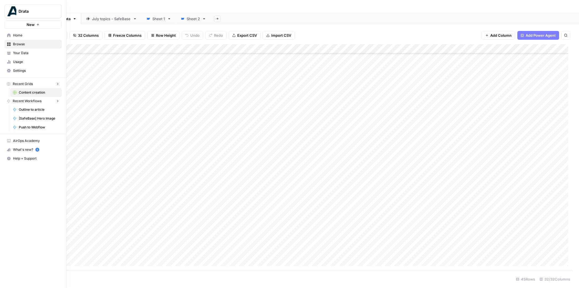
click at [9, 44] on icon at bounding box center [9, 44] width 4 height 4
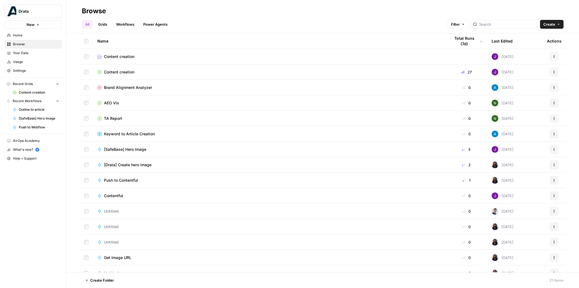
click at [113, 75] on td "Content creation" at bounding box center [269, 71] width 353 height 15
click at [115, 72] on span "Content creation" at bounding box center [119, 72] width 30 height 6
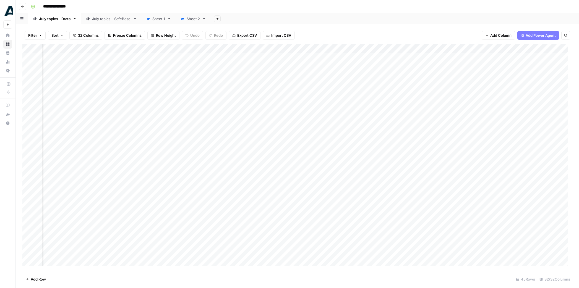
scroll to position [0, 865]
click at [233, 143] on div "Add Column" at bounding box center [297, 157] width 550 height 226
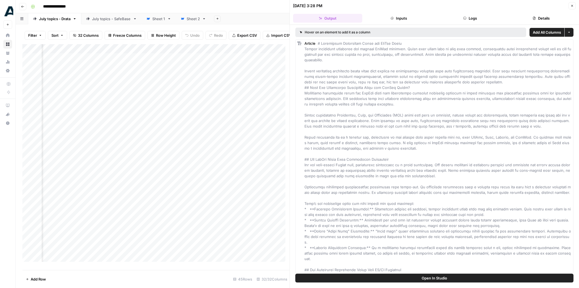
click at [574, 4] on button "Close" at bounding box center [571, 5] width 7 height 7
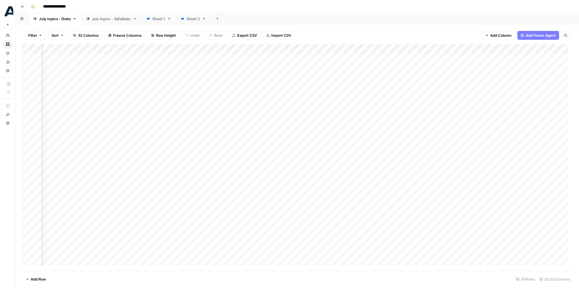
click at [423, 145] on div "Add Column" at bounding box center [297, 157] width 550 height 226
click at [420, 161] on div "Add Column" at bounding box center [297, 157] width 550 height 226
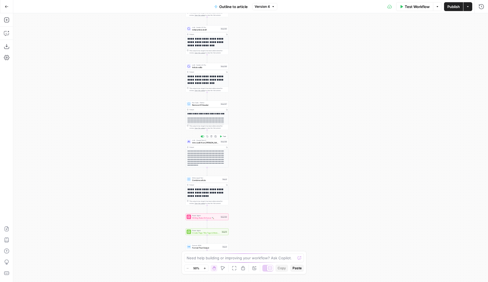
click at [208, 144] on div "LLM · [PERSON_NAME] Opus 4 Intro (edit from [PERSON_NAME]) Step 238 Copy step D…" at bounding box center [207, 141] width 43 height 7
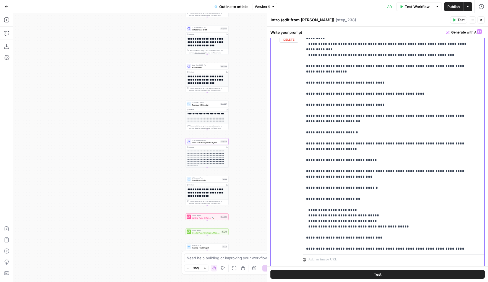
scroll to position [581, 0]
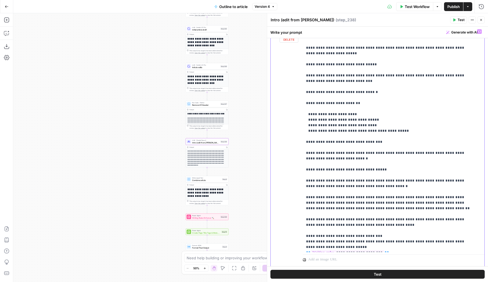
drag, startPoint x: 306, startPoint y: 100, endPoint x: 369, endPoint y: 170, distance: 94.1
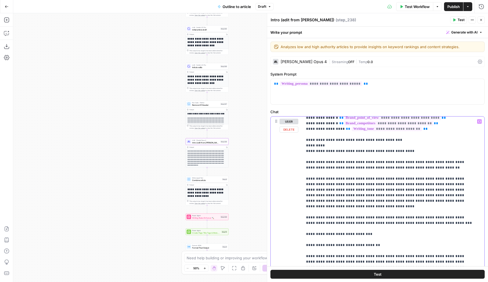
scroll to position [41, 0]
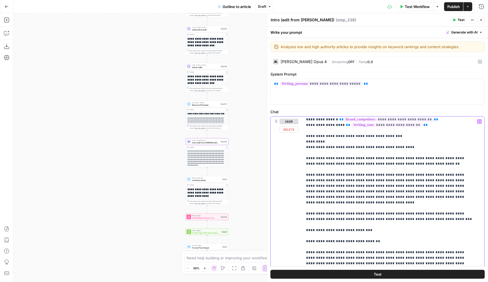
drag, startPoint x: 367, startPoint y: 219, endPoint x: 305, endPoint y: 154, distance: 89.7
click at [305, 154] on div "**********" at bounding box center [391, 228] width 177 height 225
copy p "**********"
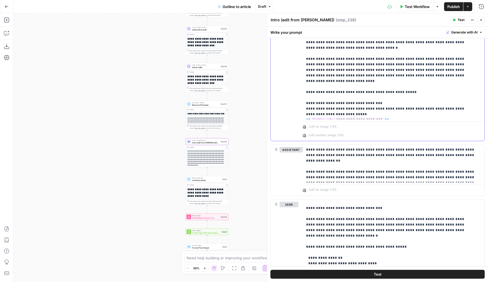
scroll to position [226, 0]
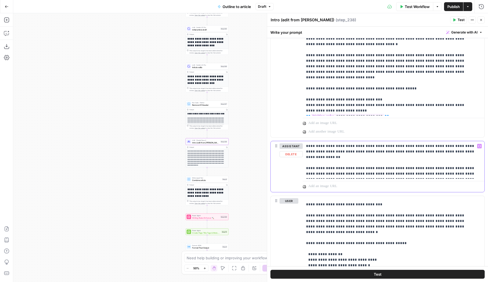
drag, startPoint x: 439, startPoint y: 176, endPoint x: 300, endPoint y: 144, distance: 142.4
click at [300, 144] on div "**********" at bounding box center [378, 166] width 214 height 51
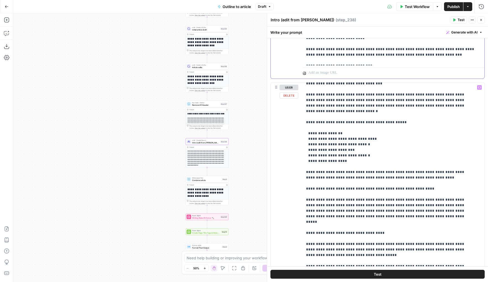
scroll to position [23, 0]
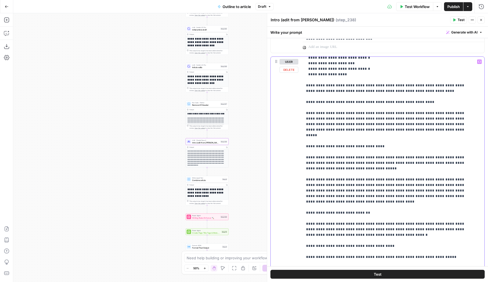
scroll to position [0, 0]
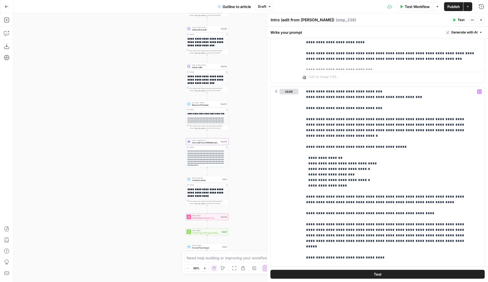
drag, startPoint x: 306, startPoint y: 138, endPoint x: 437, endPoint y: 187, distance: 140.2
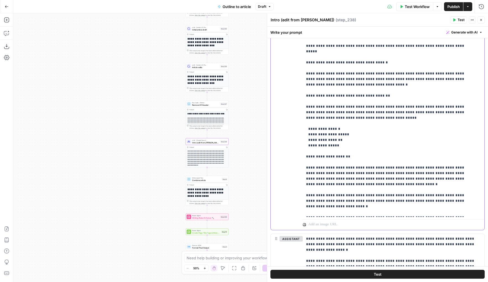
drag, startPoint x: 306, startPoint y: 97, endPoint x: 387, endPoint y: 213, distance: 141.0
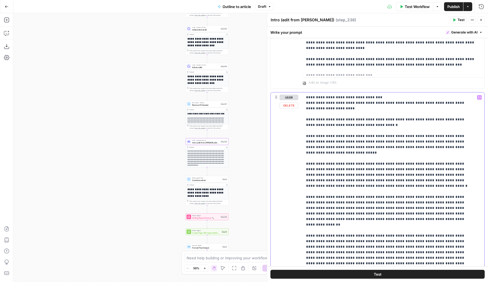
drag, startPoint x: 410, startPoint y: 167, endPoint x: 305, endPoint y: 119, distance: 115.1
click at [305, 119] on div "**********" at bounding box center [391, 204] width 177 height 225
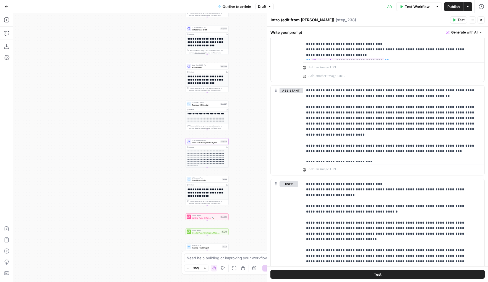
scroll to position [281, 0]
drag, startPoint x: 305, startPoint y: 108, endPoint x: 304, endPoint y: 92, distance: 15.5
click at [304, 92] on div "**********" at bounding box center [394, 124] width 182 height 76
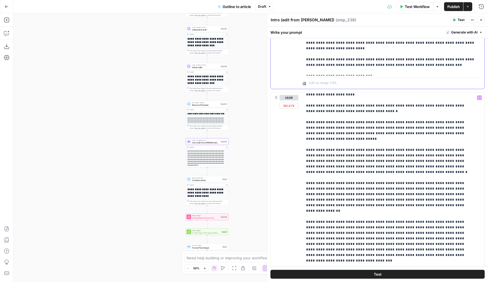
scroll to position [0, 0]
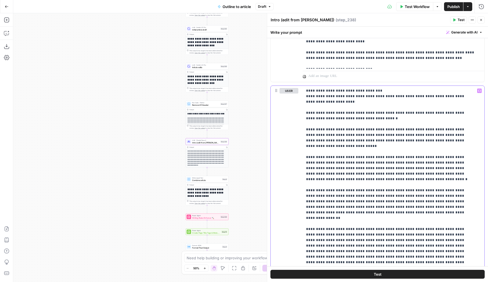
scroll to position [361, 0]
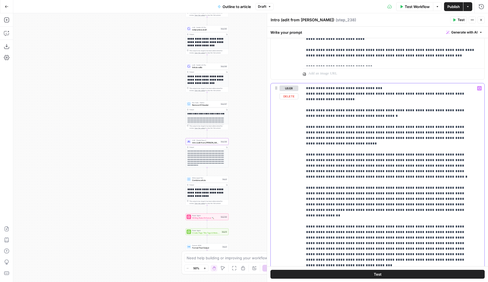
drag, startPoint x: 305, startPoint y: 137, endPoint x: 418, endPoint y: 251, distance: 160.3
click at [401, 224] on div "**********" at bounding box center [391, 195] width 177 height 225
copy p "**********"
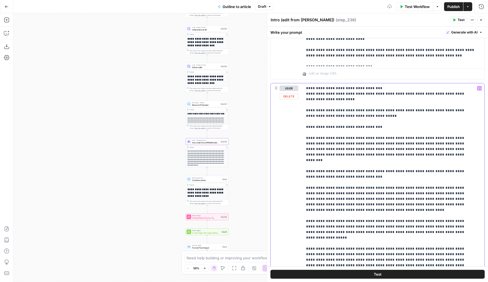
drag, startPoint x: 334, startPoint y: 115, endPoint x: 300, endPoint y: 108, distance: 34.3
click at [300, 108] on div "**********" at bounding box center [378, 202] width 214 height 238
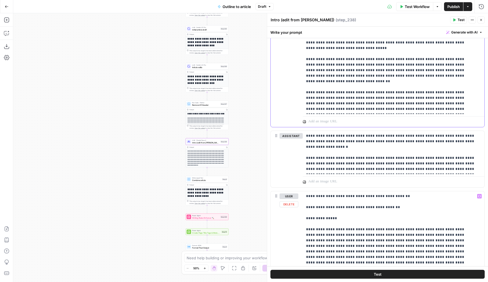
scroll to position [554, 0]
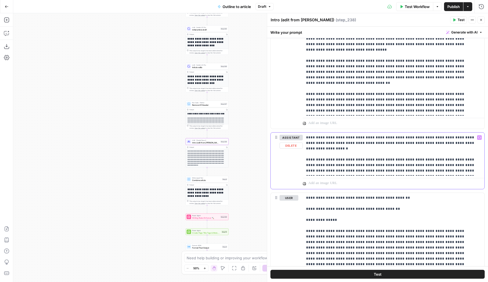
drag, startPoint x: 442, startPoint y: 171, endPoint x: 301, endPoint y: 136, distance: 144.5
click at [301, 136] on div "**********" at bounding box center [378, 160] width 214 height 56
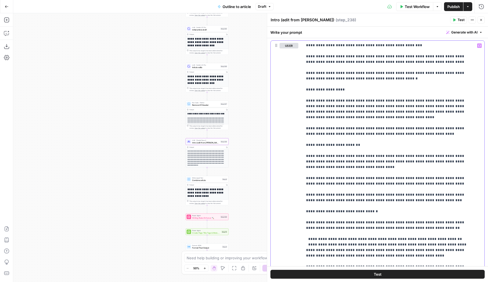
scroll to position [819, 0]
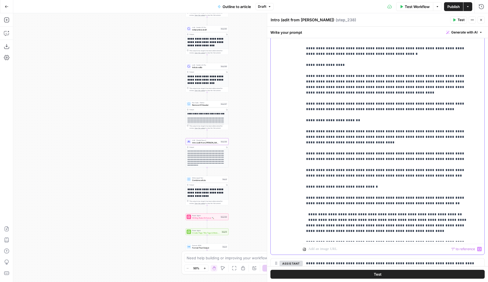
drag, startPoint x: 306, startPoint y: 91, endPoint x: 421, endPoint y: 238, distance: 186.2
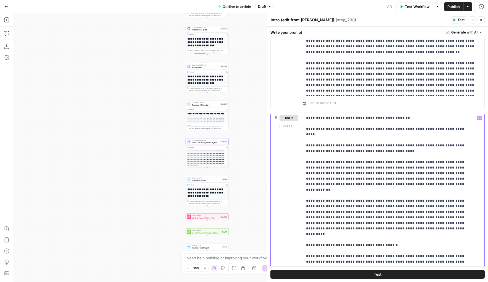
scroll to position [724, 0]
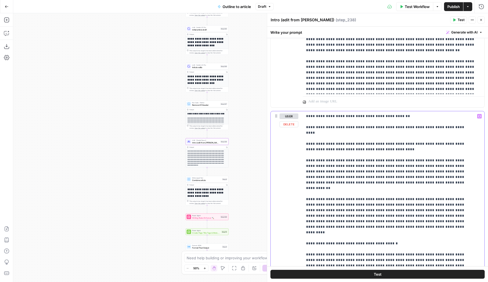
drag, startPoint x: 306, startPoint y: 155, endPoint x: 352, endPoint y: 215, distance: 75.5
copy p "**********"
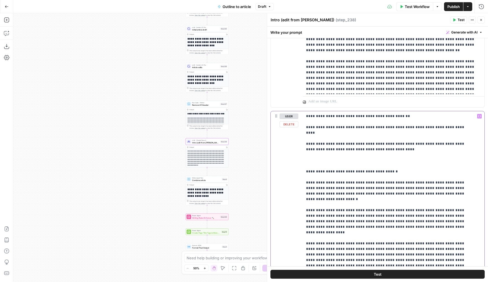
drag, startPoint x: 327, startPoint y: 159, endPoint x: 304, endPoint y: 135, distance: 32.8
click at [304, 135] on div "**********" at bounding box center [391, 223] width 177 height 225
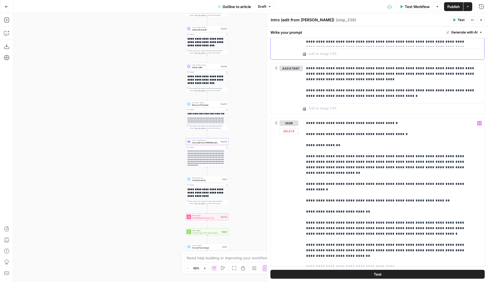
scroll to position [1005, 0]
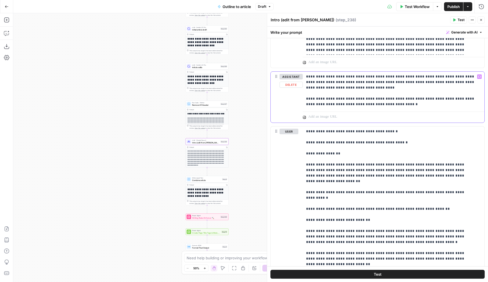
drag, startPoint x: 388, startPoint y: 104, endPoint x: 306, endPoint y: 77, distance: 86.4
click at [306, 77] on p "**********" at bounding box center [391, 90] width 171 height 33
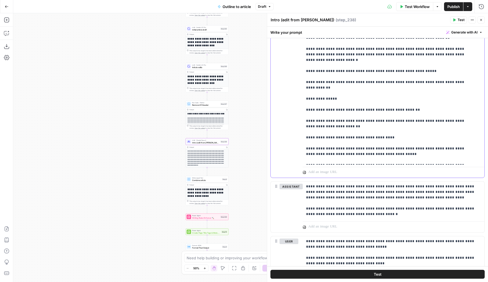
scroll to position [1324, 0]
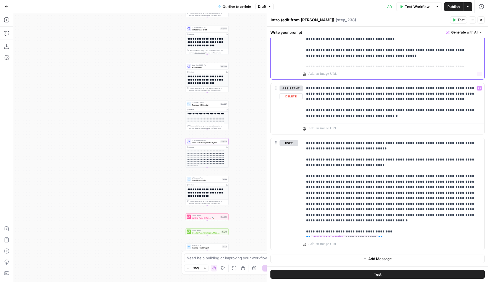
drag, startPoint x: 306, startPoint y: 84, endPoint x: 429, endPoint y: 64, distance: 124.1
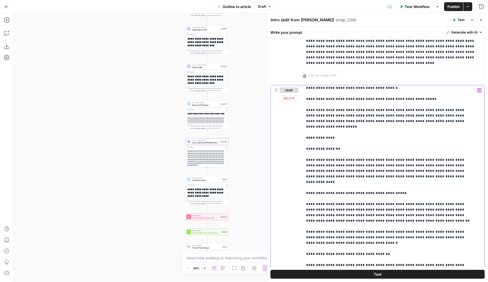
scroll to position [1081, 0]
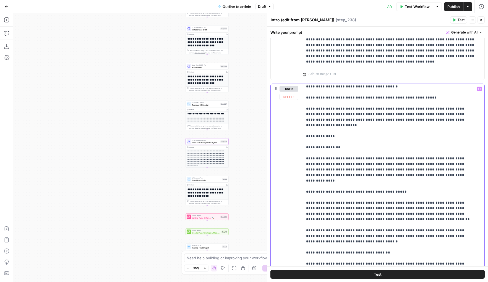
drag, startPoint x: 305, startPoint y: 153, endPoint x: 303, endPoint y: 106, distance: 47.3
click at [303, 106] on div "**********" at bounding box center [391, 196] width 177 height 225
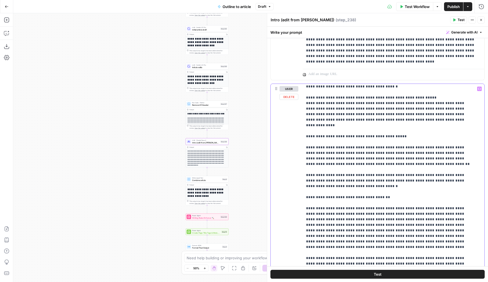
drag, startPoint x: 416, startPoint y: 122, endPoint x: 305, endPoint y: 102, distance: 112.4
click at [305, 102] on div "**********" at bounding box center [391, 196] width 177 height 225
copy p "**********"
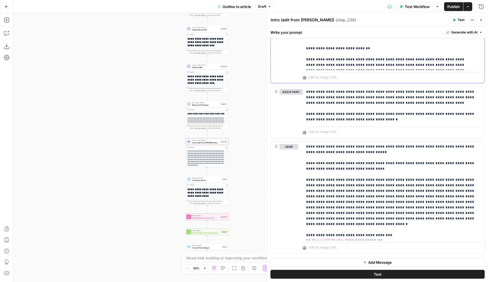
scroll to position [1324, 0]
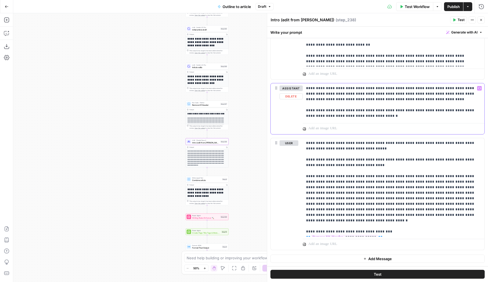
drag, startPoint x: 381, startPoint y: 118, endPoint x: 302, endPoint y: 87, distance: 85.6
click at [302, 87] on div "**********" at bounding box center [378, 108] width 214 height 51
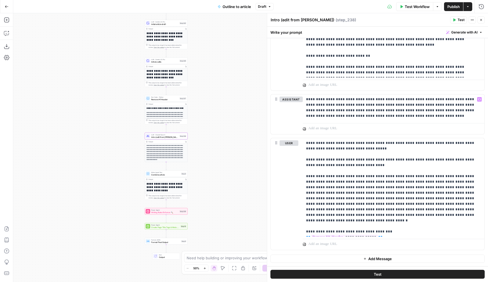
drag, startPoint x: 242, startPoint y: 129, endPoint x: 195, endPoint y: 123, distance: 48.2
click at [195, 123] on div "**********" at bounding box center [250, 147] width 475 height 268
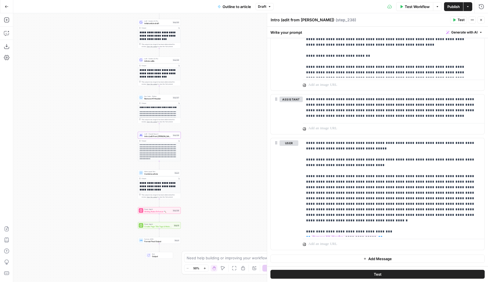
click at [330, 224] on button "Test" at bounding box center [377, 274] width 214 height 9
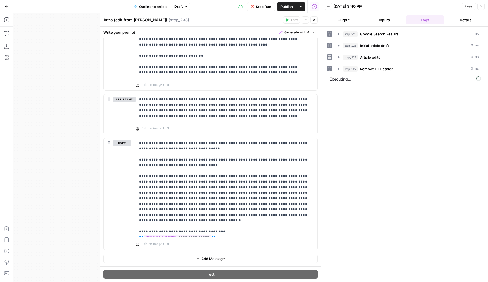
click at [313, 16] on button "Close" at bounding box center [313, 19] width 7 height 7
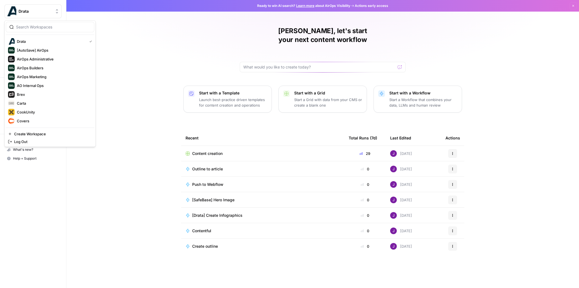
click at [42, 11] on span "Drata" at bounding box center [35, 12] width 33 height 6
click at [37, 11] on span "Drata" at bounding box center [35, 12] width 33 height 6
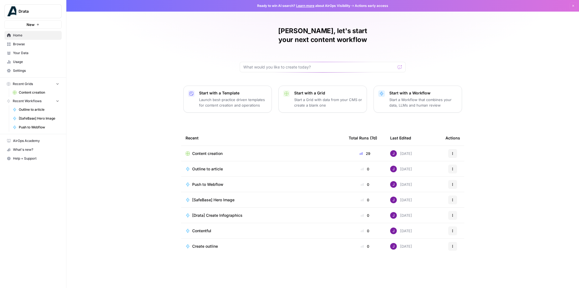
click at [37, 8] on button "Drata" at bounding box center [32, 11] width 57 height 14
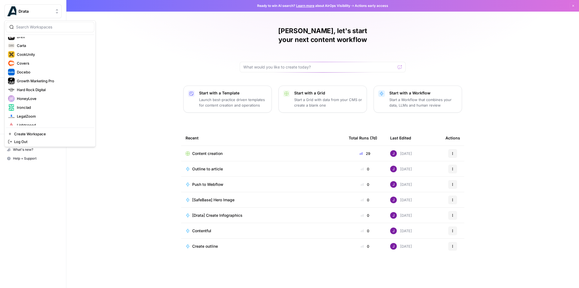
scroll to position [133, 0]
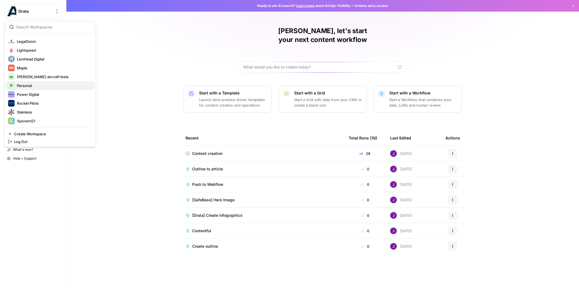
click at [33, 87] on span "Personal" at bounding box center [53, 86] width 73 height 6
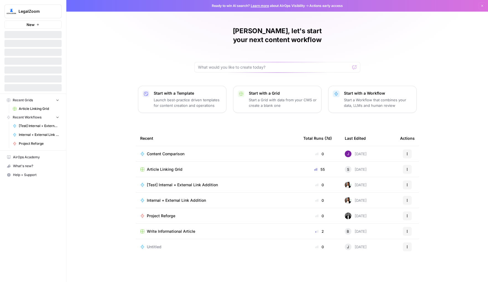
click at [40, 111] on div "Recent Grids Article Linking Grid Recent Workflows [Test] Internal + External L…" at bounding box center [33, 122] width 66 height 56
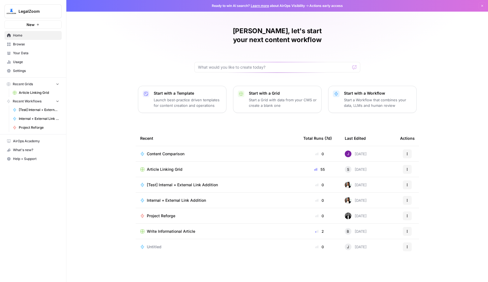
click at [42, 94] on span "Article Linking Grid" at bounding box center [39, 92] width 40 height 5
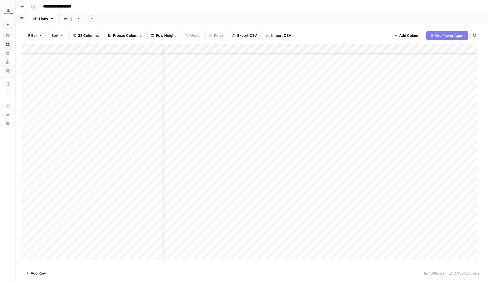
scroll to position [160, 1154]
click at [363, 96] on div "Add Column" at bounding box center [251, 153] width 459 height 219
click at [364, 96] on div "Add Column" at bounding box center [251, 153] width 459 height 219
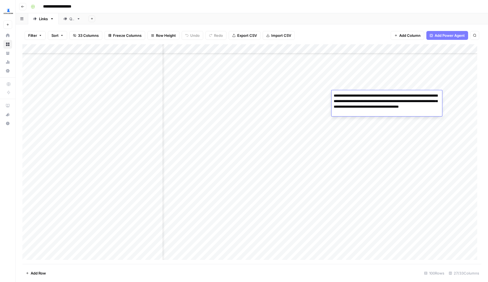
click at [363, 153] on div "Add Column" at bounding box center [251, 153] width 459 height 219
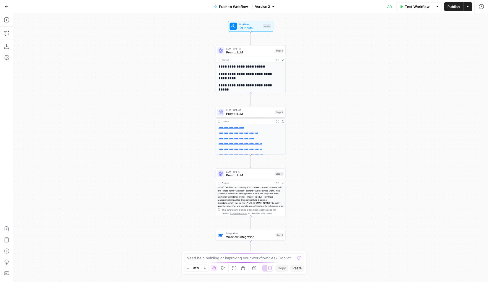
drag, startPoint x: 344, startPoint y: 182, endPoint x: 344, endPoint y: 127, distance: 54.7
click at [344, 127] on div "**********" at bounding box center [250, 147] width 475 height 268
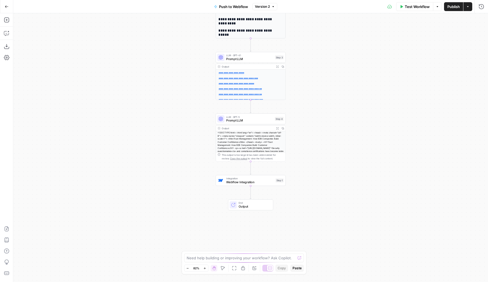
click at [252, 181] on span "Webflow Integration" at bounding box center [250, 182] width 48 height 4
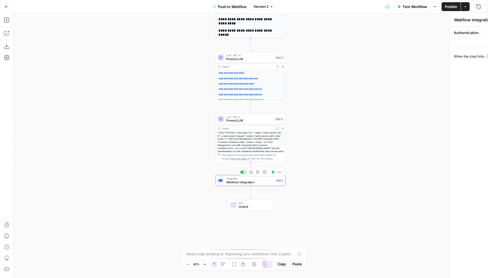
type input "Webflow 1"
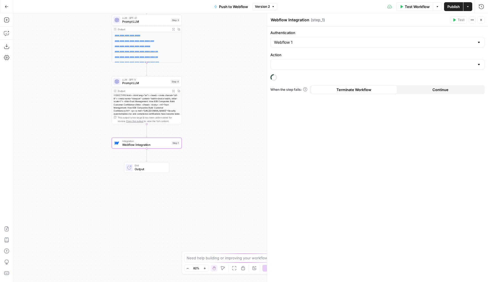
drag, startPoint x: 179, startPoint y: 175, endPoint x: 75, endPoint y: 138, distance: 110.2
click at [75, 138] on div "**********" at bounding box center [250, 147] width 475 height 268
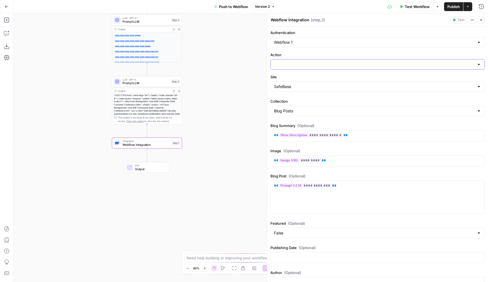
click at [354, 63] on input "Action" at bounding box center [374, 65] width 200 height 6
click at [434, 75] on div "No results" at bounding box center [375, 79] width 210 height 15
click at [475, 67] on div at bounding box center [377, 64] width 214 height 11
click at [465, 56] on label "Action" at bounding box center [377, 55] width 214 height 6
click at [465, 62] on input "Action" at bounding box center [374, 65] width 200 height 6
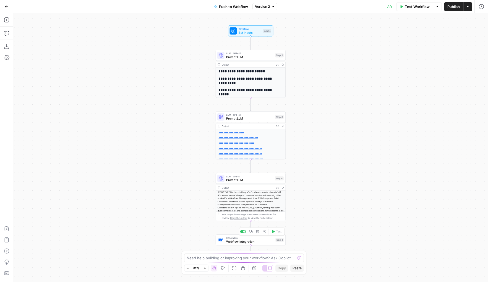
click at [234, 241] on span "Webflow Integration" at bounding box center [250, 241] width 48 height 4
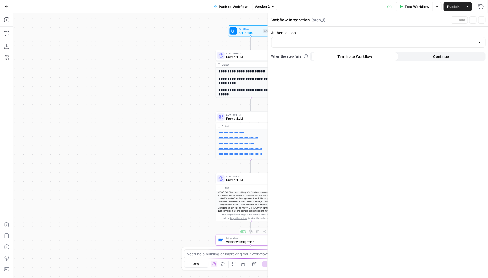
type input "Webflow 1"
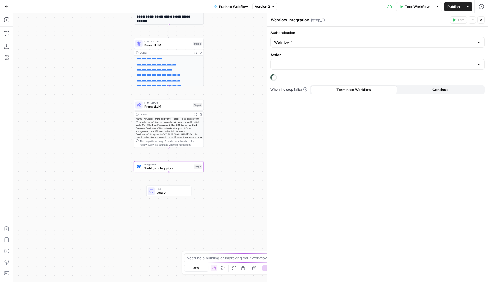
drag, startPoint x: 159, startPoint y: 195, endPoint x: 60, endPoint y: 104, distance: 134.8
click at [60, 104] on div "**********" at bounding box center [250, 147] width 475 height 268
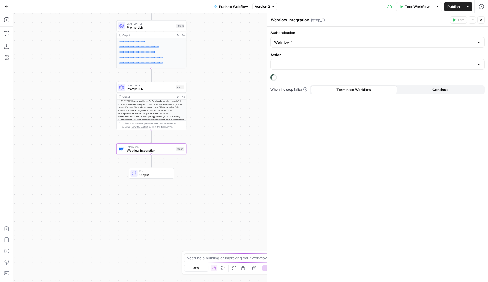
click at [336, 61] on div at bounding box center [377, 64] width 214 height 11
click at [479, 62] on div at bounding box center [479, 65] width 4 height 6
click at [305, 159] on div "Authentication Webflow 1 Action When the step fails: Terminate Workflow Continue" at bounding box center [377, 154] width 221 height 255
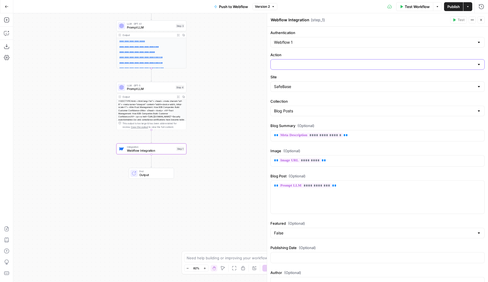
click at [307, 66] on input "Action" at bounding box center [374, 65] width 200 height 6
click at [349, 77] on div "No results" at bounding box center [375, 80] width 205 height 6
drag, startPoint x: 274, startPoint y: 87, endPoint x: 320, endPoint y: 88, distance: 46.2
click at [321, 88] on input "Site" at bounding box center [374, 87] width 200 height 6
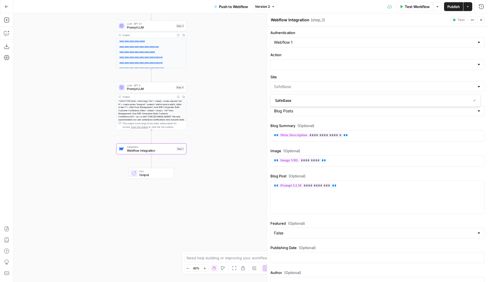
drag, startPoint x: 315, startPoint y: 100, endPoint x: 325, endPoint y: 71, distance: 30.4
click at [325, 71] on body "**********" at bounding box center [244, 141] width 488 height 282
type input "SafeBase"
click at [299, 110] on input "Collection" at bounding box center [374, 111] width 200 height 6
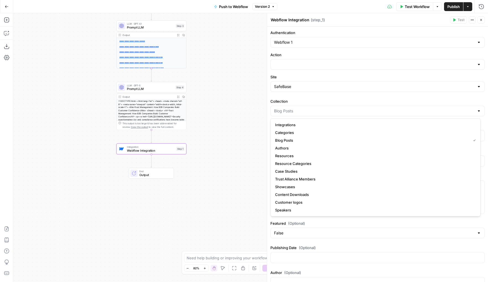
type input "Blog Posts"
click at [313, 100] on label "Collection" at bounding box center [377, 101] width 214 height 6
click at [313, 108] on input "Blog Posts" at bounding box center [374, 111] width 200 height 6
type input "Blog Posts"
click at [313, 100] on label "Collection" at bounding box center [377, 101] width 214 height 6
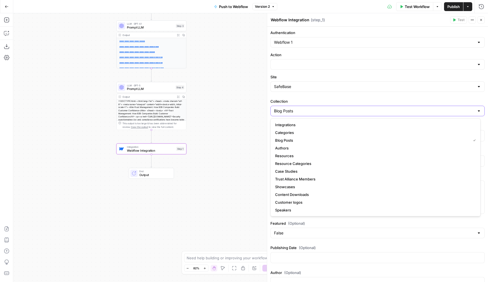
click at [313, 108] on input "Blog Posts" at bounding box center [374, 111] width 200 height 6
click at [296, 141] on span "Blog Posts" at bounding box center [371, 140] width 193 height 6
type input "Blog Posts"
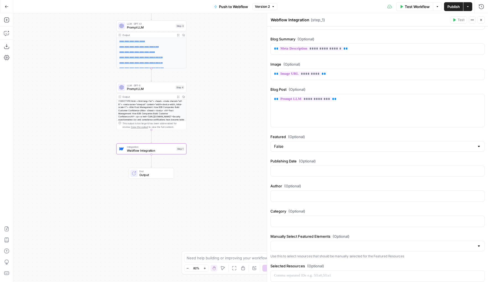
scroll to position [85, 0]
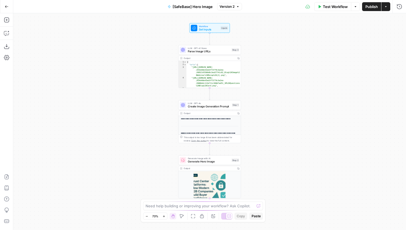
click at [223, 163] on span "Generate Hero Image" at bounding box center [209, 161] width 42 height 4
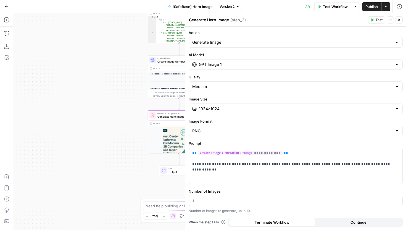
drag, startPoint x: 122, startPoint y: 155, endPoint x: 91, endPoint y: 109, distance: 54.7
click at [91, 109] on div "**********" at bounding box center [209, 121] width 393 height 216
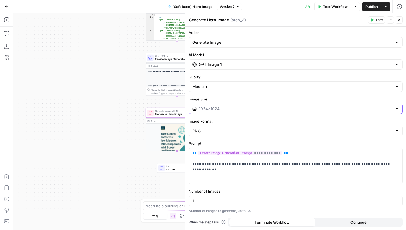
click at [229, 109] on input "Image Size" at bounding box center [296, 109] width 194 height 6
type input "1024×1024"
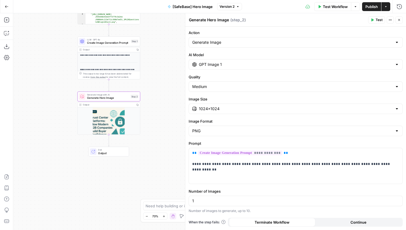
drag, startPoint x: 119, startPoint y: 111, endPoint x: 48, endPoint y: 93, distance: 73.3
click at [48, 93] on div "**********" at bounding box center [209, 121] width 393 height 216
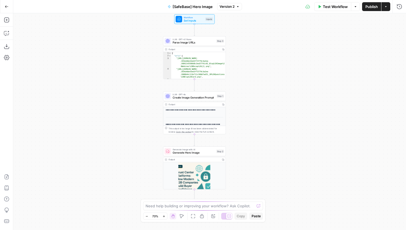
drag, startPoint x: 149, startPoint y: 79, endPoint x: 133, endPoint y: 70, distance: 17.8
click at [133, 70] on div "**********" at bounding box center [209, 121] width 393 height 216
drag, startPoint x: 239, startPoint y: 102, endPoint x: 239, endPoint y: 93, distance: 8.3
click at [239, 93] on div "**********" at bounding box center [209, 121] width 393 height 216
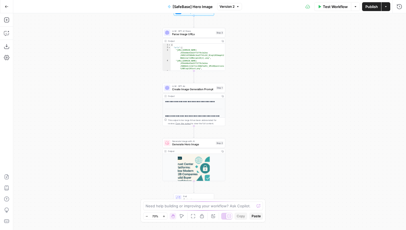
click at [206, 89] on span "Create Image Generation Prompt" at bounding box center [193, 89] width 43 height 4
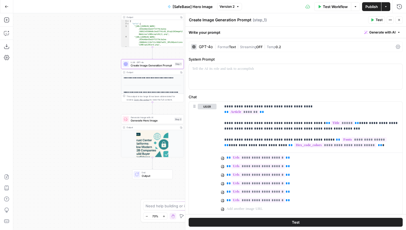
drag, startPoint x: 140, startPoint y: 96, endPoint x: 97, endPoint y: 73, distance: 49.0
click at [97, 73] on div "**********" at bounding box center [209, 121] width 393 height 216
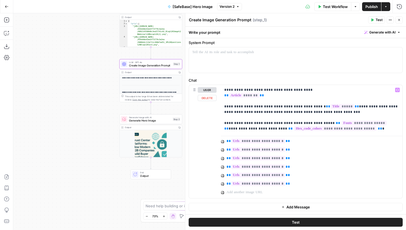
scroll to position [17, 0]
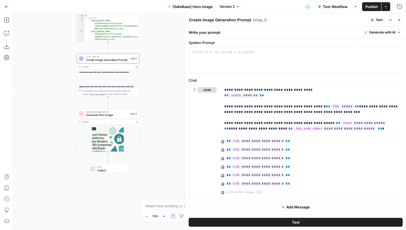
drag, startPoint x: 102, startPoint y: 111, endPoint x: 59, endPoint y: 106, distance: 43.2
click at [59, 106] on div "**********" at bounding box center [209, 121] width 393 height 216
click at [93, 117] on div "Generate Image with AI Generate Hero Image Step 2 Copy step Delete step Add Not…" at bounding box center [108, 114] width 63 height 10
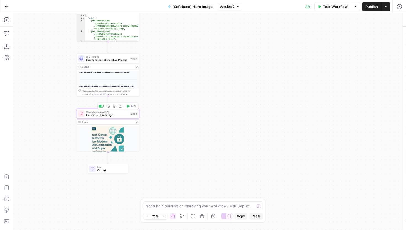
type textarea "Generate Hero Image"
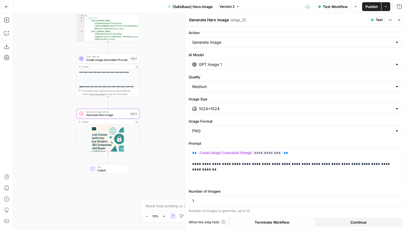
click at [109, 59] on span "Create Image Generation Prompt" at bounding box center [107, 60] width 43 height 4
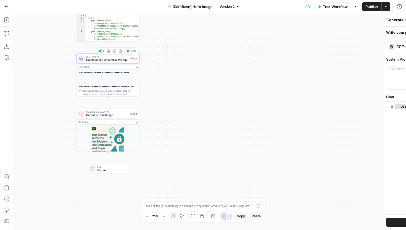
type textarea "Create Image Generation Prompt"
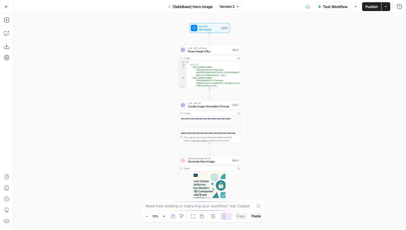
click at [201, 107] on span "Create Image Generation Prompt" at bounding box center [209, 106] width 43 height 4
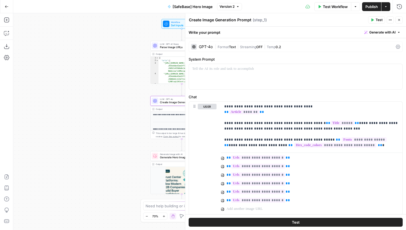
drag, startPoint x: 163, startPoint y: 122, endPoint x: 135, endPoint y: 118, distance: 28.2
click at [135, 118] on div "**********" at bounding box center [209, 121] width 393 height 216
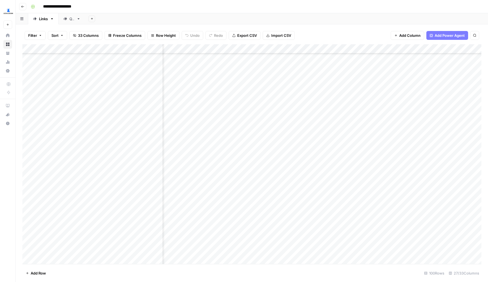
scroll to position [160, 1154]
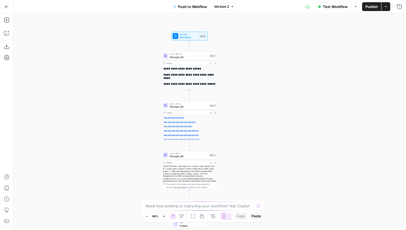
drag, startPoint x: 143, startPoint y: 78, endPoint x: 104, endPoint y: 75, distance: 39.3
click at [105, 75] on div "**********" at bounding box center [209, 121] width 393 height 216
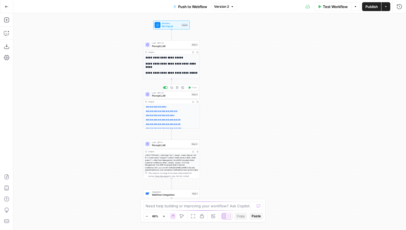
click at [164, 95] on span "Prompt LLM" at bounding box center [171, 96] width 38 height 4
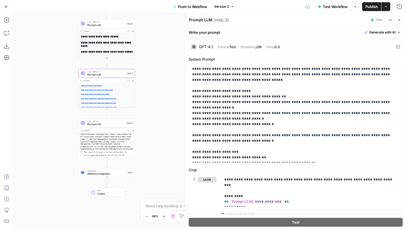
drag, startPoint x: 126, startPoint y: 108, endPoint x: 54, endPoint y: 85, distance: 75.4
click at [54, 85] on div "**********" at bounding box center [209, 121] width 393 height 216
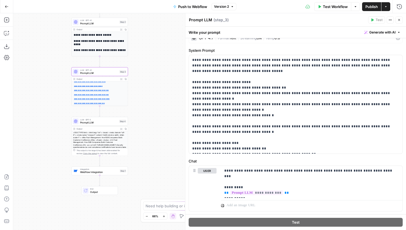
scroll to position [10, 0]
drag, startPoint x: 145, startPoint y: 93, endPoint x: 148, endPoint y: 45, distance: 48.8
click at [148, 45] on div "**********" at bounding box center [209, 121] width 393 height 216
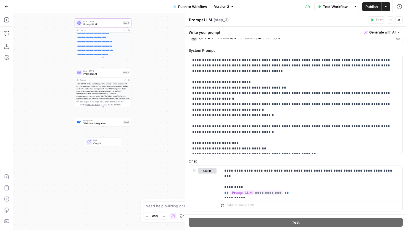
click at [111, 75] on span "Prompt LLM" at bounding box center [102, 74] width 38 height 4
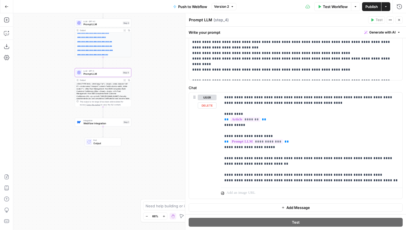
scroll to position [105, 0]
